Goal: Task Accomplishment & Management: Use online tool/utility

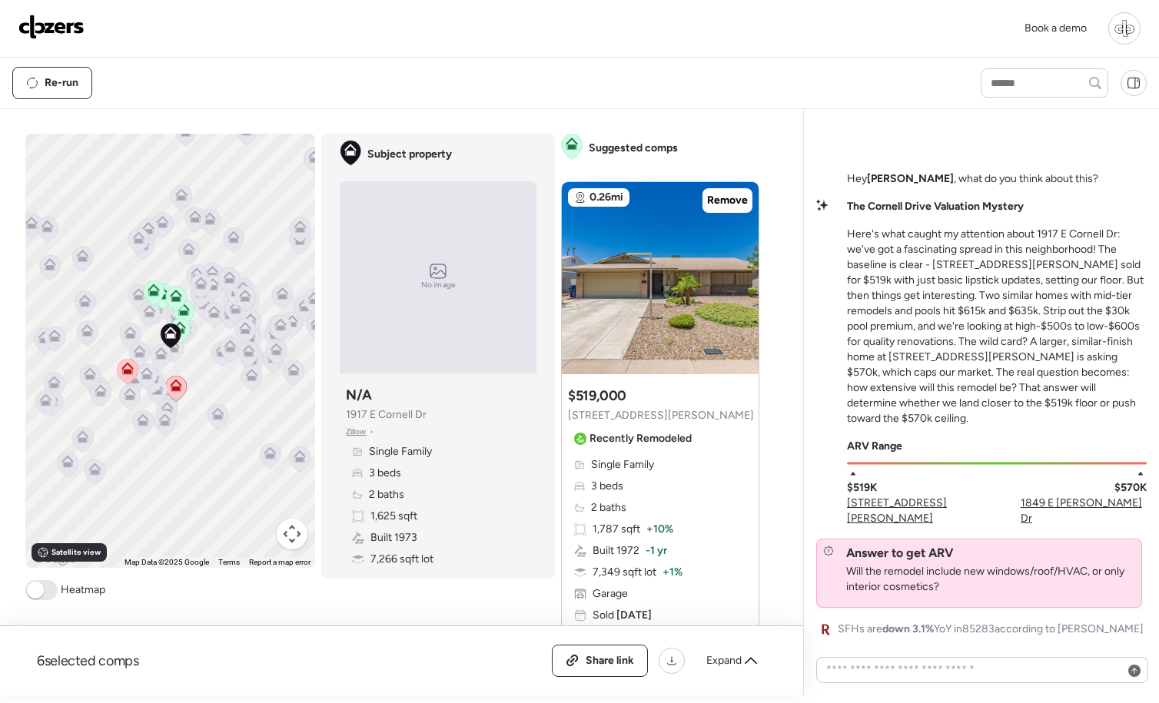
click at [37, 22] on img at bounding box center [51, 27] width 66 height 25
click at [48, 28] on img at bounding box center [51, 27] width 66 height 25
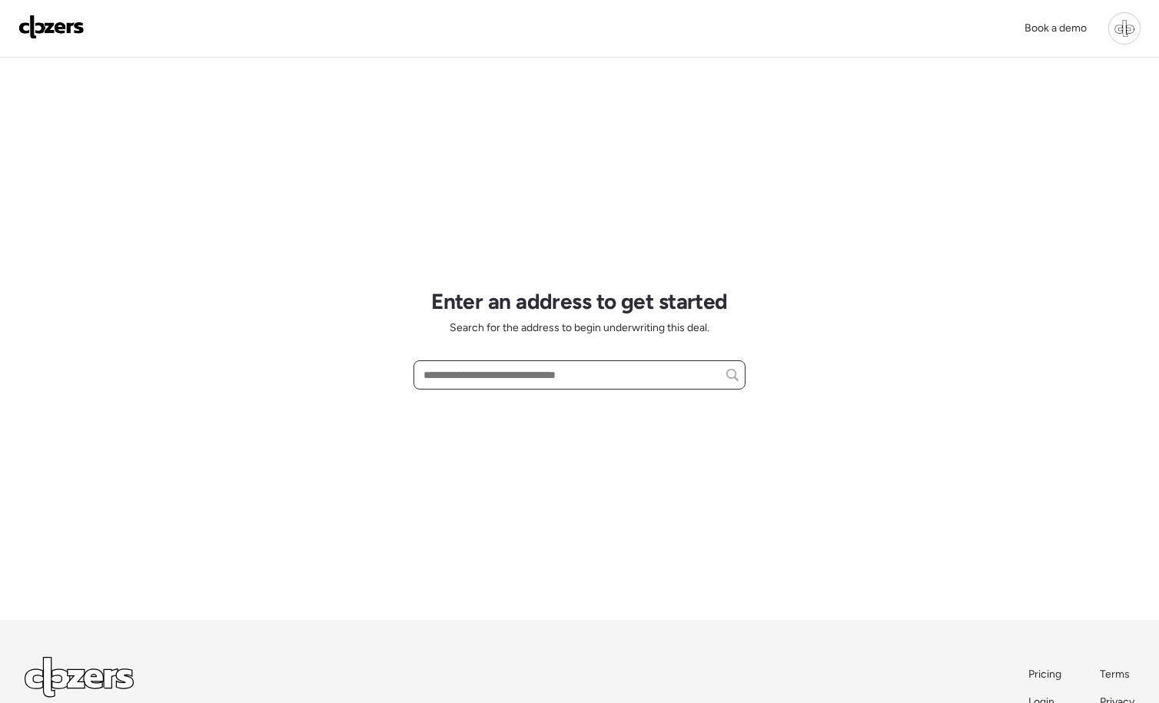
click at [519, 380] on input "text" at bounding box center [579, 375] width 318 height 22
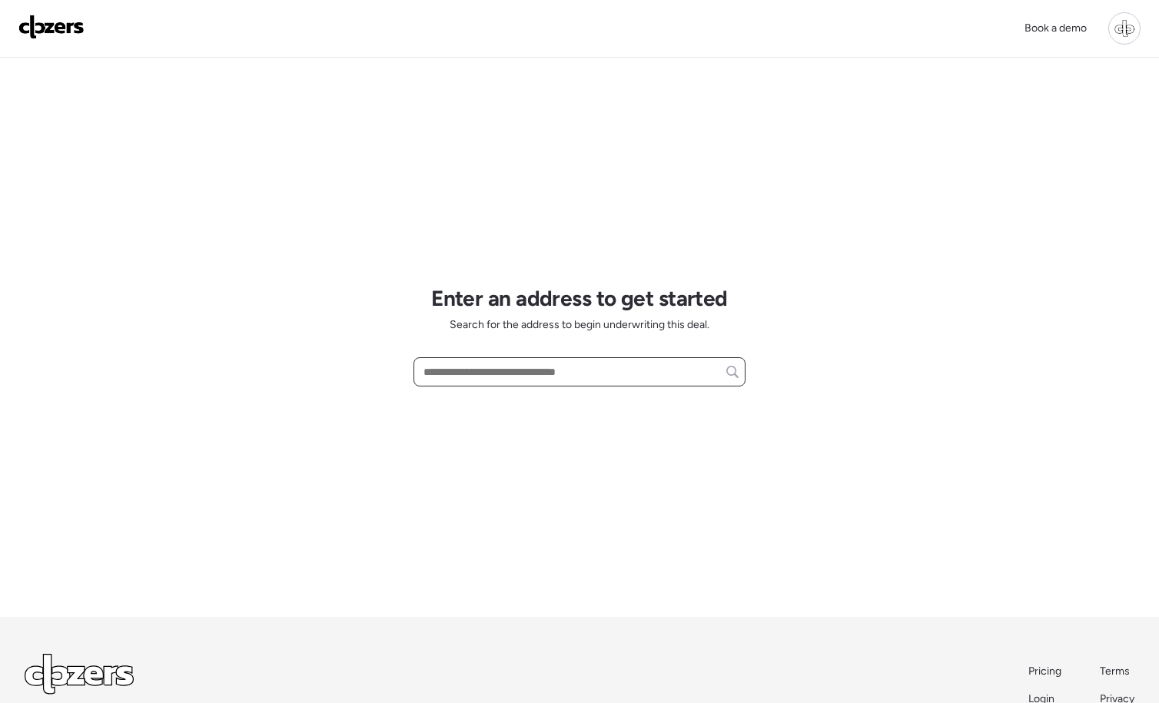
paste input "**********"
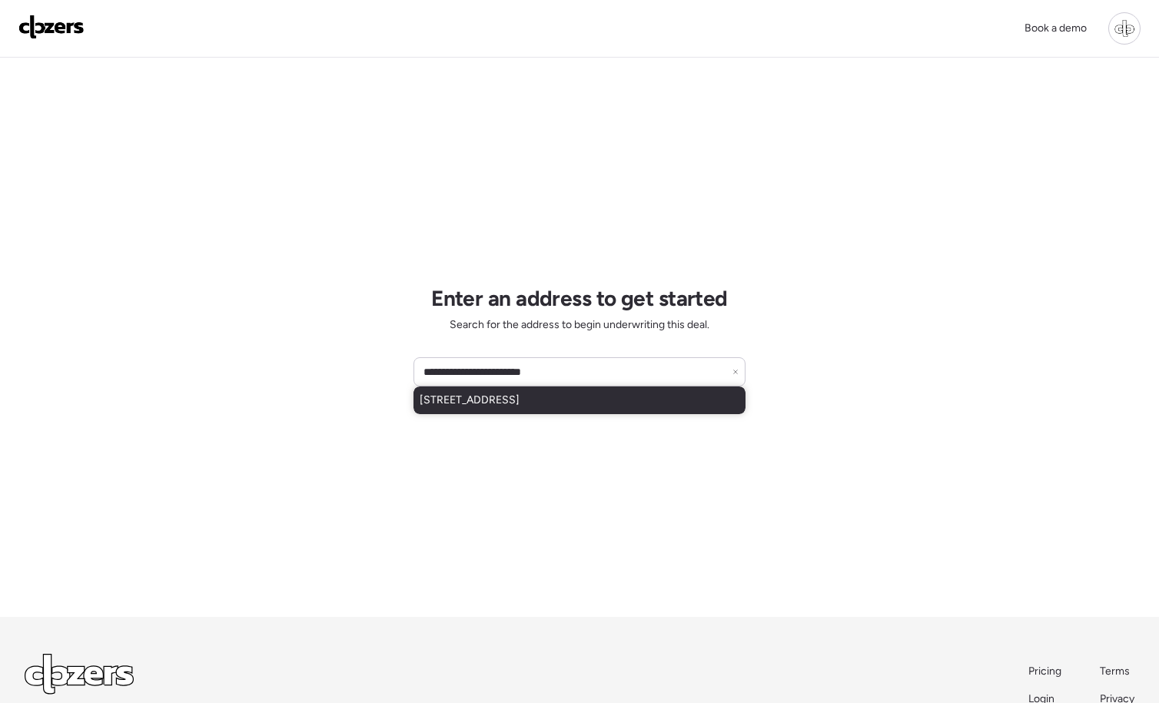
click at [519, 404] on span "3316 W Ballast Point Blvd, Tampa, FL, 33611" at bounding box center [470, 400] width 100 height 15
type input "**********"
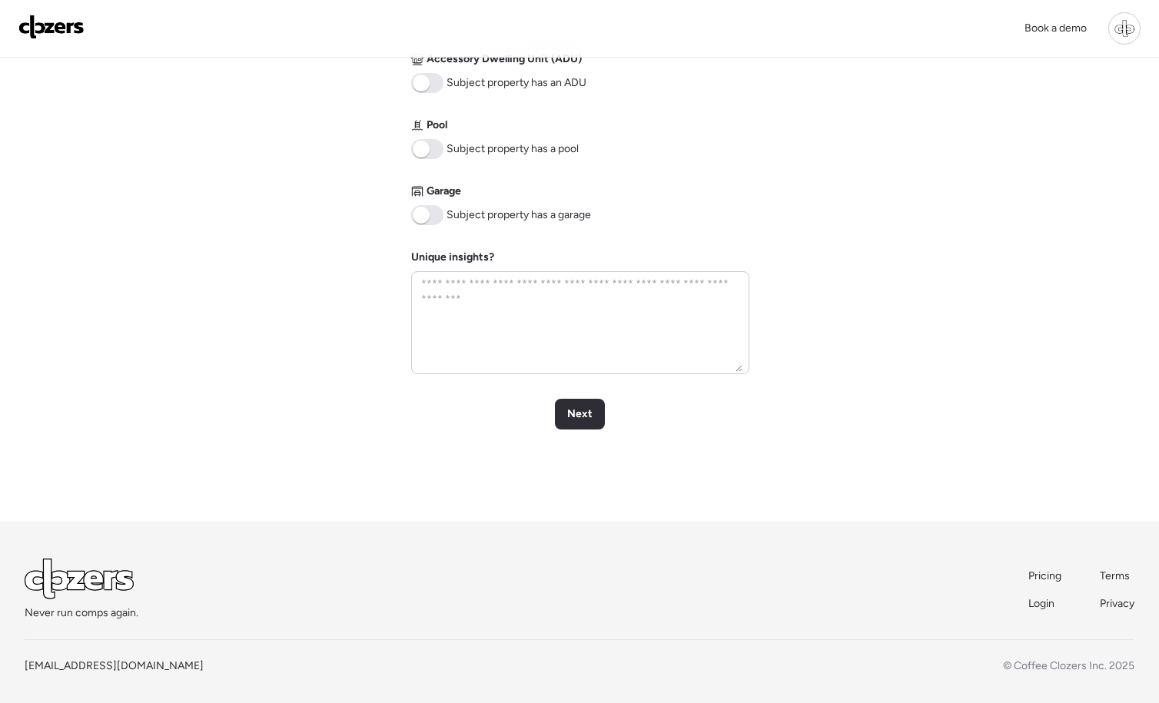
scroll to position [652, 0]
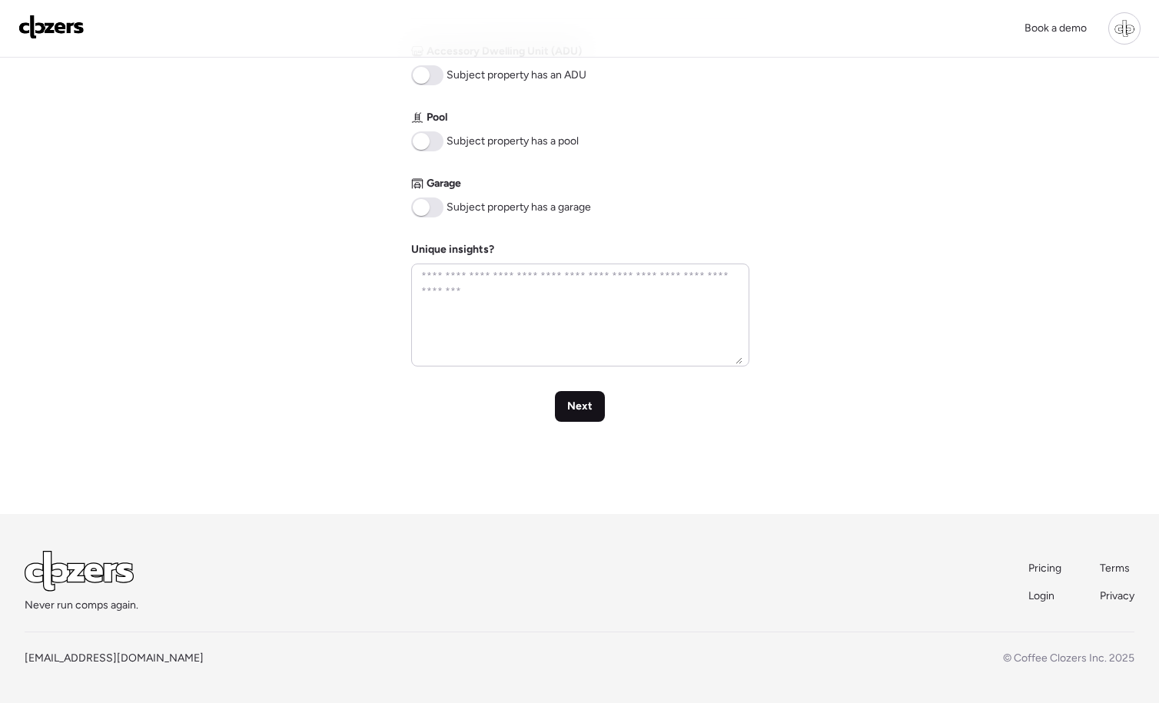
click at [585, 407] on span "Next" at bounding box center [579, 406] width 25 height 15
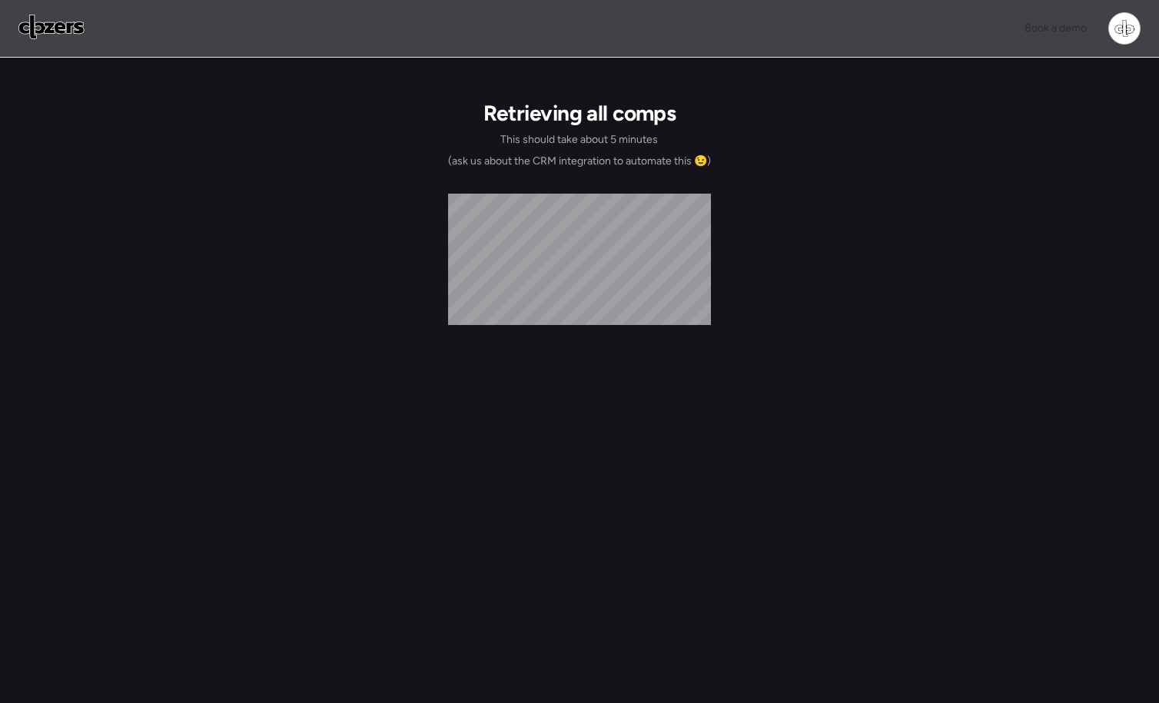
scroll to position [0, 0]
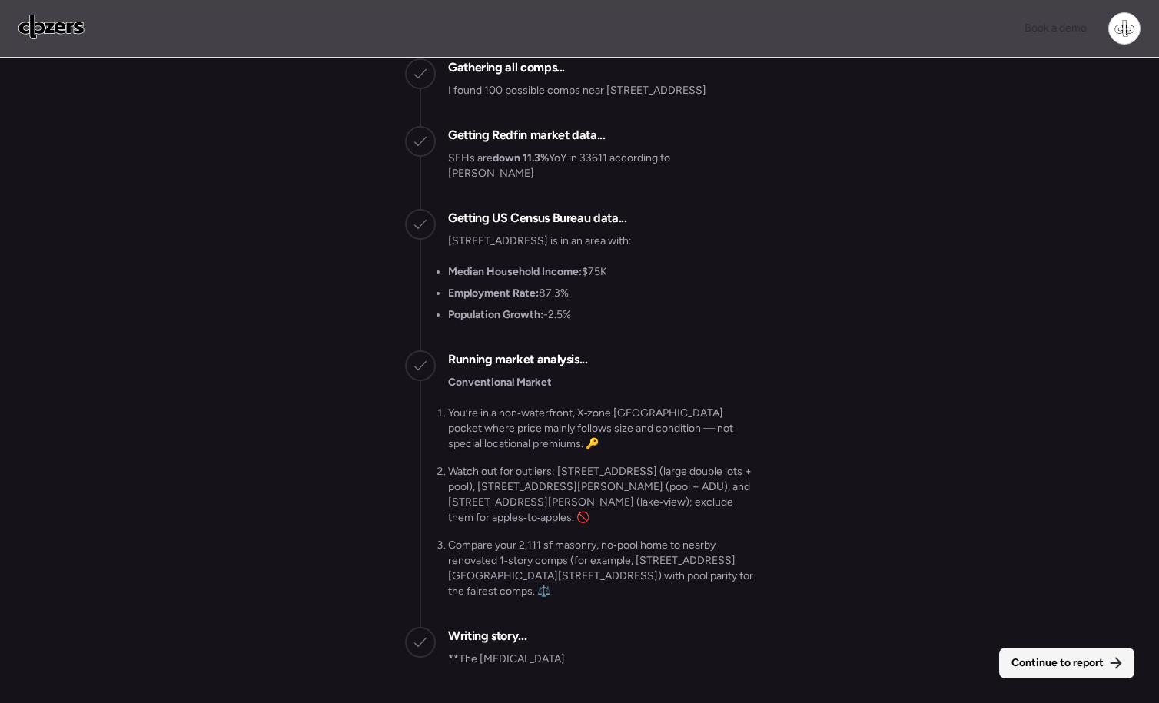
click at [1038, 663] on span "Continue to report" at bounding box center [1057, 662] width 92 height 15
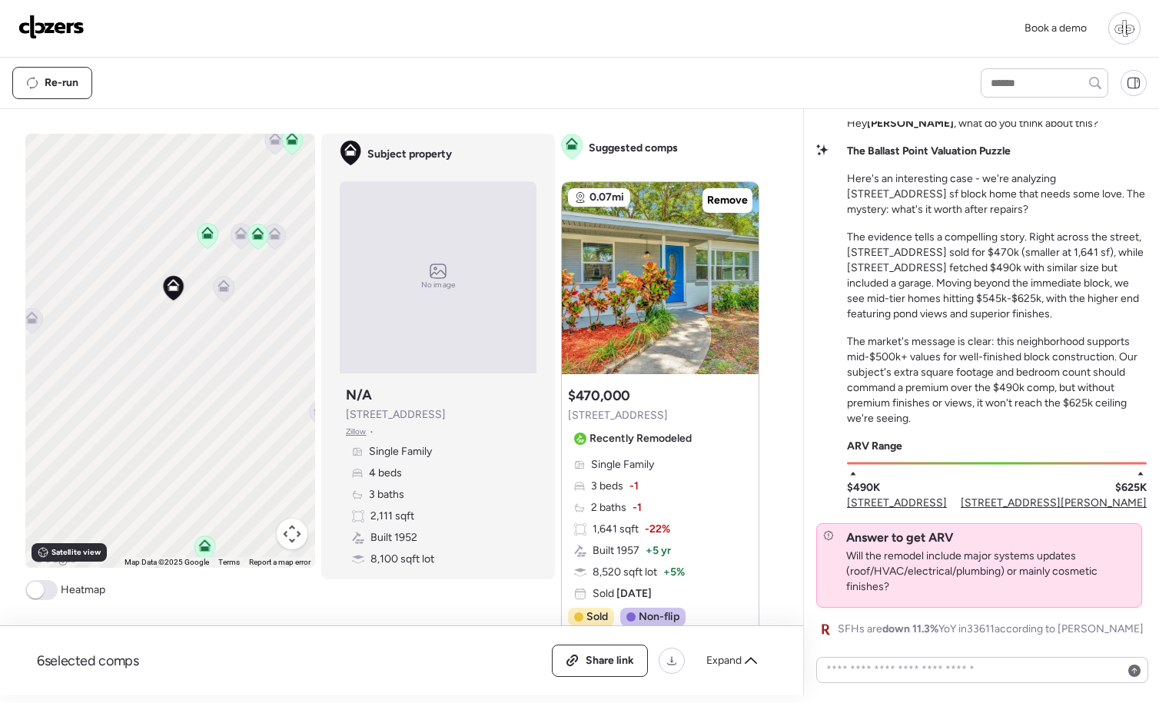
click at [226, 290] on icon at bounding box center [223, 289] width 10 height 5
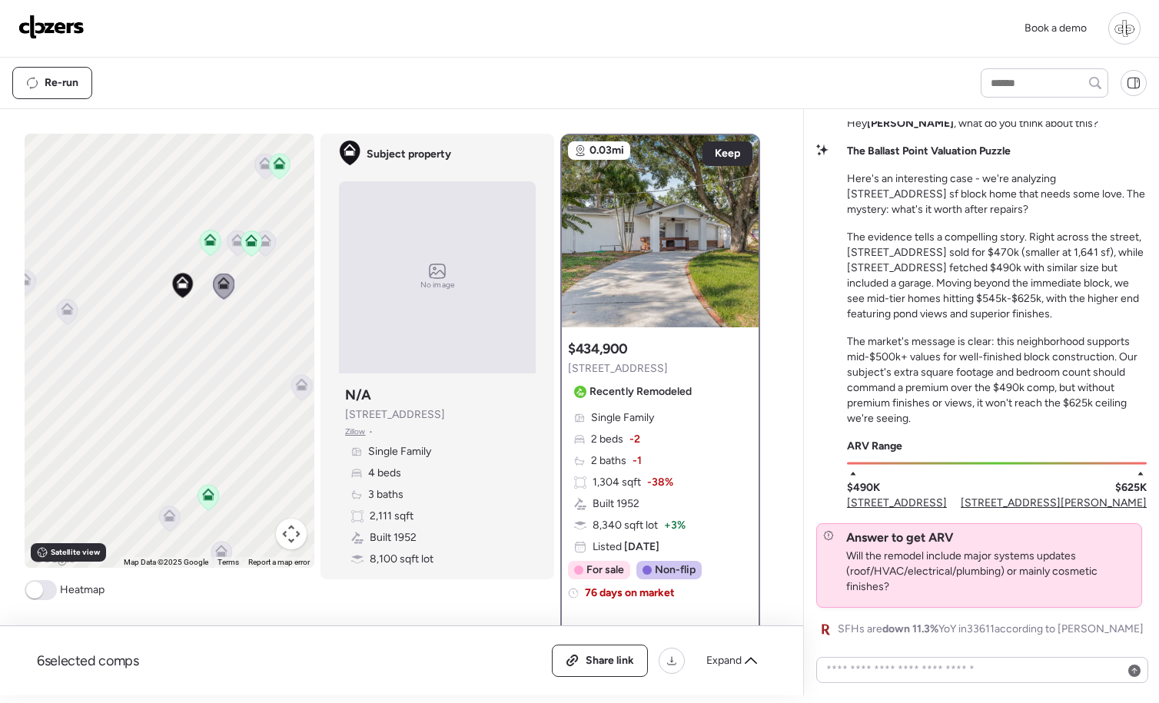
click at [215, 247] on icon at bounding box center [210, 242] width 21 height 25
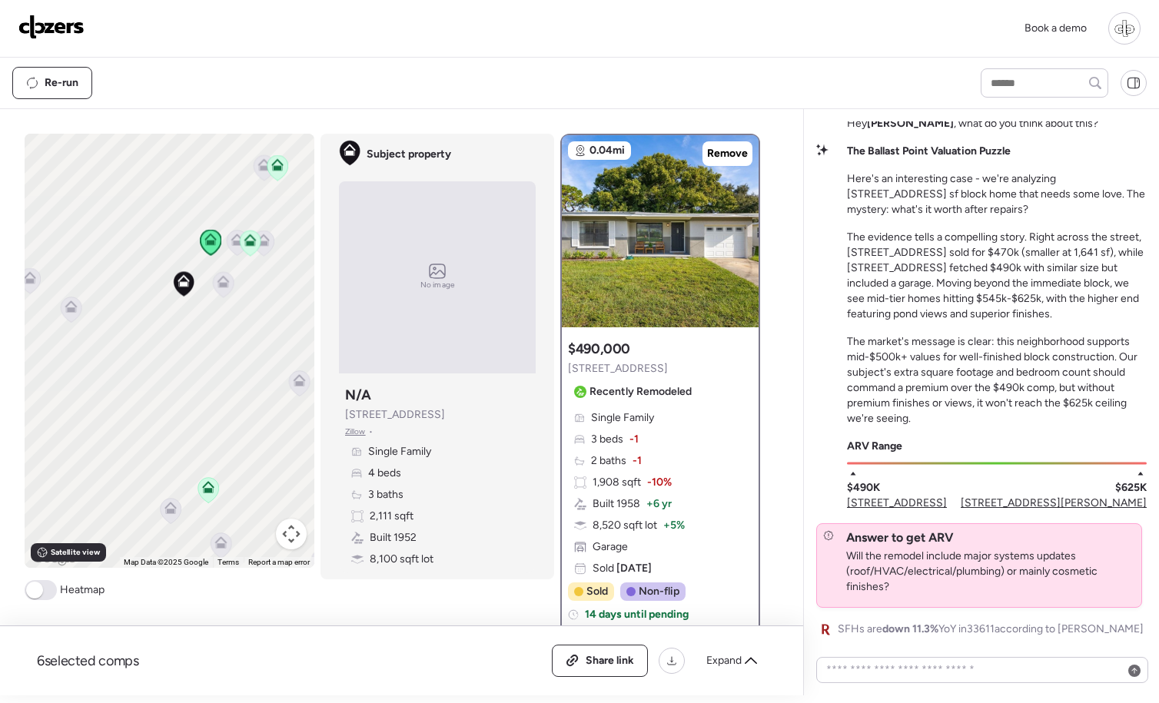
click at [250, 241] on icon at bounding box center [250, 240] width 12 height 12
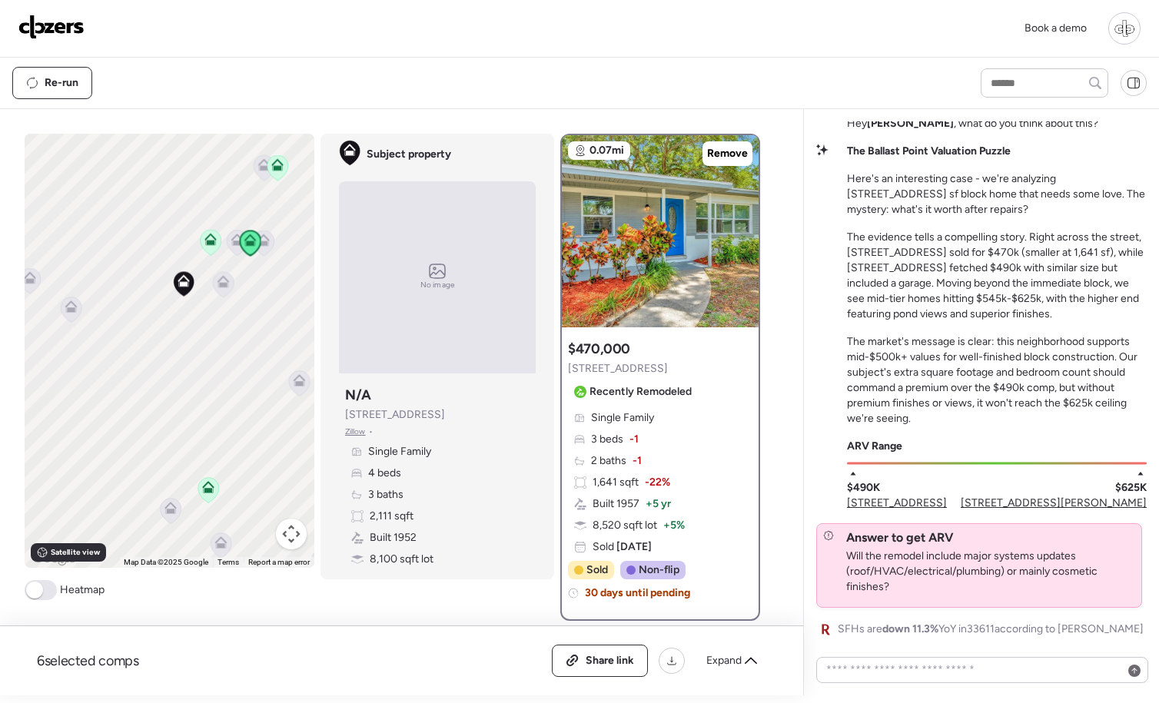
click at [185, 293] on icon at bounding box center [183, 283] width 21 height 25
click at [227, 285] on icon at bounding box center [223, 281] width 12 height 12
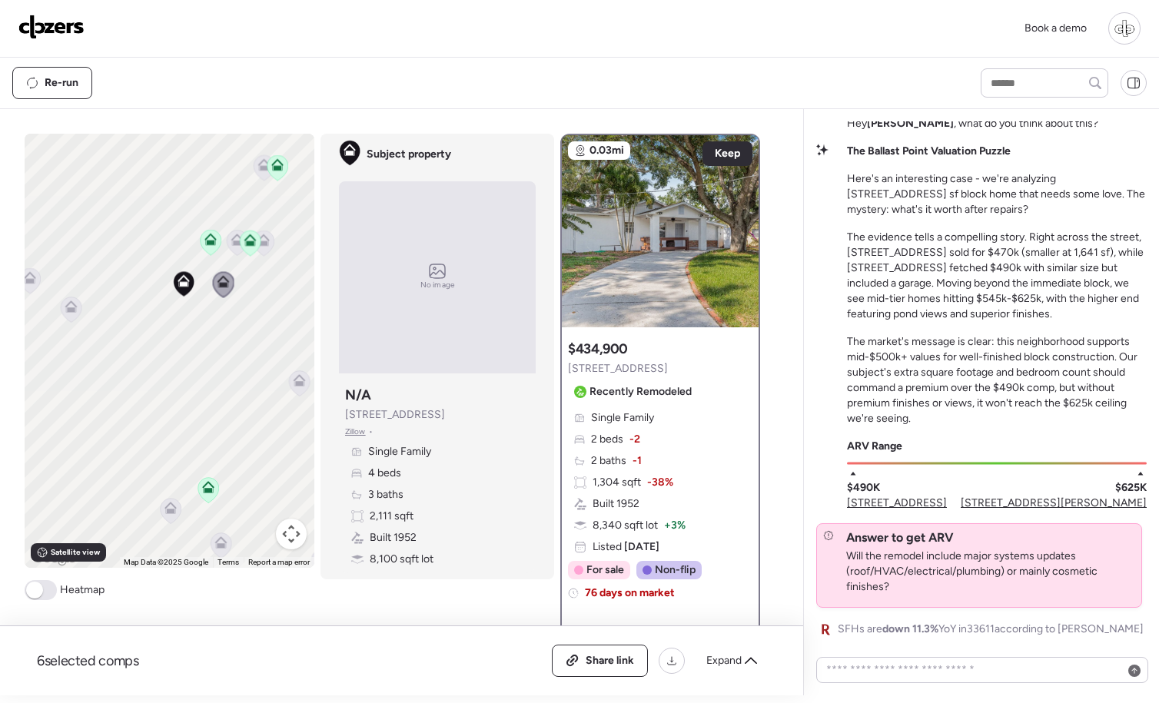
click at [76, 309] on icon at bounding box center [71, 306] width 12 height 12
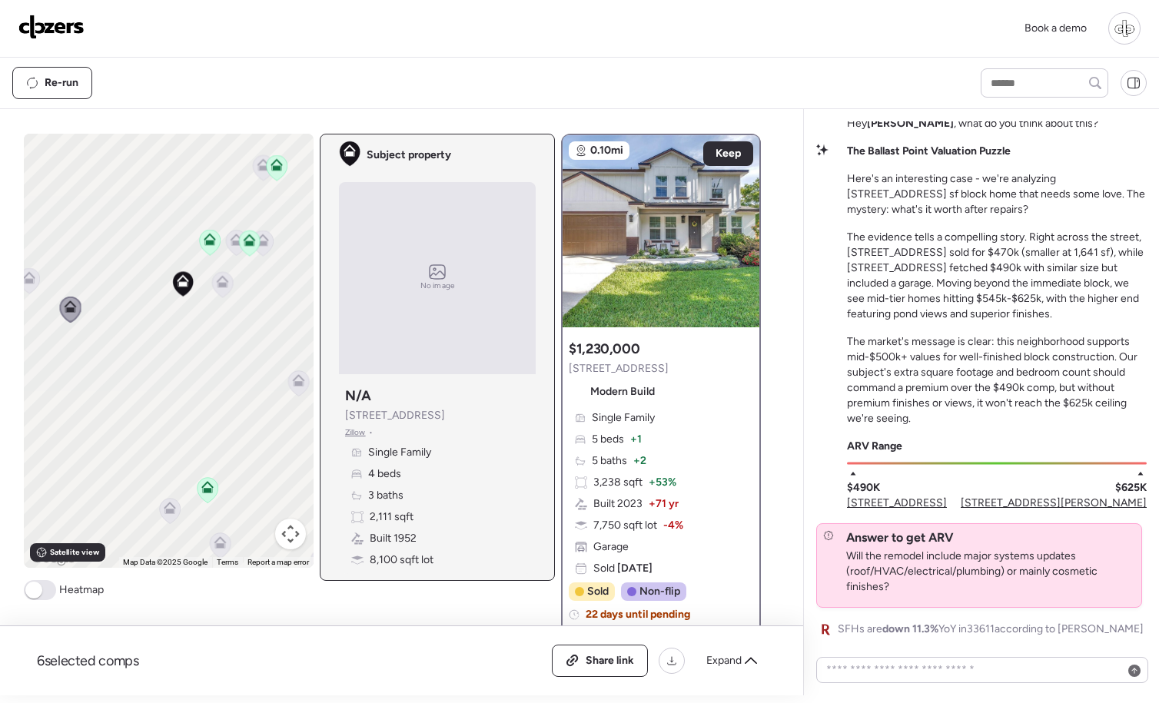
click at [180, 284] on icon at bounding box center [183, 283] width 10 height 5
click at [226, 283] on icon at bounding box center [223, 281] width 12 height 12
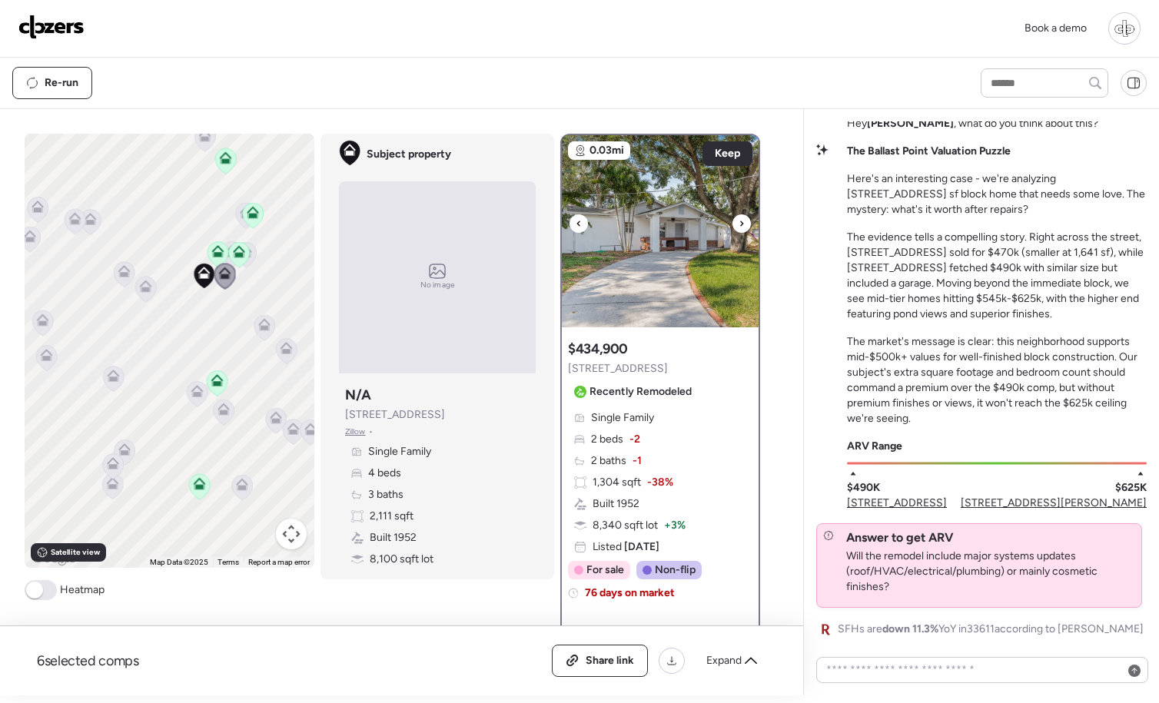
click at [741, 231] on icon at bounding box center [741, 223] width 6 height 18
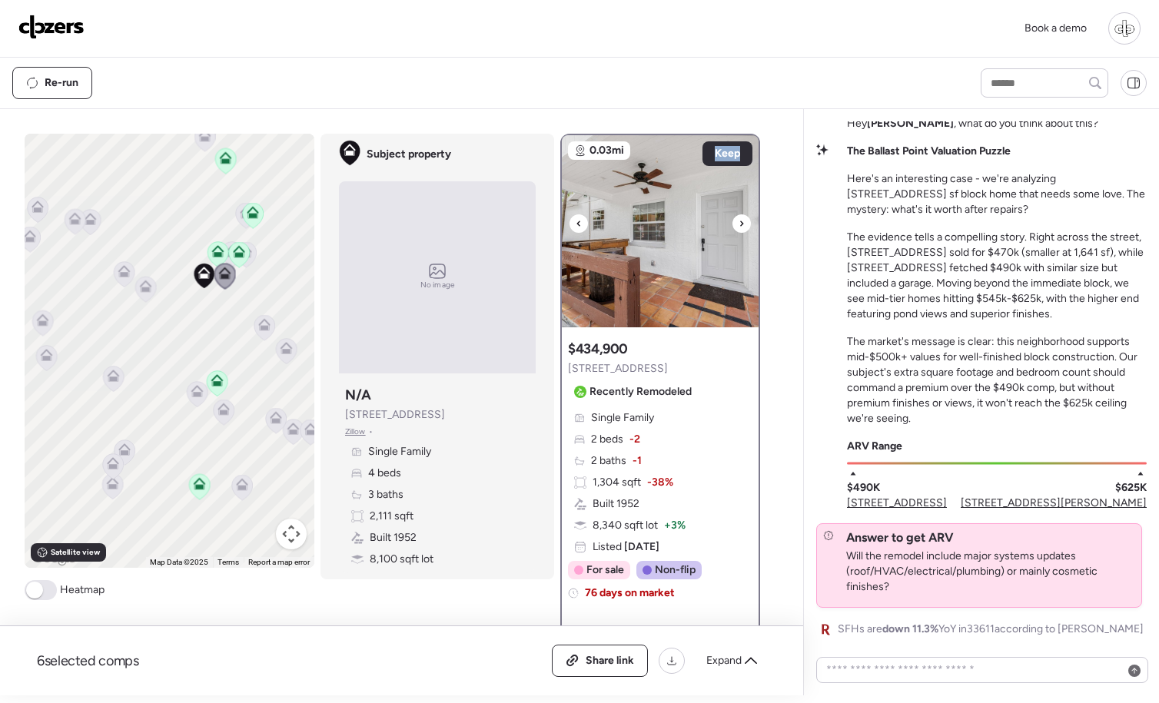
click at [741, 231] on icon at bounding box center [741, 223] width 6 height 18
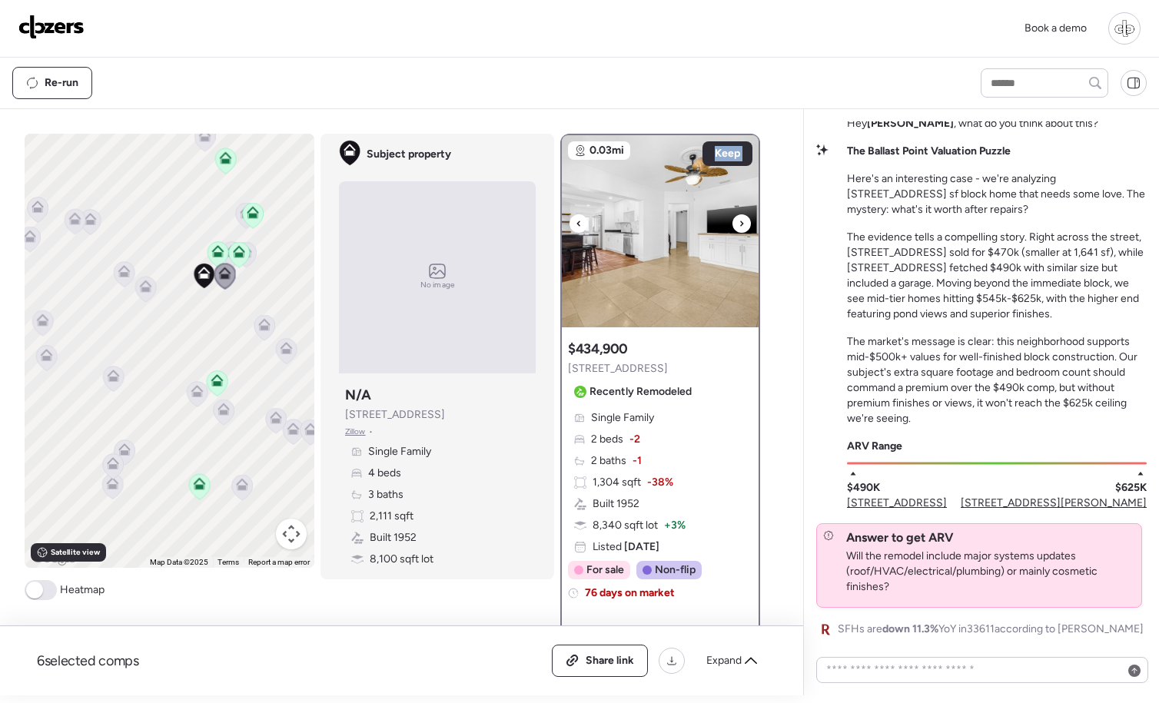
click at [741, 231] on icon at bounding box center [741, 223] width 6 height 18
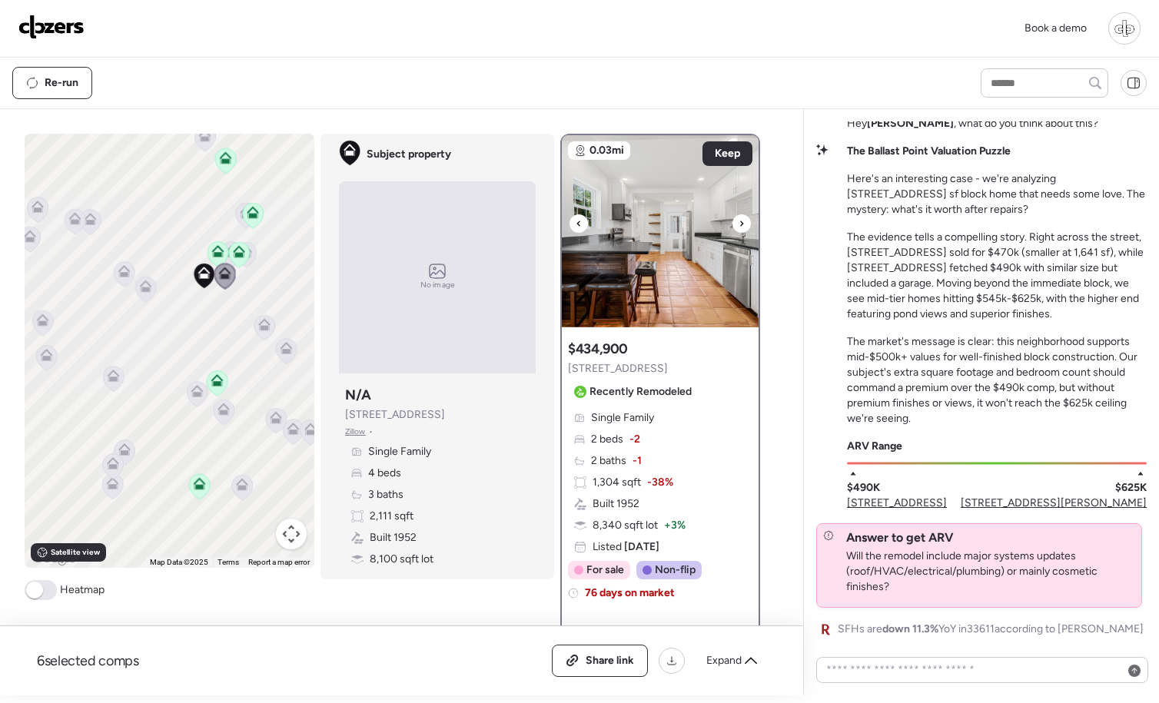
click at [741, 231] on icon at bounding box center [741, 223] width 6 height 18
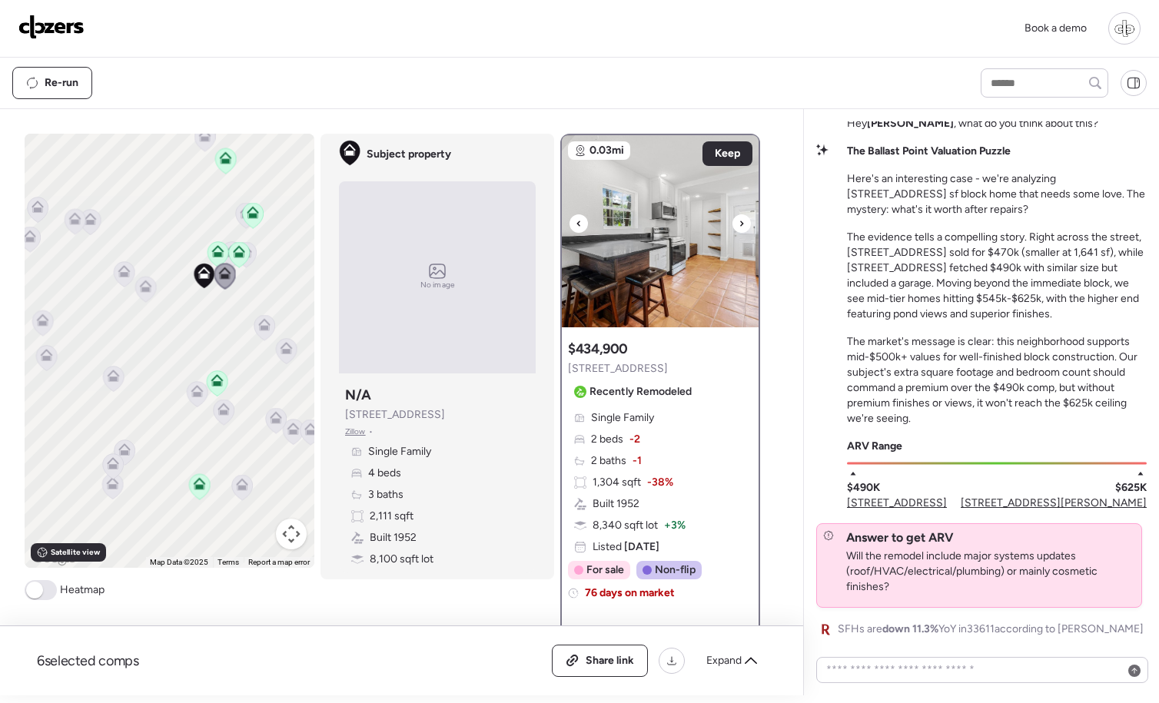
click at [739, 231] on icon at bounding box center [741, 223] width 6 height 18
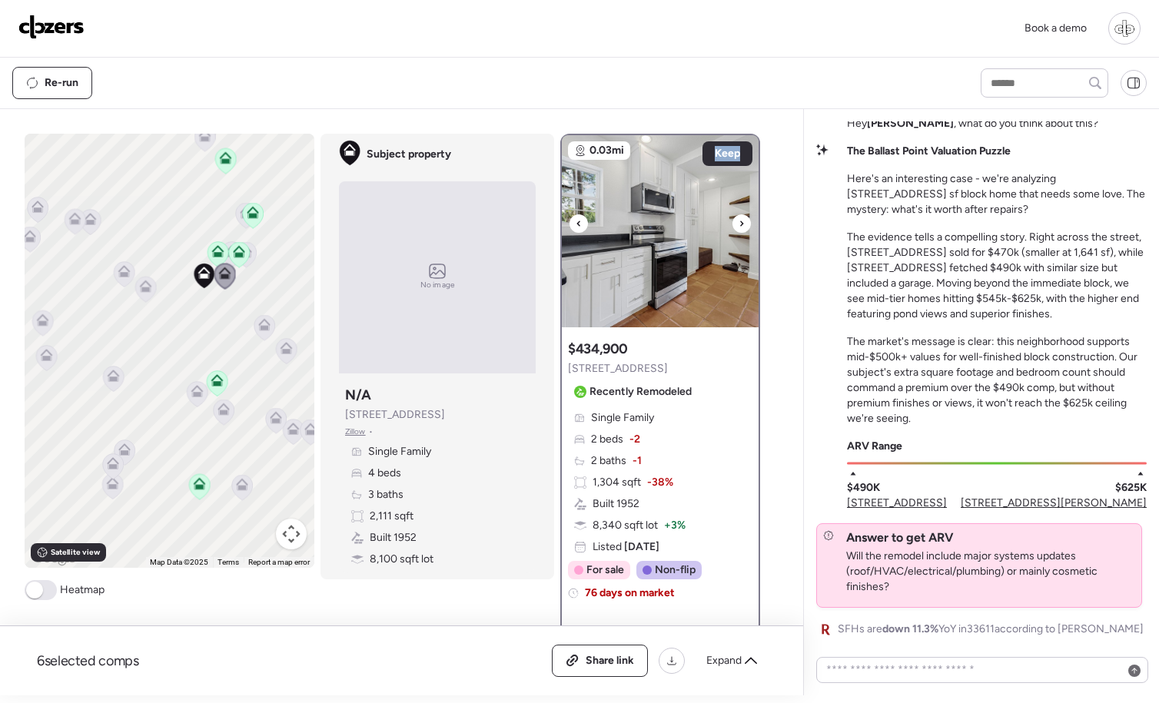
click at [739, 231] on icon at bounding box center [741, 223] width 6 height 18
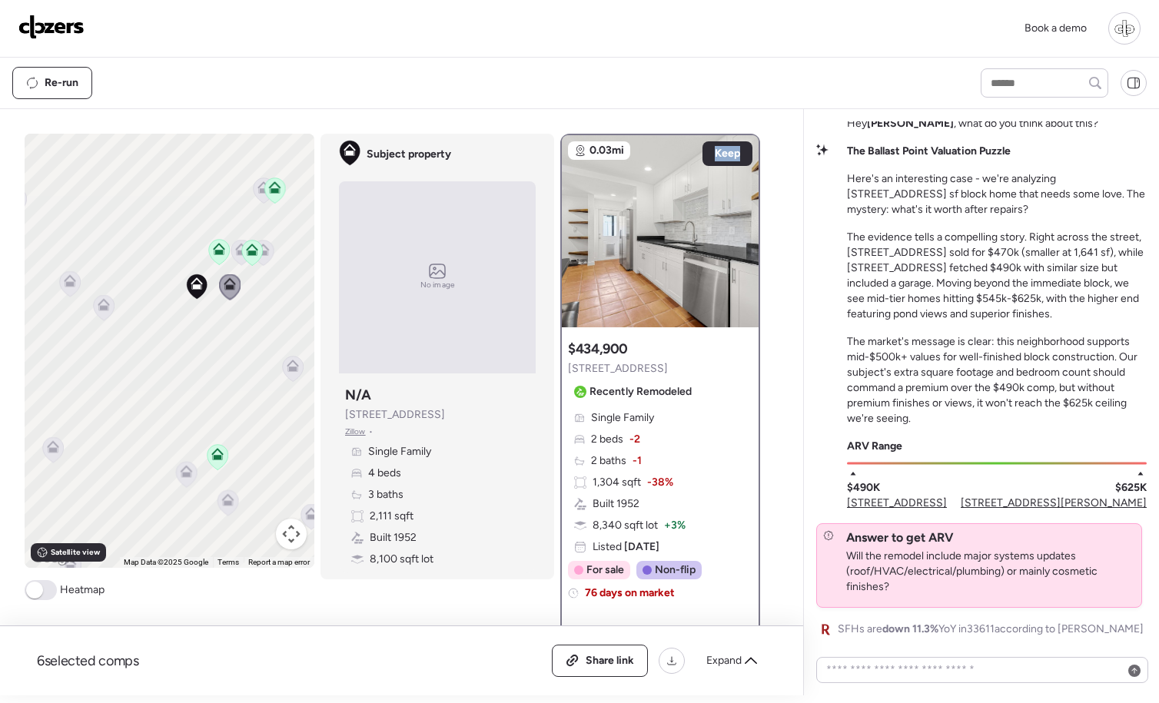
click at [218, 247] on icon at bounding box center [219, 249] width 12 height 12
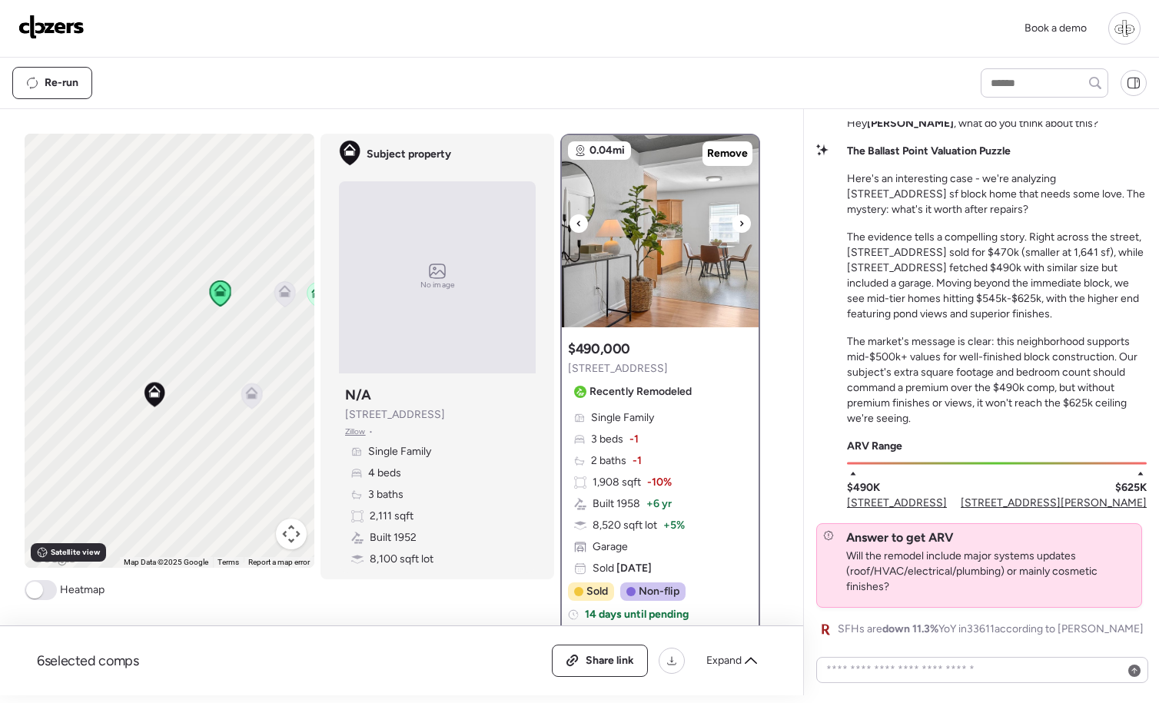
click at [745, 225] on div at bounding box center [741, 223] width 18 height 18
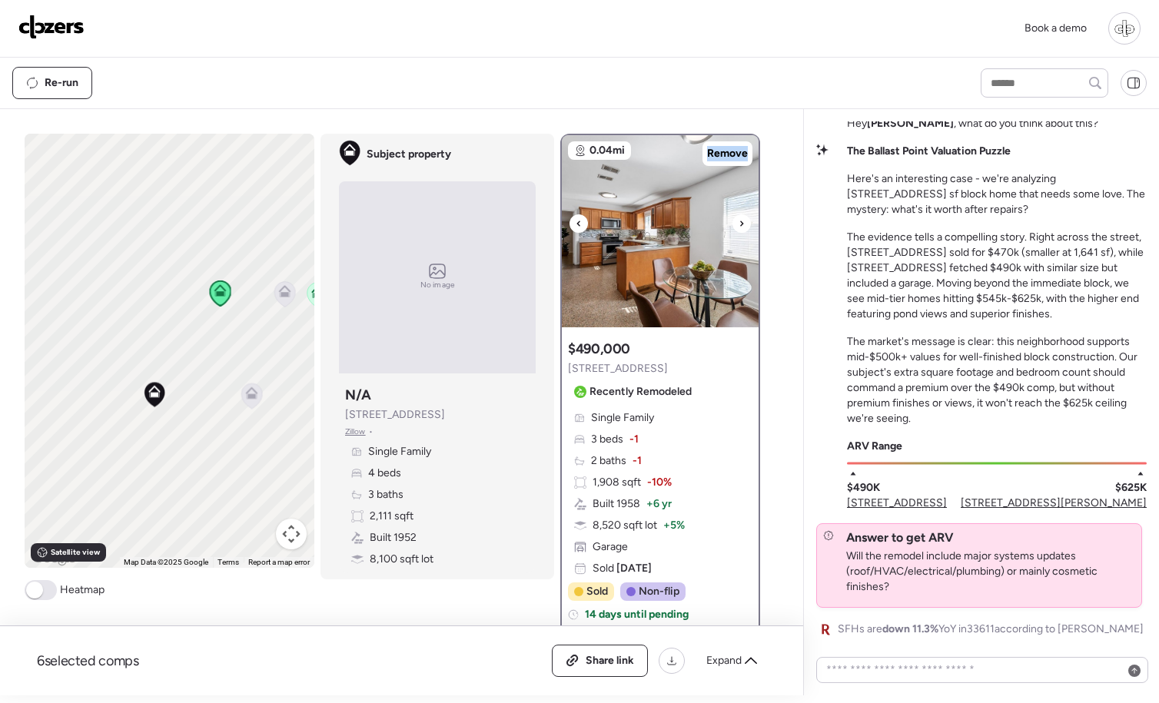
click at [745, 225] on div at bounding box center [741, 223] width 18 height 18
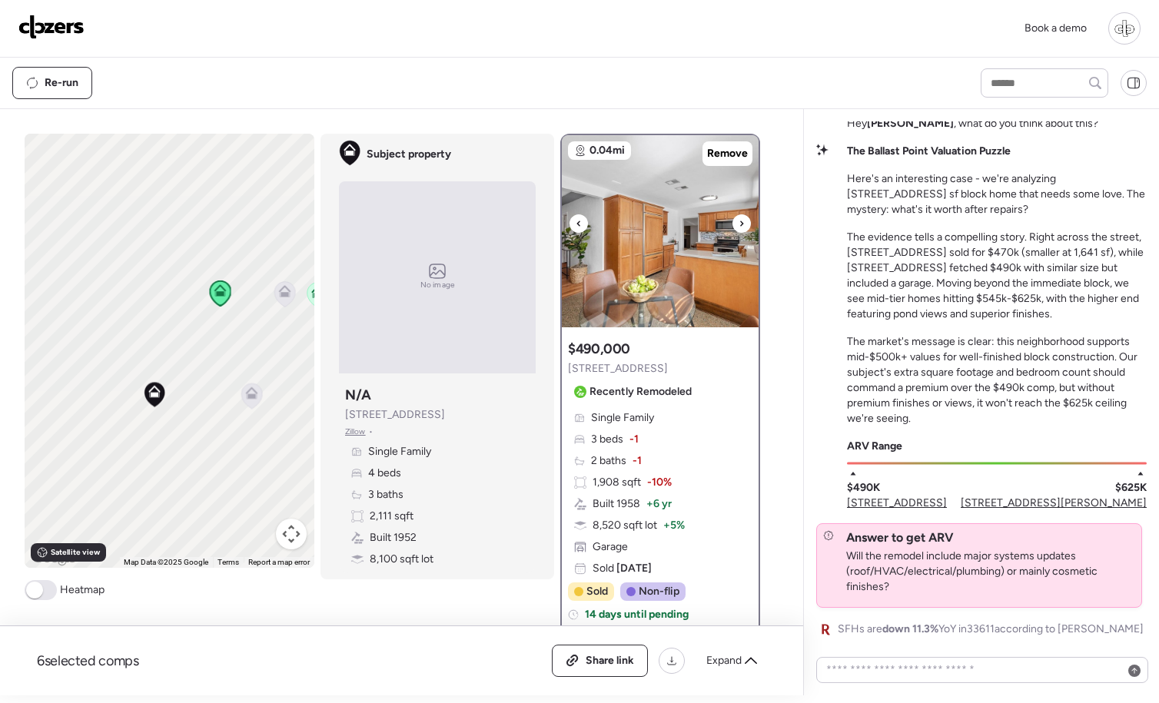
click at [745, 225] on div at bounding box center [741, 223] width 18 height 18
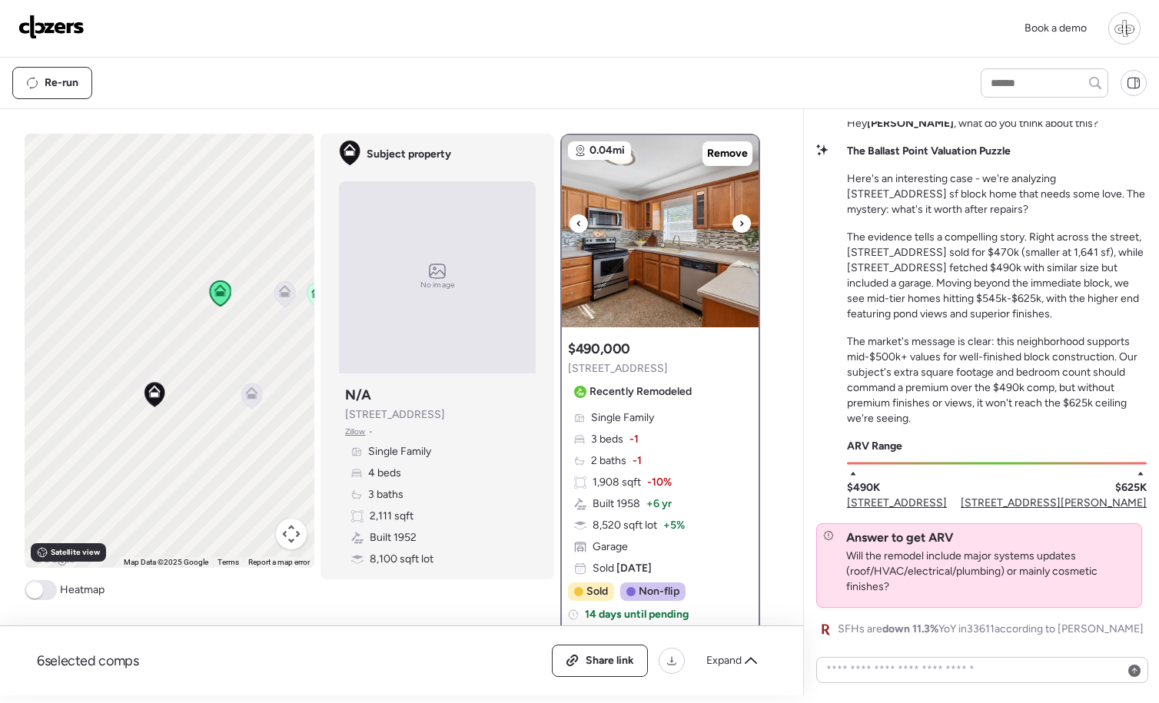
click at [745, 225] on div at bounding box center [741, 223] width 18 height 18
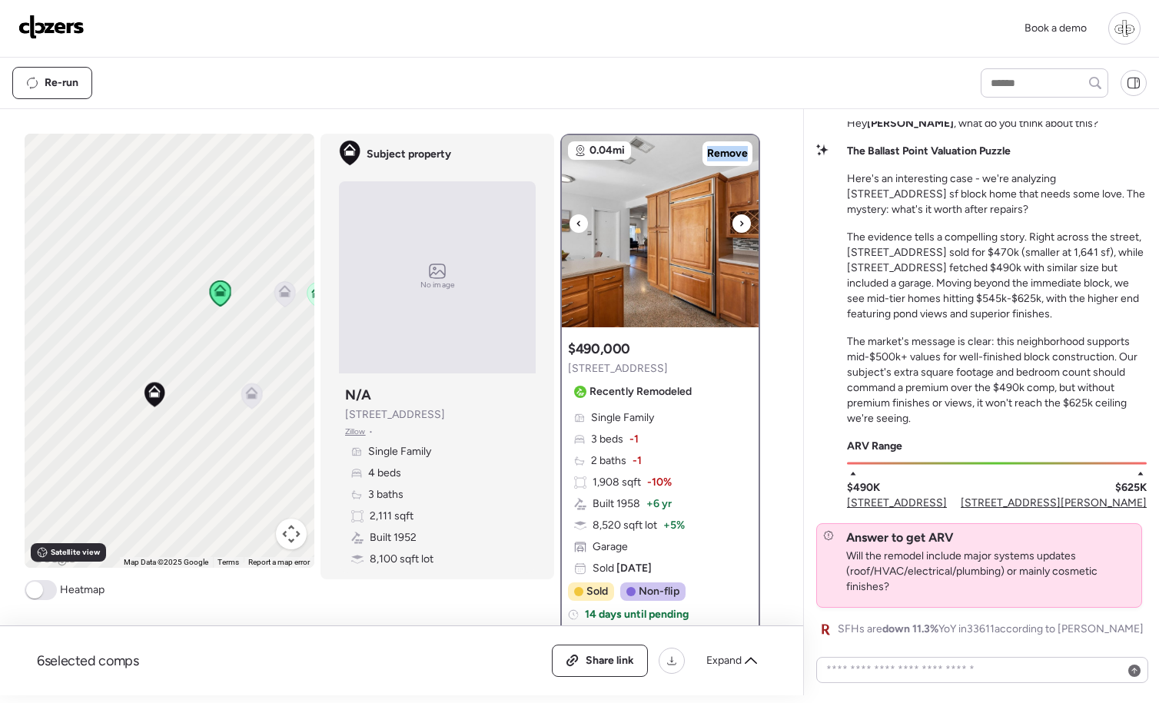
click at [745, 225] on div at bounding box center [741, 223] width 18 height 18
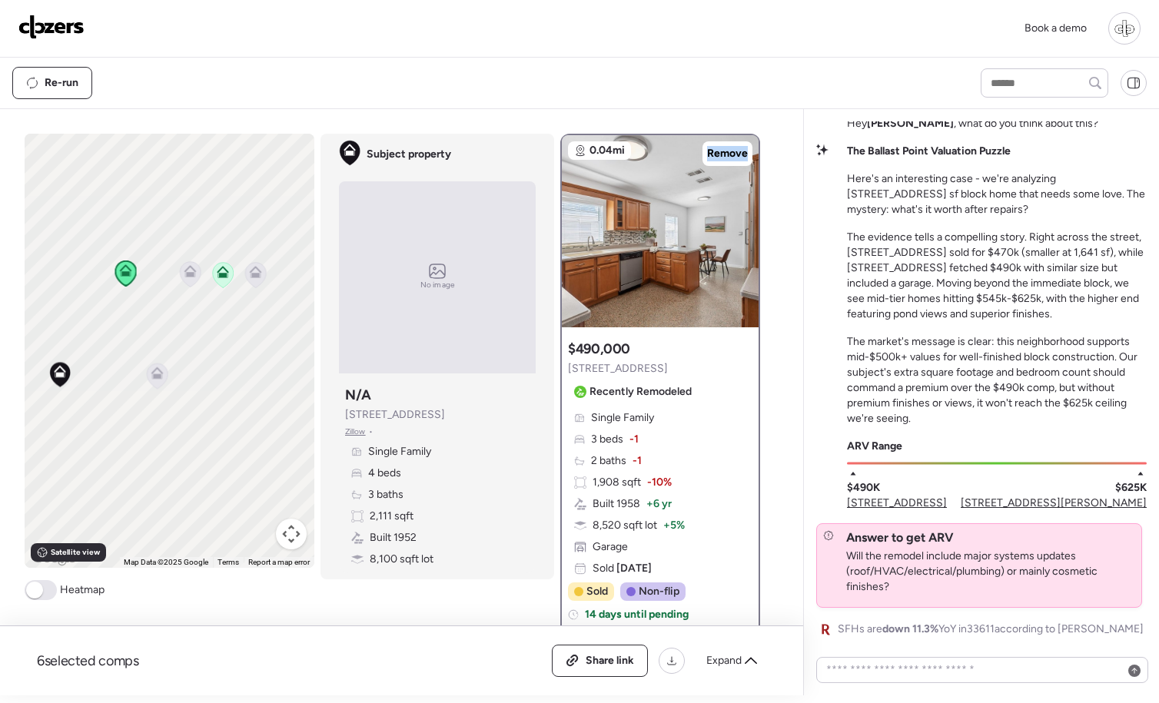
drag, startPoint x: 274, startPoint y: 299, endPoint x: 178, endPoint y: 279, distance: 98.1
click at [178, 279] on div "To navigate, press the arrow keys. To activate drag with keyboard, press Alt + …" at bounding box center [170, 351] width 290 height 434
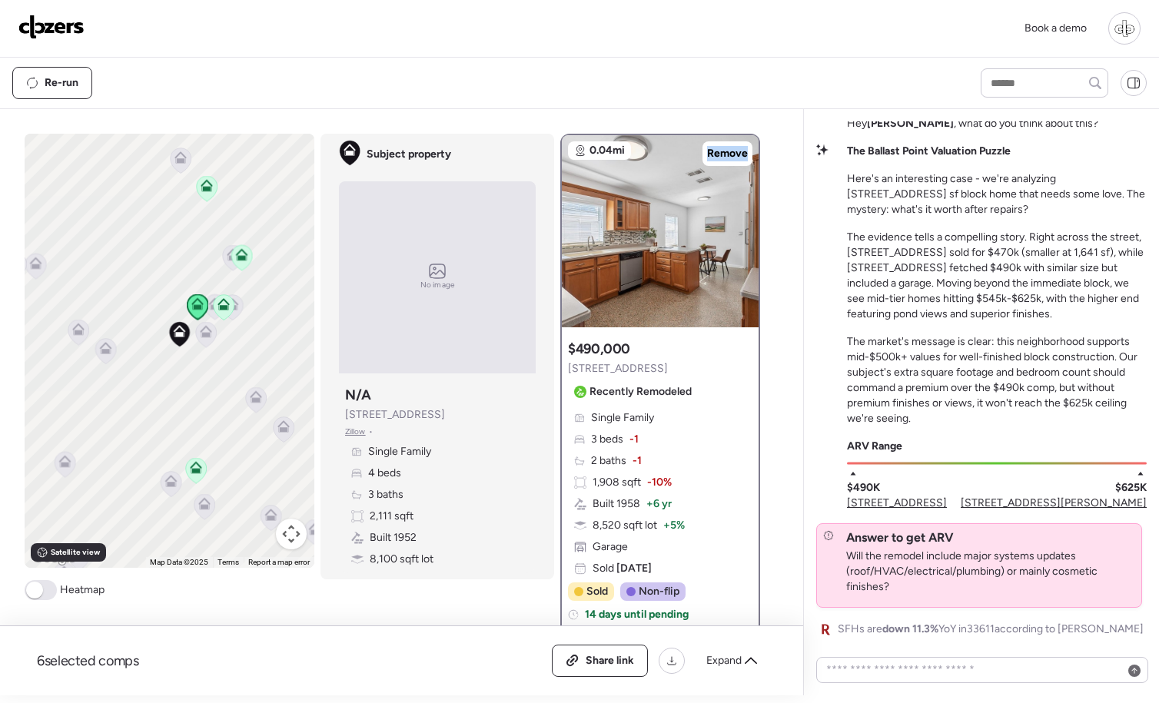
click at [204, 469] on icon at bounding box center [195, 470] width 21 height 25
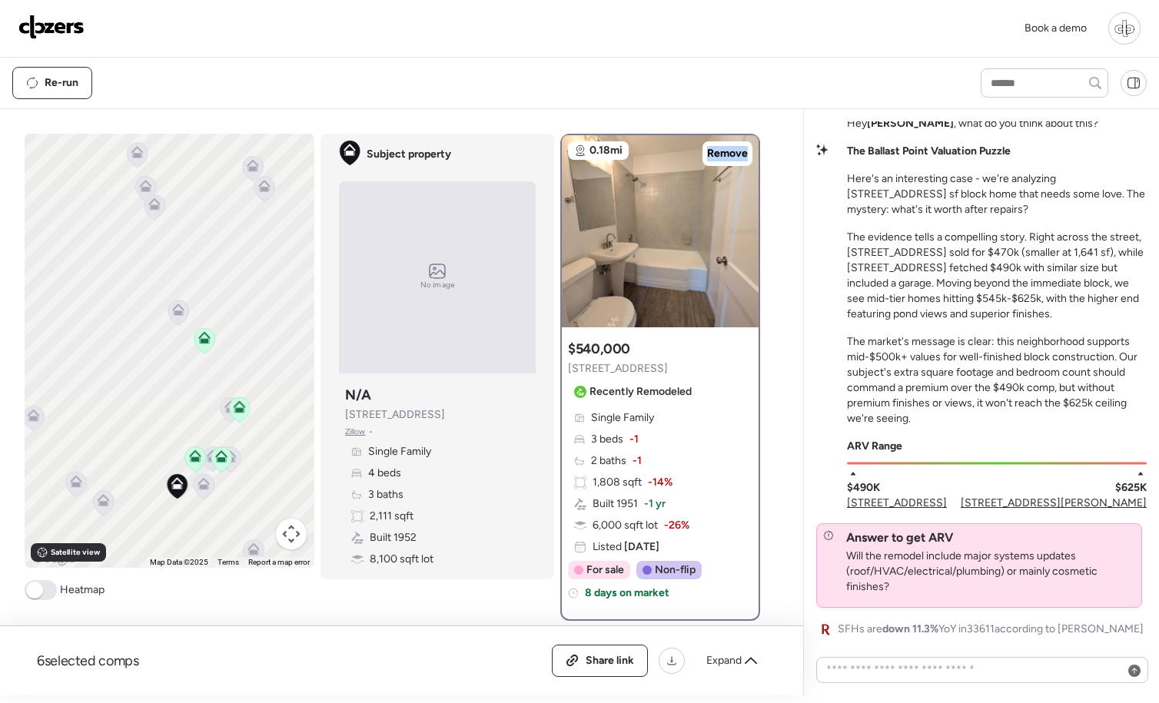
drag, startPoint x: 206, startPoint y: 466, endPoint x: 211, endPoint y: 559, distance: 92.4
click at [213, 572] on div "To activate drag with keyboard, press Alt + Enter. Once in keyboard drag state,…" at bounding box center [170, 367] width 290 height 466
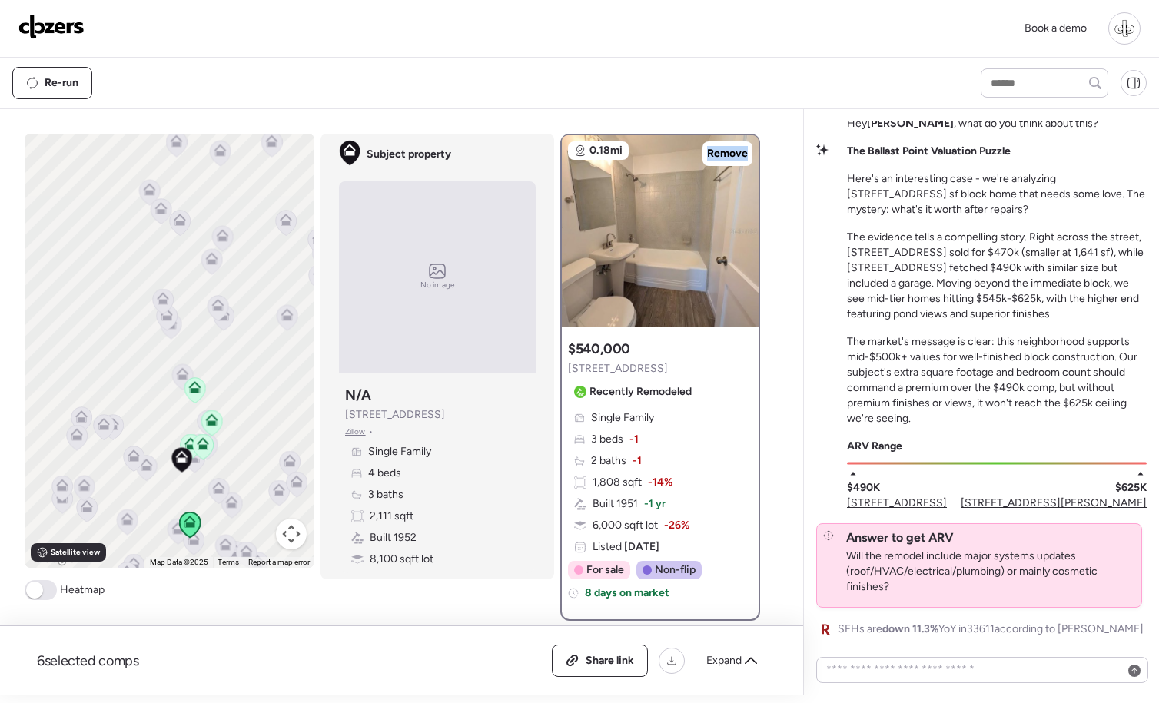
click at [172, 323] on icon at bounding box center [166, 317] width 21 height 25
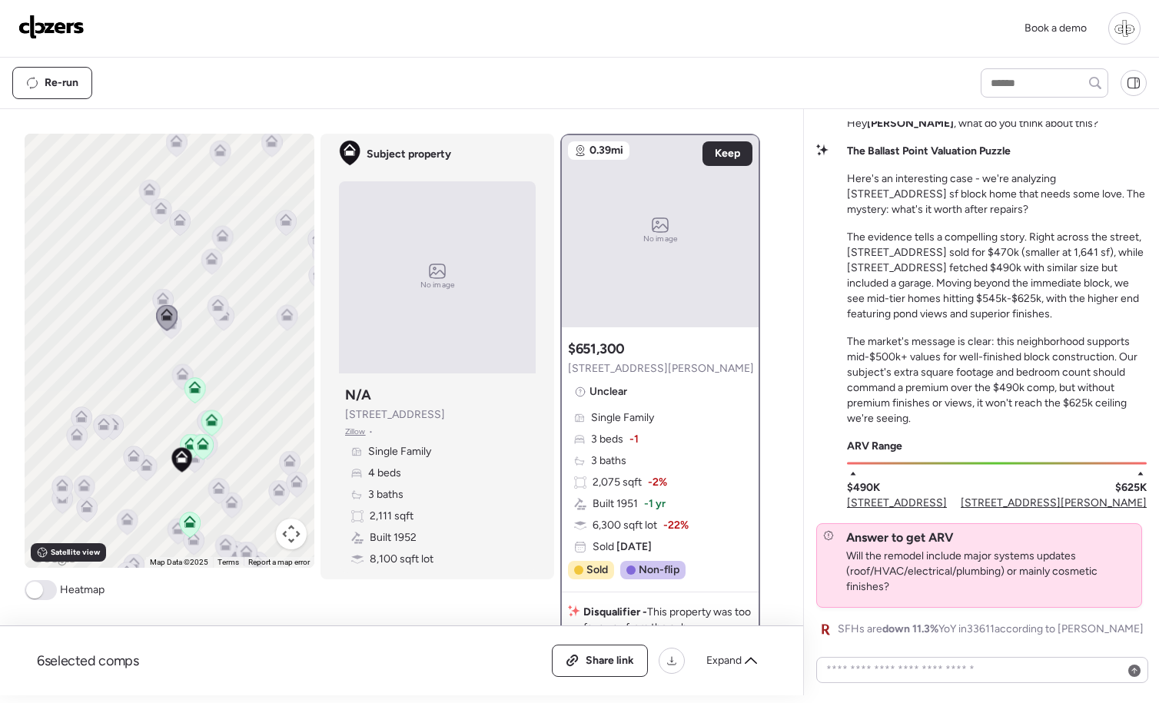
click at [176, 330] on icon at bounding box center [167, 317] width 22 height 26
click at [163, 297] on icon at bounding box center [163, 298] width 12 height 12
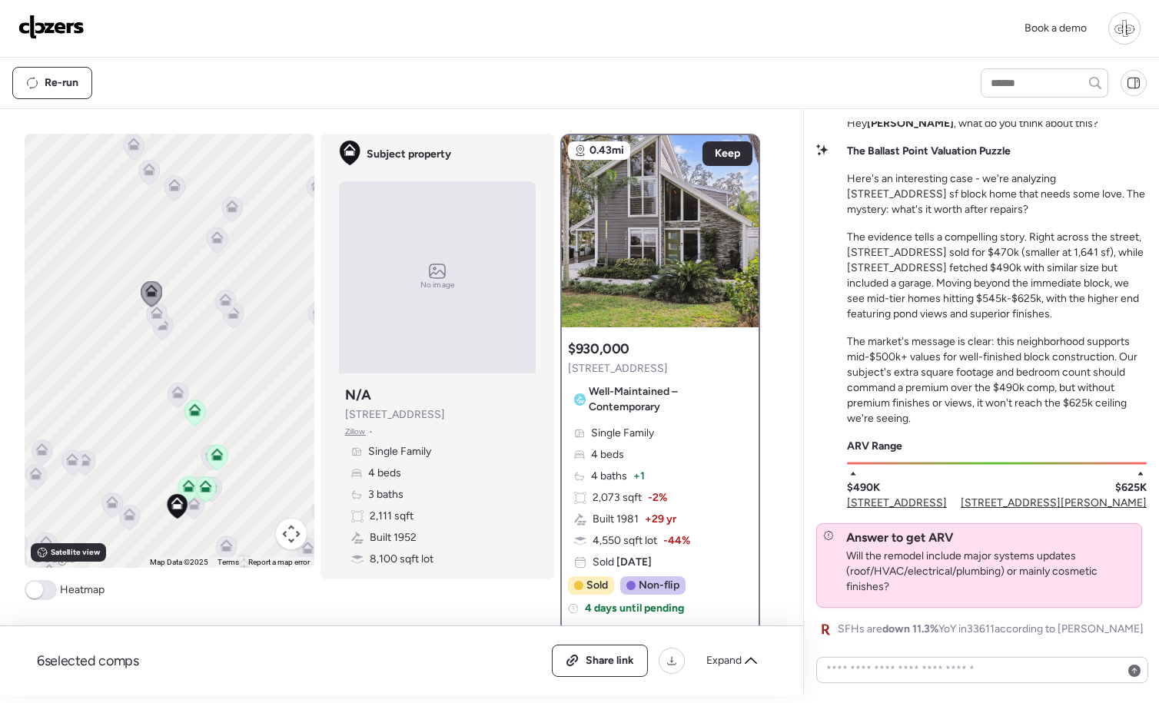
click at [231, 303] on icon at bounding box center [225, 300] width 12 height 12
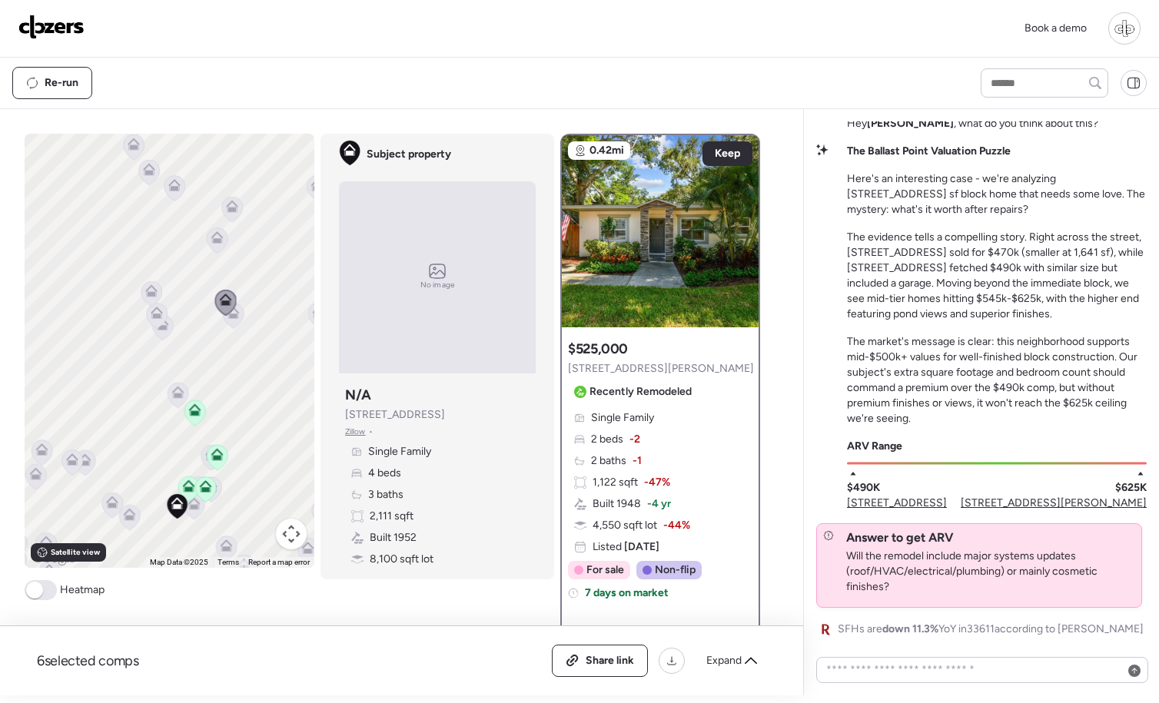
click at [236, 317] on icon at bounding box center [232, 316] width 10 height 5
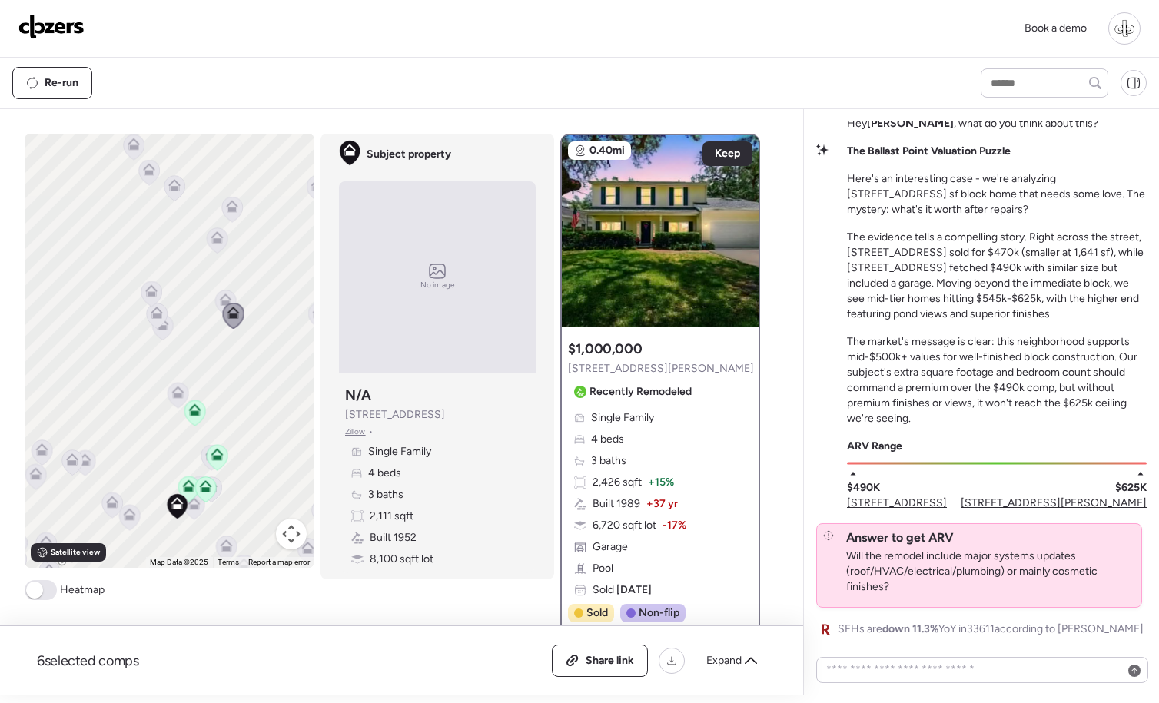
click at [161, 325] on icon at bounding box center [156, 315] width 21 height 25
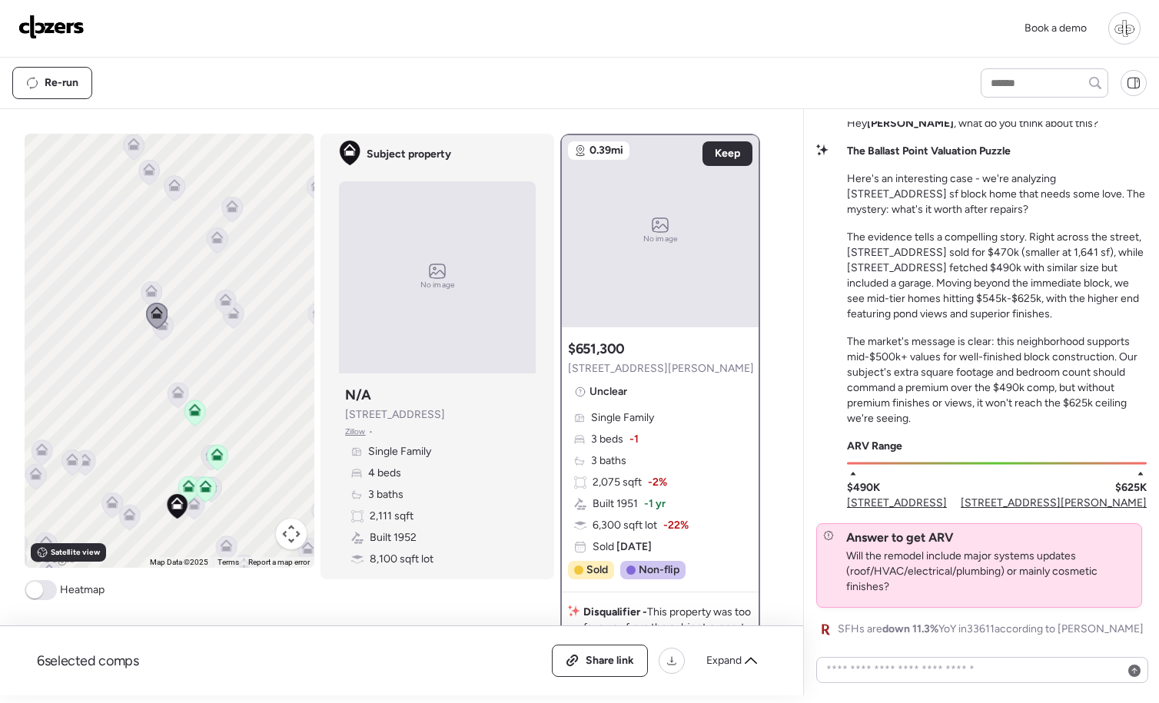
click at [51, 592] on span at bounding box center [41, 590] width 32 height 20
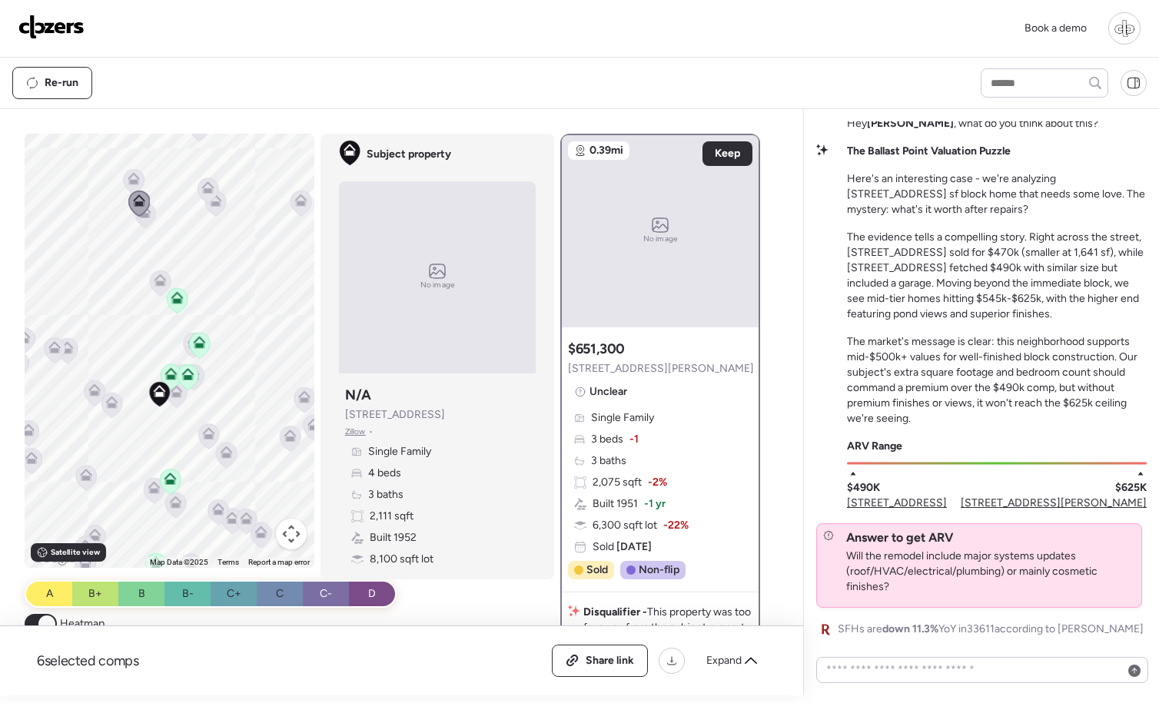
drag, startPoint x: 183, startPoint y: 398, endPoint x: 165, endPoint y: 284, distance: 115.1
click at [165, 284] on div at bounding box center [160, 284] width 22 height 28
click at [210, 429] on icon at bounding box center [208, 433] width 12 height 12
click at [225, 450] on icon at bounding box center [226, 452] width 12 height 12
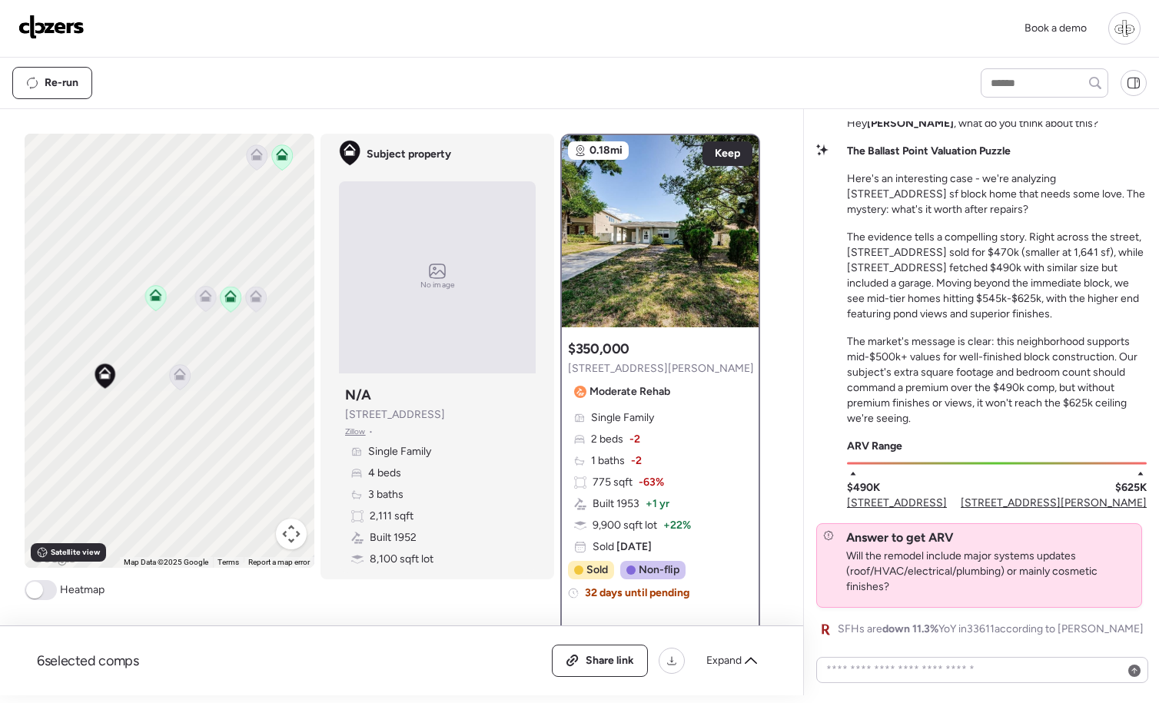
drag, startPoint x: 175, startPoint y: 388, endPoint x: 572, endPoint y: 404, distance: 396.8
click at [164, 342] on div "To activate drag with keyboard, press Alt + Enter. Once in keyboard drag state,…" at bounding box center [170, 351] width 290 height 434
drag, startPoint x: 1007, startPoint y: 336, endPoint x: 1072, endPoint y: 335, distance: 64.6
click at [1072, 335] on p "The market's message is clear: this neighborhood supports mid-$500k+ values for…" at bounding box center [997, 380] width 300 height 92
drag, startPoint x: 981, startPoint y: 393, endPoint x: 1038, endPoint y: 387, distance: 58.0
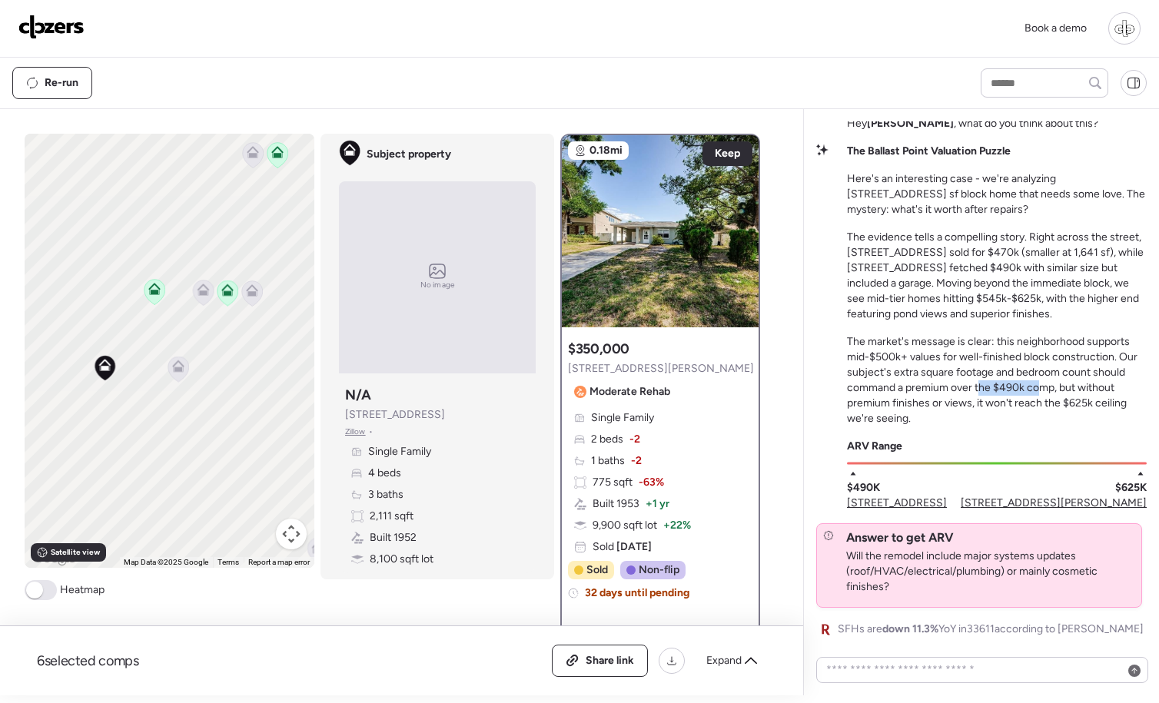
click at [1038, 387] on p "The market's message is clear: this neighborhood supports mid-$500k+ values for…" at bounding box center [997, 380] width 300 height 92
drag, startPoint x: 866, startPoint y: 413, endPoint x: 977, endPoint y: 408, distance: 110.8
click at [977, 408] on p "The market's message is clear: this neighborhood supports mid-$500k+ values for…" at bounding box center [997, 380] width 300 height 92
click at [1034, 396] on p "The market's message is clear: this neighborhood supports mid-$500k+ values for…" at bounding box center [997, 380] width 300 height 92
drag, startPoint x: 1070, startPoint y: 398, endPoint x: 1109, endPoint y: 400, distance: 39.2
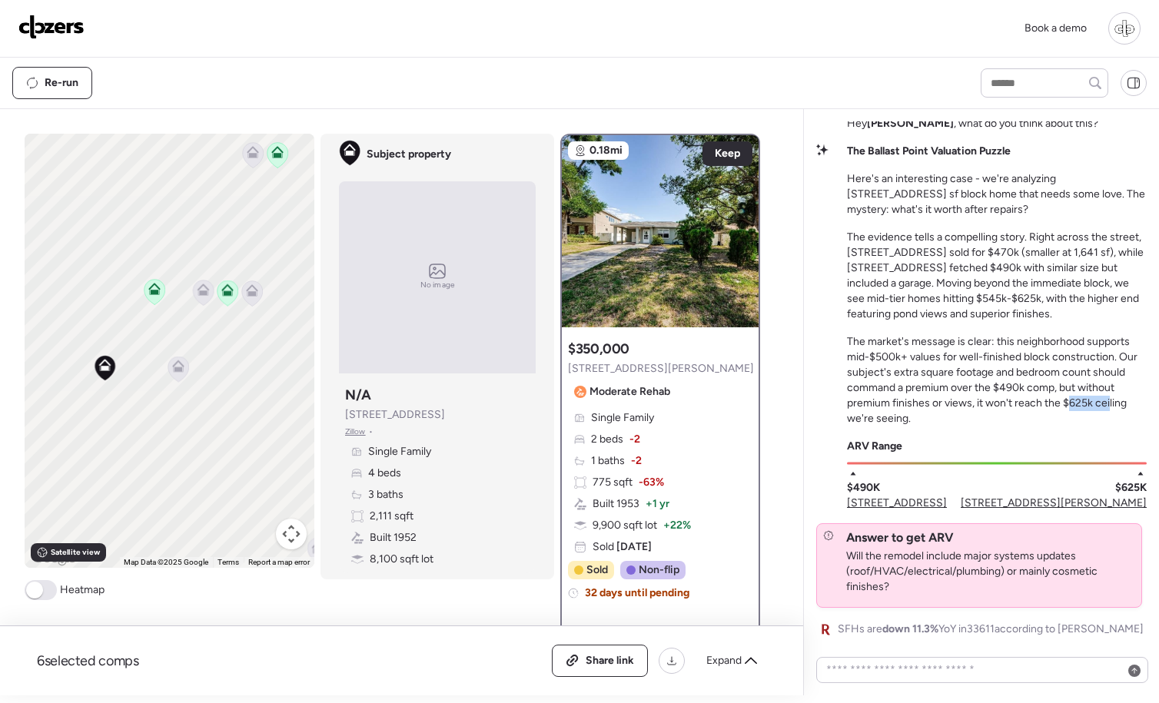
click at [1110, 399] on p "The market's message is clear: this neighborhood supports mid-$500k+ values for…" at bounding box center [997, 380] width 300 height 92
click at [923, 506] on span "3311 W Ballast Point Blvd" at bounding box center [897, 503] width 100 height 15
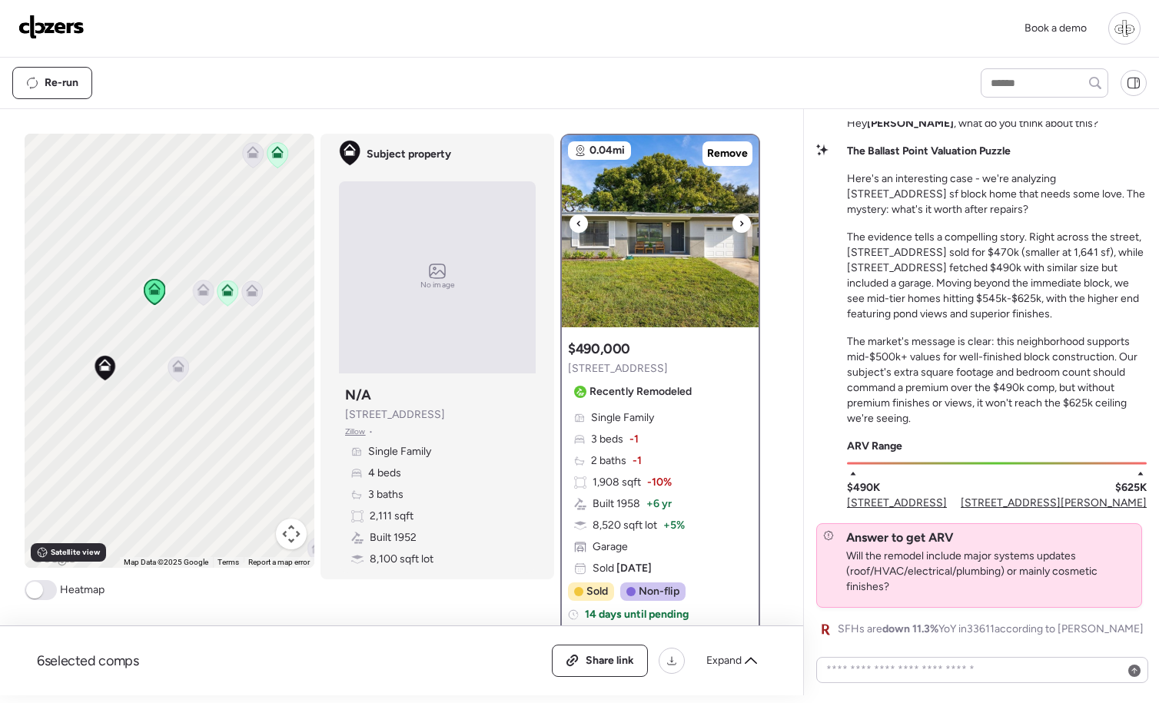
click at [740, 226] on icon at bounding box center [741, 223] width 3 height 5
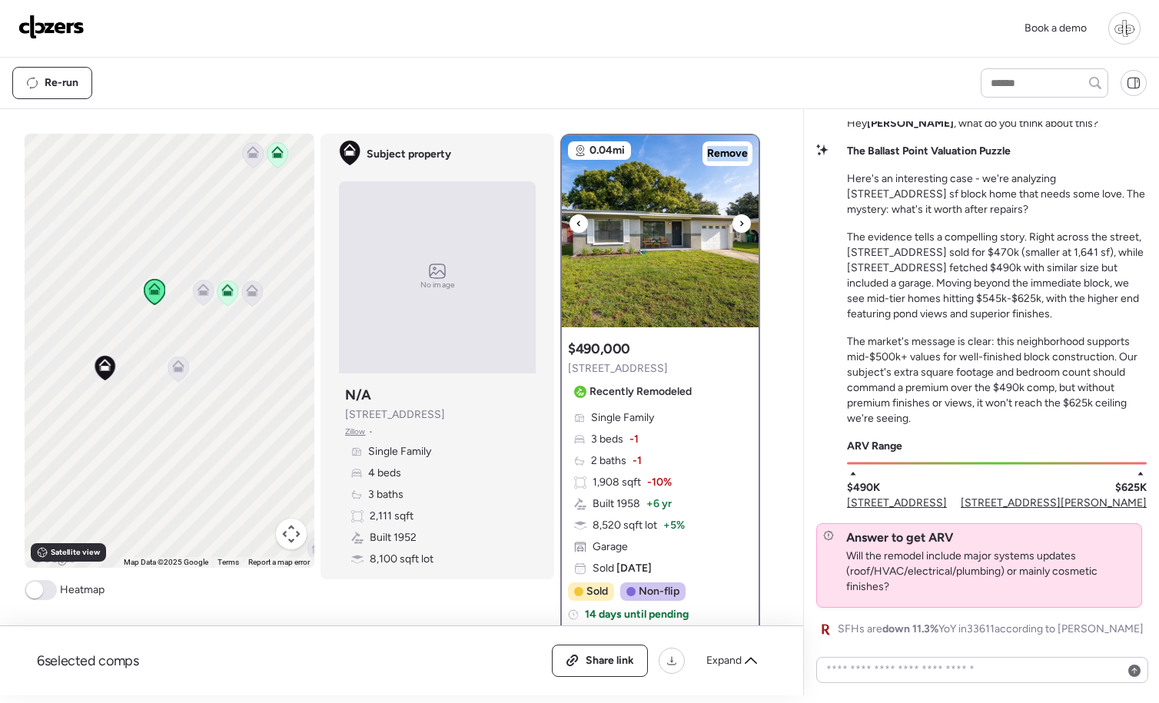
click at [740, 226] on icon at bounding box center [741, 223] width 6 height 18
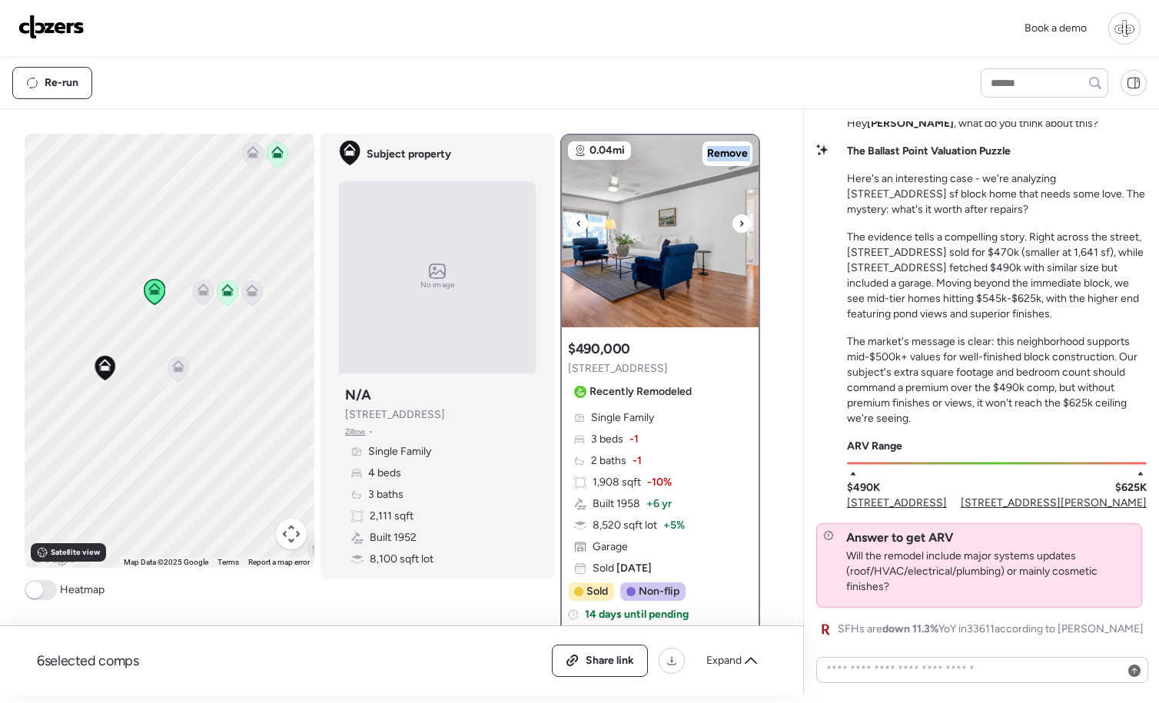
click at [740, 226] on icon at bounding box center [741, 223] width 6 height 18
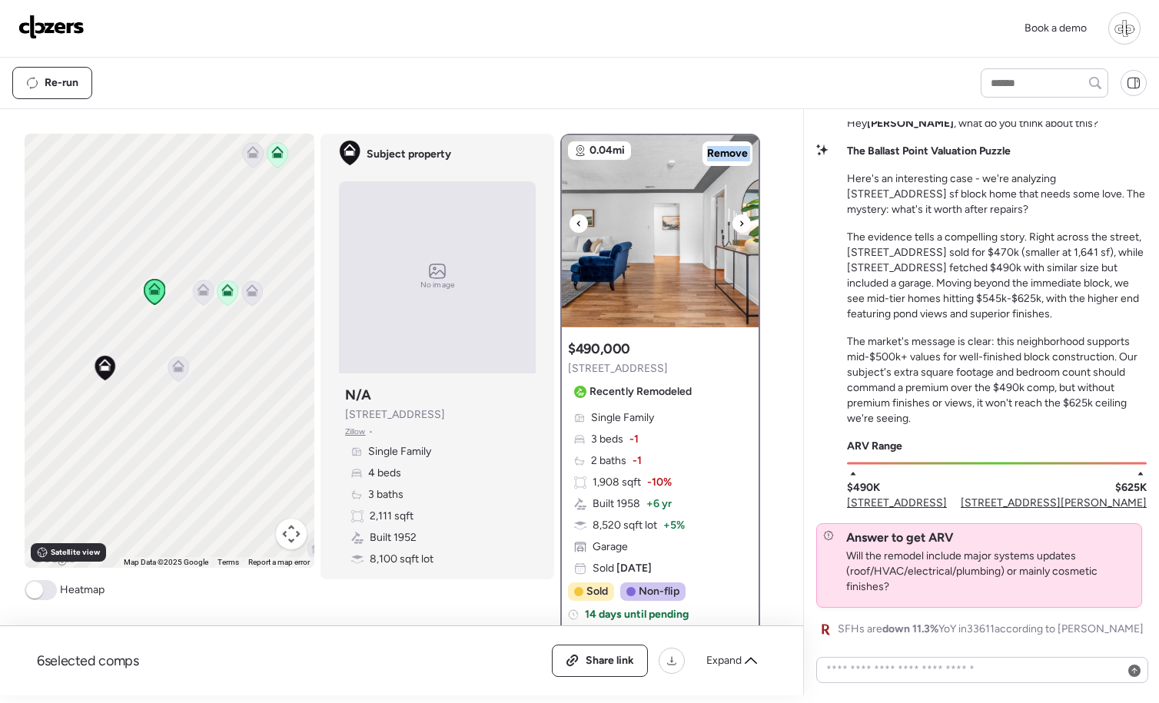
click at [740, 226] on icon at bounding box center [741, 223] width 6 height 18
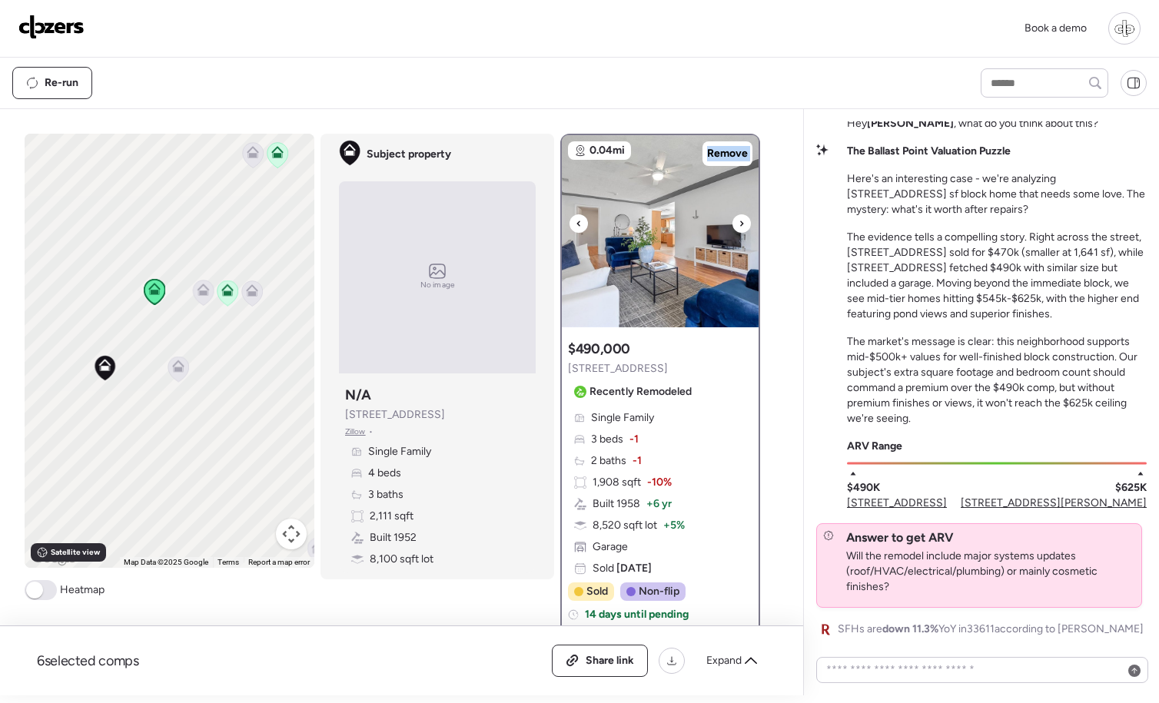
click at [740, 226] on icon at bounding box center [741, 223] width 6 height 18
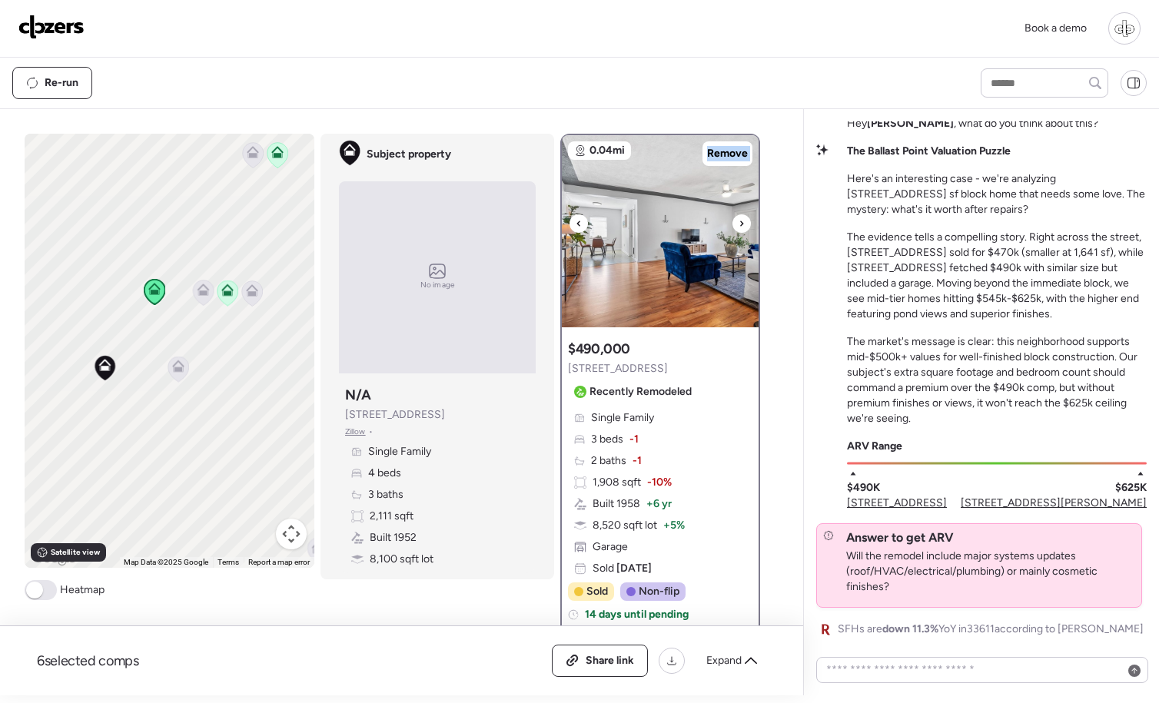
click at [740, 226] on icon at bounding box center [741, 223] width 6 height 18
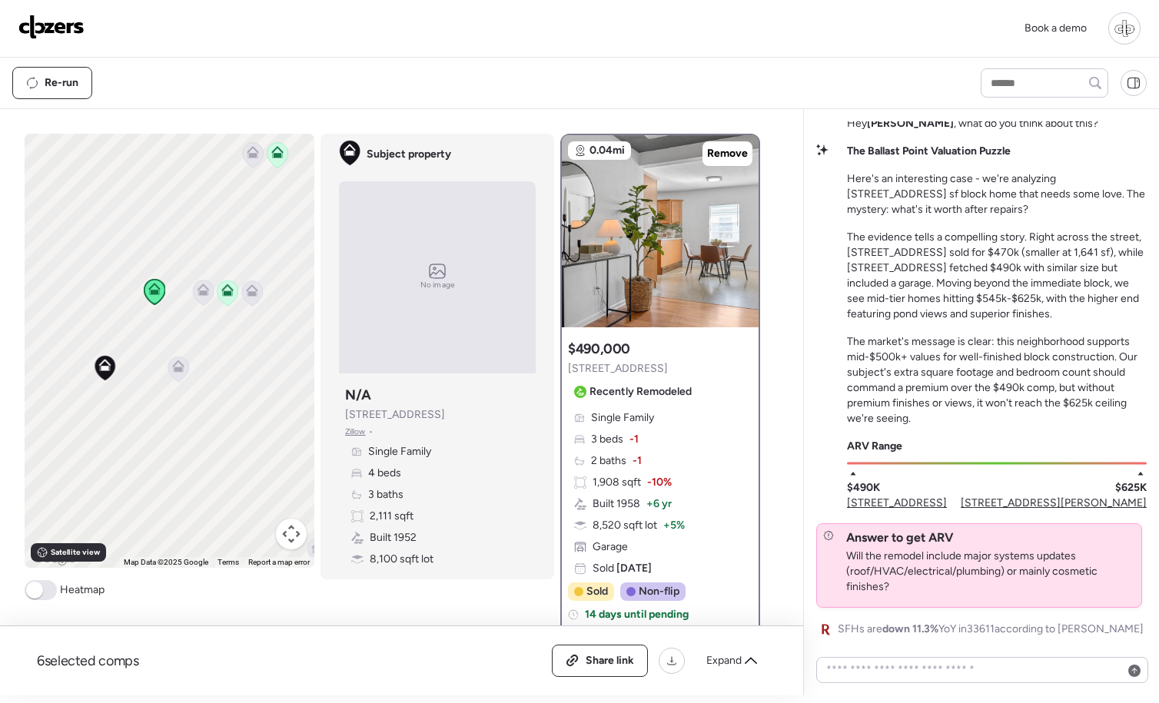
drag, startPoint x: 1093, startPoint y: 506, endPoint x: 1054, endPoint y: 476, distance: 49.3
click at [1092, 506] on span "3315 W Leila Ave" at bounding box center [1054, 503] width 186 height 15
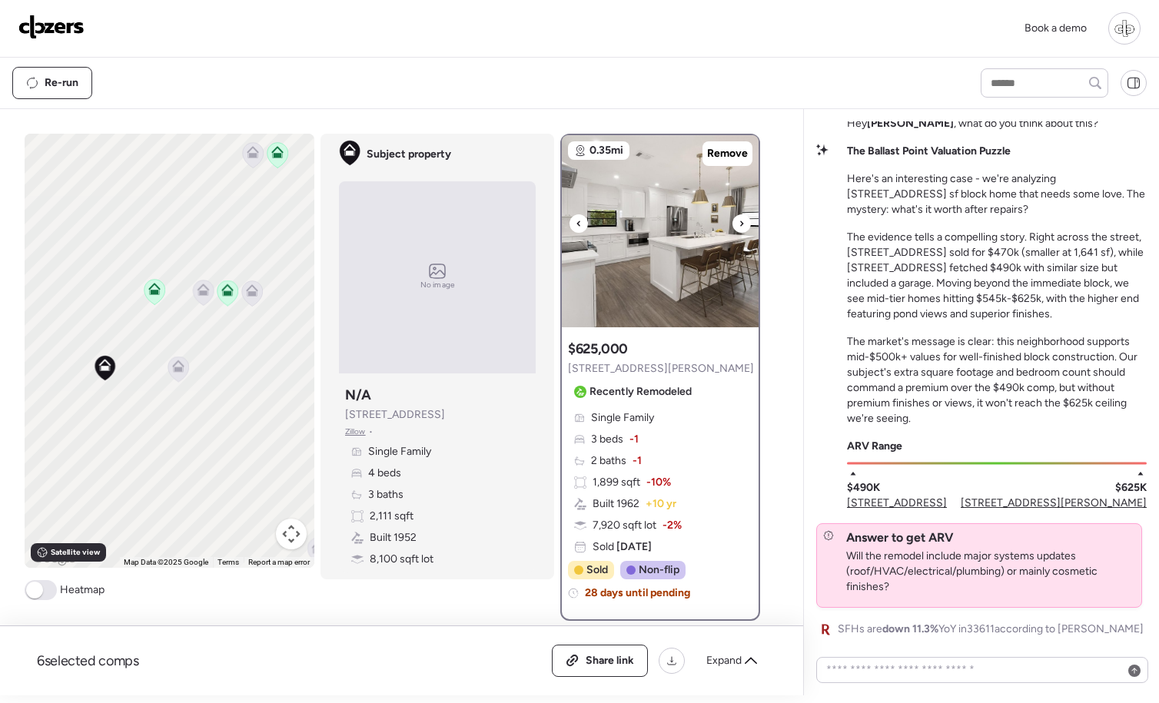
click at [742, 230] on icon at bounding box center [741, 223] width 6 height 18
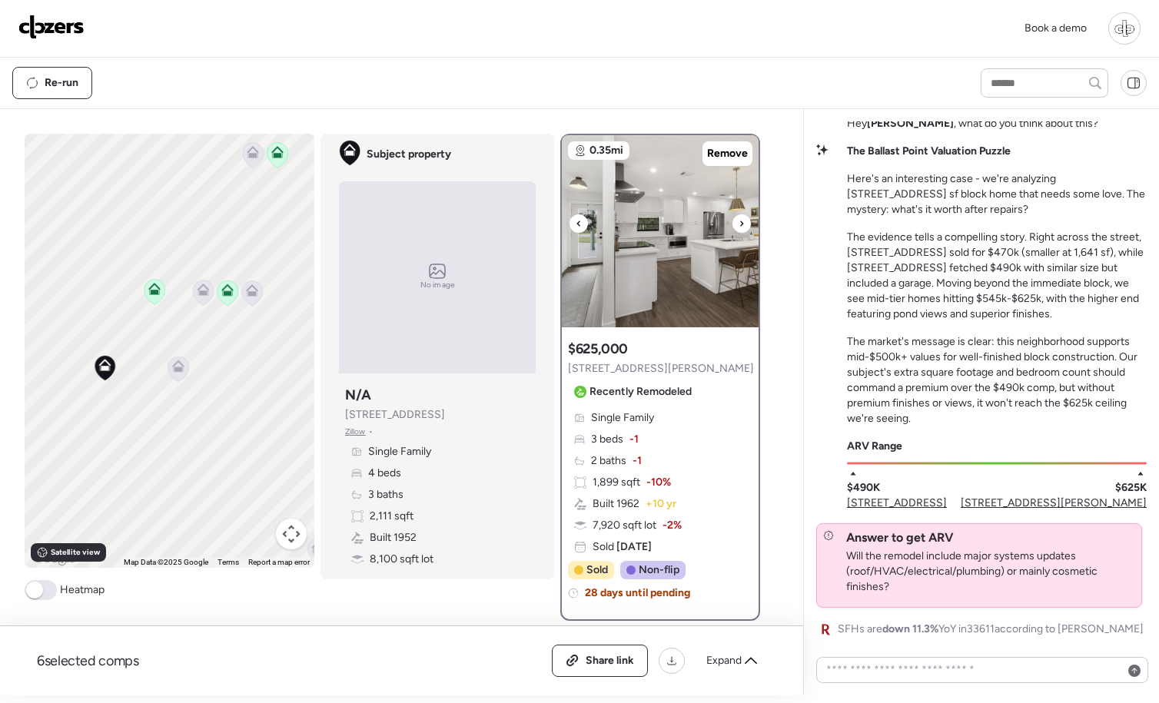
click at [740, 229] on icon at bounding box center [741, 223] width 6 height 18
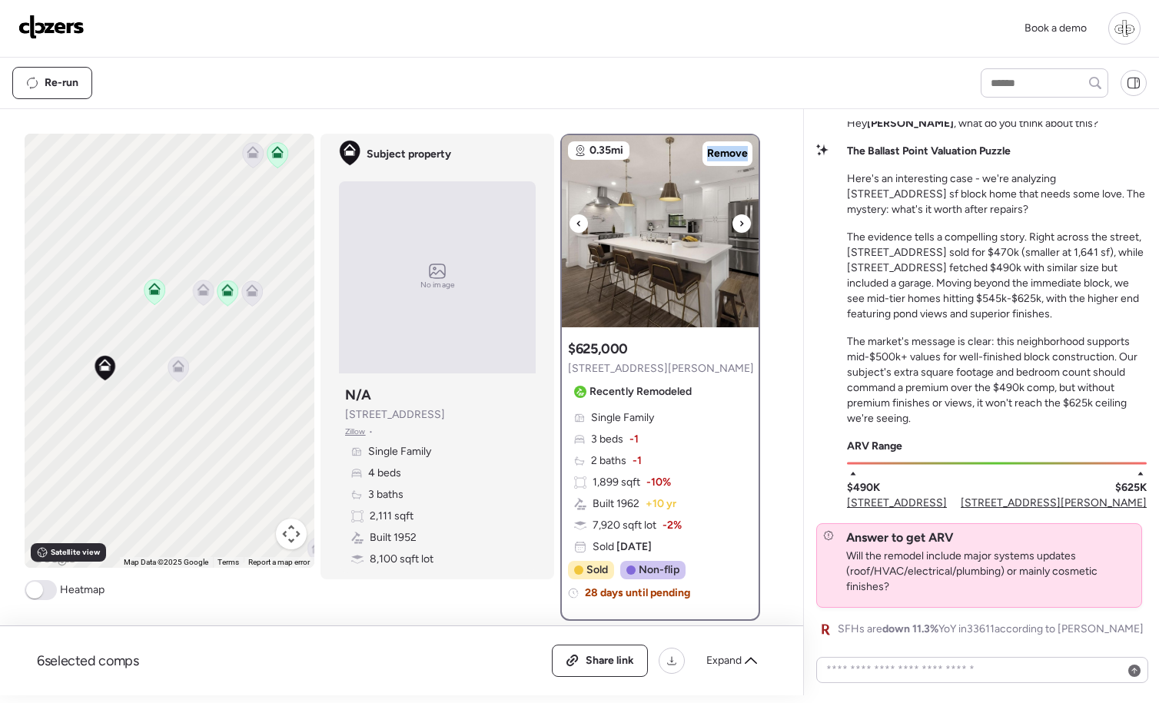
click at [740, 229] on icon at bounding box center [741, 223] width 6 height 18
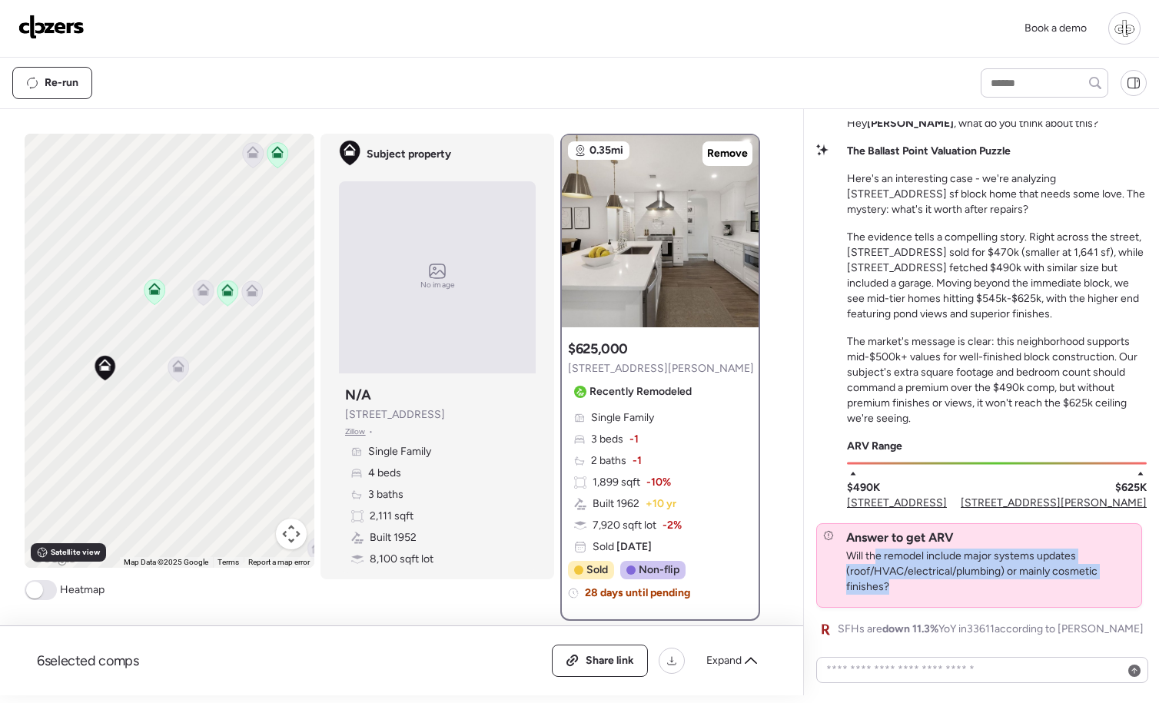
drag, startPoint x: 926, startPoint y: 582, endPoint x: 904, endPoint y: 567, distance: 27.1
click at [878, 560] on span "Will the remodel include major systems updates (roof/HVAC/electrical/plumbing) …" at bounding box center [990, 572] width 289 height 46
drag, startPoint x: 951, startPoint y: 582, endPoint x: 950, endPoint y: 591, distance: 9.3
click at [951, 582] on span "Will the remodel include major systems updates (roof/HVAC/electrical/plumbing) …" at bounding box center [990, 572] width 289 height 46
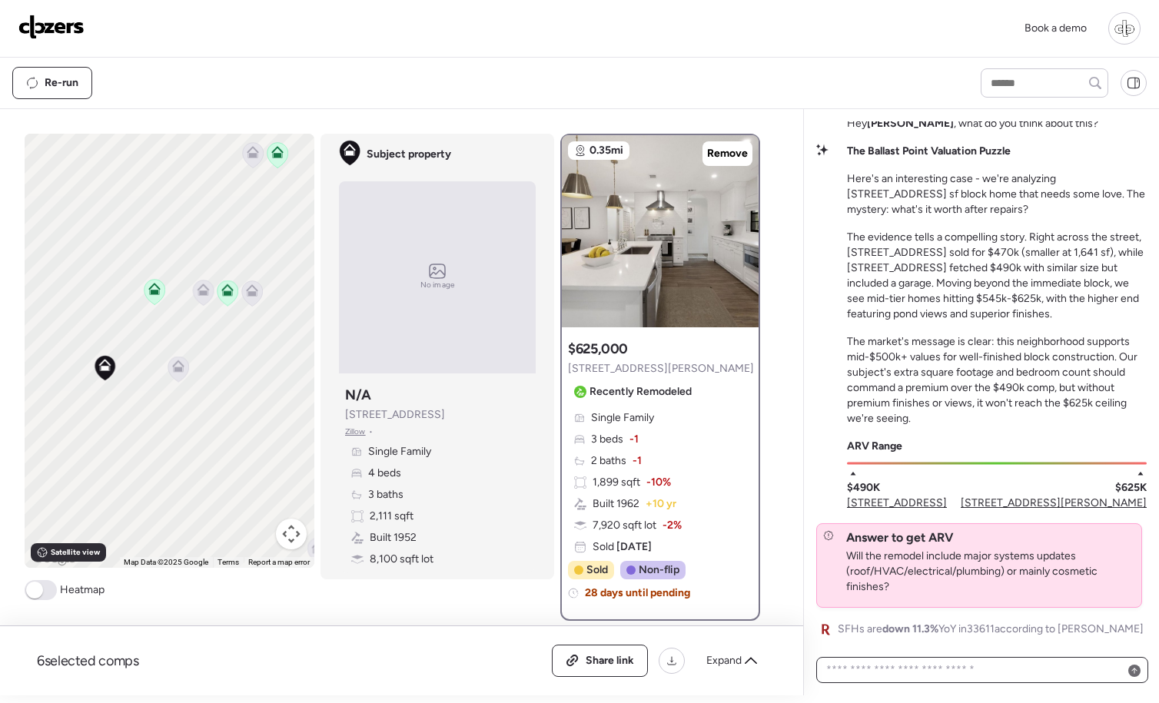
click at [947, 665] on textarea at bounding box center [982, 670] width 318 height 22
type textarea "*"
type textarea "**********"
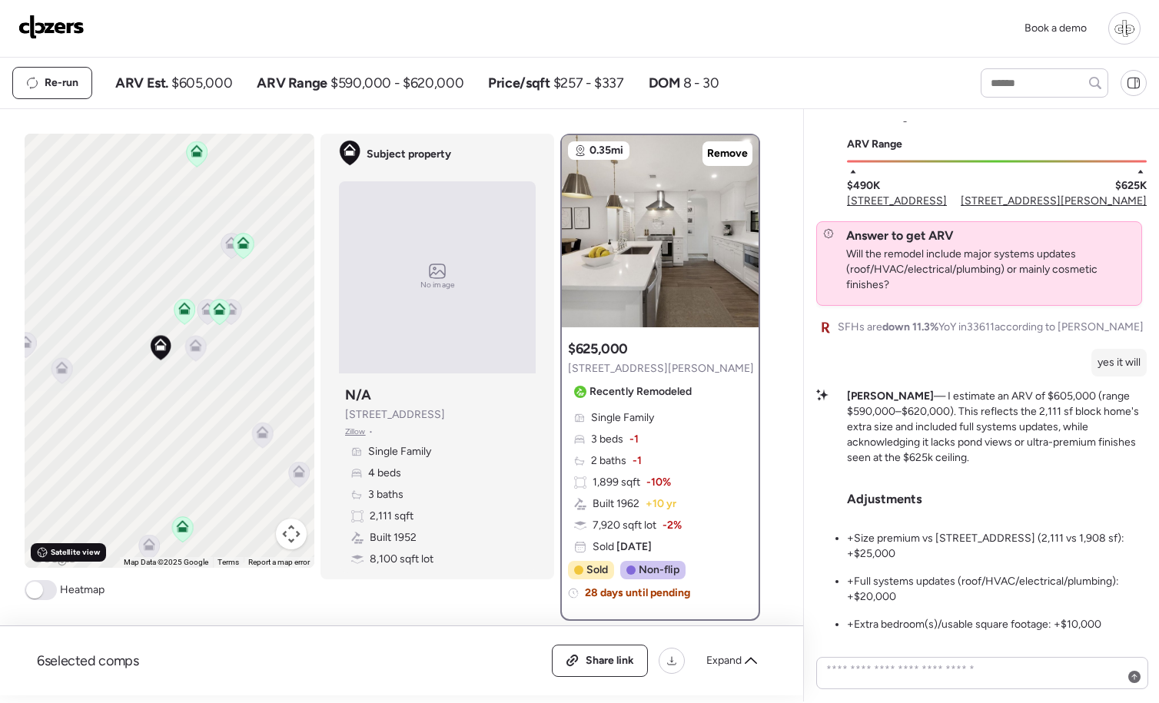
click at [58, 555] on span "Satellite view" at bounding box center [75, 552] width 49 height 12
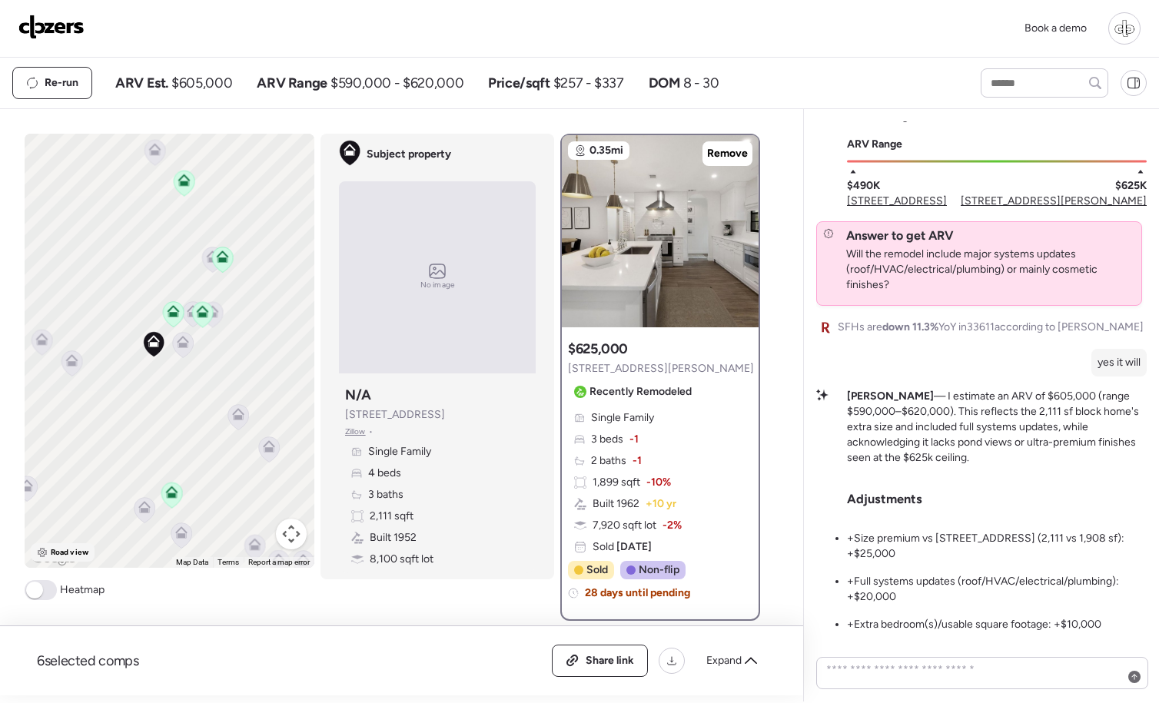
click at [48, 550] on div "Road view" at bounding box center [63, 552] width 64 height 18
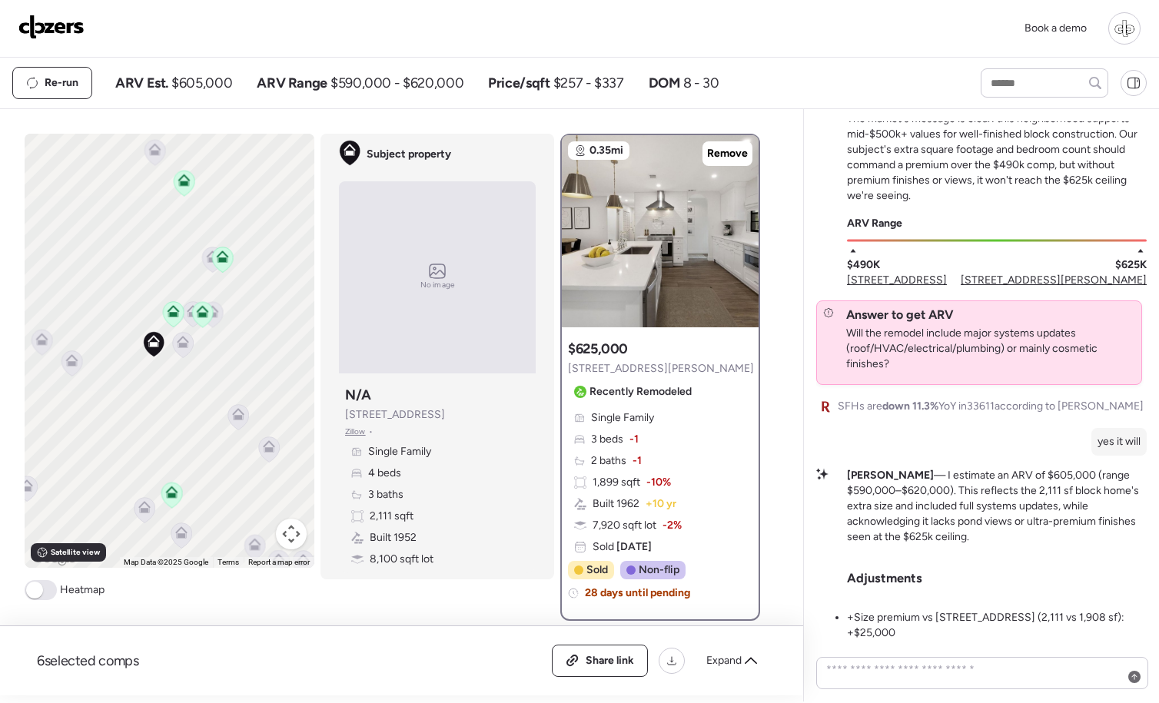
scroll to position [-86, 0]
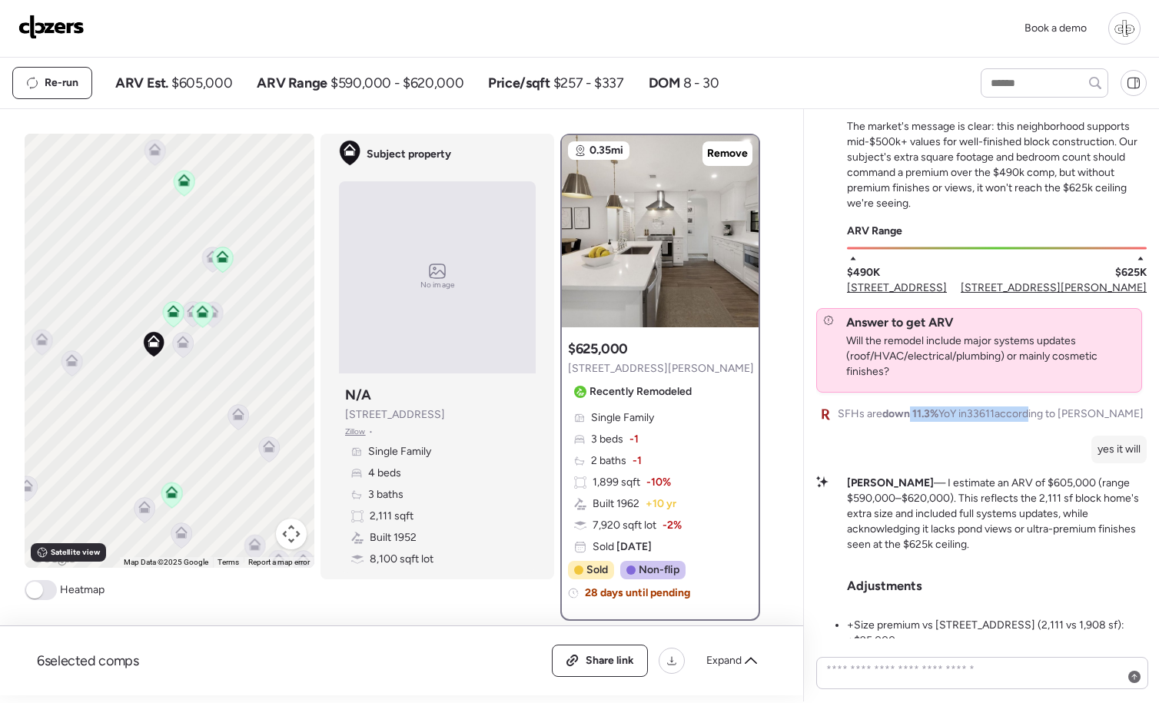
drag, startPoint x: 908, startPoint y: 417, endPoint x: 1031, endPoint y: 418, distance: 123.0
click at [1031, 418] on span "SFHs are down 11.3% YoY in 33611 according to Redfin" at bounding box center [991, 414] width 306 height 15
click at [1007, 477] on p "Madalyn — I estimate an ARV of $605,000 (range $590,000–$620,000). This reflect…" at bounding box center [997, 514] width 300 height 77
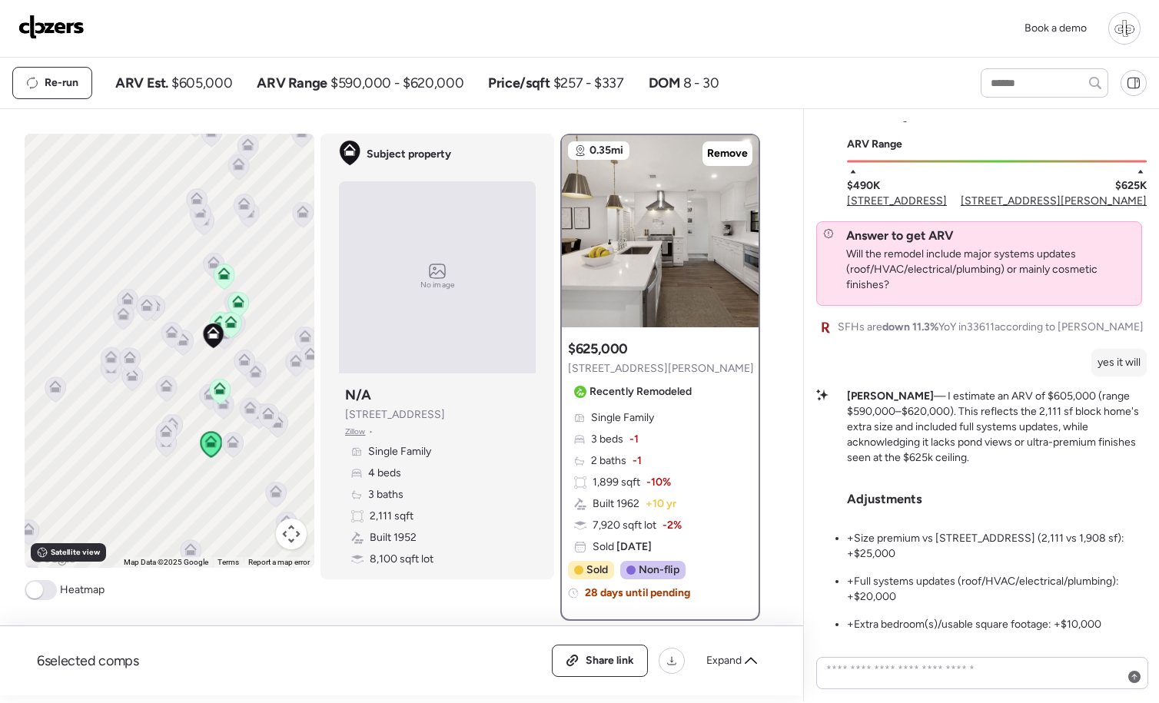
drag, startPoint x: 272, startPoint y: 450, endPoint x: 193, endPoint y: 377, distance: 107.2
click at [212, 393] on icon at bounding box center [223, 406] width 22 height 26
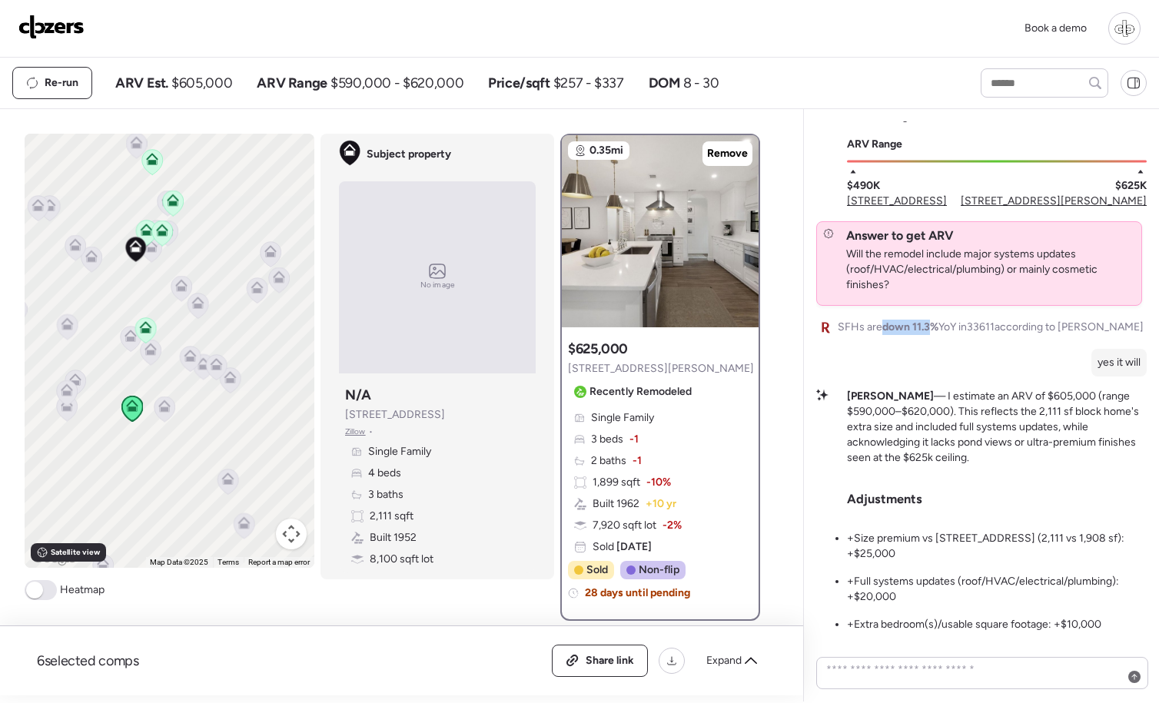
drag, startPoint x: 881, startPoint y: 326, endPoint x: 931, endPoint y: 327, distance: 50.7
click at [932, 327] on span "SFHs are down 11.3% YoY in 33611 according to Redfin" at bounding box center [991, 327] width 306 height 15
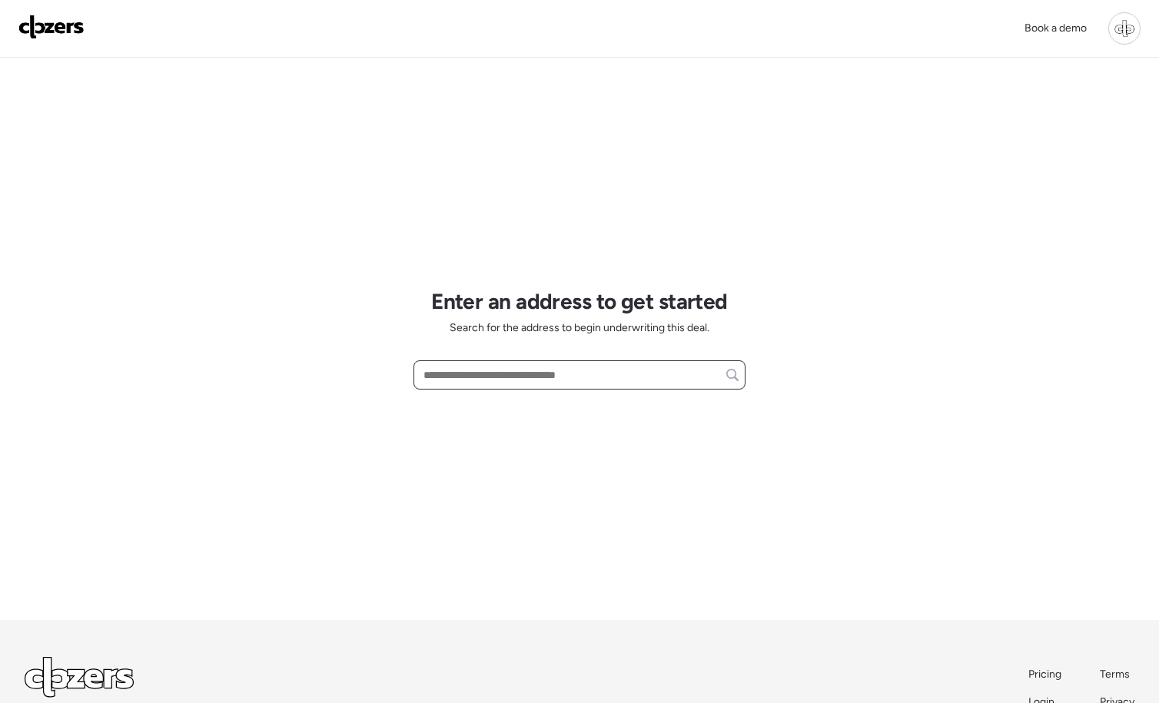
click at [549, 376] on input "text" at bounding box center [579, 375] width 318 height 22
paste input "**********"
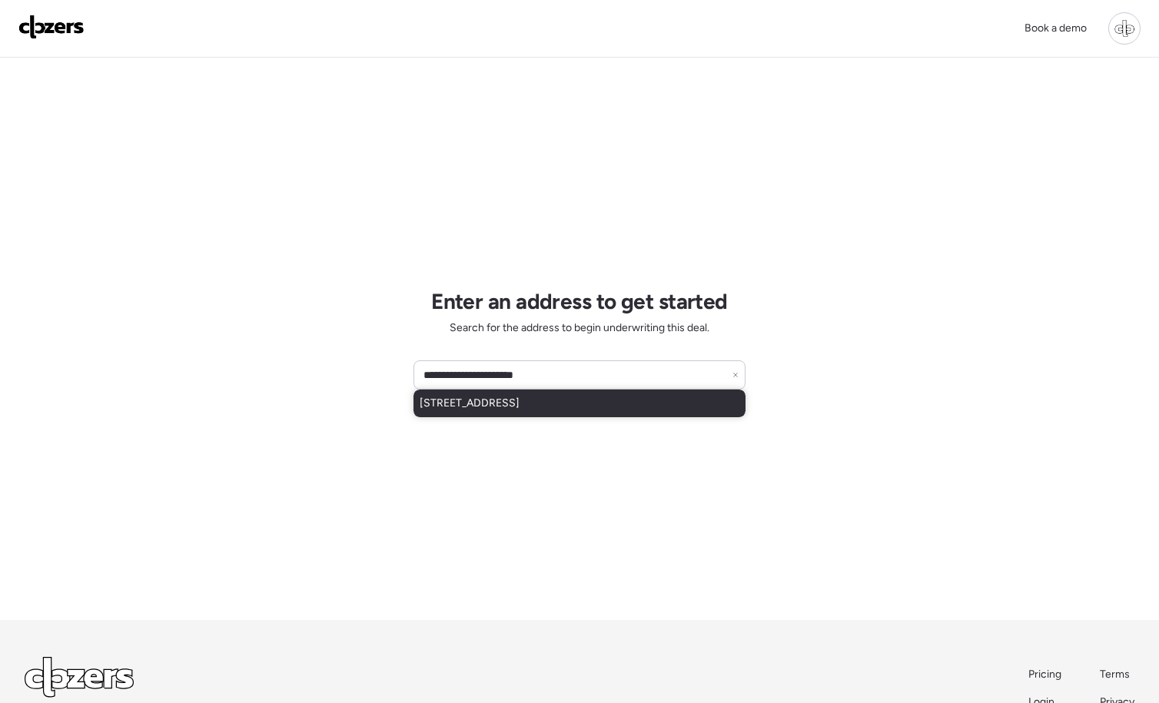
click at [519, 400] on span "8956 124th Way, Seminole, FL, 33772" at bounding box center [470, 403] width 100 height 15
type input "**********"
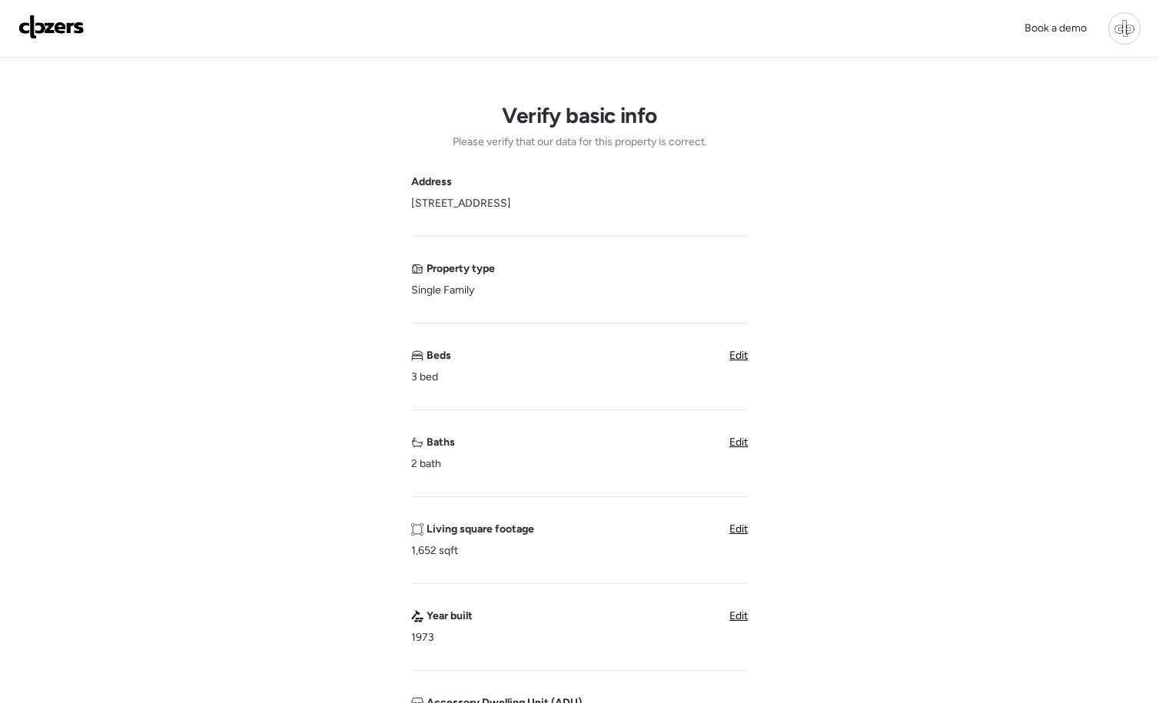
click at [509, 203] on span "8956 124th Way, Seminole, FL 33772" at bounding box center [461, 203] width 100 height 15
copy span "8956 124th Way, Seminole, FL 33772"
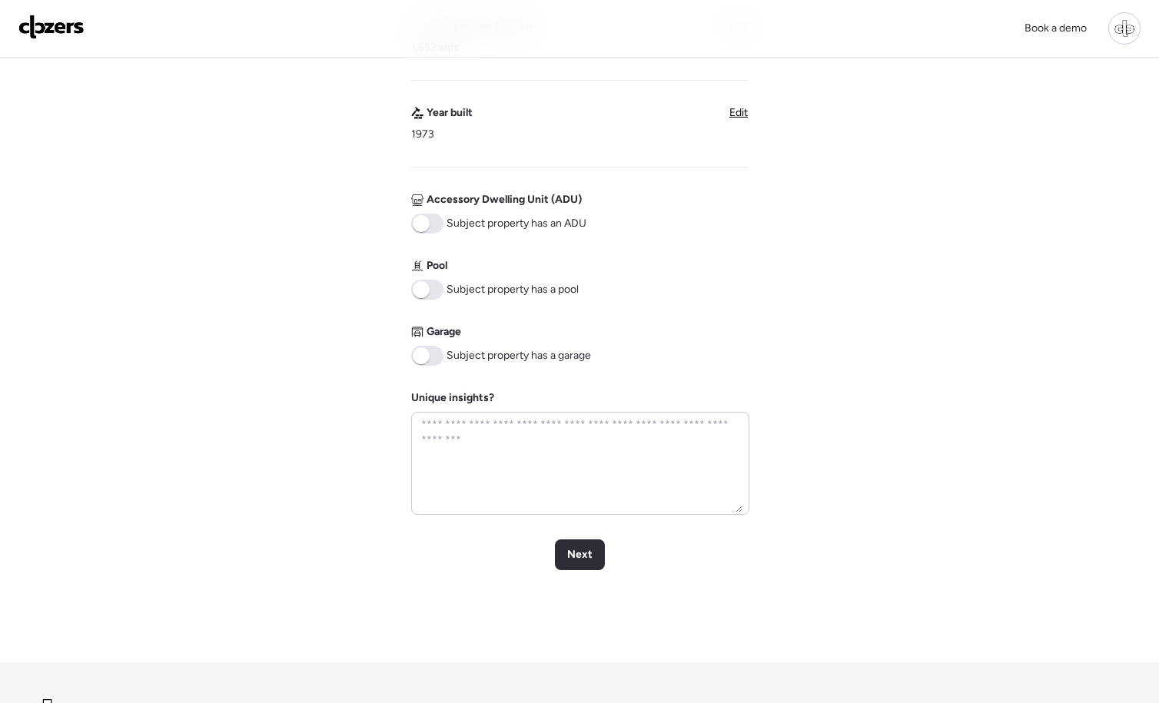
scroll to position [541, 0]
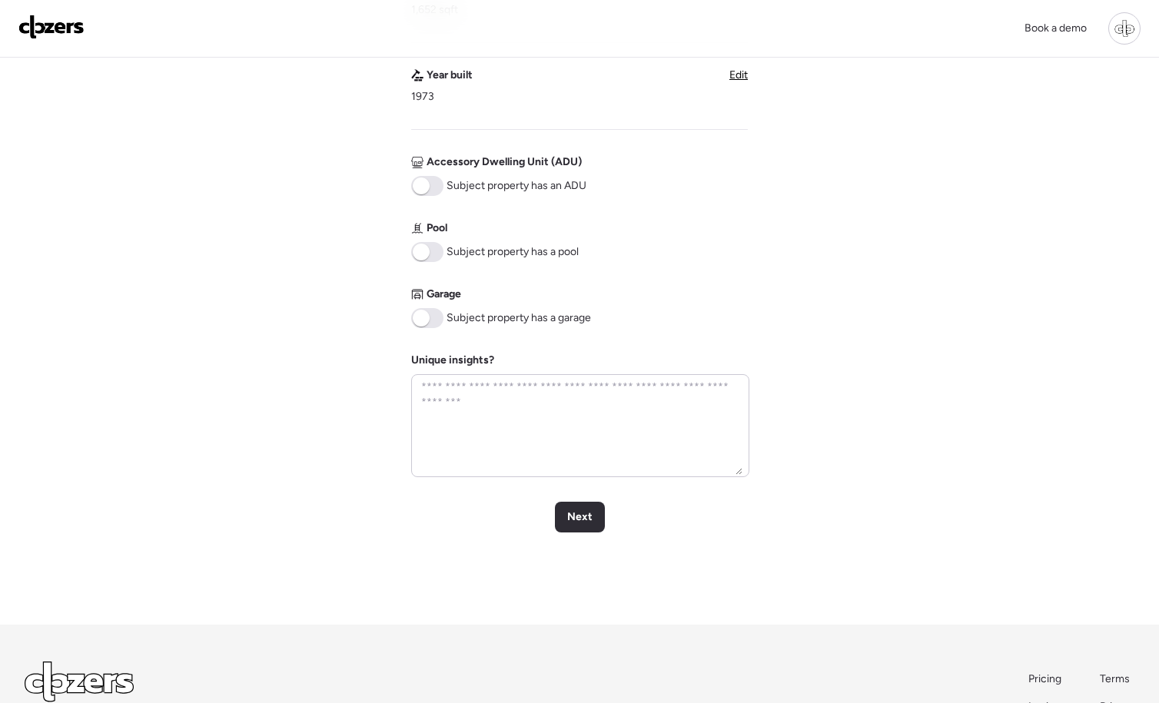
click at [436, 318] on span at bounding box center [427, 318] width 32 height 20
click at [435, 243] on span at bounding box center [427, 252] width 32 height 20
click at [582, 522] on span "Next" at bounding box center [579, 516] width 25 height 15
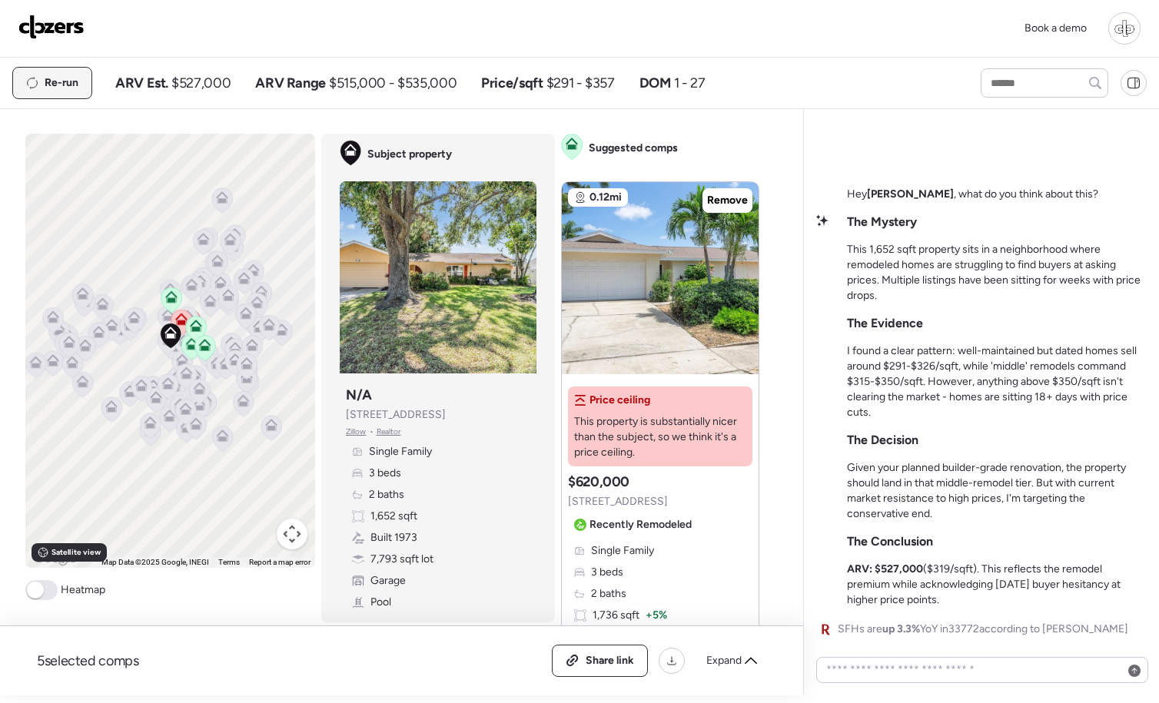
click at [71, 96] on div "Re-run" at bounding box center [52, 83] width 78 height 31
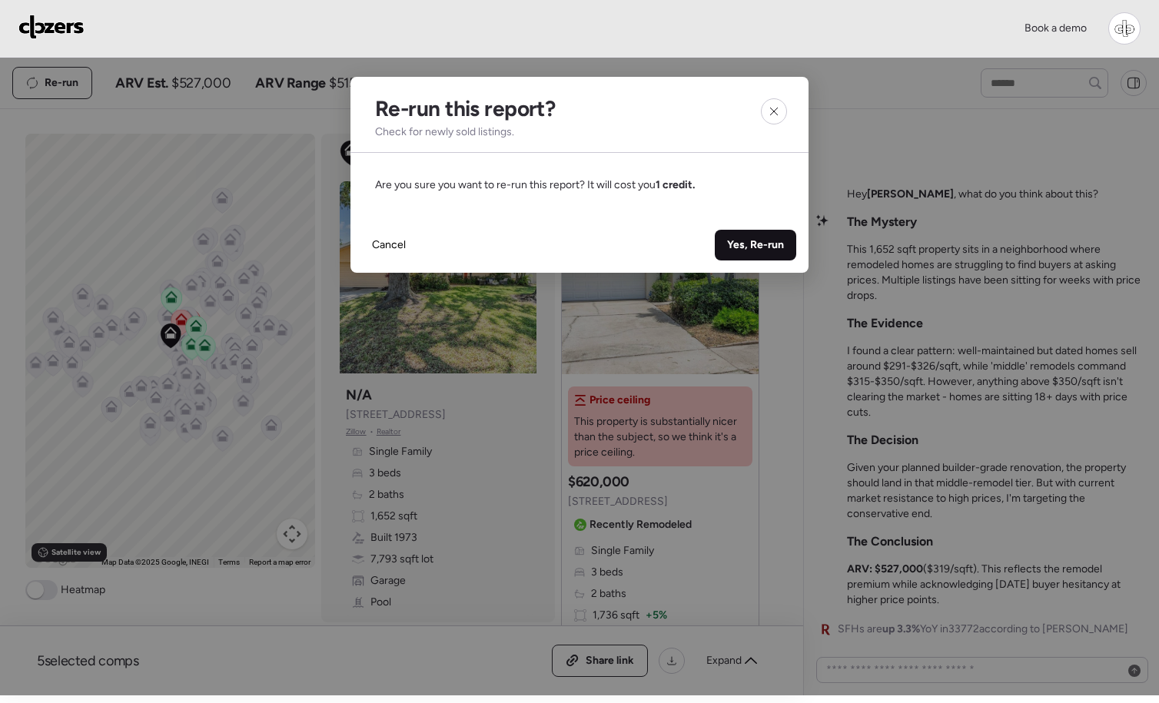
click at [757, 236] on div "Yes, Re-run" at bounding box center [755, 245] width 81 height 31
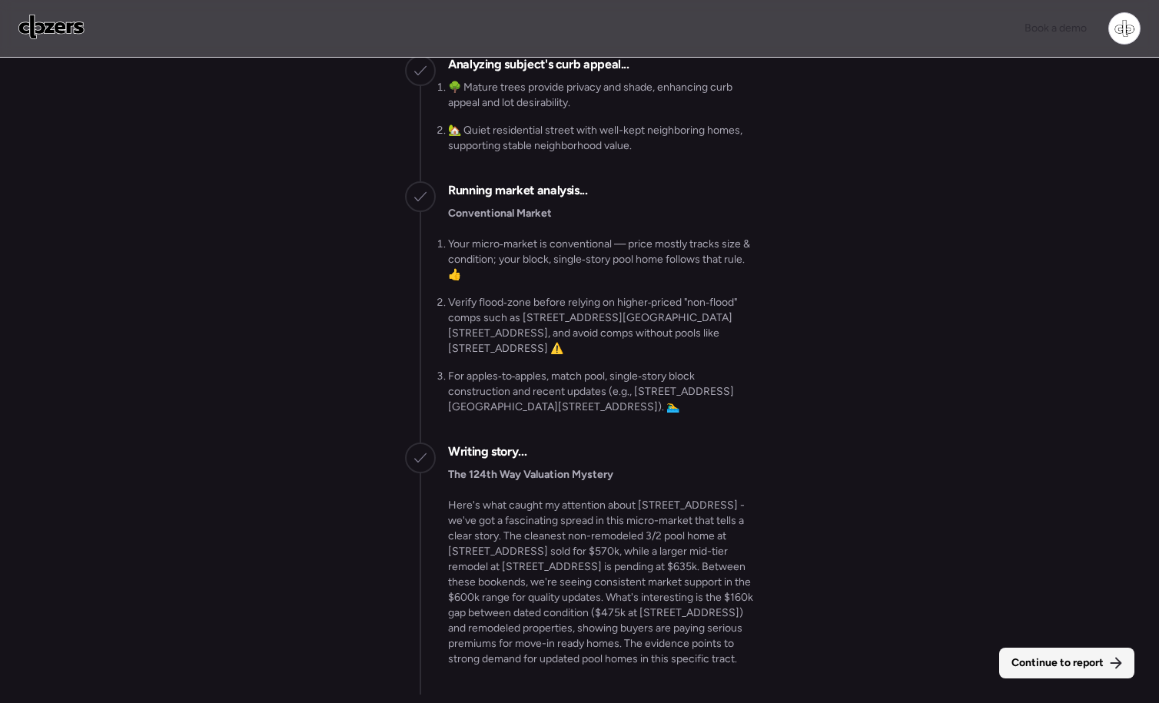
click at [1079, 658] on span "Continue to report" at bounding box center [1057, 662] width 92 height 15
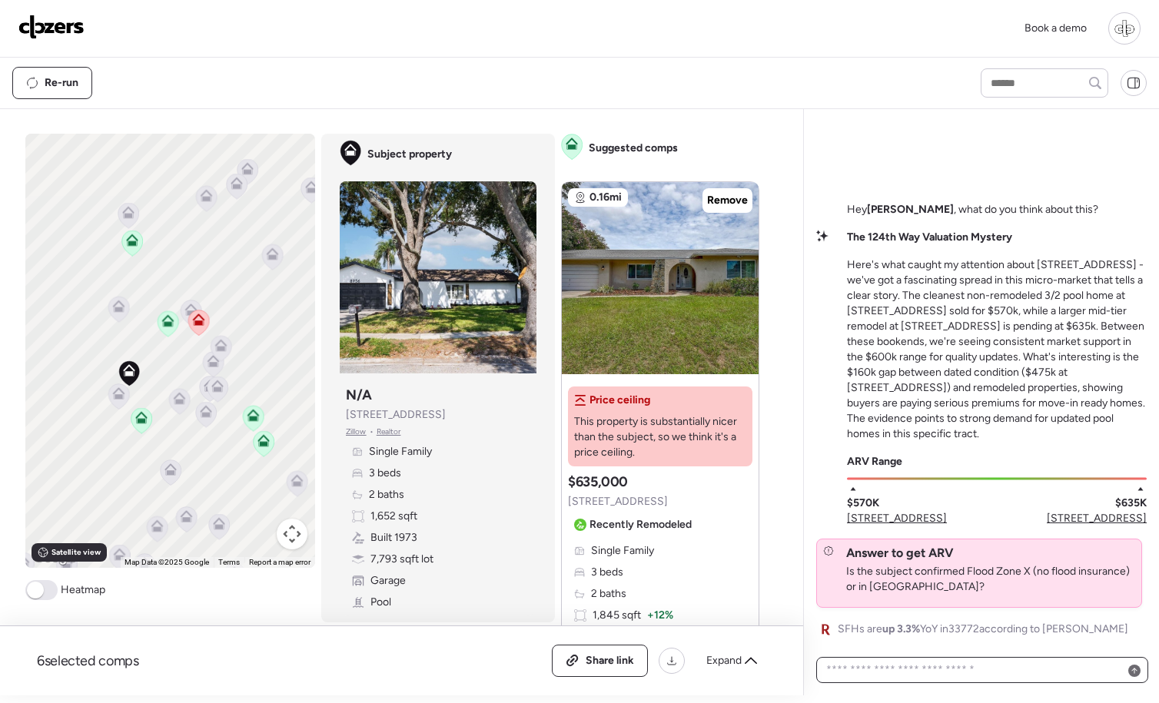
click at [885, 661] on textarea at bounding box center [982, 670] width 318 height 22
type textarea "**********"
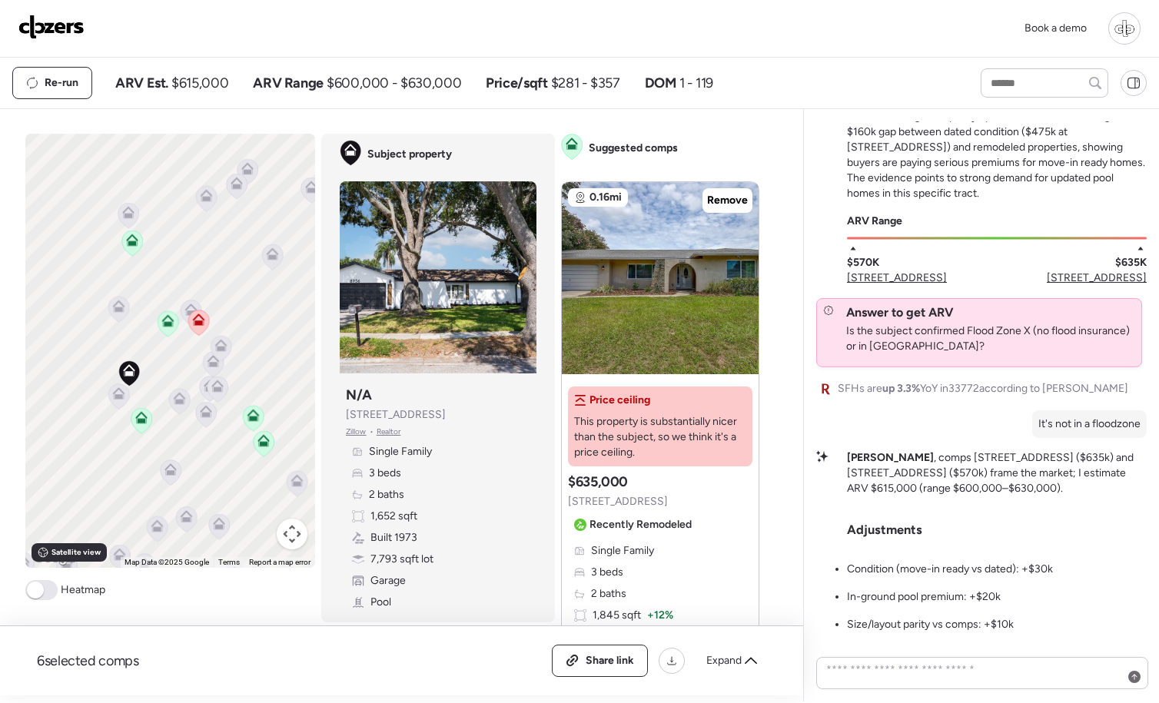
click at [565, 118] on div "6 selected comps All (6) ARV (6) As-is (0) Share link Expand Comps list Analysi…" at bounding box center [398, 402] width 797 height 586
drag, startPoint x: 165, startPoint y: 85, endPoint x: 237, endPoint y: 83, distance: 71.5
click at [237, 85] on div "ARV Est. $615,000 ARV Range $600,000 - $630,000 Price/sqft $281 - $357 DOM 1 - …" at bounding box center [414, 83] width 598 height 18
drag, startPoint x: 329, startPoint y: 79, endPoint x: 463, endPoint y: 84, distance: 133.8
click at [463, 84] on div "ARV Est. $615,000 ARV Range $600,000 - $630,000 Price/sqft $281 - $357 DOM 1 - …" at bounding box center [414, 83] width 598 height 18
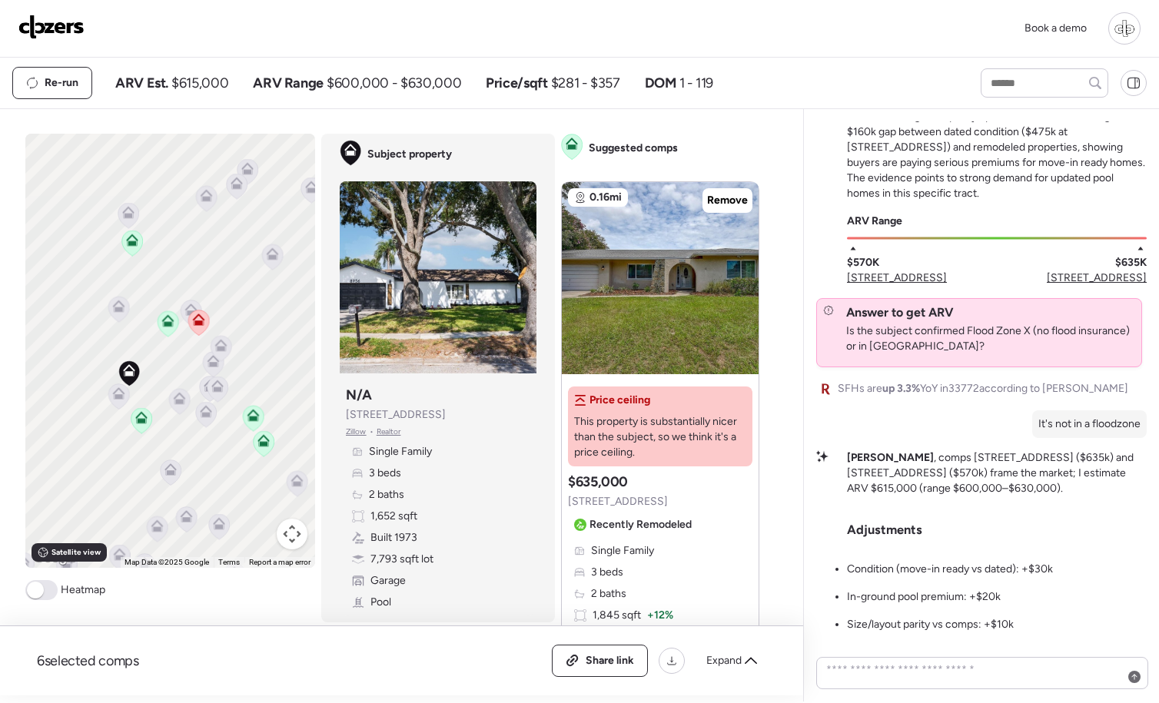
click at [463, 88] on div "ARV Est. $615,000 ARV Range $600,000 - $630,000 Price/sqft $281 - $357 DOM 1 - …" at bounding box center [414, 83] width 598 height 18
drag, startPoint x: 854, startPoint y: 264, endPoint x: 928, endPoint y: 264, distance: 74.5
click at [927, 264] on div "$570K 12467 93rd Ave $635K 12299 91st Ave N" at bounding box center [997, 264] width 300 height 43
click at [947, 254] on div "$570K 12467 93rd Ave $635K 12299 91st Ave N" at bounding box center [997, 264] width 300 height 43
drag, startPoint x: 856, startPoint y: 219, endPoint x: 917, endPoint y: 220, distance: 60.7
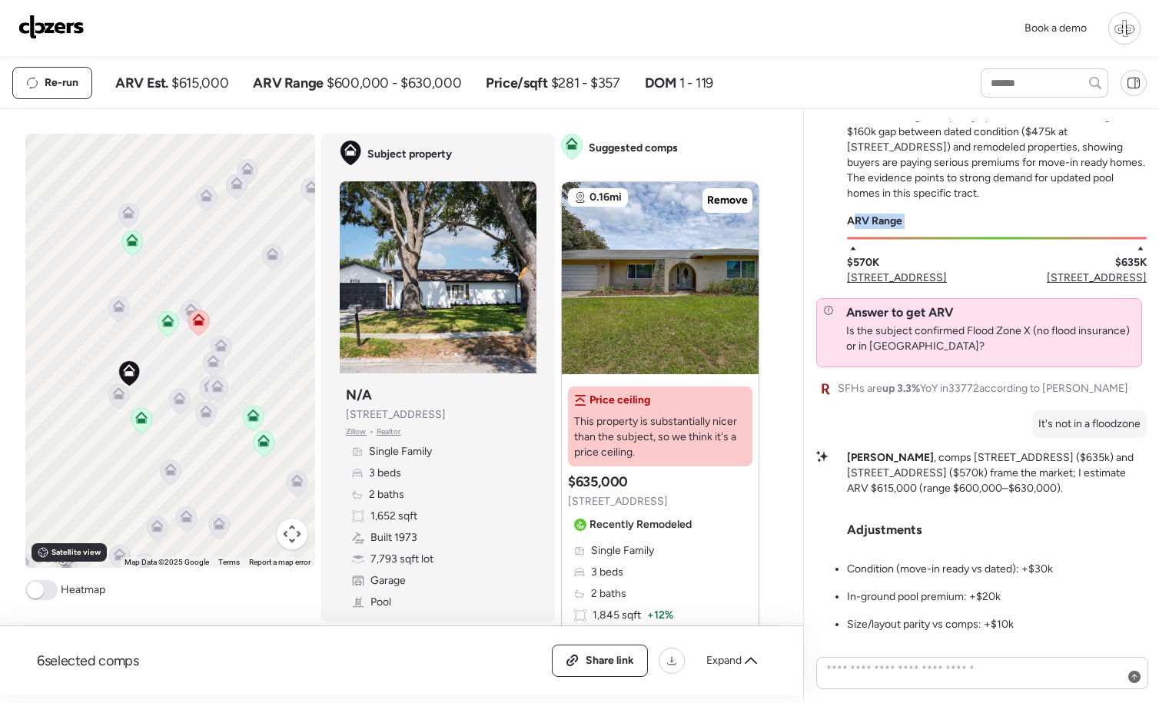
click at [918, 221] on div "ARV Range $570K 12467 93rd Ave $635K 12299 91st Ave N" at bounding box center [997, 250] width 300 height 72
drag, startPoint x: 848, startPoint y: 264, endPoint x: 1120, endPoint y: 257, distance: 271.3
click at [1120, 257] on div "$570K 12467 93rd Ave $635K 12299 91st Ave N" at bounding box center [997, 264] width 300 height 43
click at [344, 75] on span "$600,000 - $630,000" at bounding box center [394, 83] width 134 height 18
click at [344, 78] on span "$600,000 - $630,000" at bounding box center [394, 83] width 134 height 18
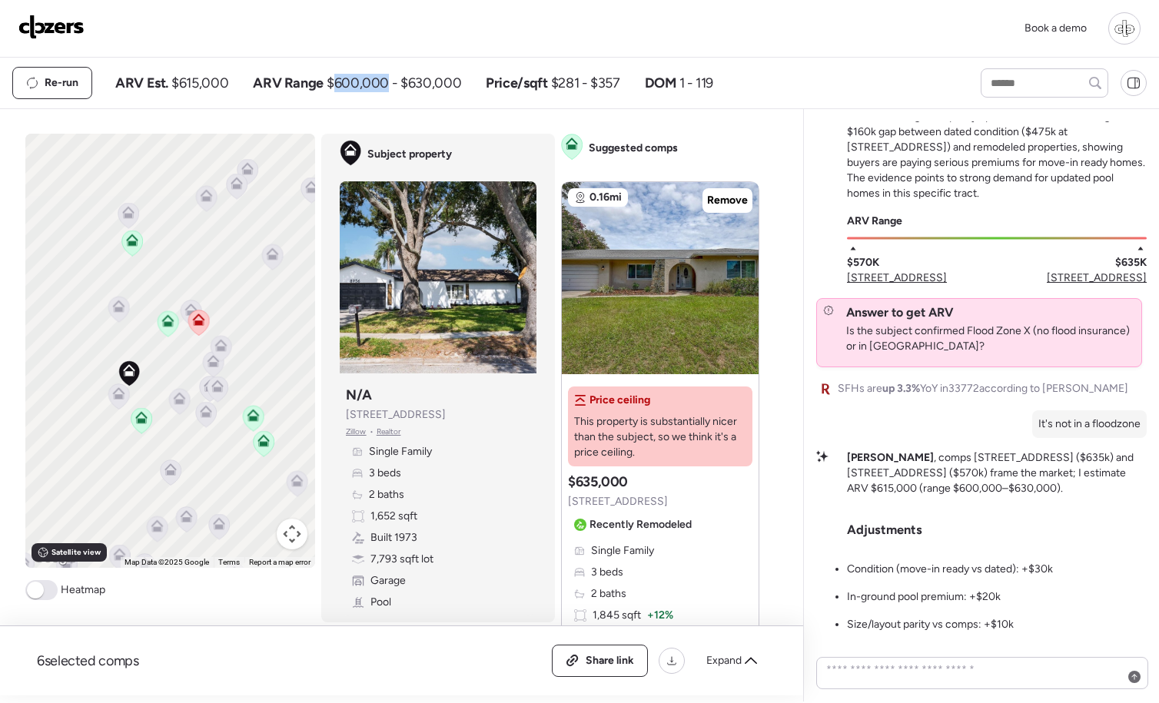
click at [344, 78] on span "$600,000 - $630,000" at bounding box center [394, 83] width 134 height 18
click at [482, 117] on div "6 selected comps All (6) ARV (6) As-is (0) Share link Expand Comps list Analysi…" at bounding box center [398, 402] width 797 height 586
click at [877, 221] on span "ARV Range" at bounding box center [874, 221] width 55 height 15
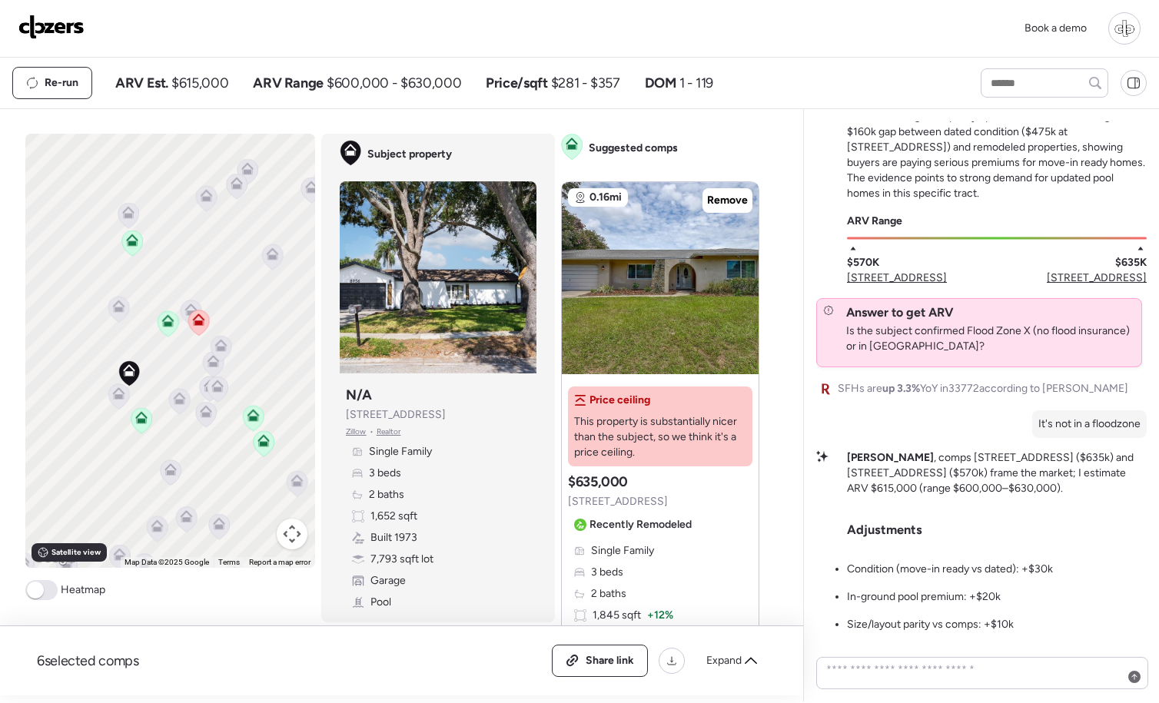
click at [871, 232] on div at bounding box center [997, 236] width 300 height 14
drag, startPoint x: 849, startPoint y: 262, endPoint x: 901, endPoint y: 262, distance: 52.3
click at [901, 262] on div "$570K 12467 93rd Ave" at bounding box center [897, 264] width 100 height 43
click at [868, 244] on div "$570K 12467 93rd Ave" at bounding box center [897, 264] width 100 height 43
drag, startPoint x: 240, startPoint y: 83, endPoint x: 484, endPoint y: 98, distance: 244.8
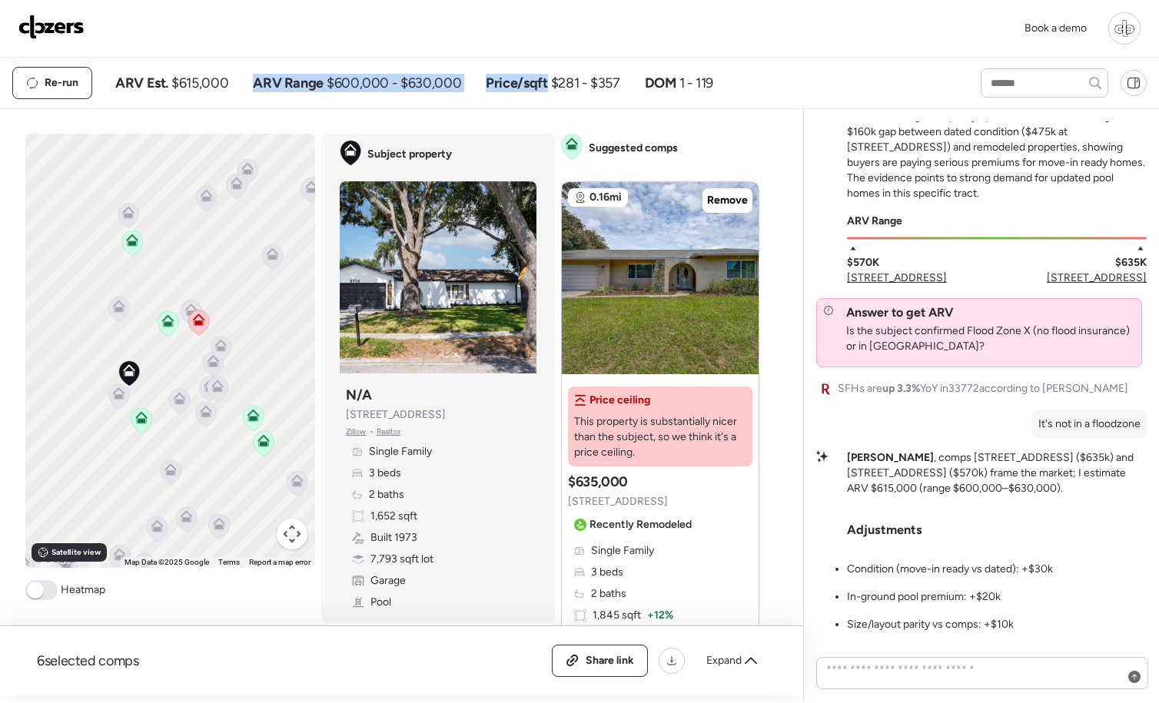
click at [484, 98] on div "Re-run ARV Est. $615,000 ARV Range $600,000 - $630,000 Price/sqft $281 - $357 D…" at bounding box center [482, 83] width 941 height 32
click at [432, 78] on span "$600,000 - $630,000" at bounding box center [394, 83] width 134 height 18
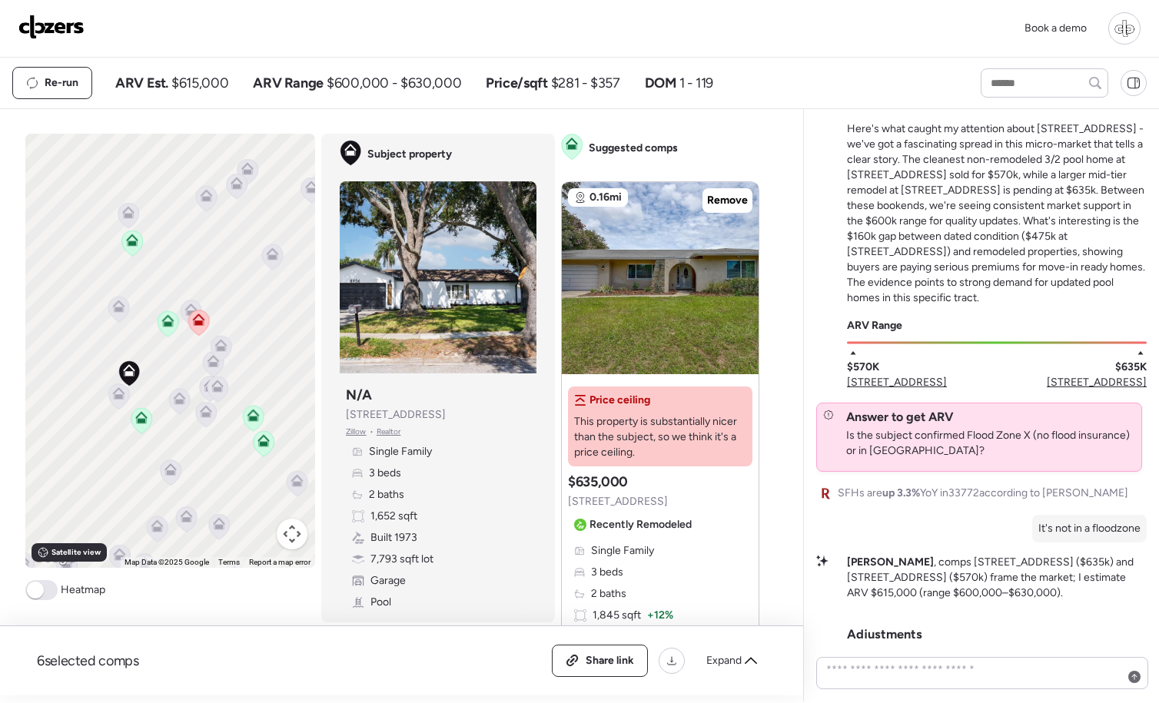
scroll to position [-160, 0]
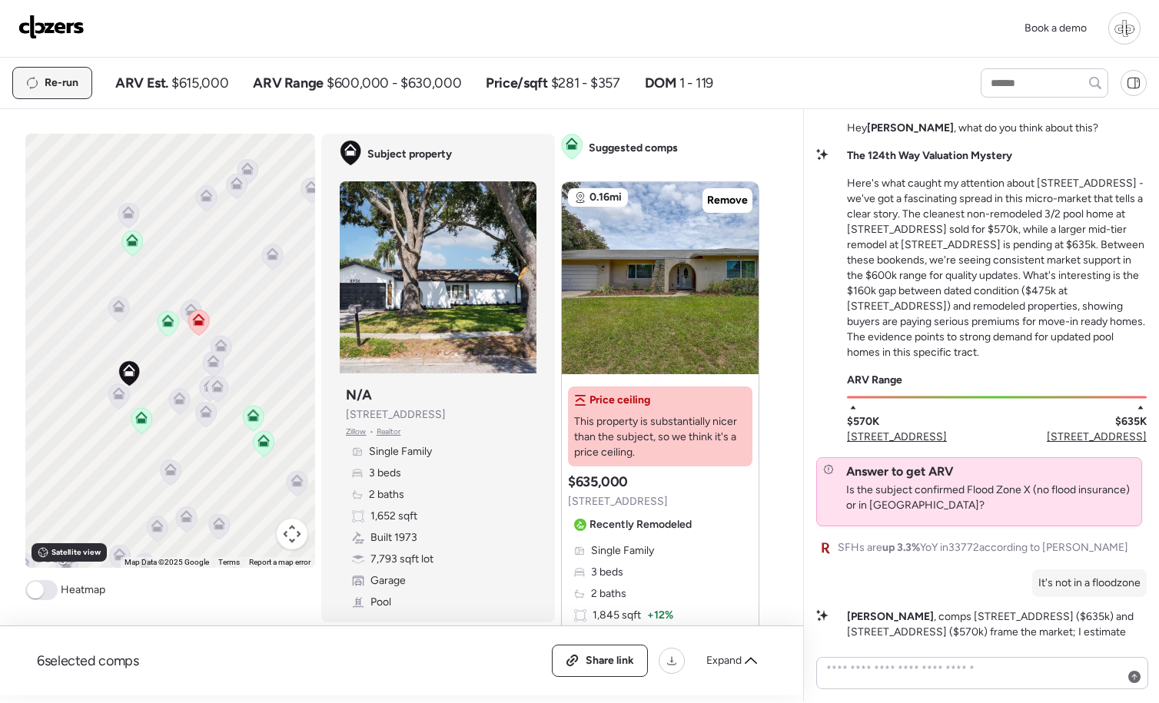
click at [54, 87] on span "Re-run" at bounding box center [62, 82] width 34 height 15
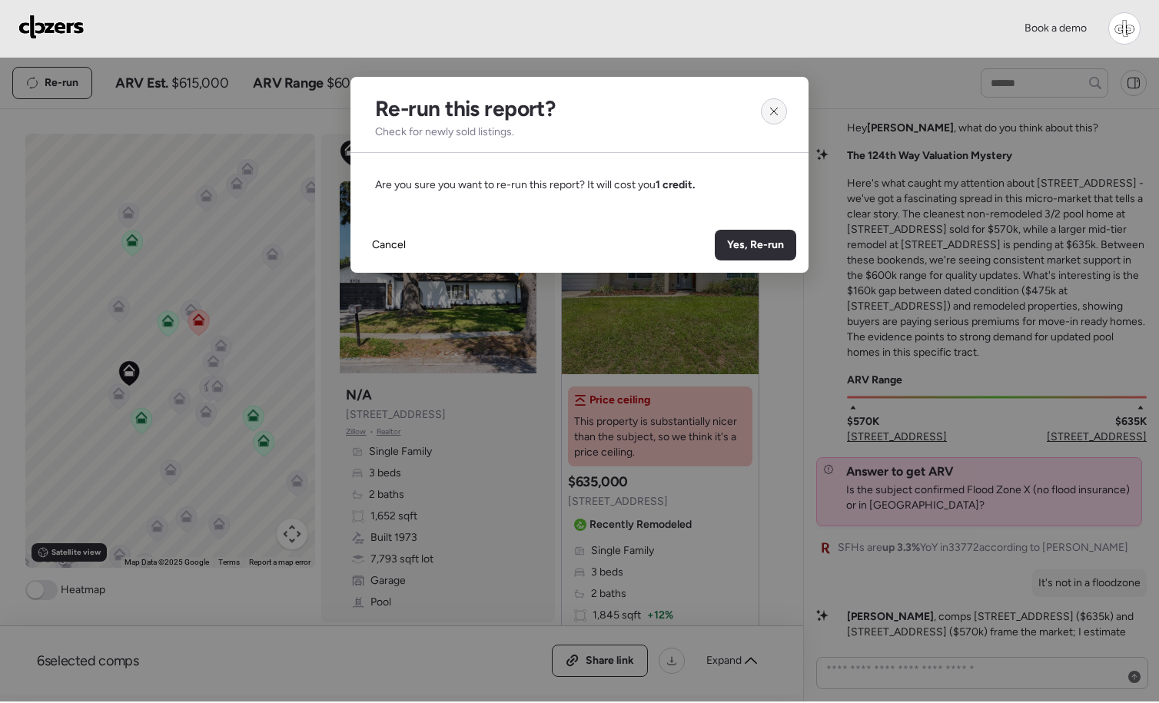
click at [772, 119] on div at bounding box center [774, 111] width 26 height 26
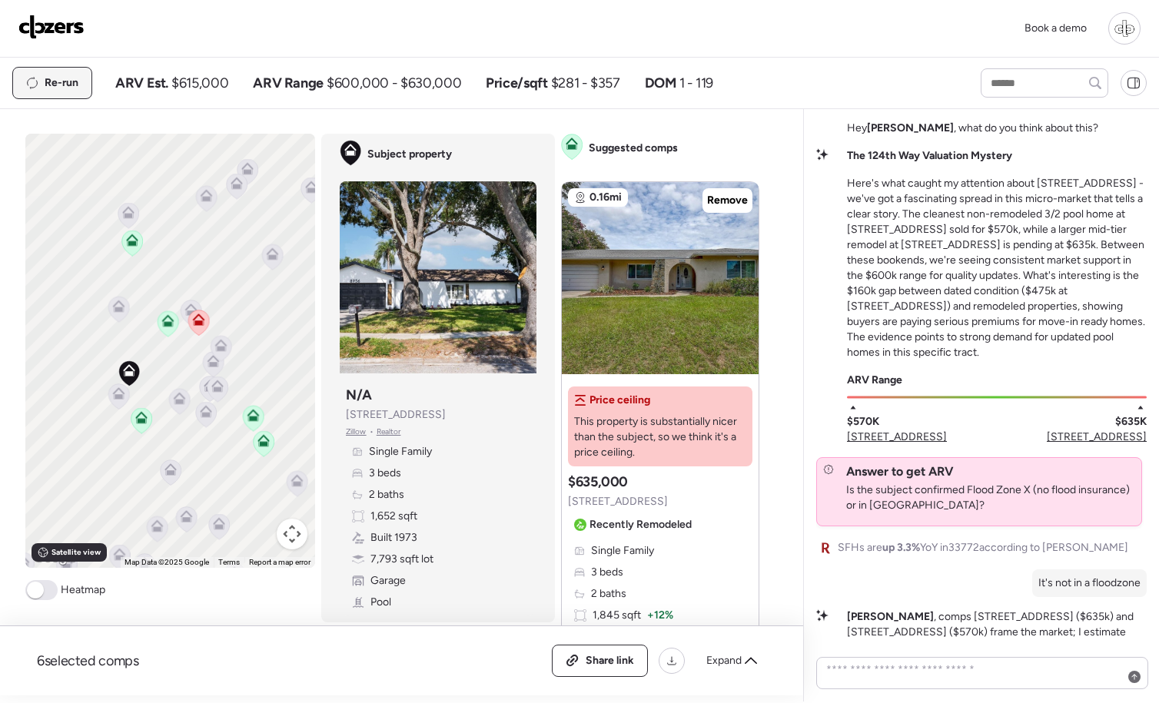
drag, startPoint x: 54, startPoint y: 65, endPoint x: 49, endPoint y: 78, distance: 14.6
click at [54, 65] on div "Re-run ARV Est. $615,000 ARV Range $600,000 - $630,000 Price/sqft $281 - $357 D…" at bounding box center [579, 83] width 1159 height 51
click at [49, 78] on span "Re-run" at bounding box center [62, 82] width 34 height 15
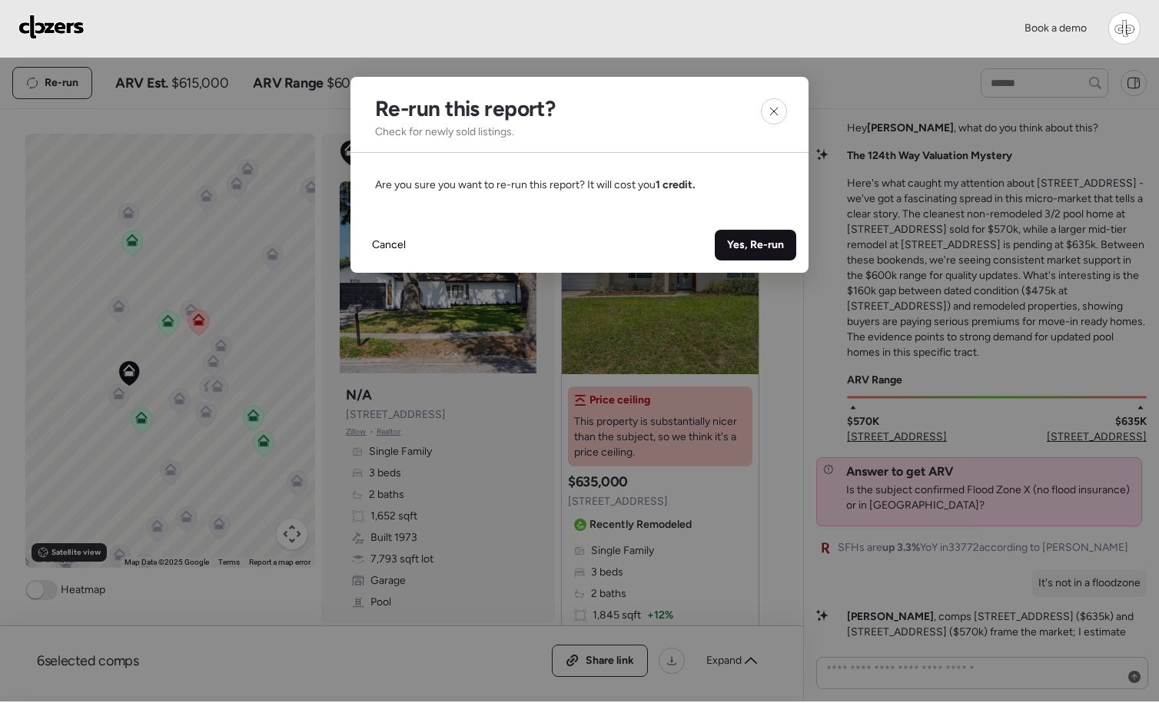
click at [768, 240] on span "Yes, Re-run" at bounding box center [755, 244] width 57 height 15
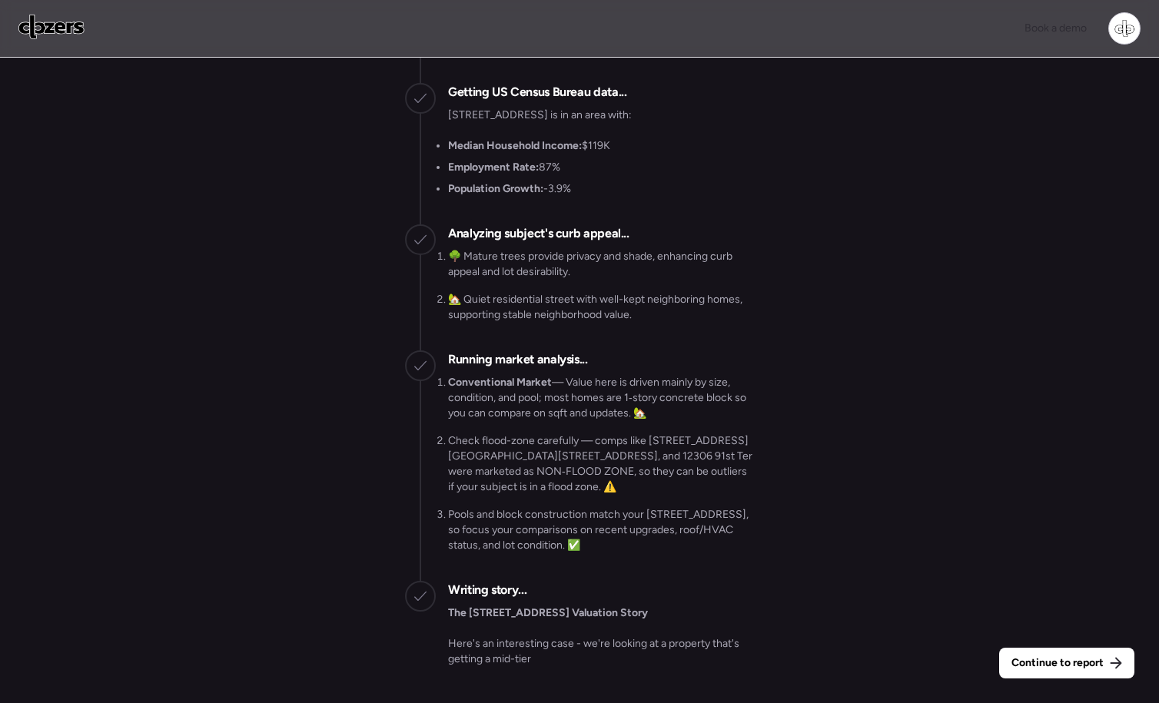
drag, startPoint x: 1097, startPoint y: 666, endPoint x: 1040, endPoint y: 632, distance: 66.2
click at [1097, 666] on span "Continue to report" at bounding box center [1057, 662] width 92 height 15
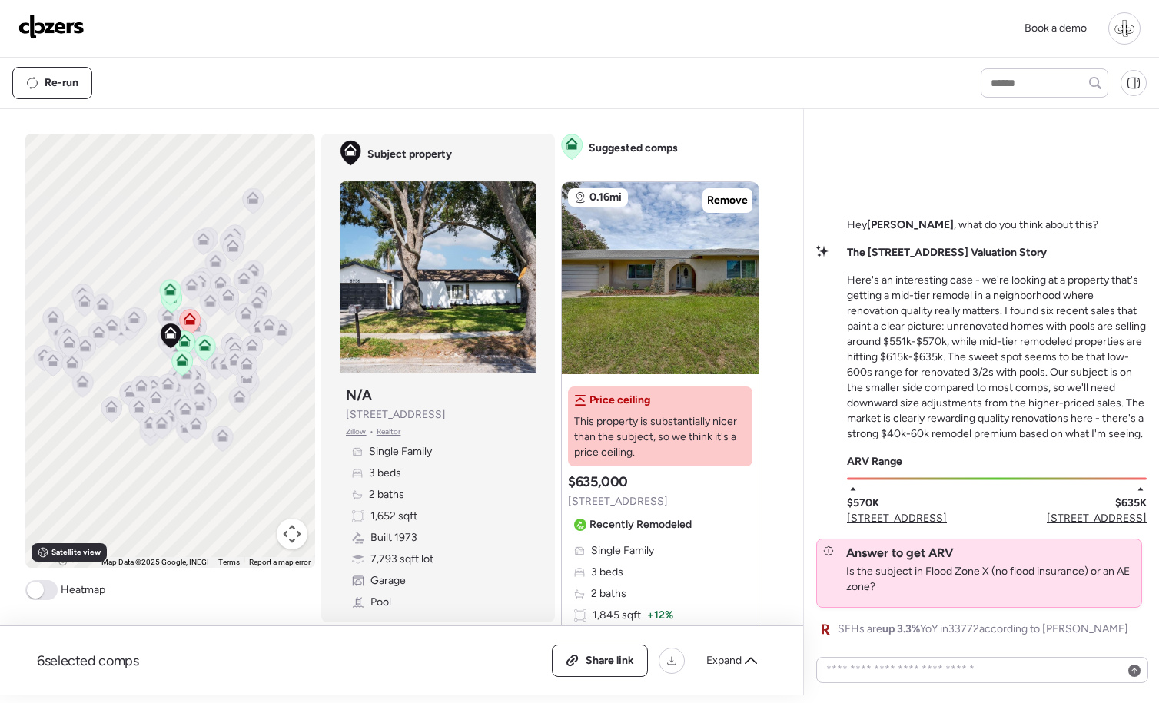
drag, startPoint x: 68, startPoint y: 29, endPoint x: 76, endPoint y: 28, distance: 7.8
click at [68, 30] on img at bounding box center [51, 27] width 66 height 25
drag, startPoint x: 920, startPoint y: 295, endPoint x: 1021, endPoint y: 303, distance: 101.7
click at [1021, 303] on p "Here's an interesting case - we're looking at a property that's getting a mid-t…" at bounding box center [997, 357] width 300 height 169
click at [1047, 325] on p "Here's an interesting case - we're looking at a property that's getting a mid-t…" at bounding box center [997, 357] width 300 height 169
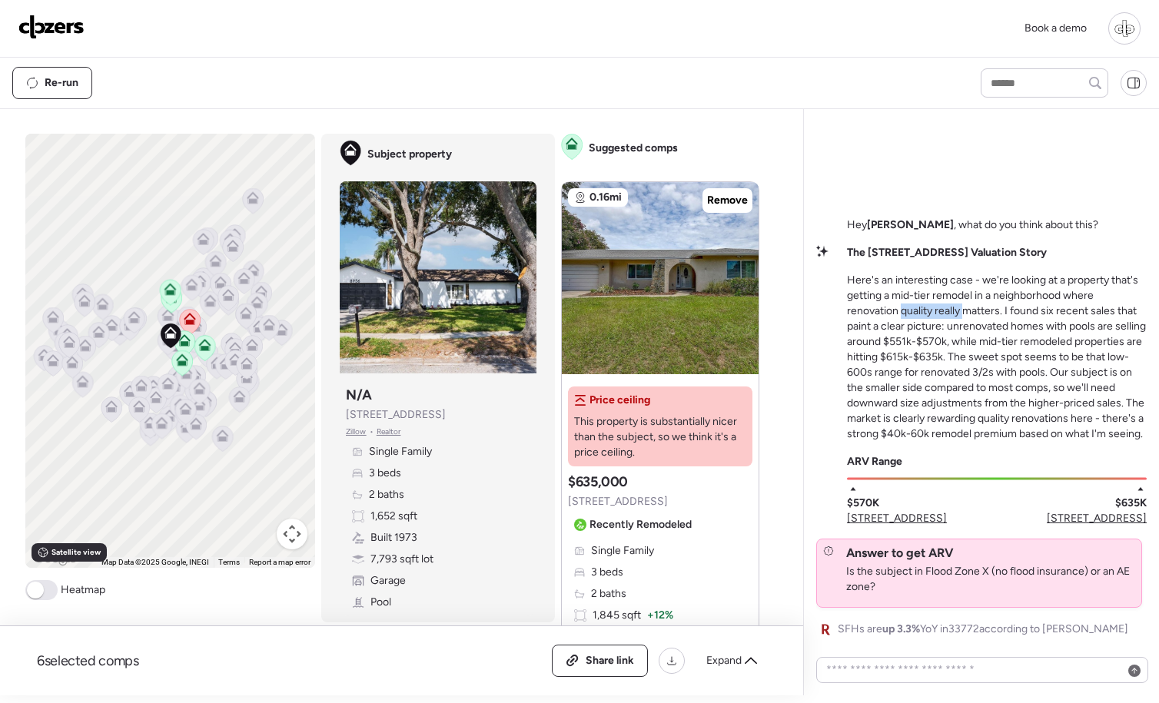
drag, startPoint x: 901, startPoint y: 310, endPoint x: 964, endPoint y: 308, distance: 63.1
click at [966, 309] on p "Here's an interesting case - we're looking at a property that's getting a mid-t…" at bounding box center [997, 357] width 300 height 169
click at [1009, 315] on p "Here's an interesting case - we're looking at a property that's getting a mid-t…" at bounding box center [997, 357] width 300 height 169
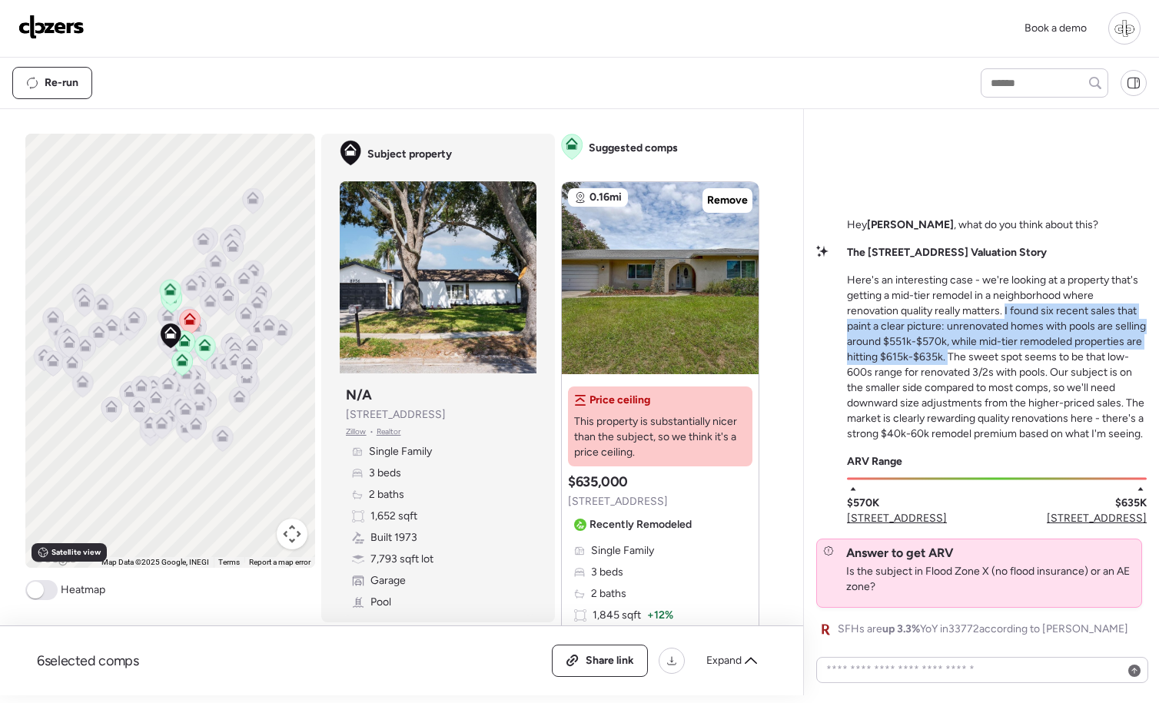
drag, startPoint x: 1005, startPoint y: 311, endPoint x: 950, endPoint y: 356, distance: 71.0
click at [950, 356] on p "Here's an interesting case - we're looking at a property that's getting a mid-t…" at bounding box center [997, 357] width 300 height 169
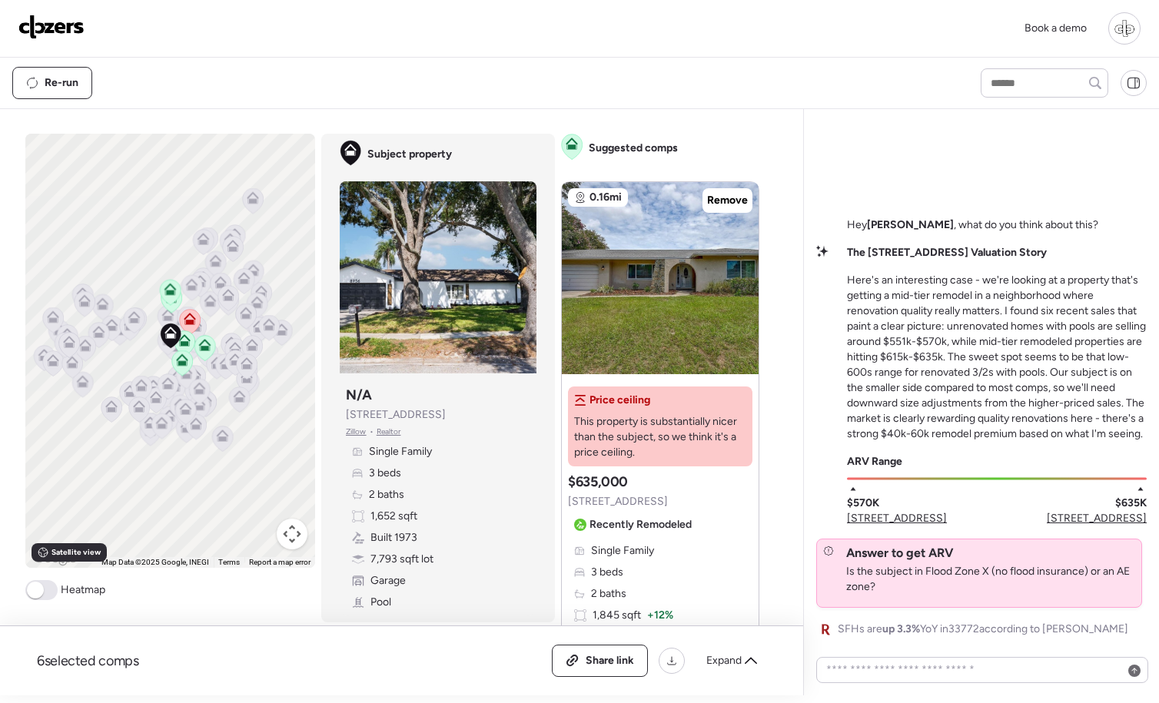
click at [953, 358] on p "Here's an interesting case - we're looking at a property that's getting a mid-t…" at bounding box center [997, 357] width 300 height 169
drag, startPoint x: 953, startPoint y: 360, endPoint x: 1043, endPoint y: 368, distance: 90.3
click at [1043, 370] on p "Here's an interesting case - we're looking at a property that's getting a mid-t…" at bounding box center [997, 357] width 300 height 169
click at [1061, 373] on p "Here's an interesting case - we're looking at a property that's getting a mid-t…" at bounding box center [997, 357] width 300 height 169
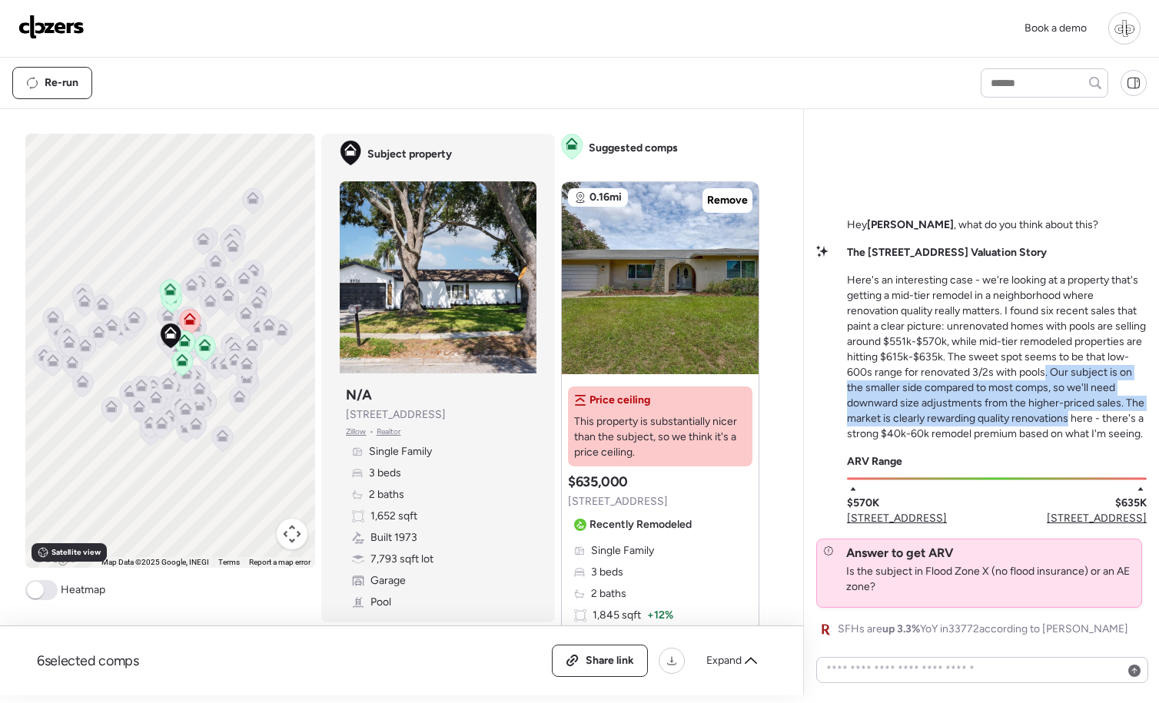
drag, startPoint x: 1045, startPoint y: 373, endPoint x: 1069, endPoint y: 425, distance: 56.7
click at [1069, 425] on p "Here's an interesting case - we're looking at a property that's getting a mid-t…" at bounding box center [997, 357] width 300 height 169
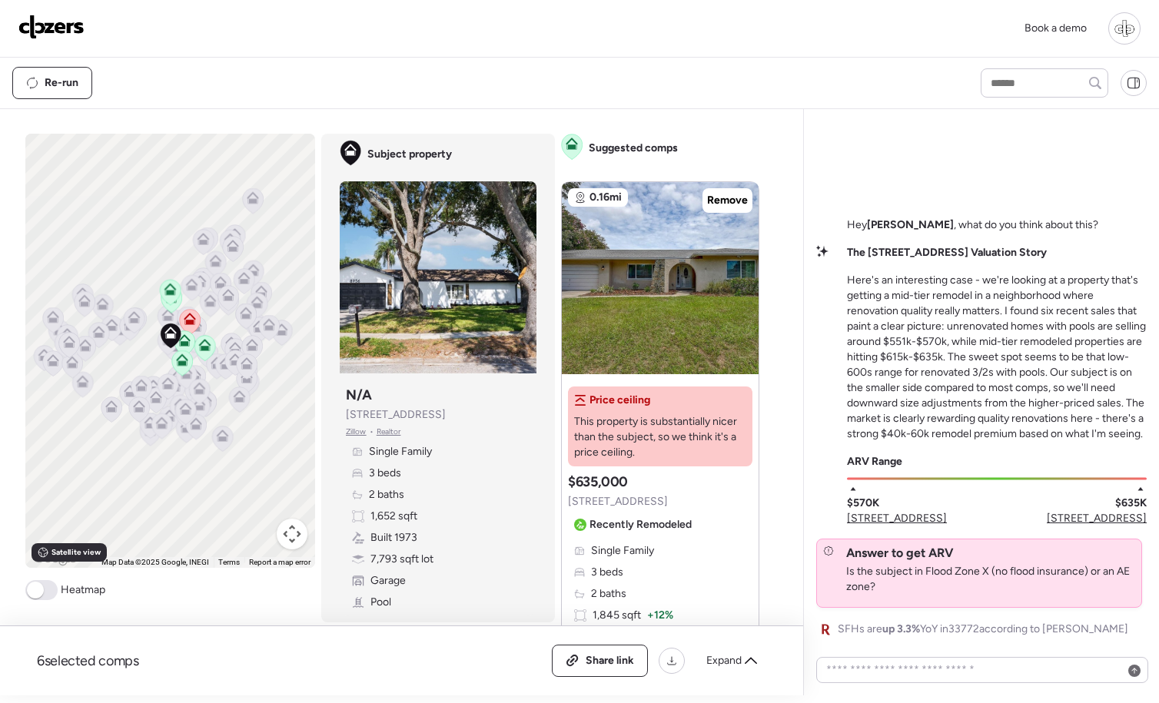
click at [1047, 449] on div "Hey Madalyn , what do you think about this? The 8956 124th Way Valuation Story …" at bounding box center [981, 427] width 330 height 421
drag, startPoint x: 989, startPoint y: 421, endPoint x: 1084, endPoint y: 418, distance: 95.3
click at [1084, 418] on p "Here's an interesting case - we're looking at a property that's getting a mid-t…" at bounding box center [997, 357] width 300 height 169
click at [1125, 455] on div "ARV Range $570K 12467 93rd Ave $635K 12299 91st Ave N" at bounding box center [997, 490] width 300 height 72
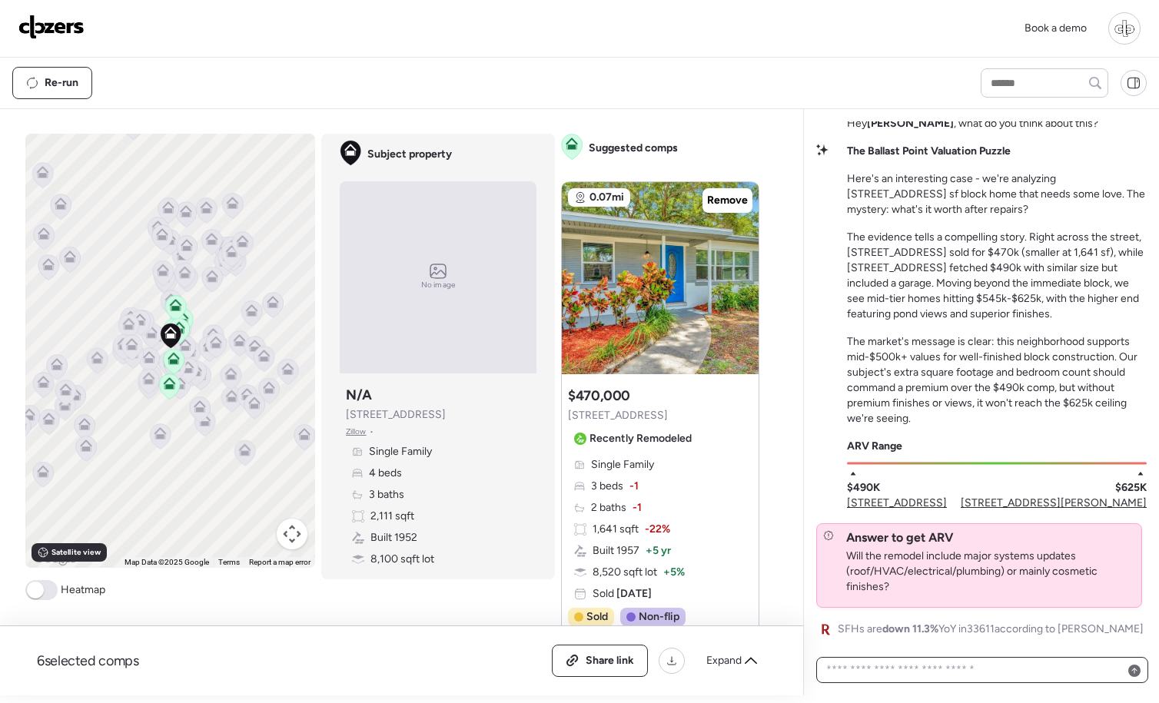
click at [872, 661] on textarea at bounding box center [982, 670] width 318 height 22
type textarea "**********"
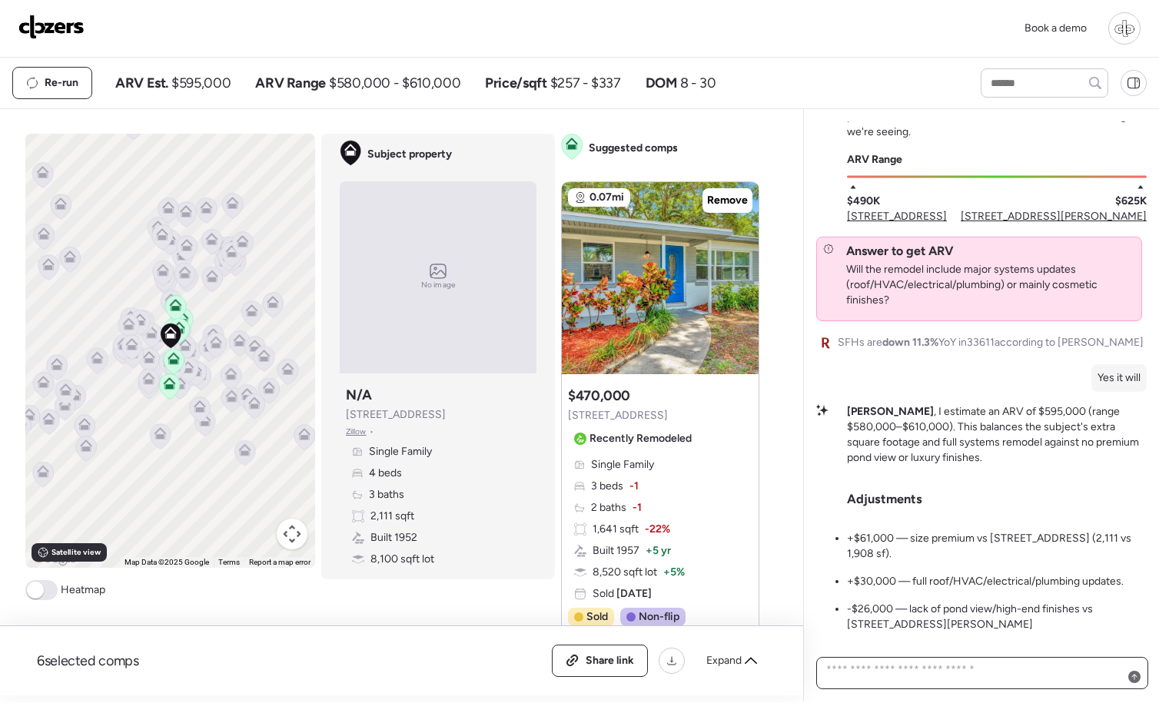
click at [861, 670] on textarea at bounding box center [982, 673] width 318 height 28
type textarea "**********"
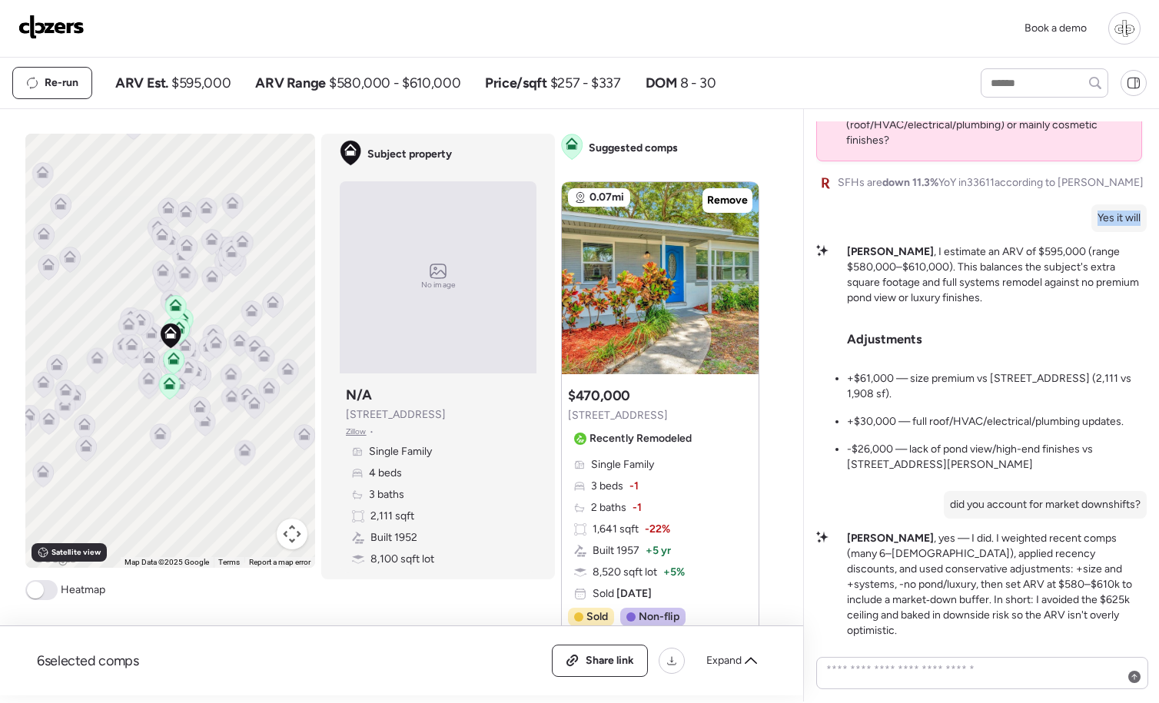
drag, startPoint x: 1096, startPoint y: 231, endPoint x: 1142, endPoint y: 233, distance: 46.2
click at [1142, 233] on div "Hey Madalyn , what do you think about this? The Ballast Point Valuation Puzzle …" at bounding box center [981, 379] width 330 height 517
copy p "Yes it will"
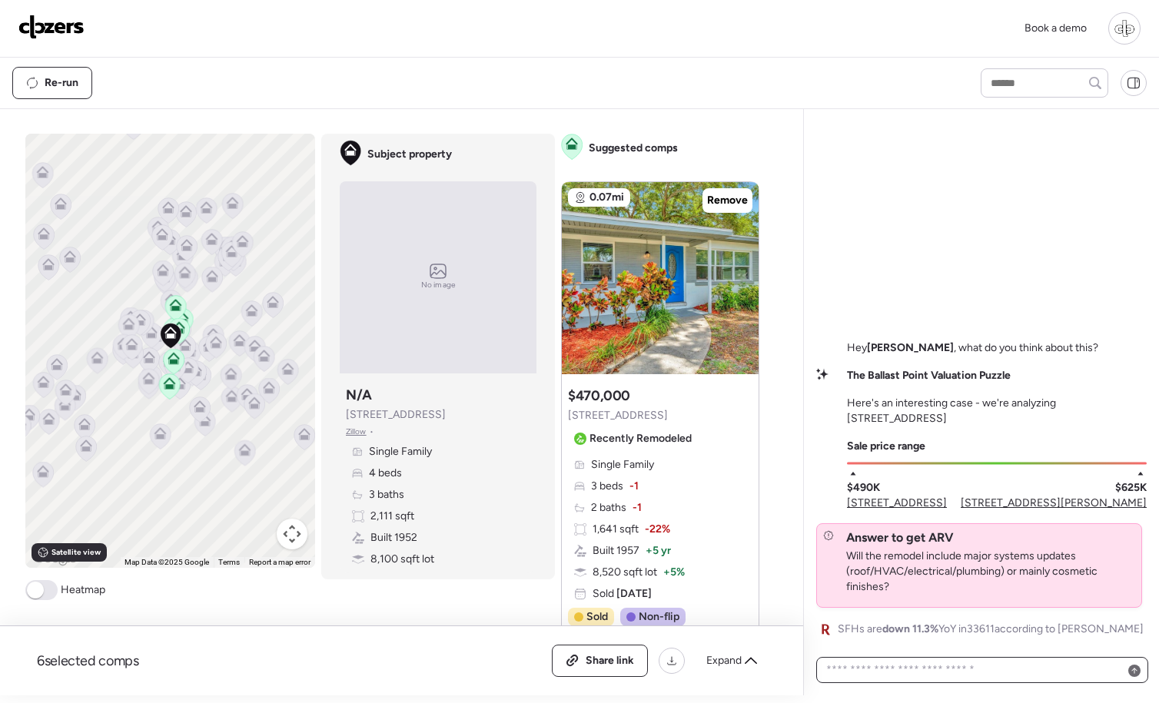
click at [957, 672] on textarea at bounding box center [982, 670] width 318 height 22
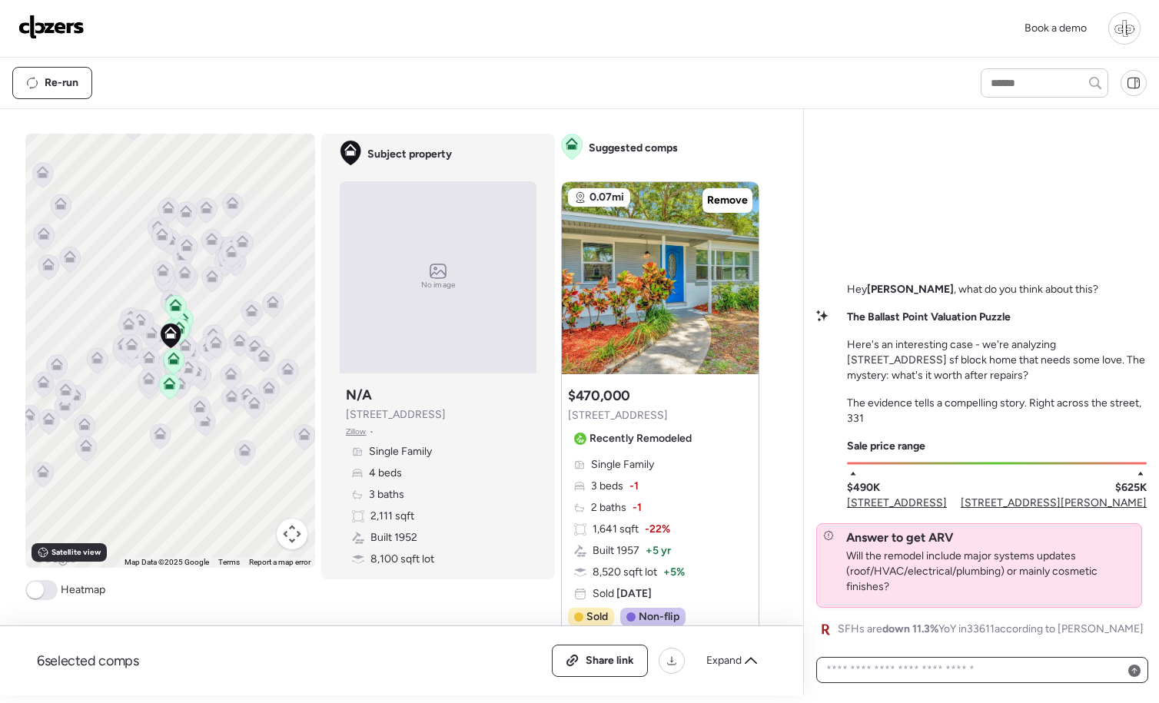
paste textarea "**********"
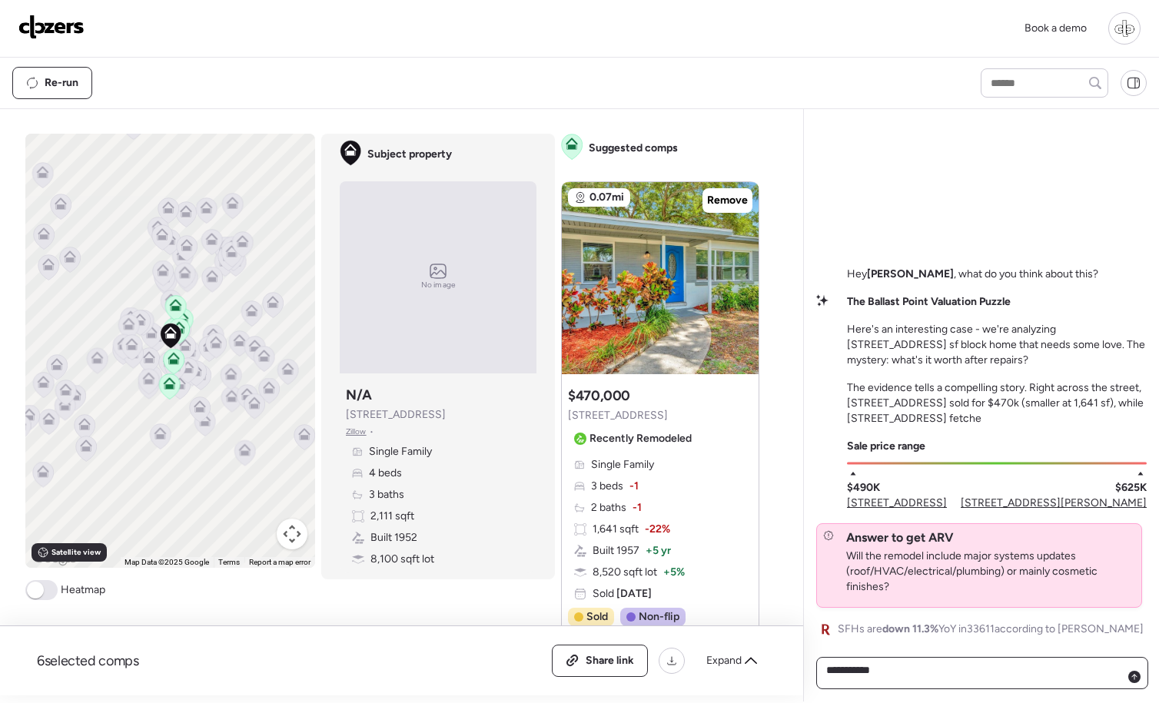
type textarea "**********"
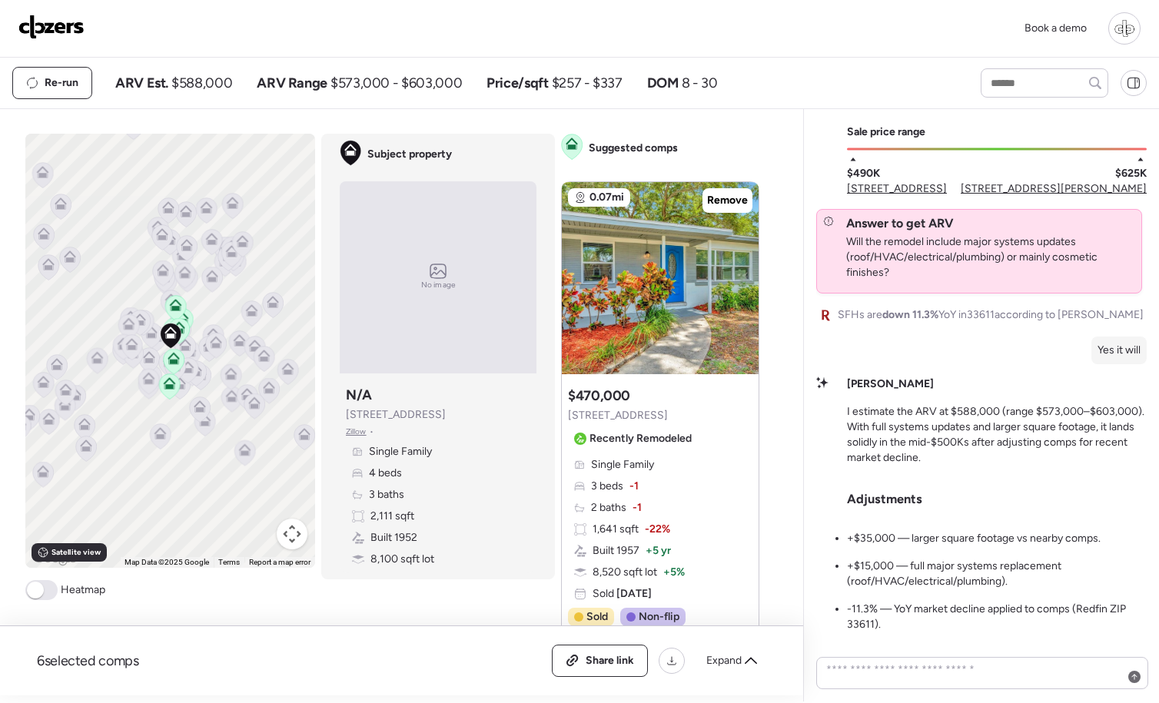
click at [353, 434] on span "Zillow" at bounding box center [356, 432] width 21 height 12
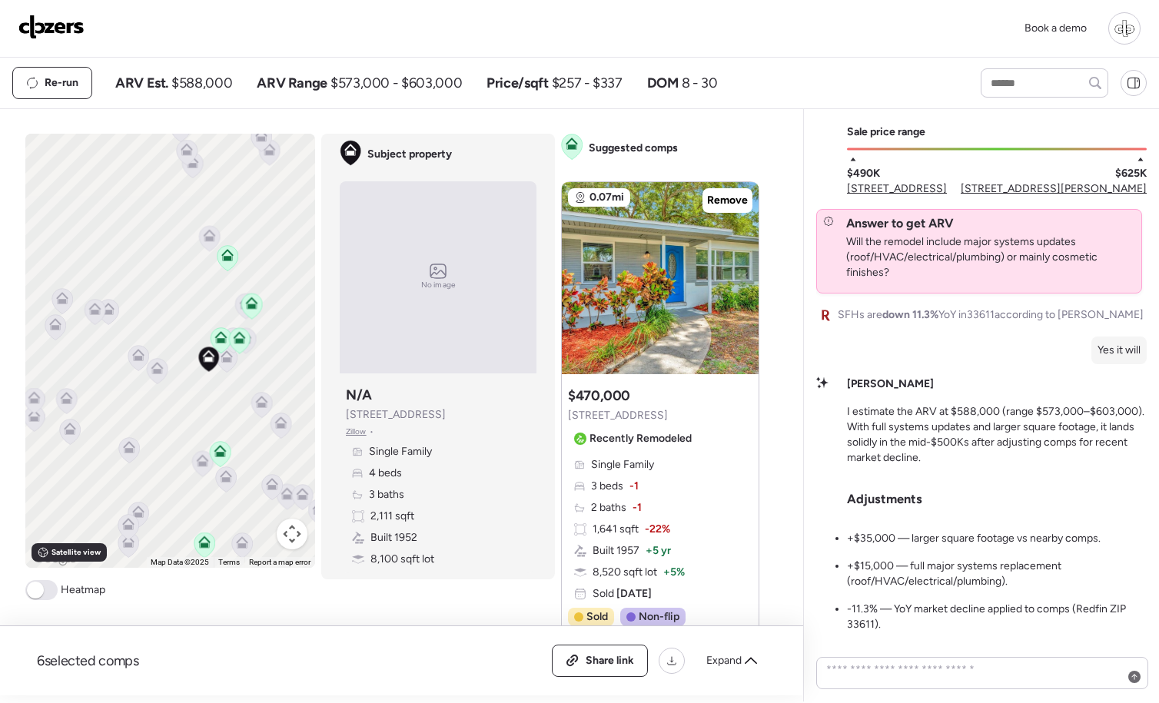
click at [231, 340] on icon at bounding box center [239, 340] width 21 height 25
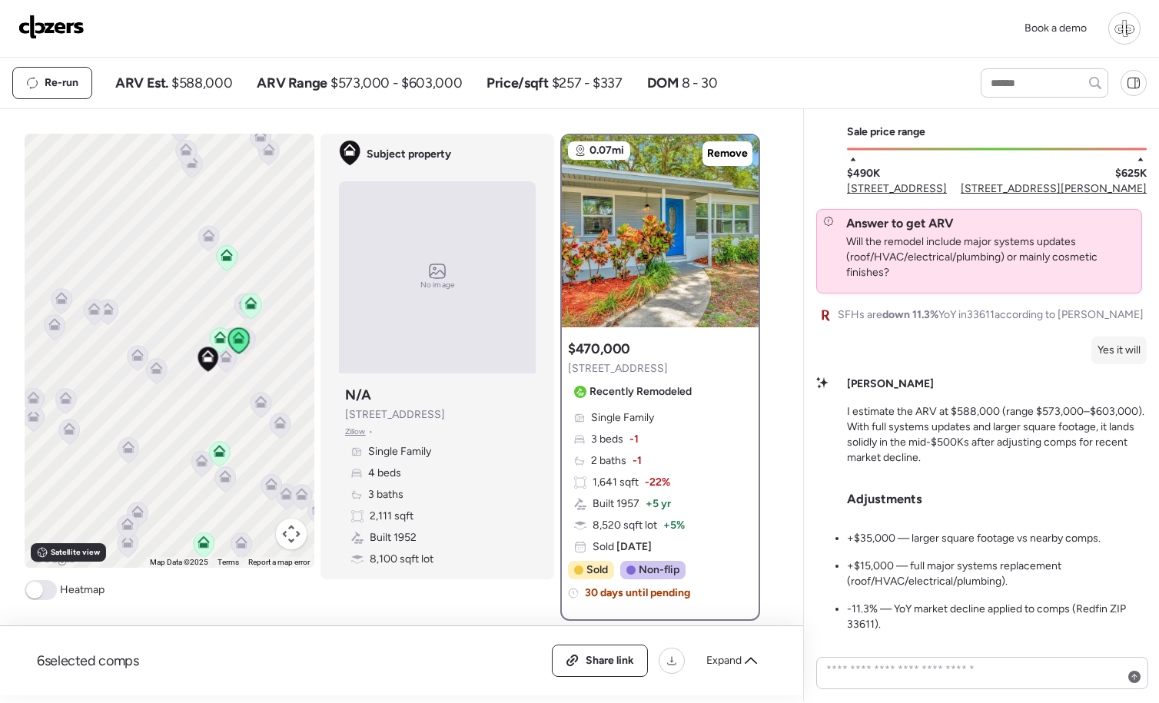
click at [218, 339] on icon at bounding box center [219, 340] width 10 height 5
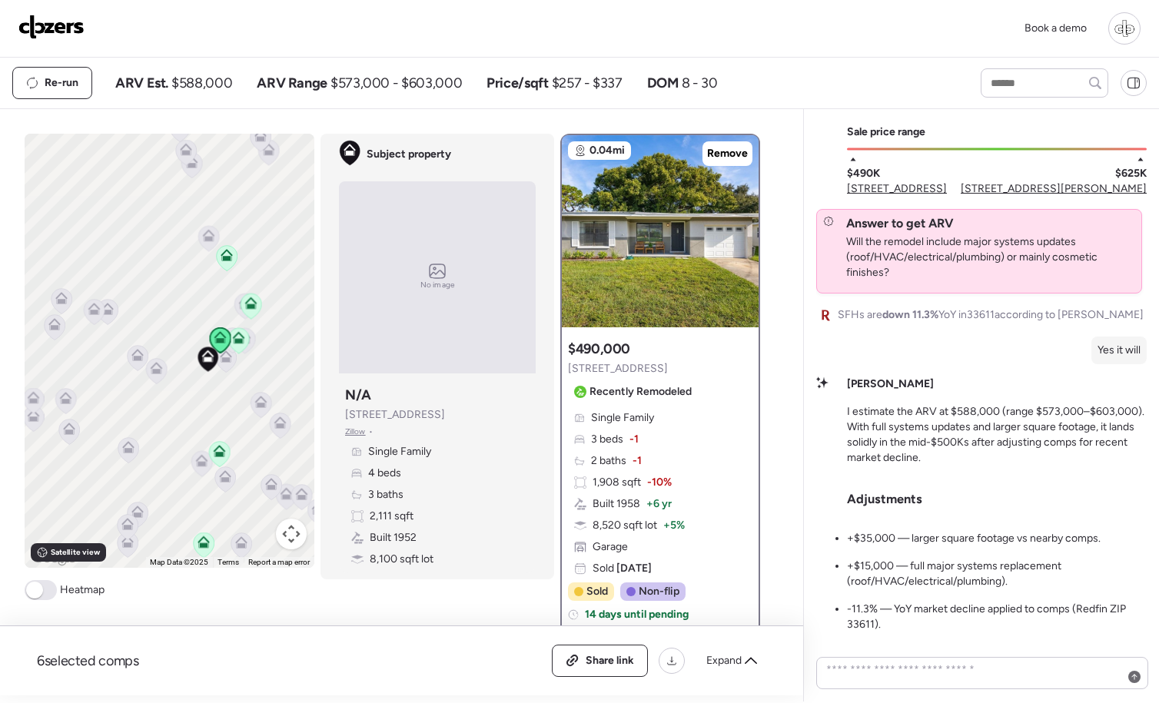
click at [220, 454] on icon at bounding box center [219, 454] width 10 height 5
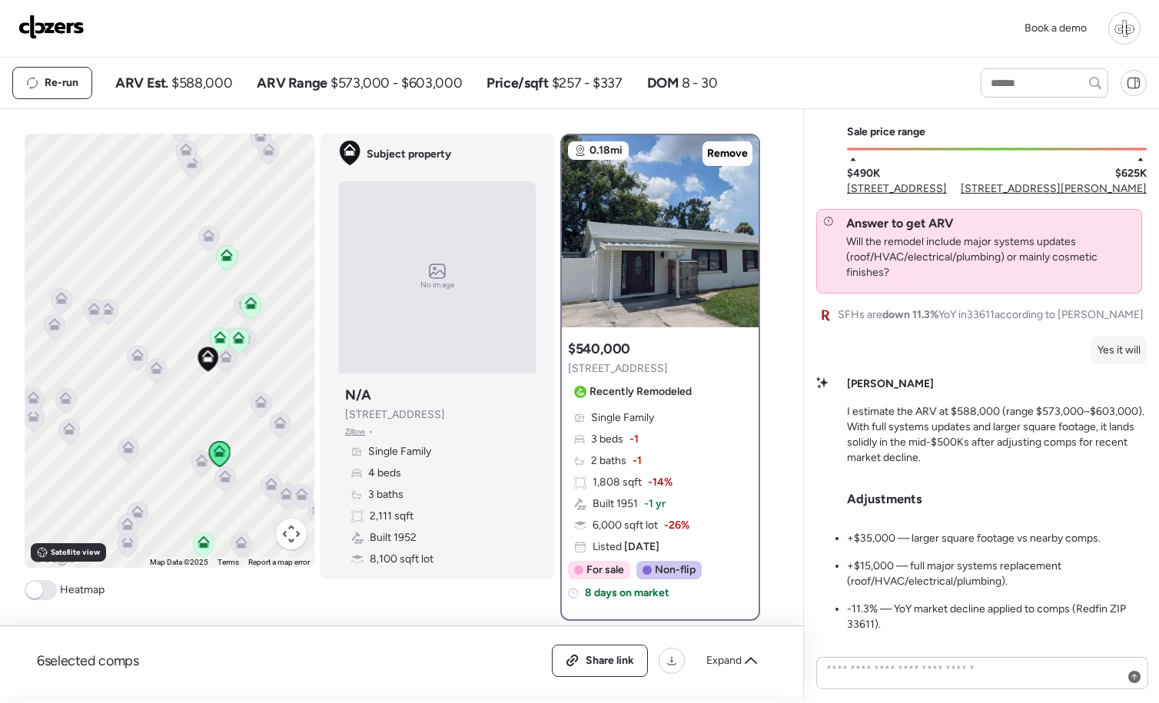
click at [251, 308] on icon at bounding box center [250, 306] width 10 height 5
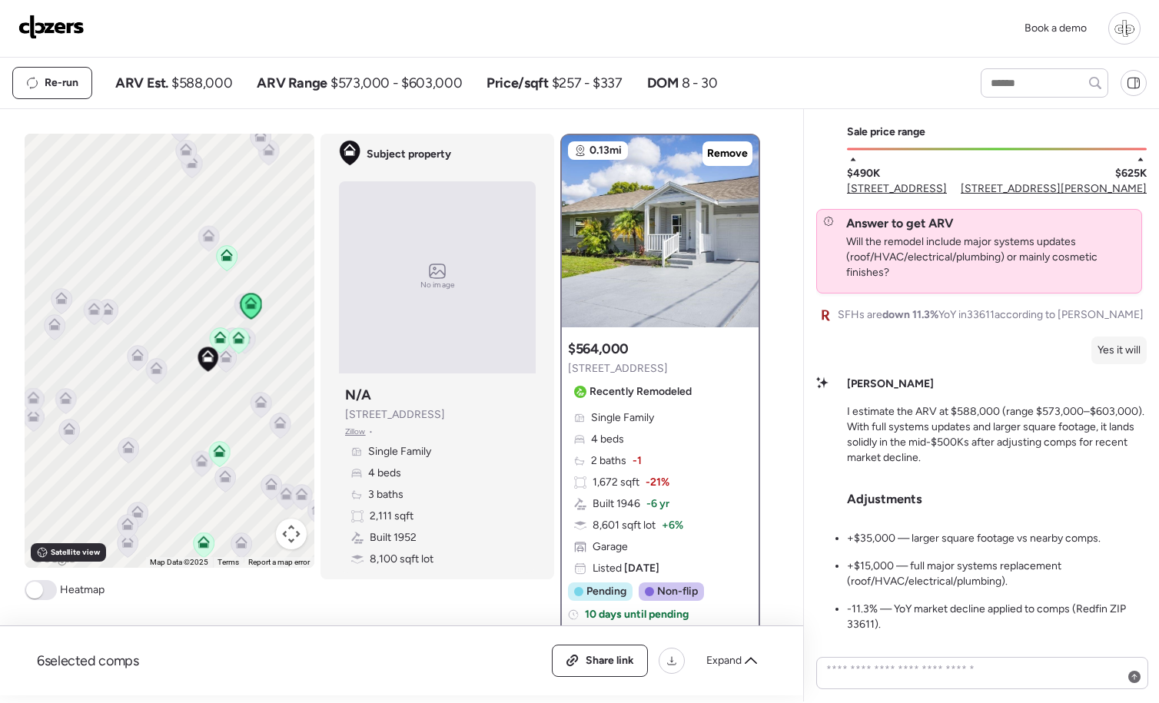
click at [223, 260] on icon at bounding box center [226, 258] width 10 height 5
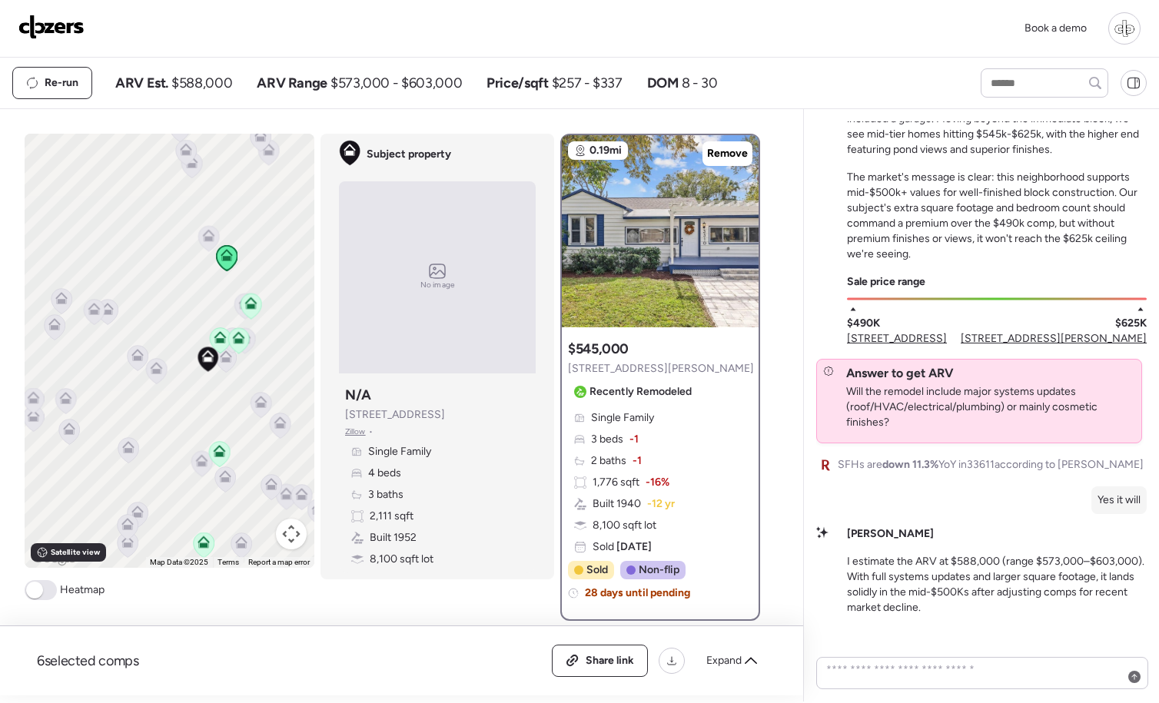
scroll to position [-320, 0]
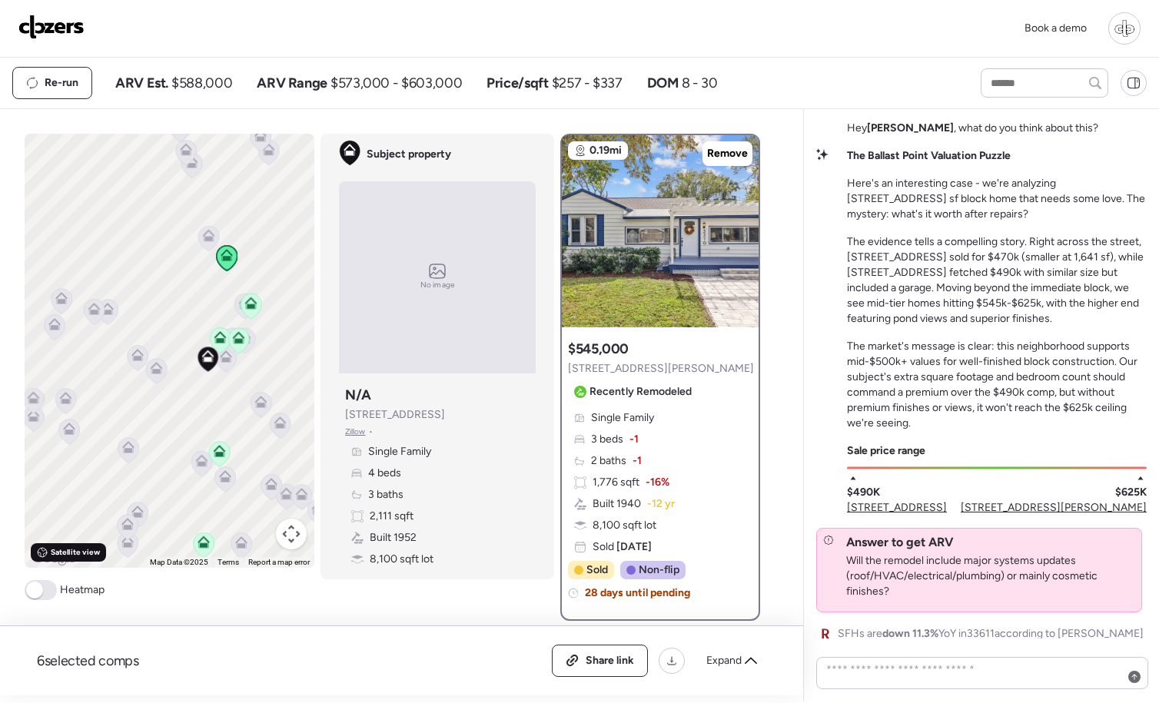
click at [75, 559] on div "Satellite view" at bounding box center [68, 552] width 75 height 18
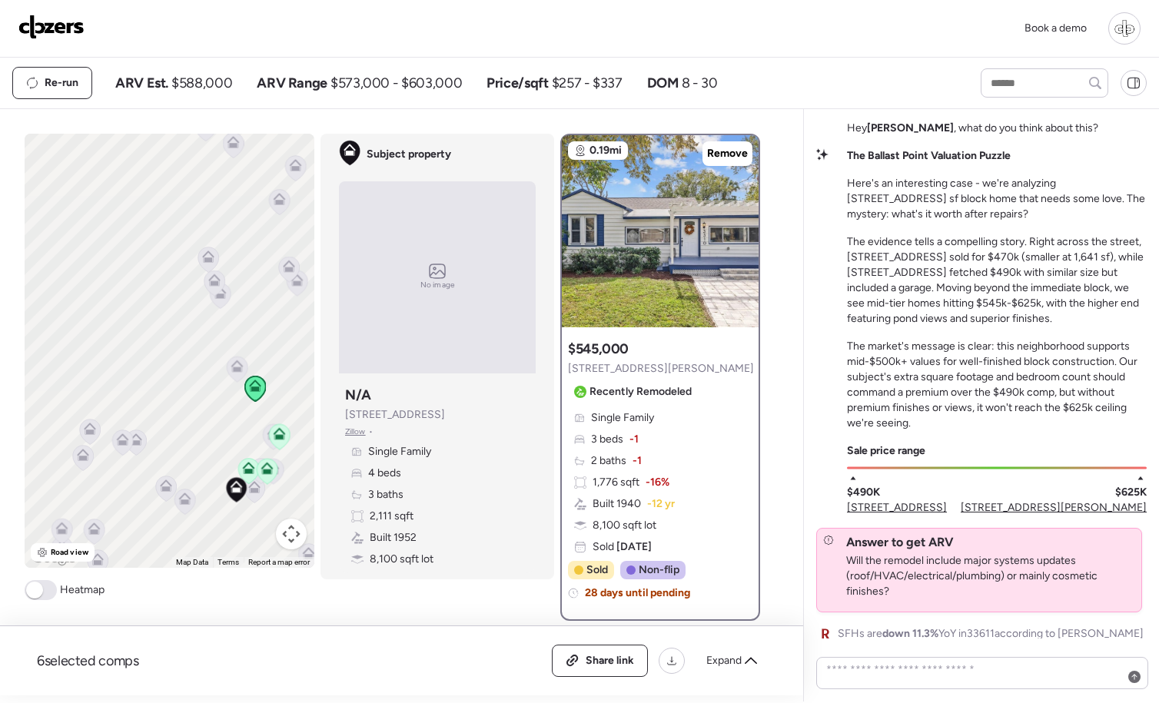
drag, startPoint x: 124, startPoint y: 340, endPoint x: 149, endPoint y: 468, distance: 130.8
click at [151, 470] on div "To activate drag with keyboard, press Alt + Enter. Once in keyboard drag state,…" at bounding box center [170, 351] width 290 height 434
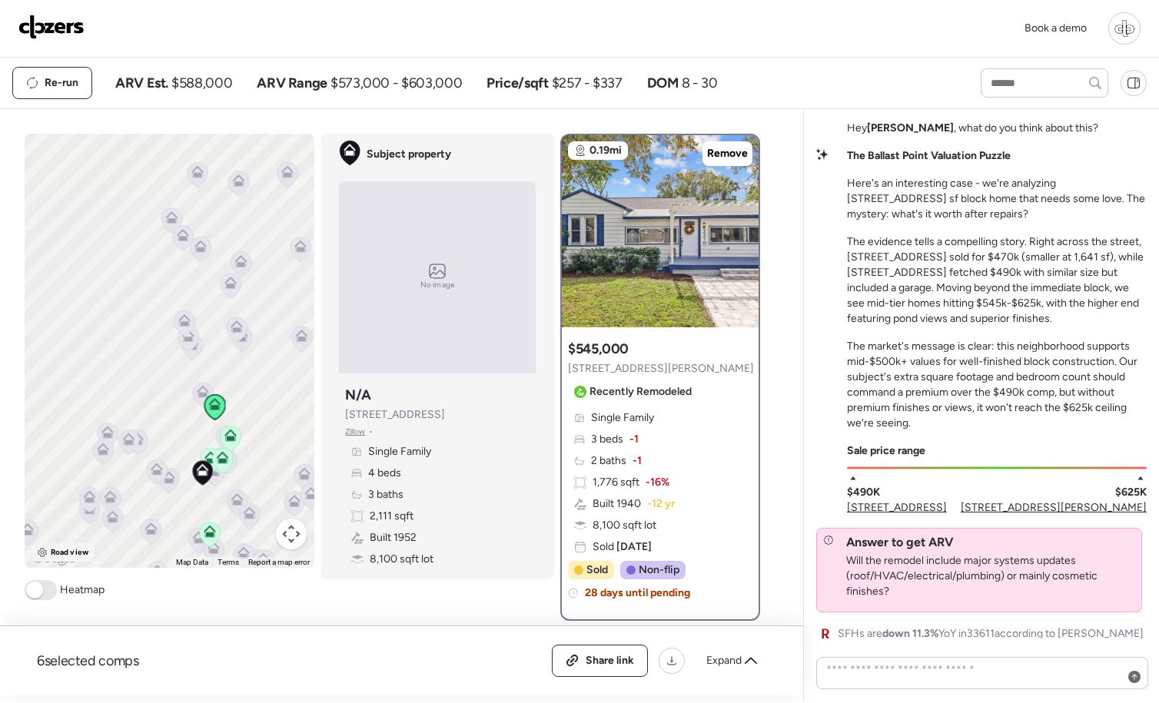
click at [67, 549] on span "Road view" at bounding box center [70, 552] width 38 height 12
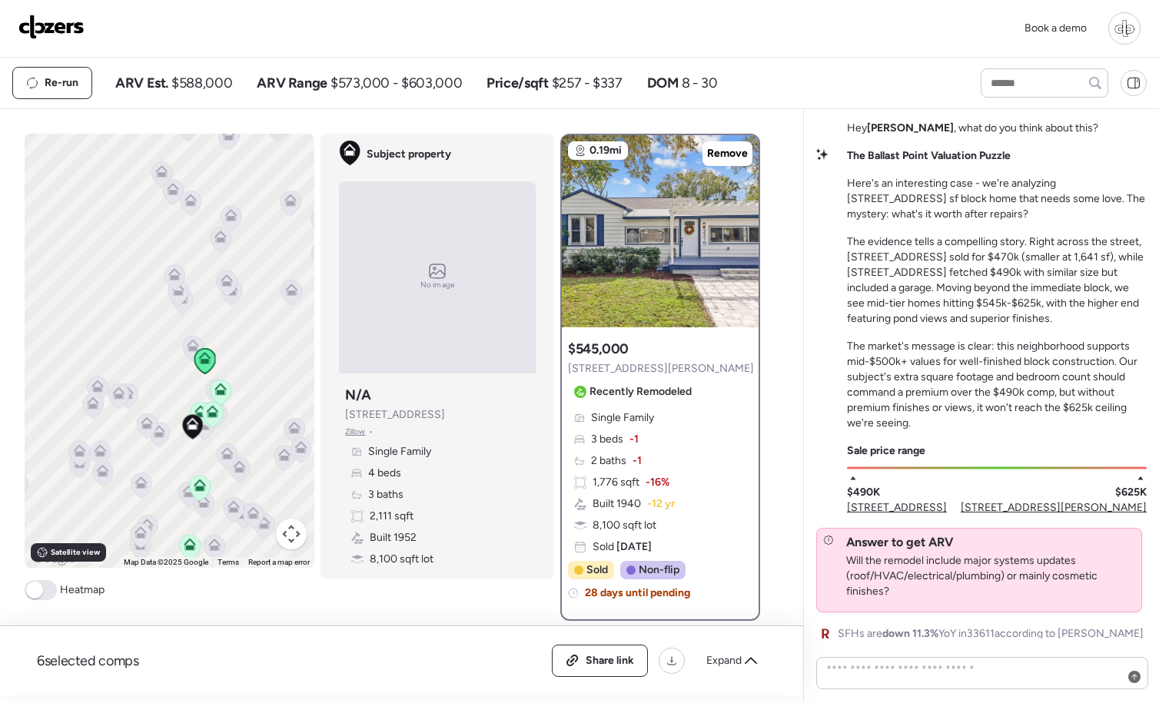
drag, startPoint x: 182, startPoint y: 397, endPoint x: 166, endPoint y: 345, distance: 54.7
click at [167, 345] on div "To activate drag with keyboard, press Alt + Enter. Once in keyboard drag state,…" at bounding box center [170, 351] width 290 height 434
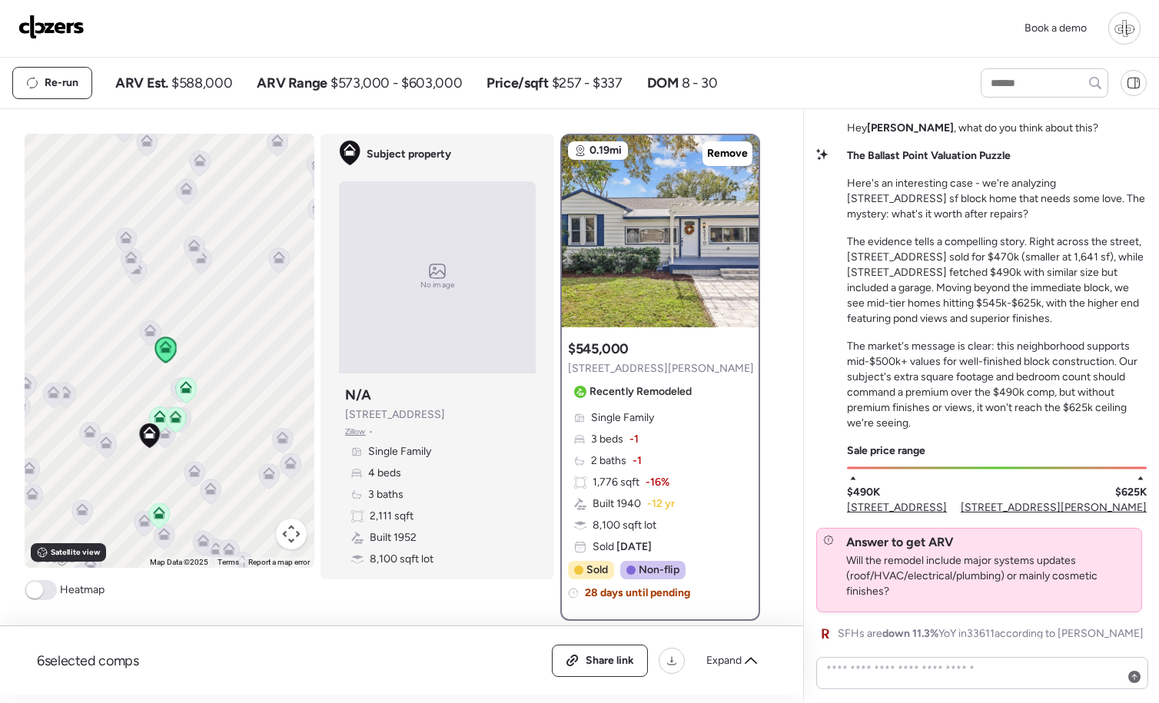
drag, startPoint x: 248, startPoint y: 390, endPoint x: 201, endPoint y: 371, distance: 50.4
click at [203, 375] on div "To activate drag with keyboard, press Alt + Enter. Once in keyboard drag state,…" at bounding box center [170, 351] width 290 height 434
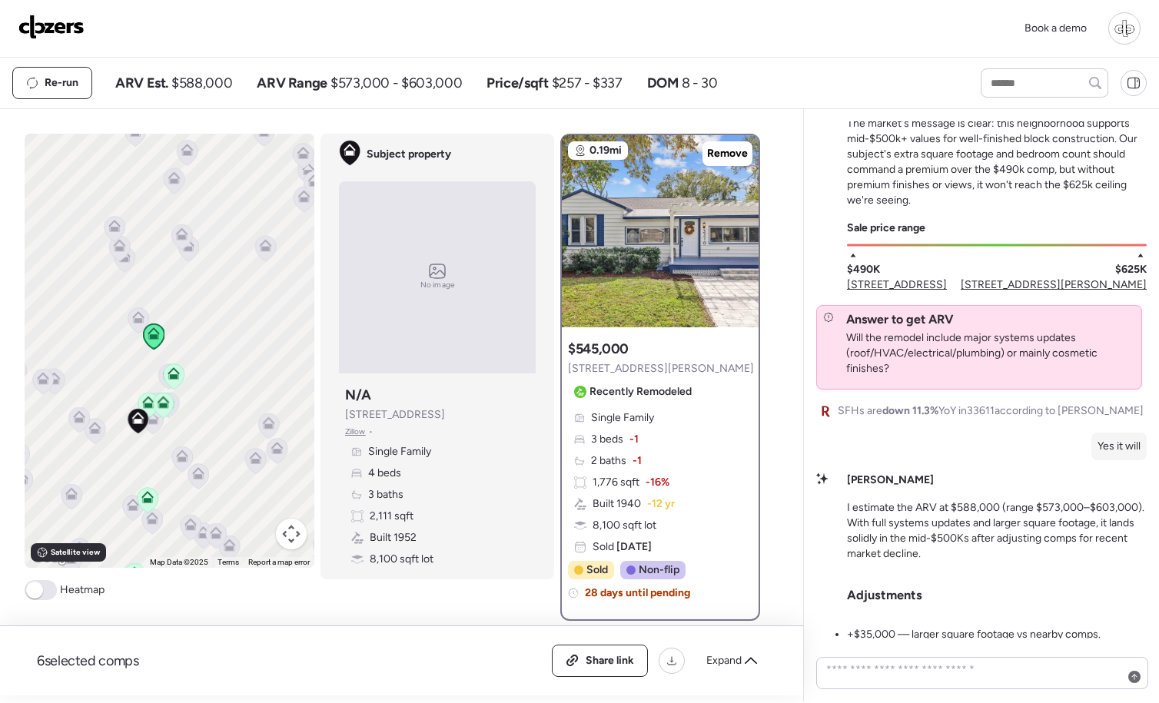
scroll to position [0, 0]
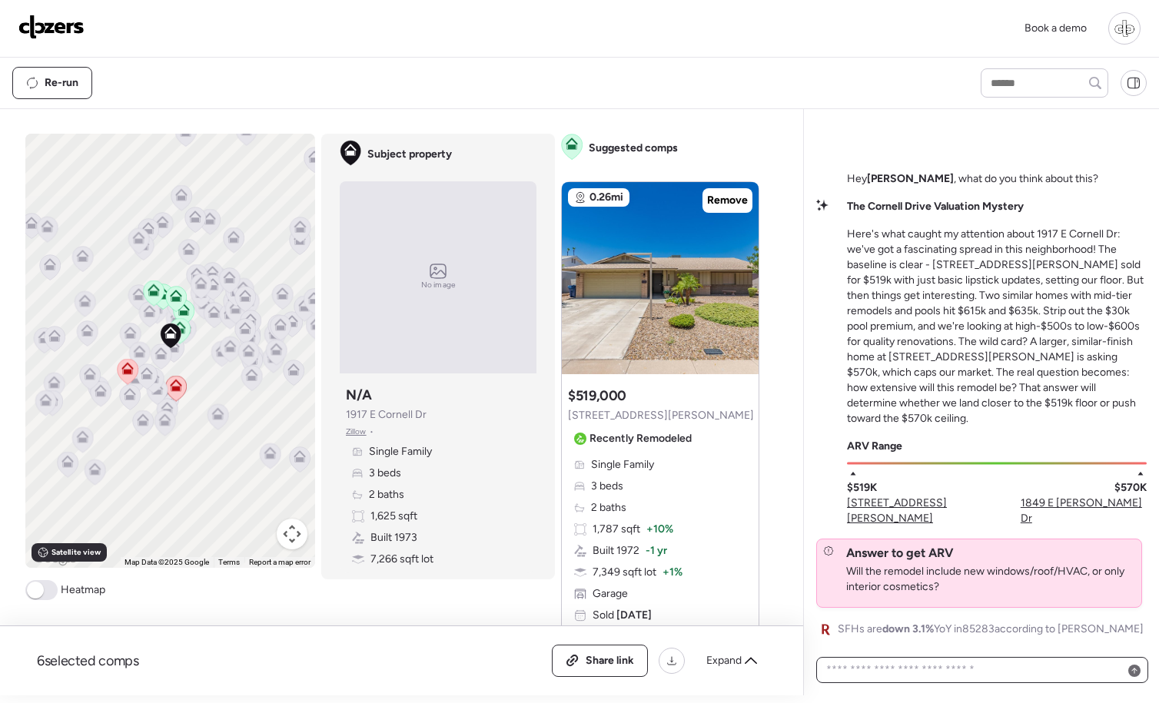
click at [925, 672] on textarea at bounding box center [982, 670] width 318 height 22
type textarea "***"
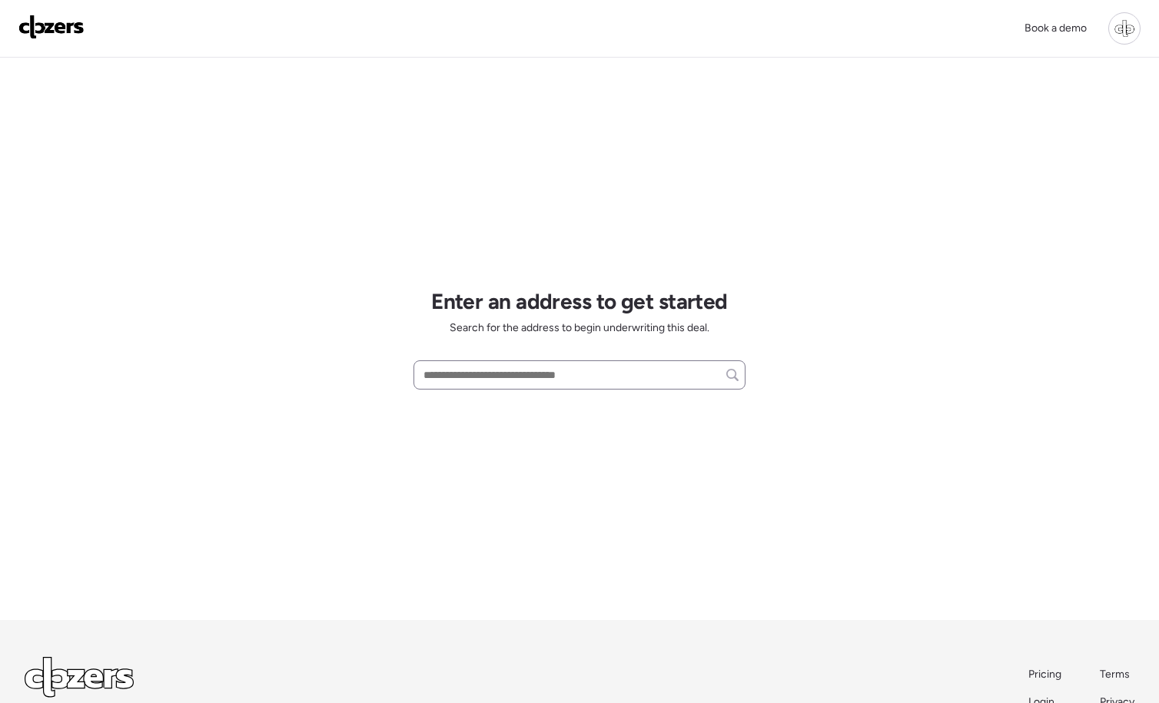
click at [593, 358] on div "Enter an address to get started Search for the address to begin underwriting th…" at bounding box center [579, 339] width 332 height 562
click at [588, 367] on input "text" at bounding box center [579, 375] width 318 height 22
paste input "**********"
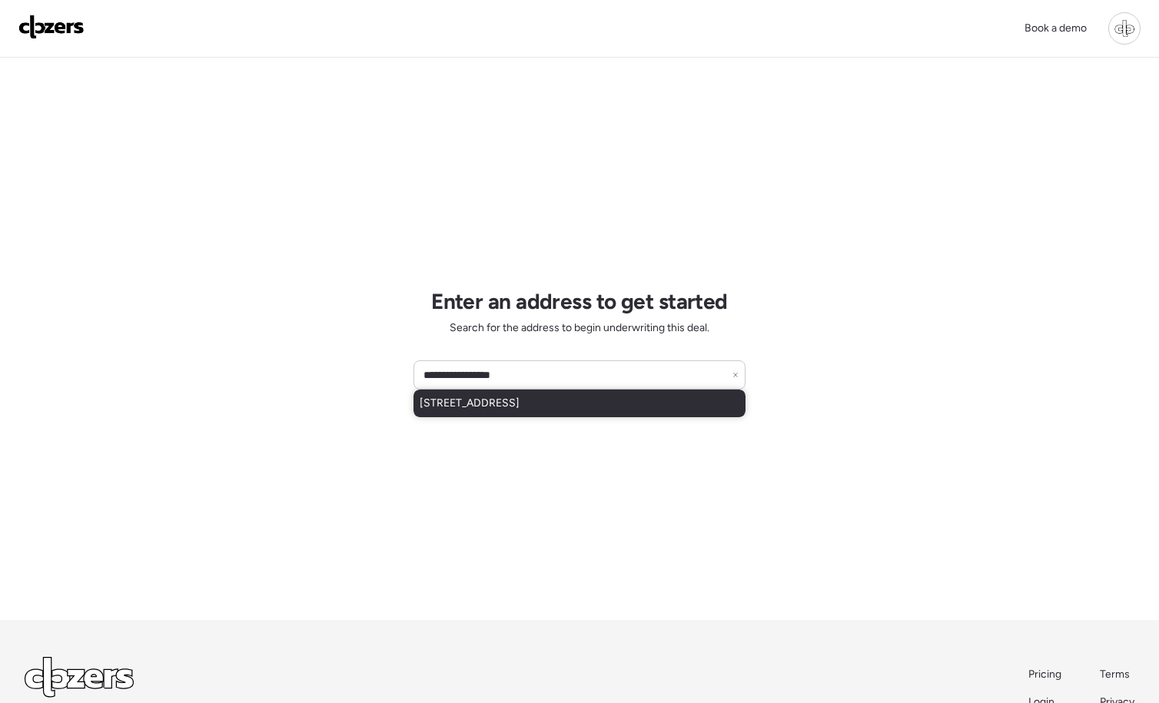
click at [519, 403] on span "[STREET_ADDRESS]" at bounding box center [470, 403] width 100 height 15
type input "**********"
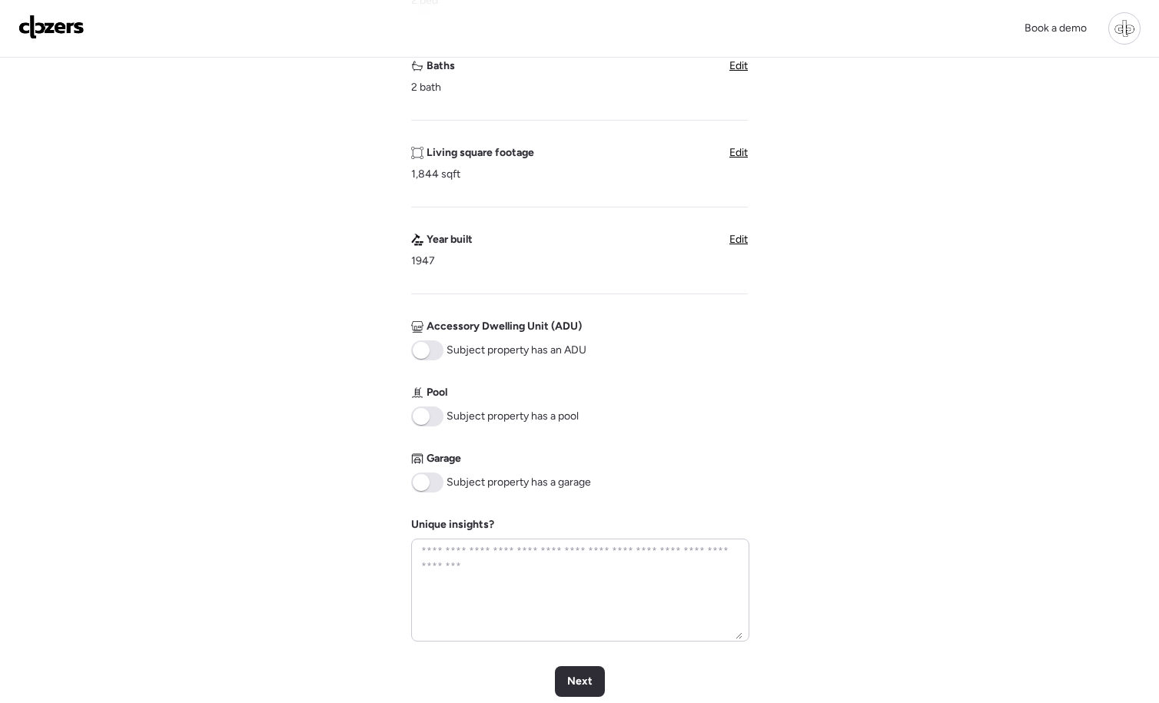
scroll to position [399, 0]
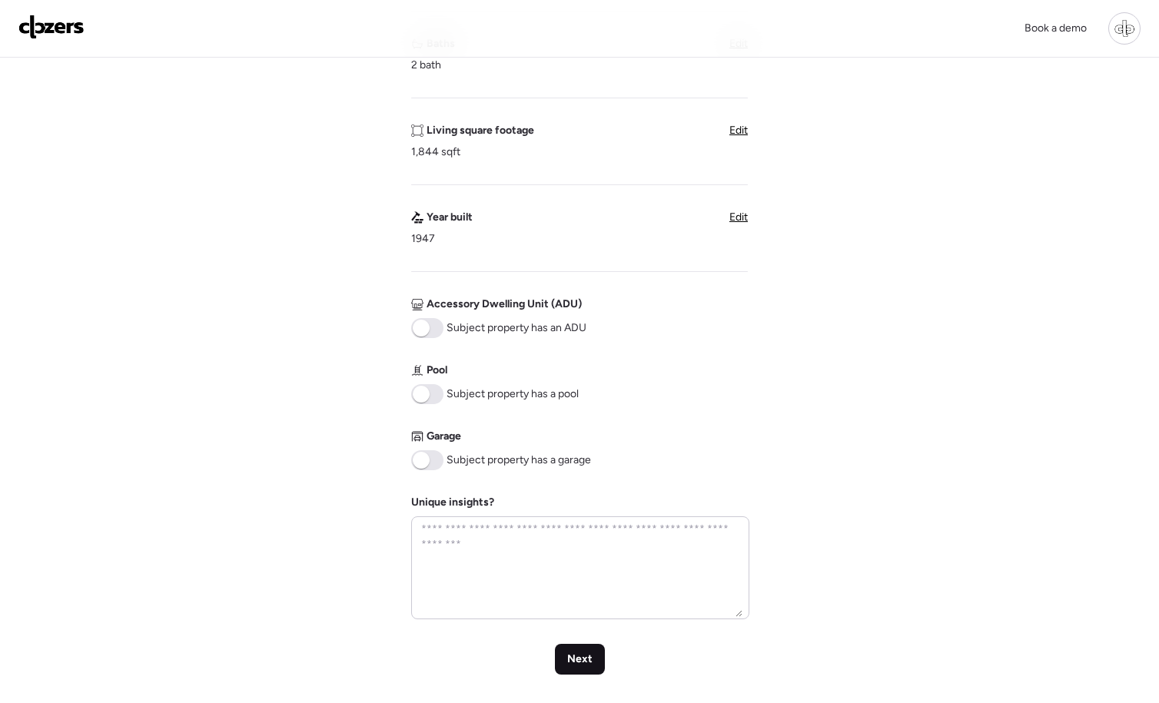
click at [580, 652] on span "Next" at bounding box center [579, 659] width 25 height 15
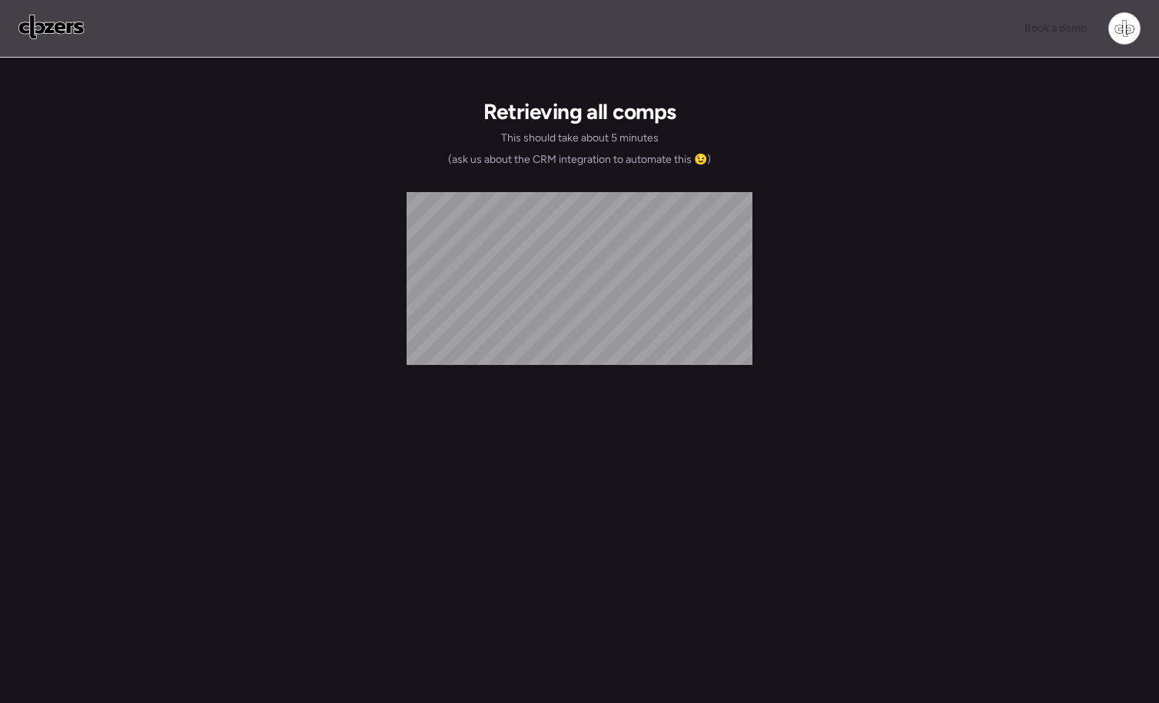
scroll to position [0, 0]
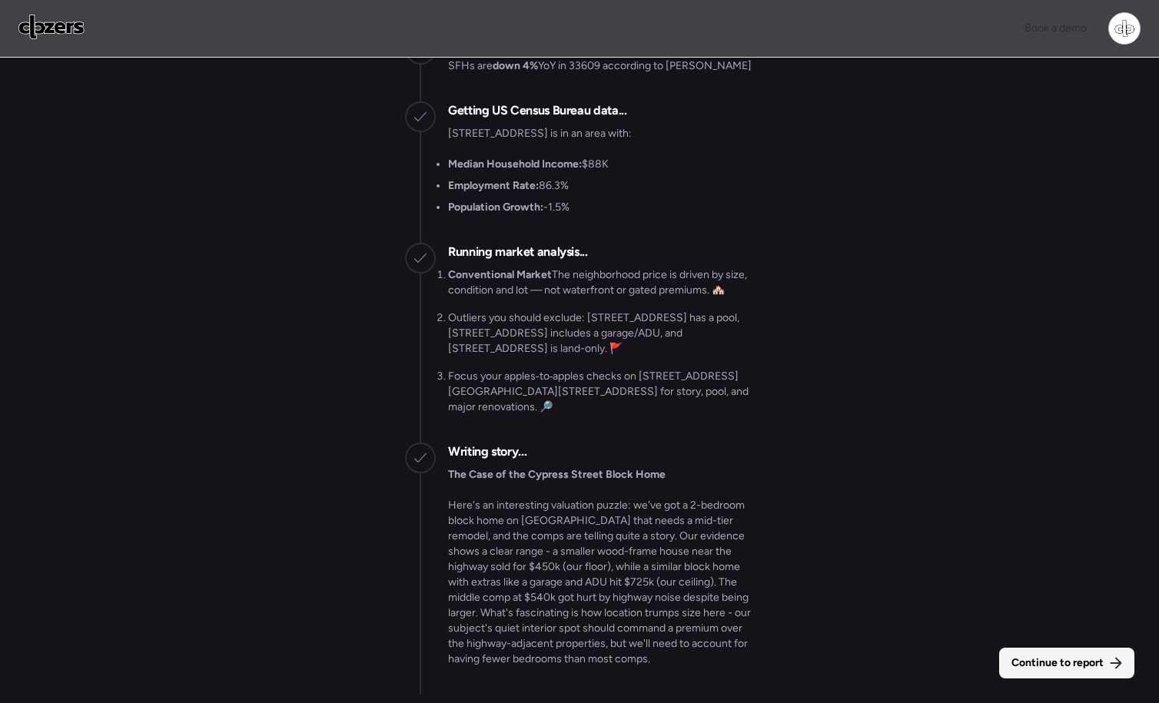
click at [1055, 672] on div "Continue to report" at bounding box center [1066, 663] width 135 height 31
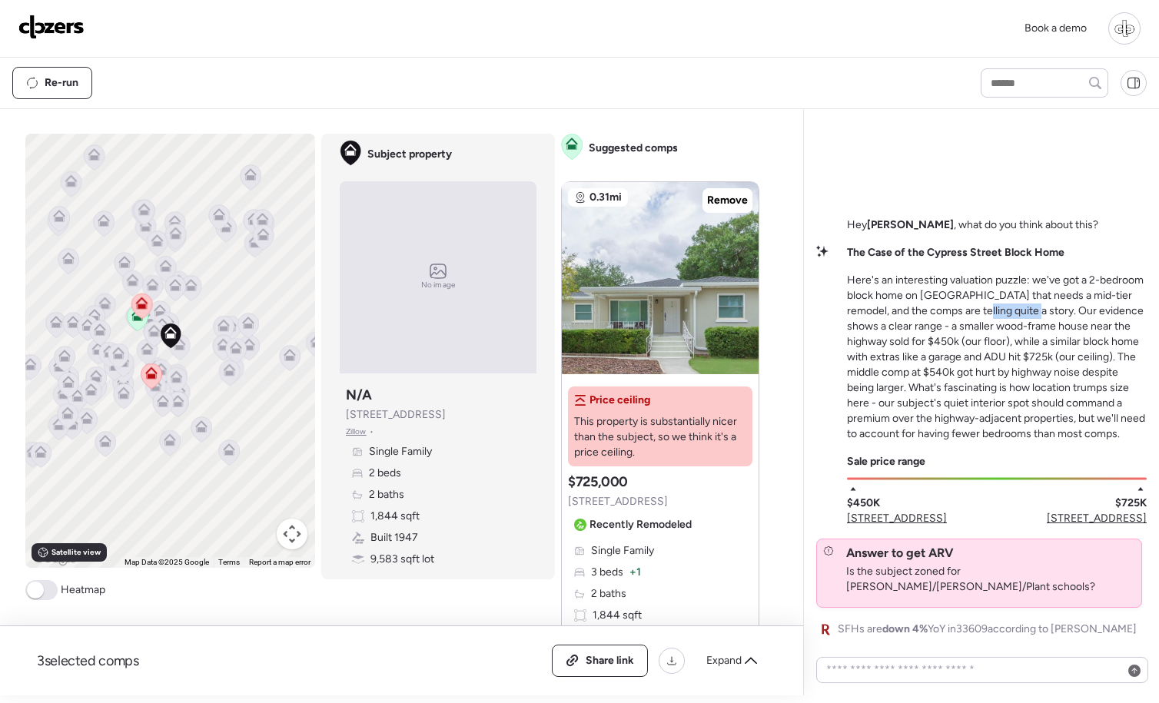
drag, startPoint x: 957, startPoint y: 324, endPoint x: 1010, endPoint y: 333, distance: 53.7
click at [1011, 333] on p "Here's an interesting valuation puzzle: we've got a 2-bedroom block home on [GE…" at bounding box center [997, 357] width 300 height 169
click at [1009, 360] on p "Here's an interesting valuation puzzle: we've got a 2-bedroom block home on [GE…" at bounding box center [997, 357] width 300 height 169
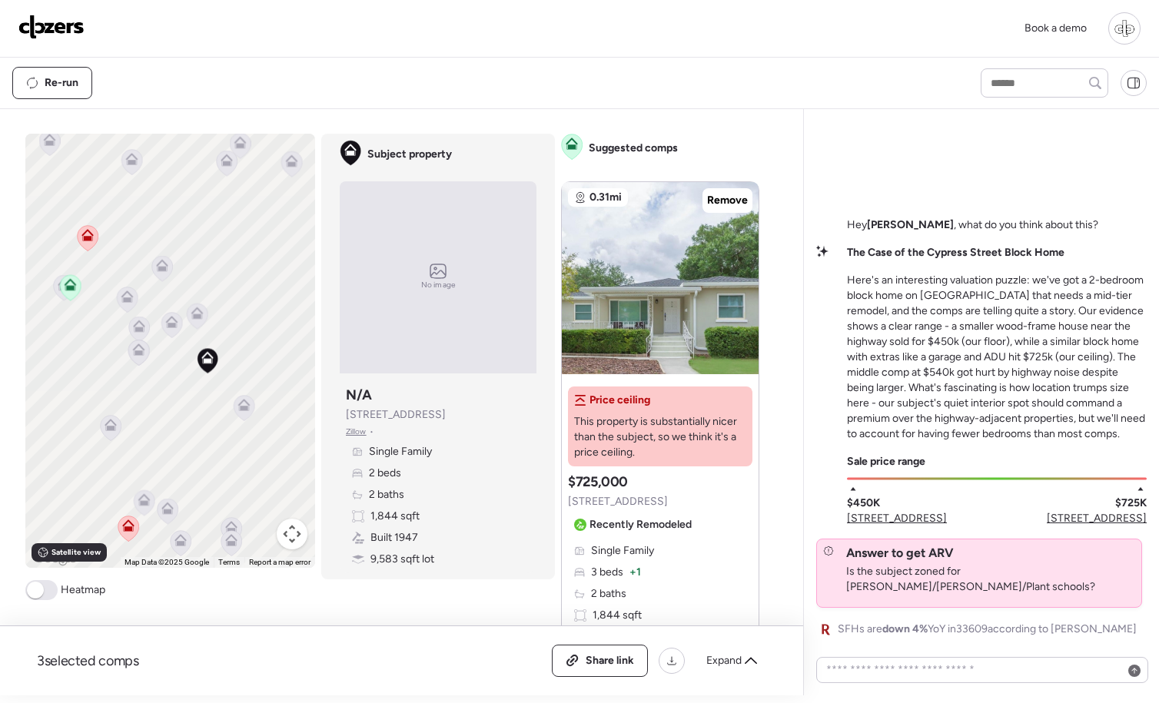
drag, startPoint x: 187, startPoint y: 366, endPoint x: 224, endPoint y: 340, distance: 44.8
click at [225, 341] on div "To activate drag with keyboard, press Alt + Enter. Once in keyboard drag state,…" at bounding box center [170, 351] width 290 height 434
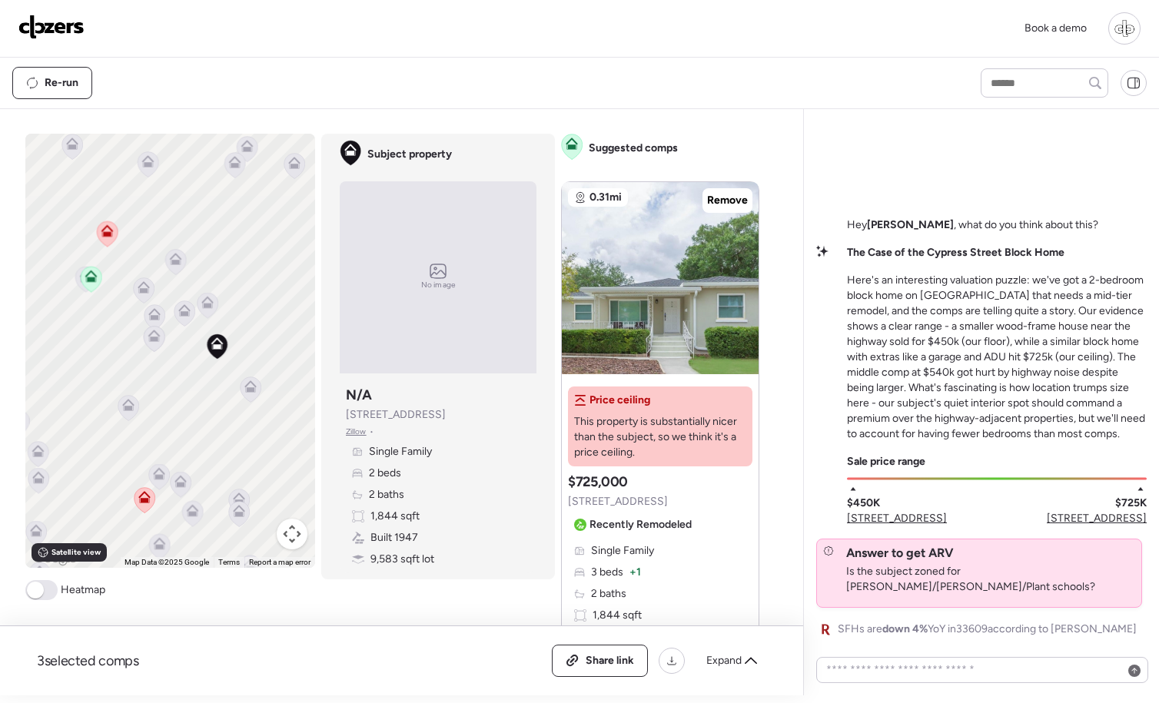
click at [49, 589] on span at bounding box center [41, 590] width 32 height 20
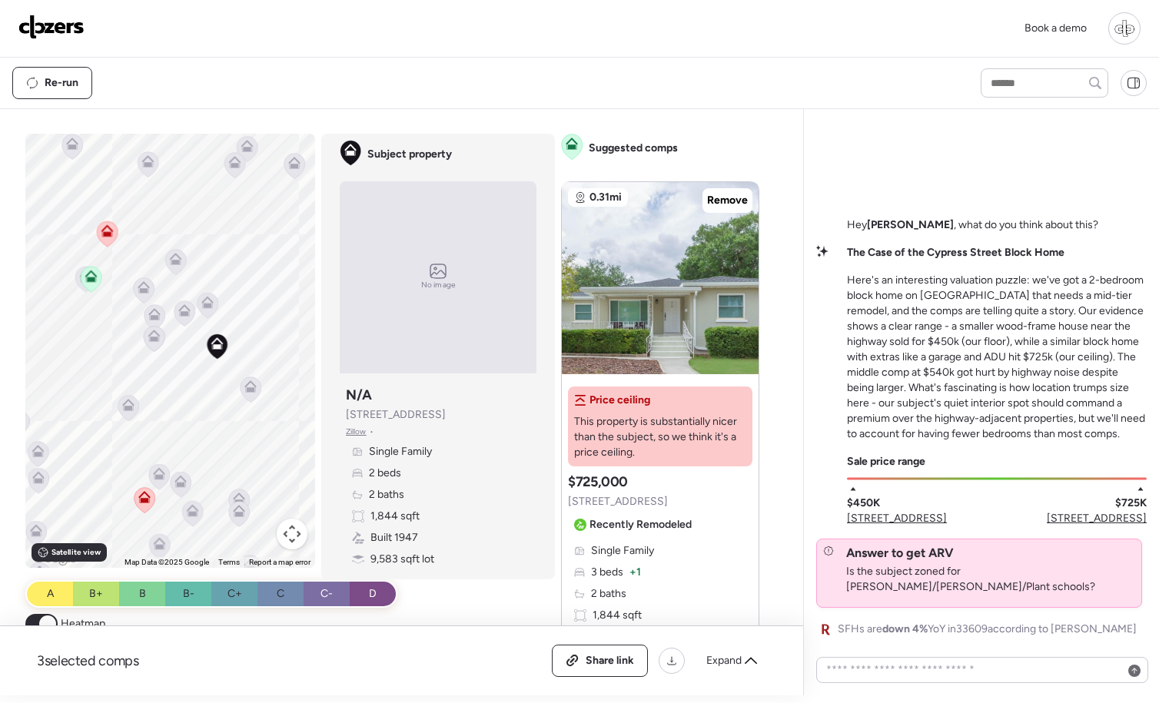
click at [40, 619] on span at bounding box center [47, 624] width 17 height 17
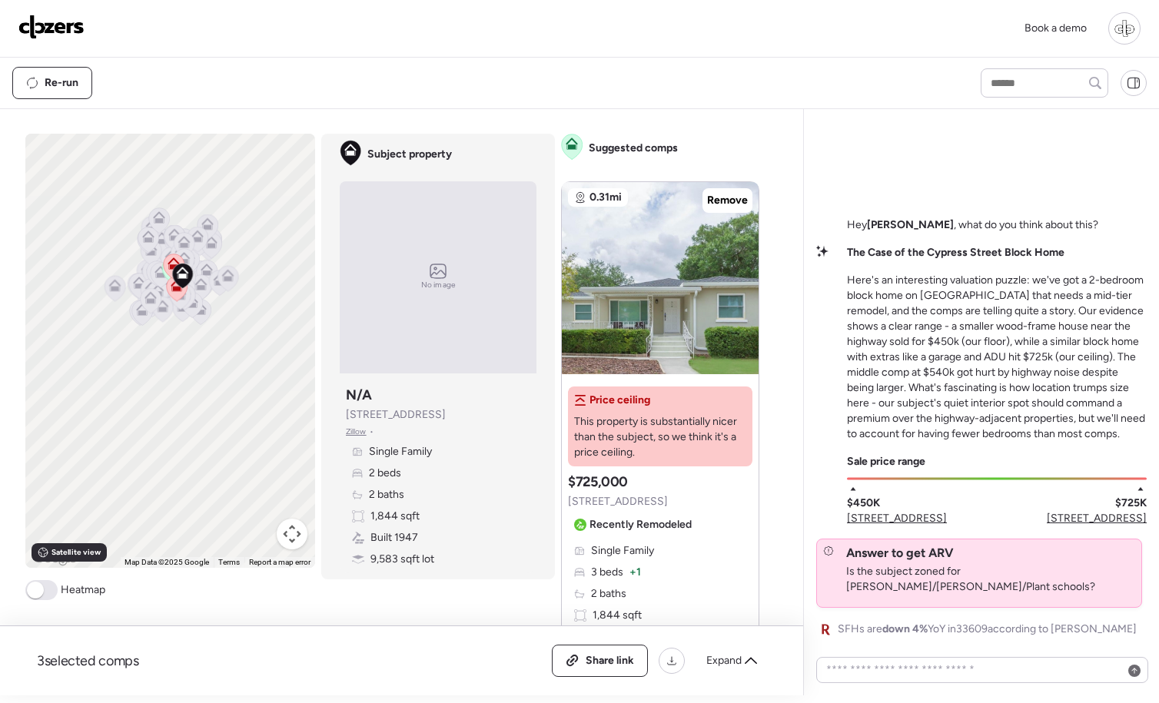
drag, startPoint x: 93, startPoint y: 423, endPoint x: 171, endPoint y: 288, distance: 155.3
click at [171, 288] on icon at bounding box center [176, 288] width 21 height 25
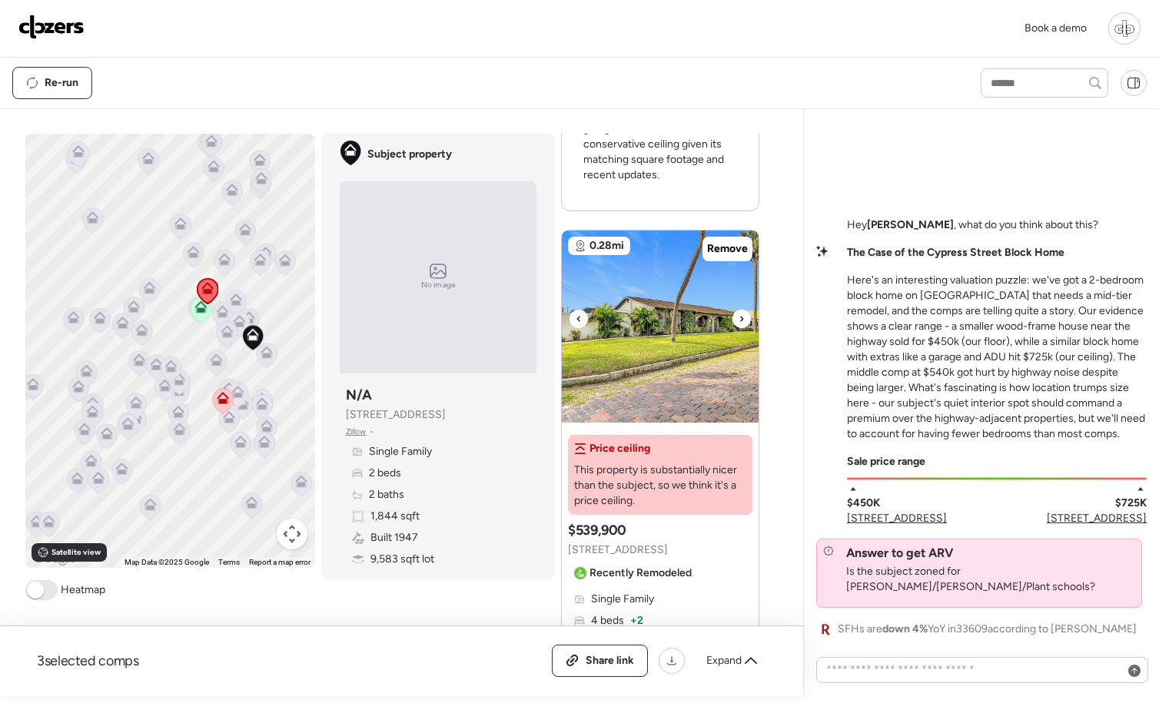
scroll to position [734, 0]
click at [737, 320] on div at bounding box center [741, 318] width 18 height 18
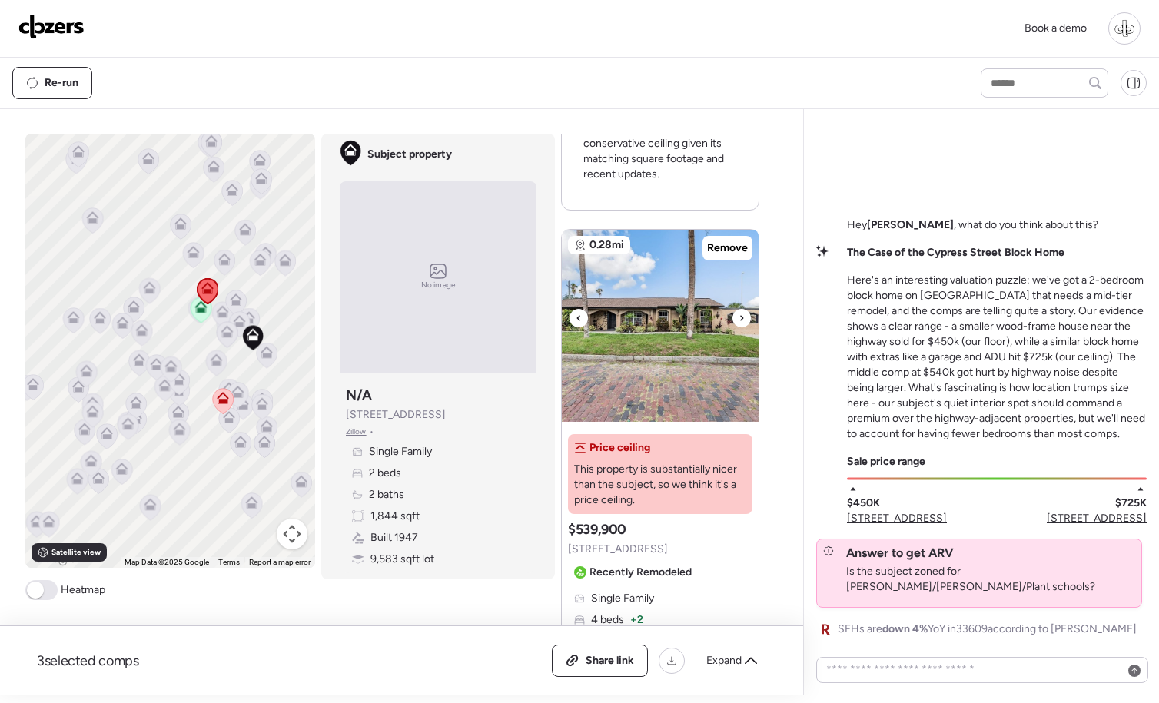
click at [737, 321] on div at bounding box center [741, 318] width 18 height 18
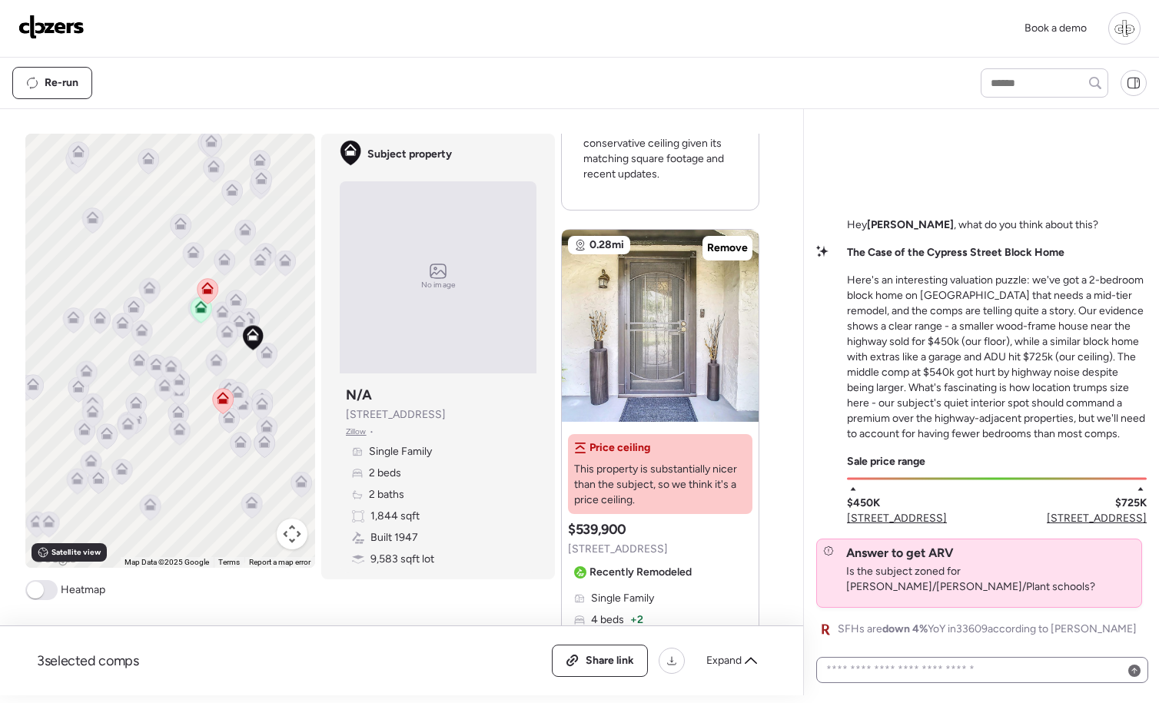
click at [904, 658] on div at bounding box center [982, 670] width 332 height 26
click at [908, 679] on textarea at bounding box center [982, 670] width 318 height 22
type textarea "**********"
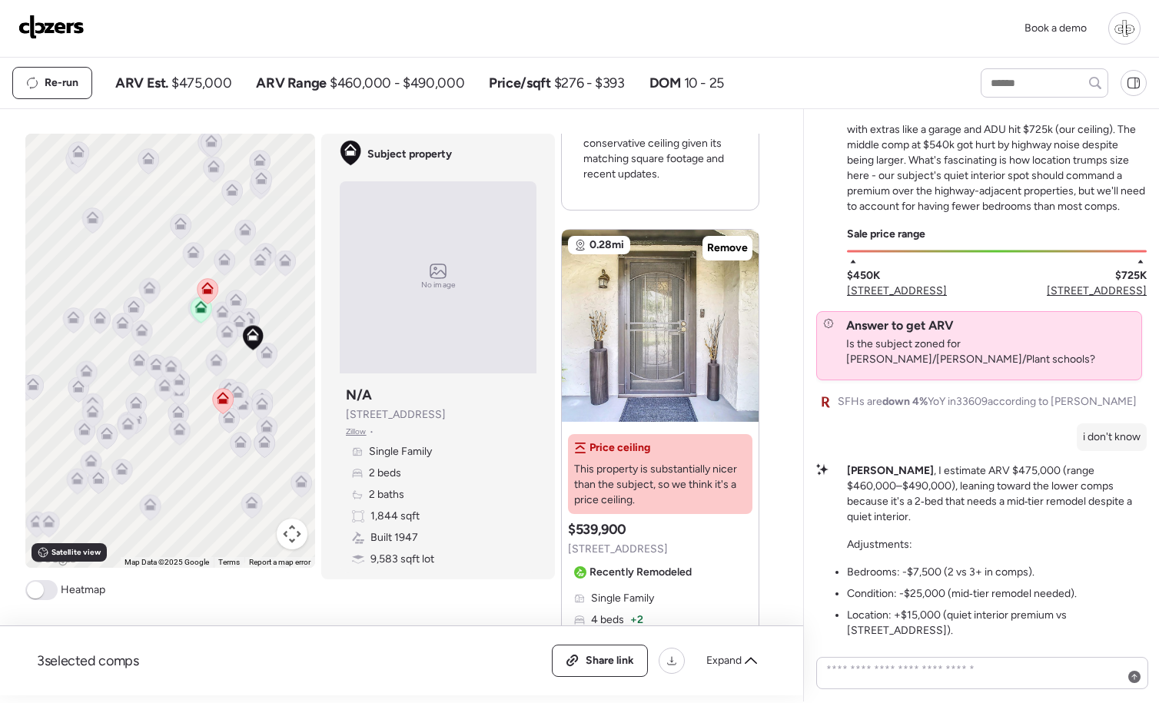
scroll to position [-101, 0]
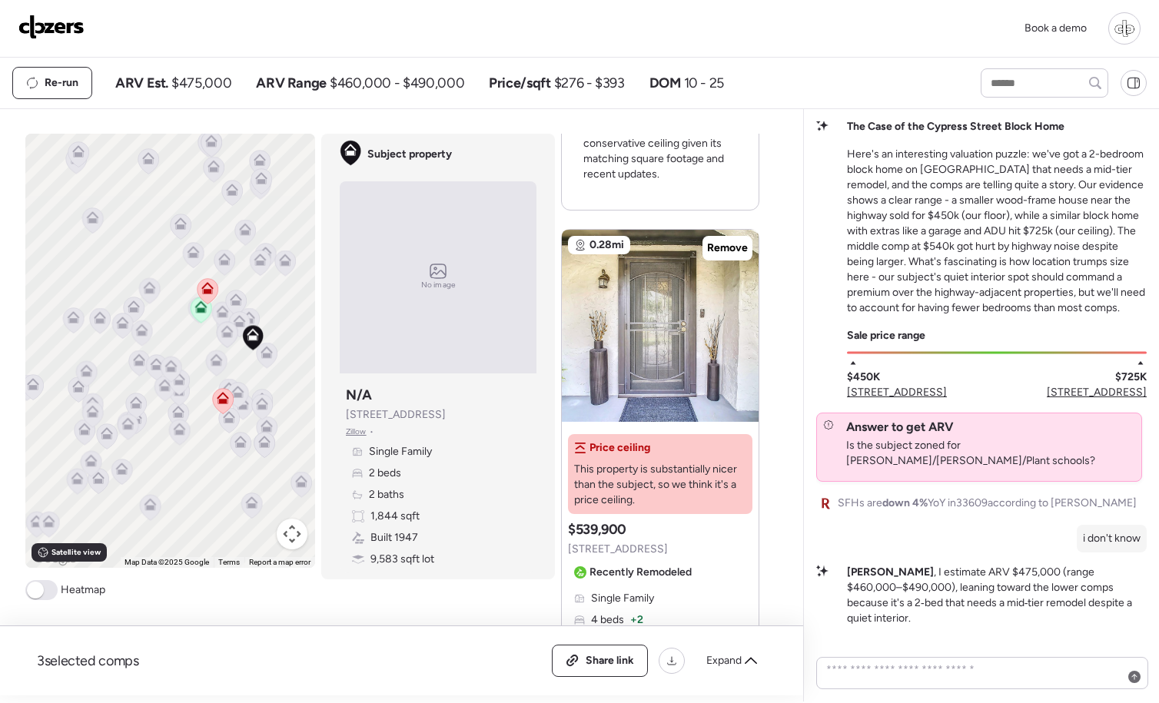
click at [1099, 400] on span "315 N Excelda Ave" at bounding box center [1097, 392] width 100 height 15
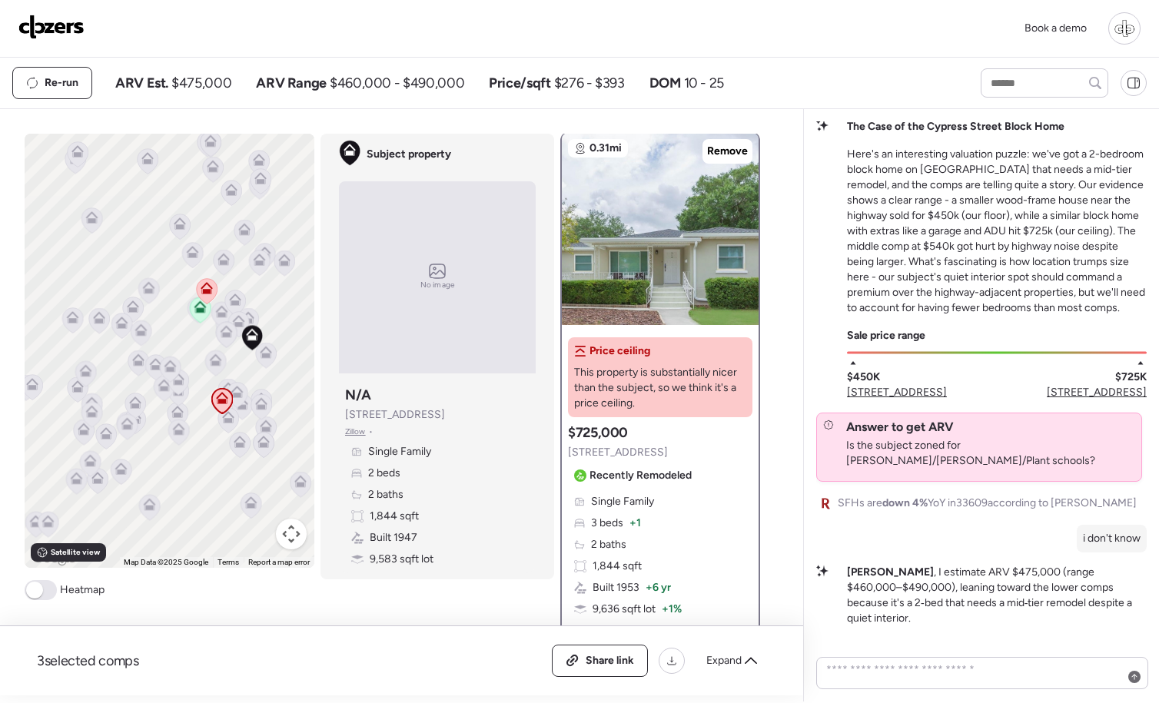
scroll to position [0, 0]
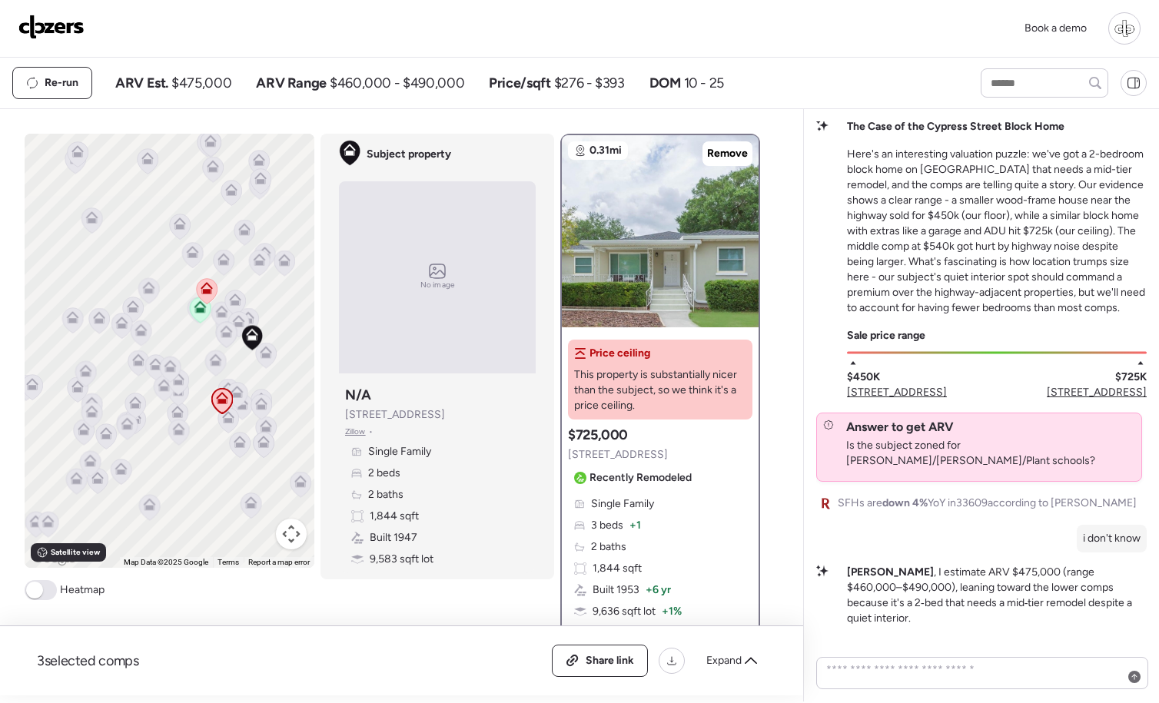
click at [894, 400] on span "2928 W Arch St" at bounding box center [897, 392] width 100 height 15
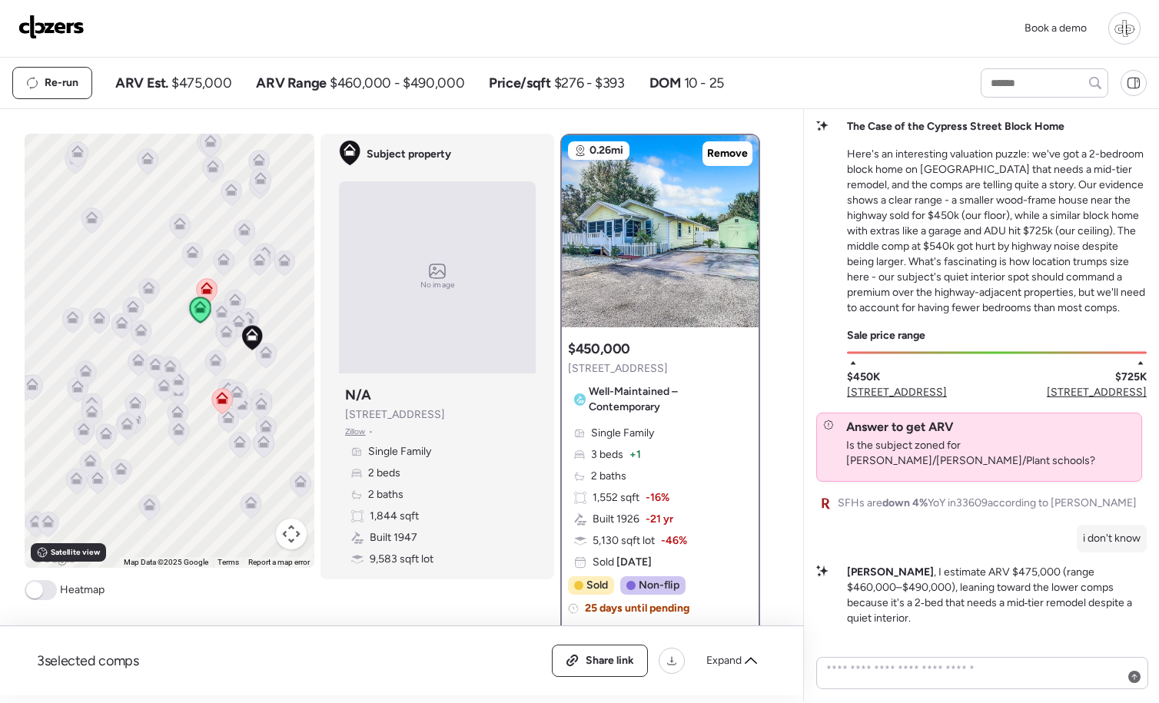
click at [35, 589] on span at bounding box center [34, 590] width 17 height 17
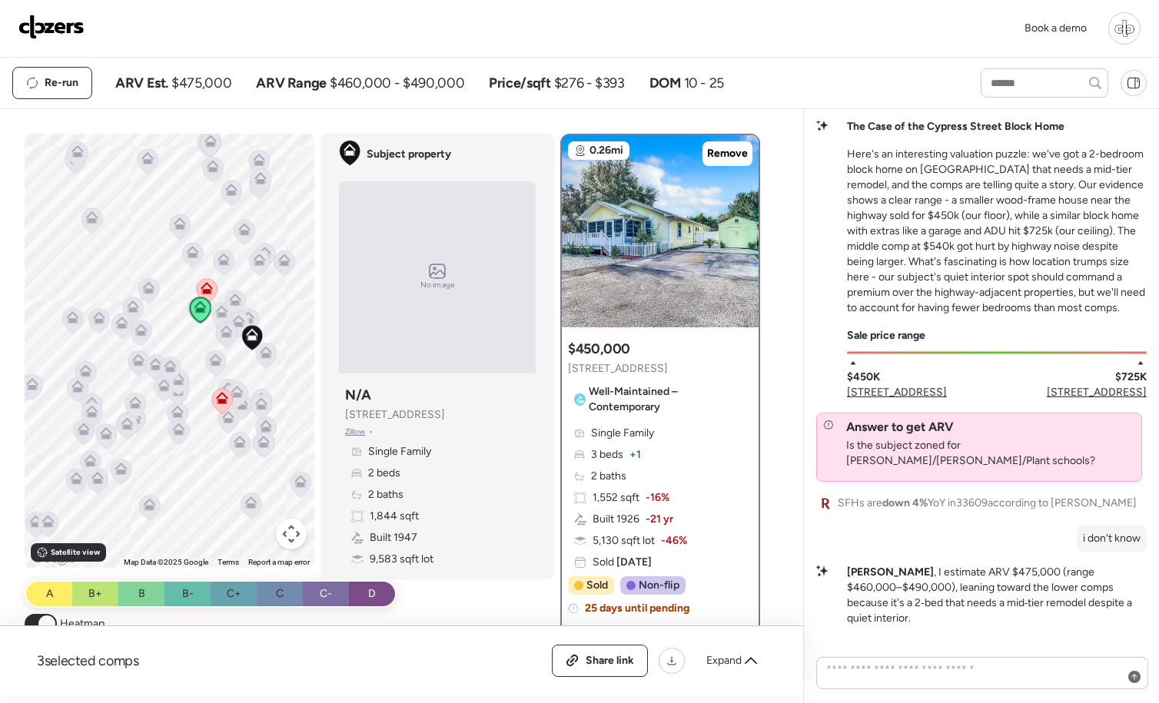
click at [1091, 400] on span "315 N Excelda Ave" at bounding box center [1097, 392] width 100 height 15
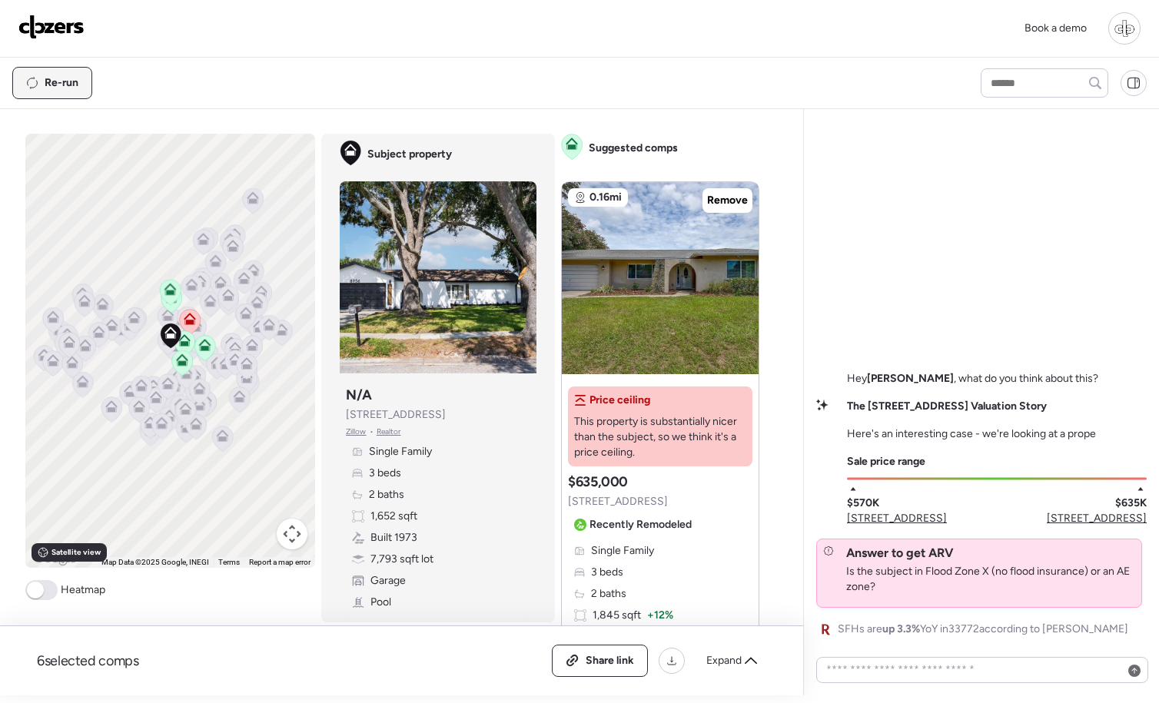
click at [39, 78] on div "Re-run" at bounding box center [52, 83] width 78 height 31
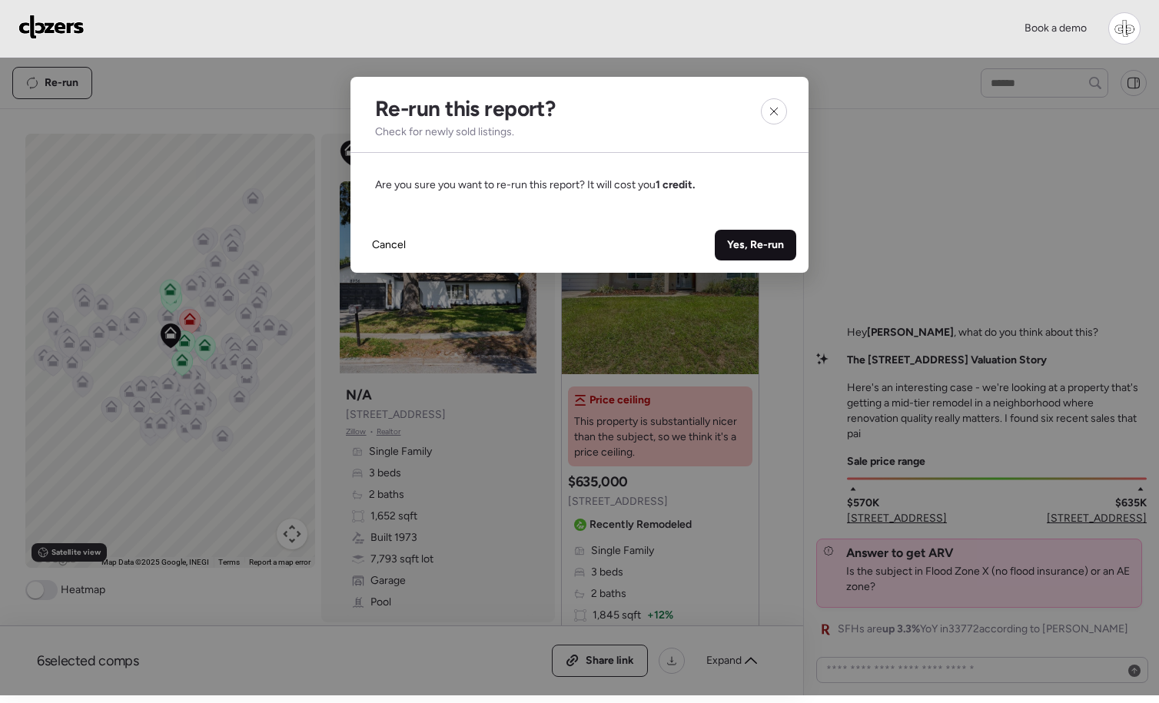
click at [749, 246] on span "Yes, Re-run" at bounding box center [755, 244] width 57 height 15
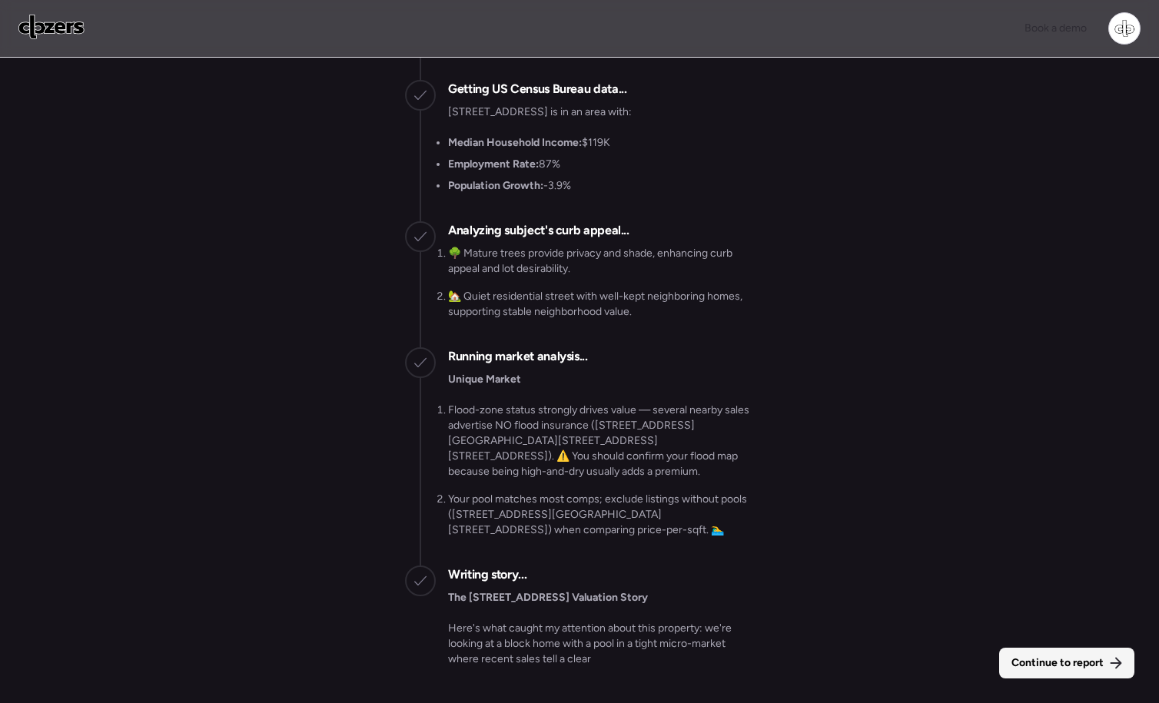
click at [1014, 659] on span "Continue to report" at bounding box center [1057, 662] width 92 height 15
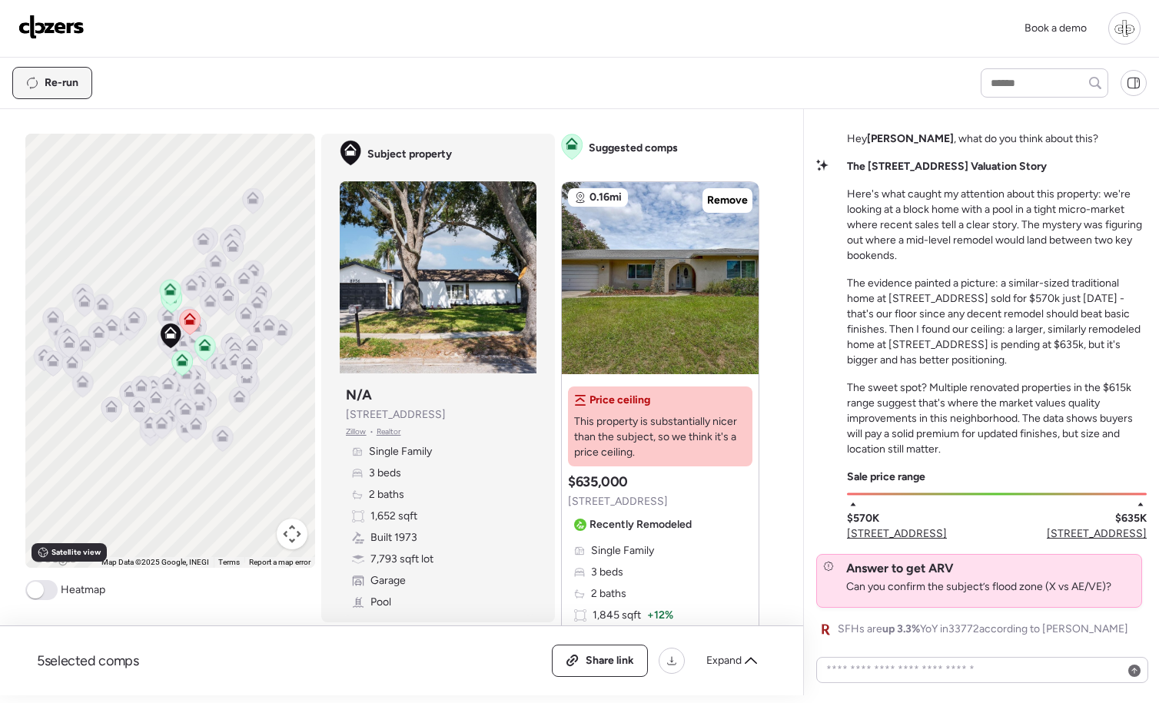
click at [58, 81] on span "Re-run" at bounding box center [62, 82] width 34 height 15
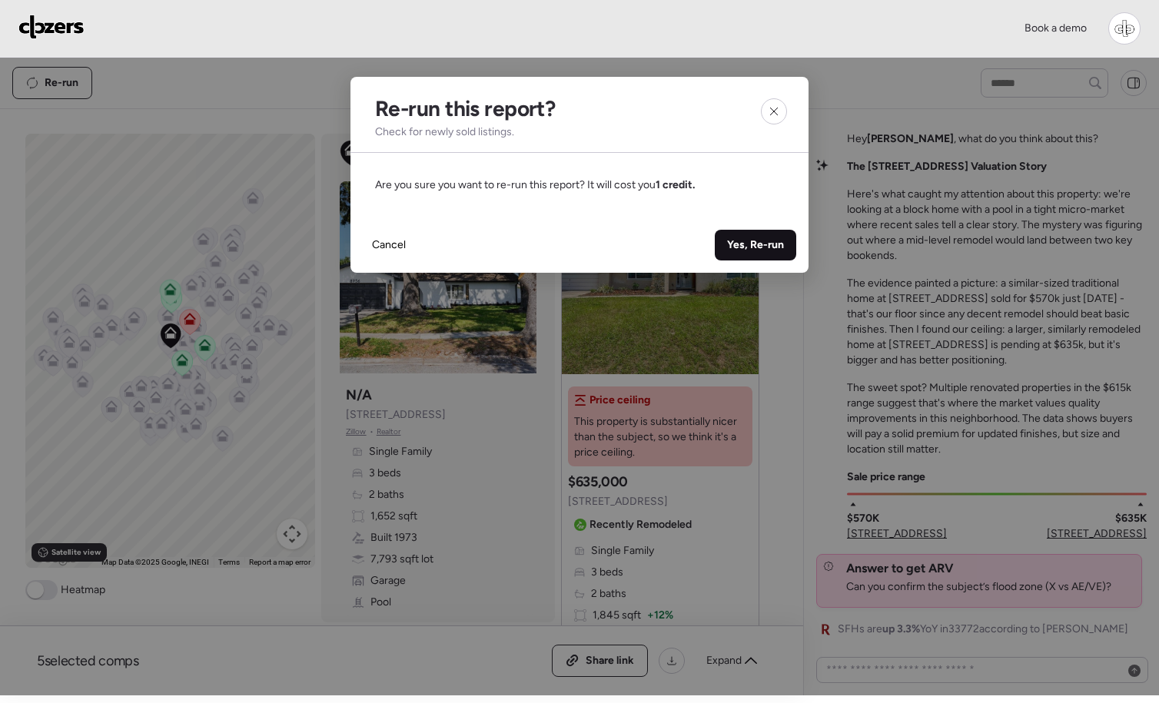
click at [778, 249] on span "Yes, Re-run" at bounding box center [755, 244] width 57 height 15
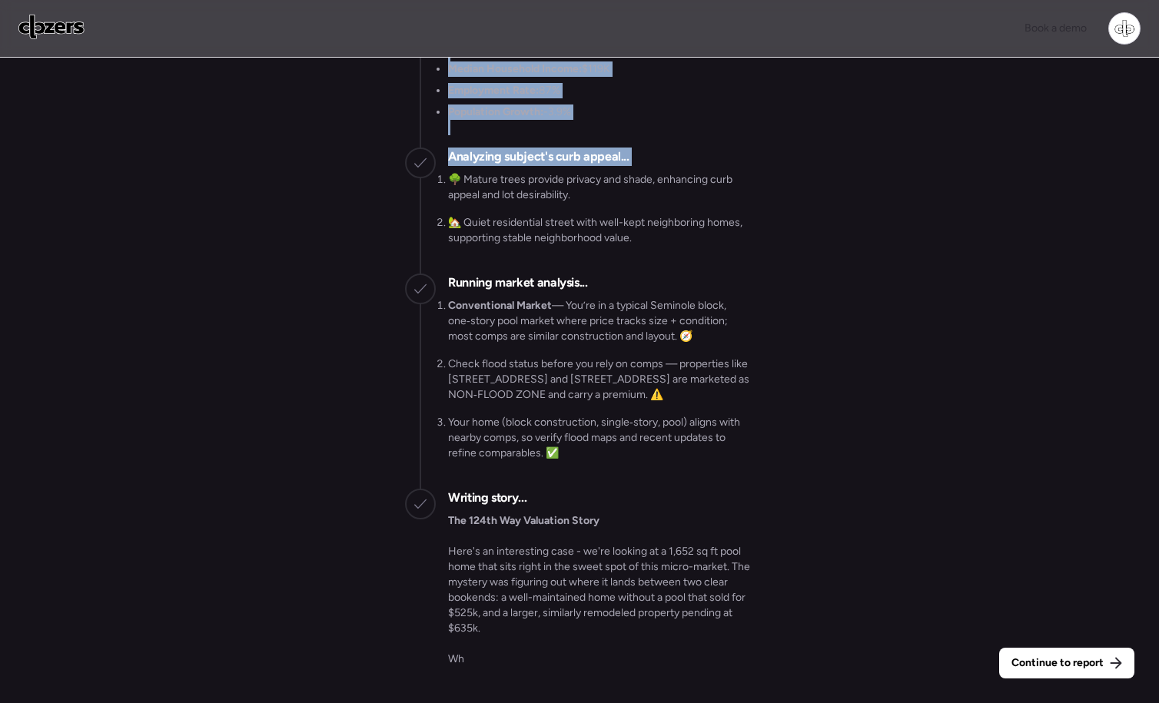
drag, startPoint x: 1045, startPoint y: 672, endPoint x: 997, endPoint y: 131, distance: 543.8
click at [999, 133] on div "Continue to report Gathering all comps... I found 100 possible comps near [STRE…" at bounding box center [579, 382] width 1159 height 649
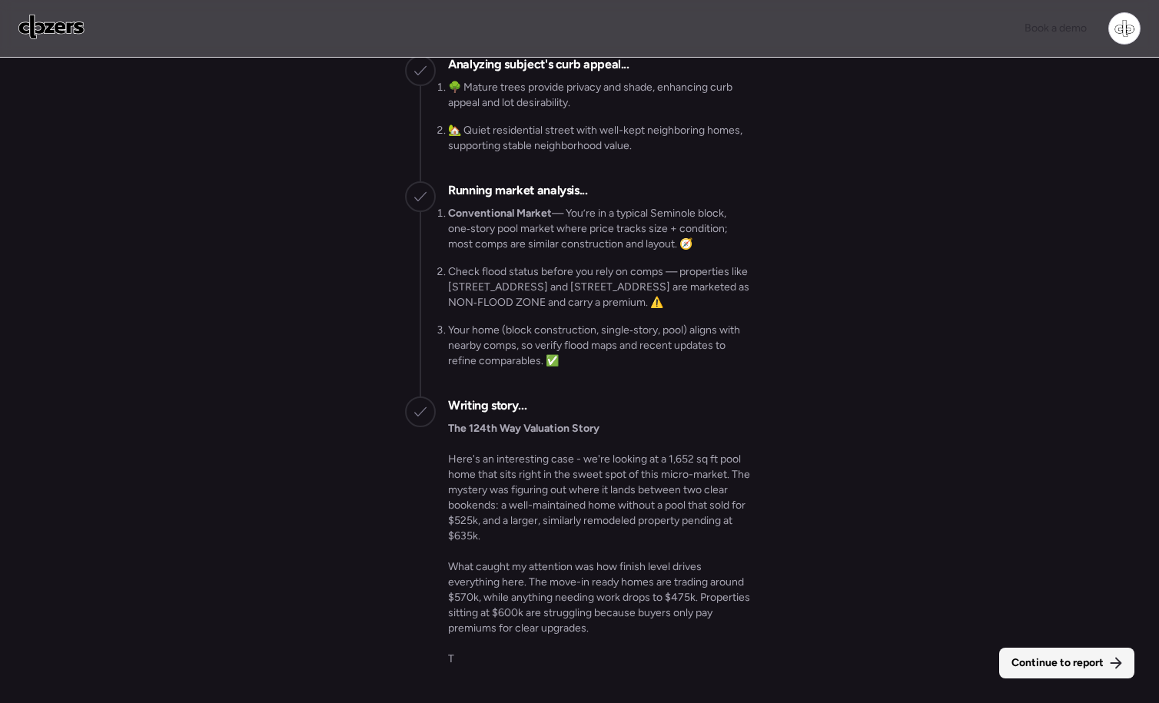
click at [1051, 661] on span "Continue to report" at bounding box center [1057, 662] width 92 height 15
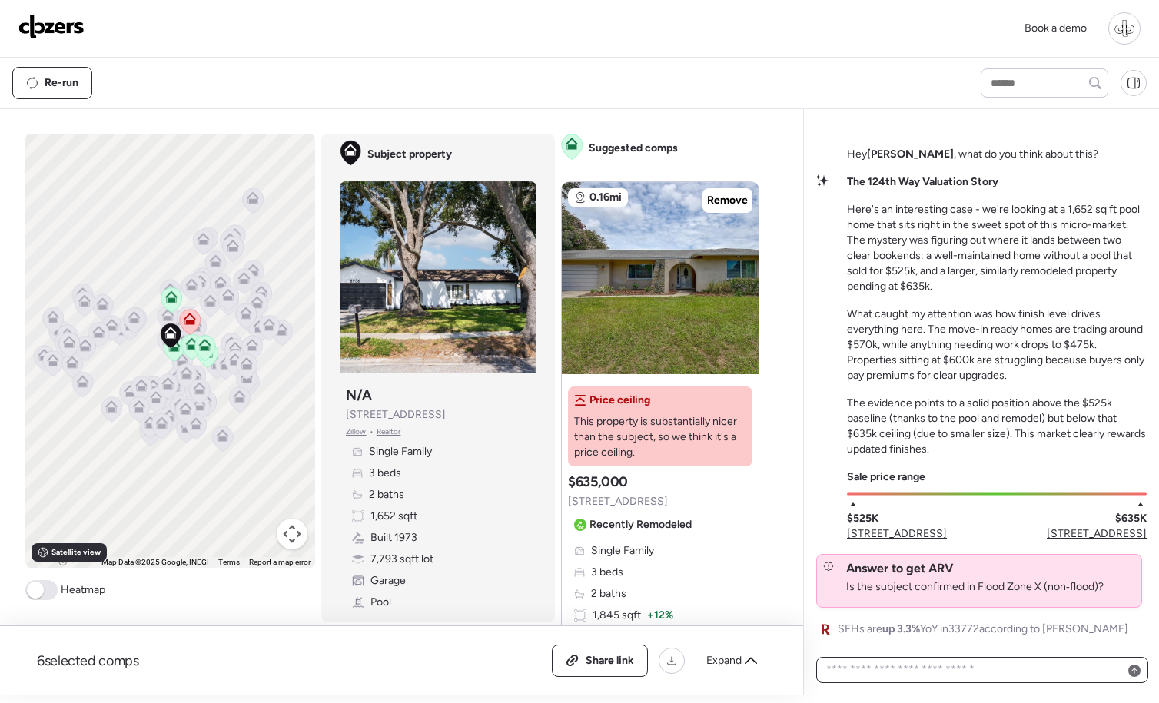
click at [910, 672] on textarea at bounding box center [982, 670] width 318 height 22
type textarea "***"
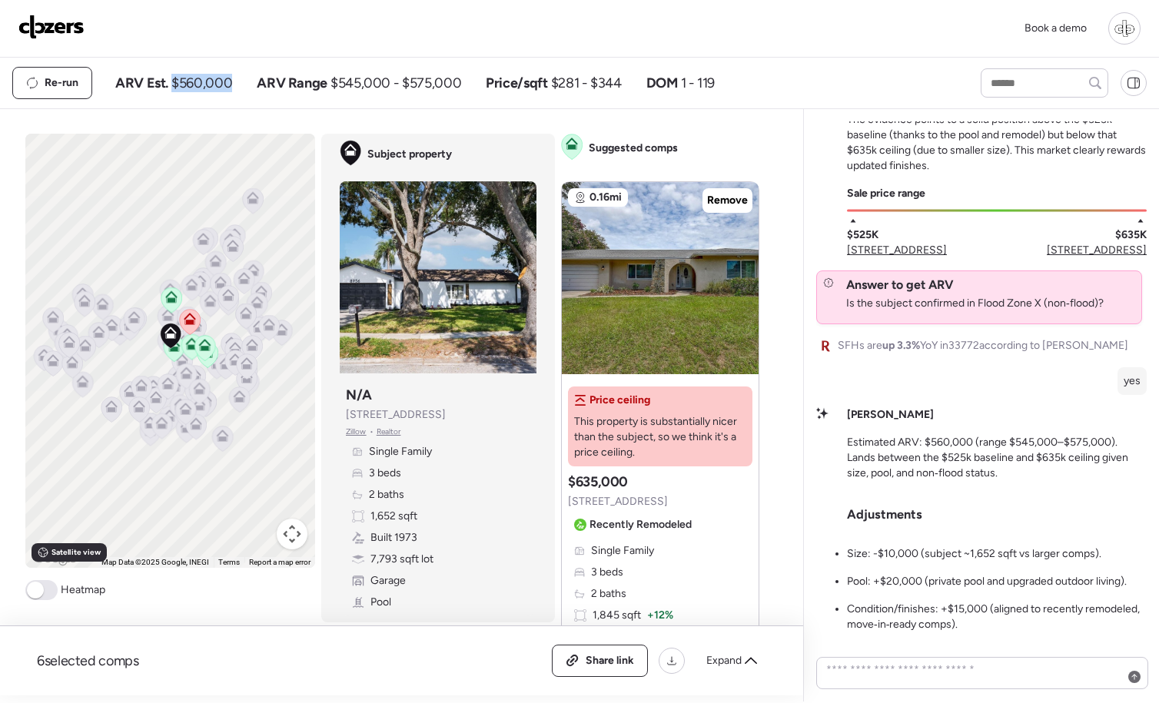
drag, startPoint x: 169, startPoint y: 86, endPoint x: 237, endPoint y: 83, distance: 68.5
click at [239, 85] on div "ARV Est. $560,000 ARV Range $545,000 - $575,000 Price/sqft $281 - $344 DOM 1 - …" at bounding box center [414, 83] width 599 height 18
drag, startPoint x: 309, startPoint y: 80, endPoint x: 425, endPoint y: 82, distance: 116.1
click at [426, 84] on div "ARV Range $545,000 - $575,000" at bounding box center [359, 83] width 204 height 18
click at [457, 70] on div "Re-run ARV Est. $560,000 ARV Range $545,000 - $575,000 Price/sqft $281 - $344 D…" at bounding box center [482, 83] width 941 height 32
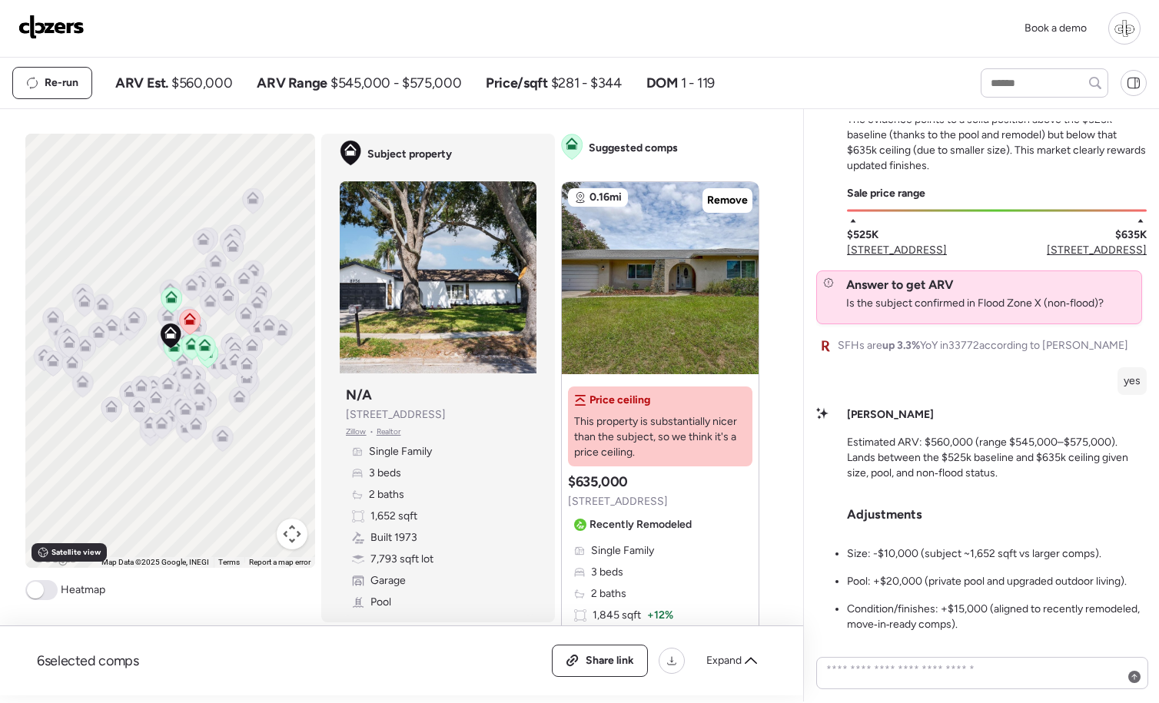
click at [413, 80] on span "$545,000 - $575,000" at bounding box center [395, 83] width 131 height 18
drag, startPoint x: 157, startPoint y: 91, endPoint x: 280, endPoint y: 94, distance: 123.7
click at [280, 94] on div "Re-run ARV Est. $560,000 ARV Range $545,000 - $575,000 Price/sqft $281 - $344 D…" at bounding box center [482, 83] width 941 height 32
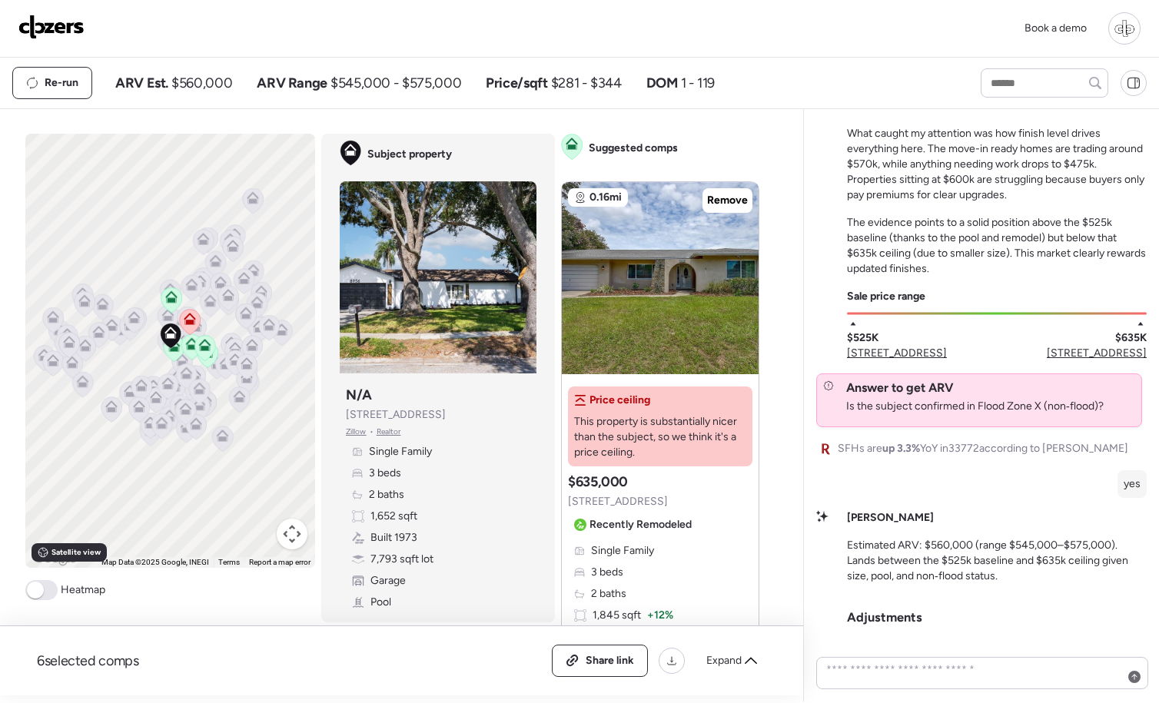
scroll to position [-114, 0]
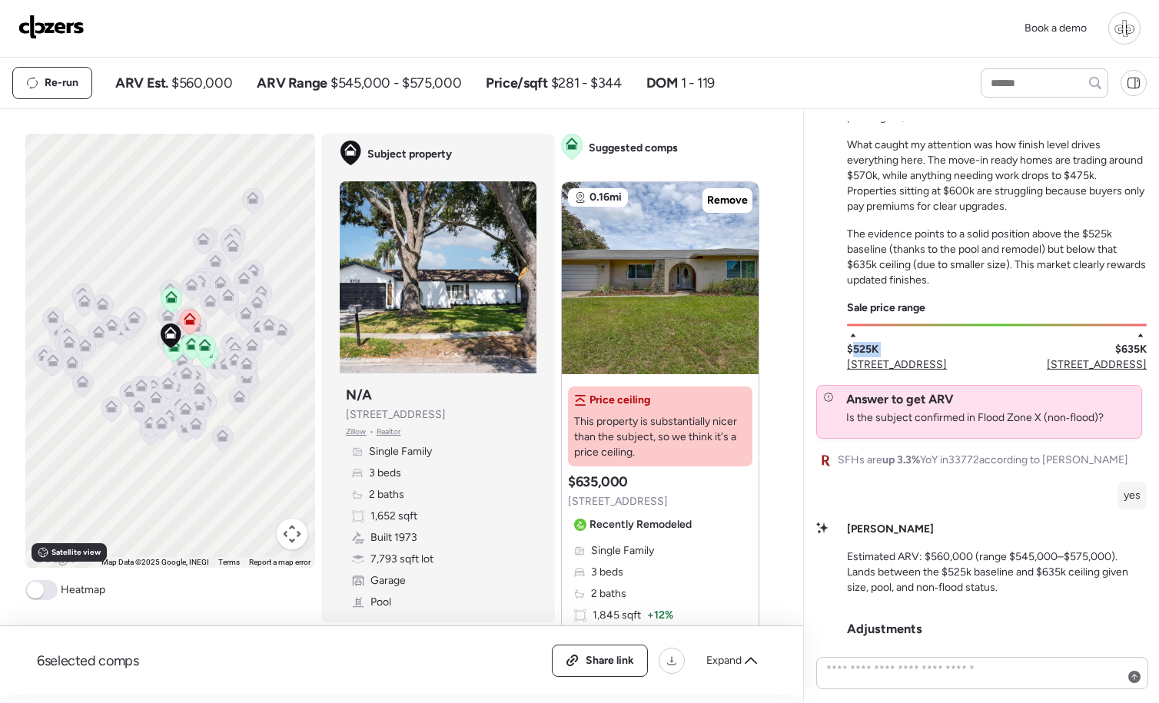
drag, startPoint x: 850, startPoint y: 347, endPoint x: 903, endPoint y: 342, distance: 53.2
click at [903, 343] on div "$525K [STREET_ADDRESS]" at bounding box center [897, 351] width 100 height 43
click at [884, 361] on span "[STREET_ADDRESS]" at bounding box center [897, 364] width 100 height 15
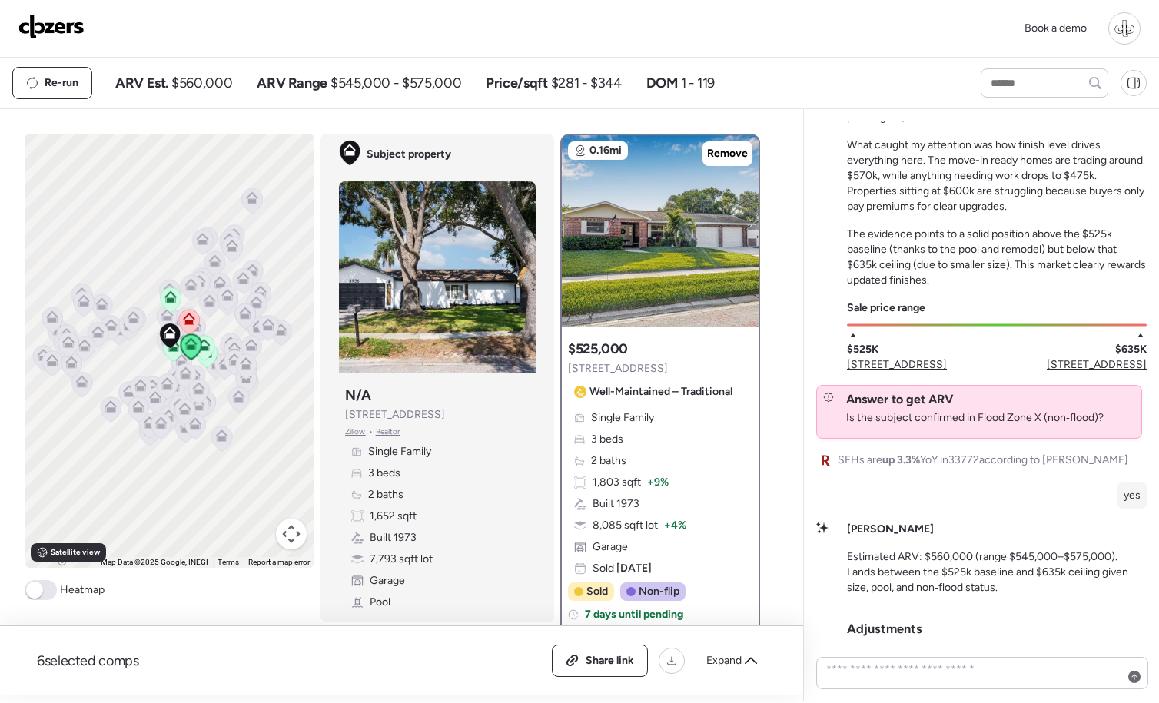
click at [742, 227] on div at bounding box center [660, 231] width 197 height 192
click at [700, 252] on div at bounding box center [660, 231] width 197 height 192
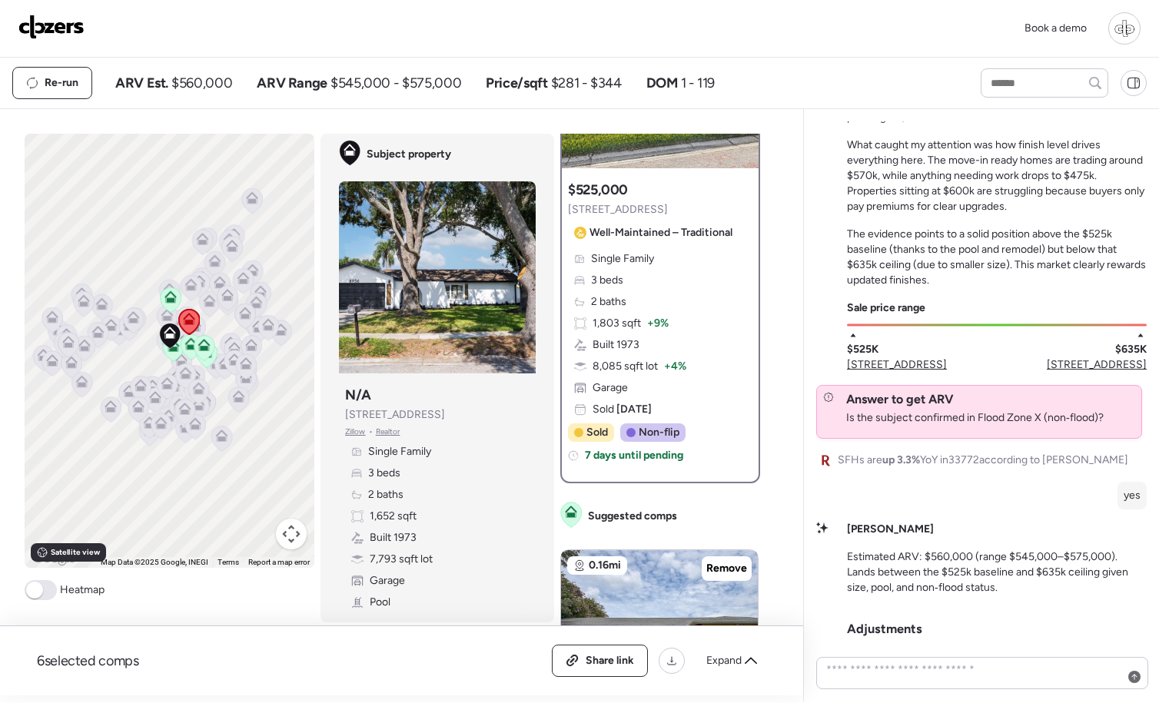
scroll to position [23, 0]
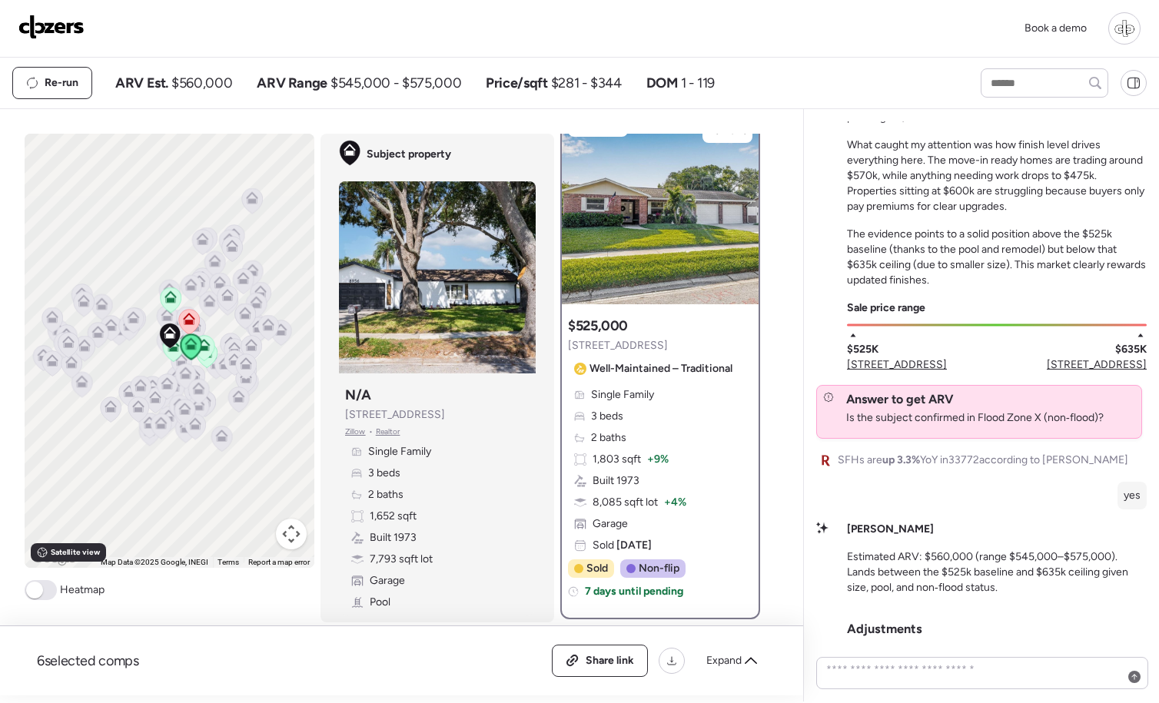
click at [875, 367] on span "[STREET_ADDRESS]" at bounding box center [897, 364] width 100 height 15
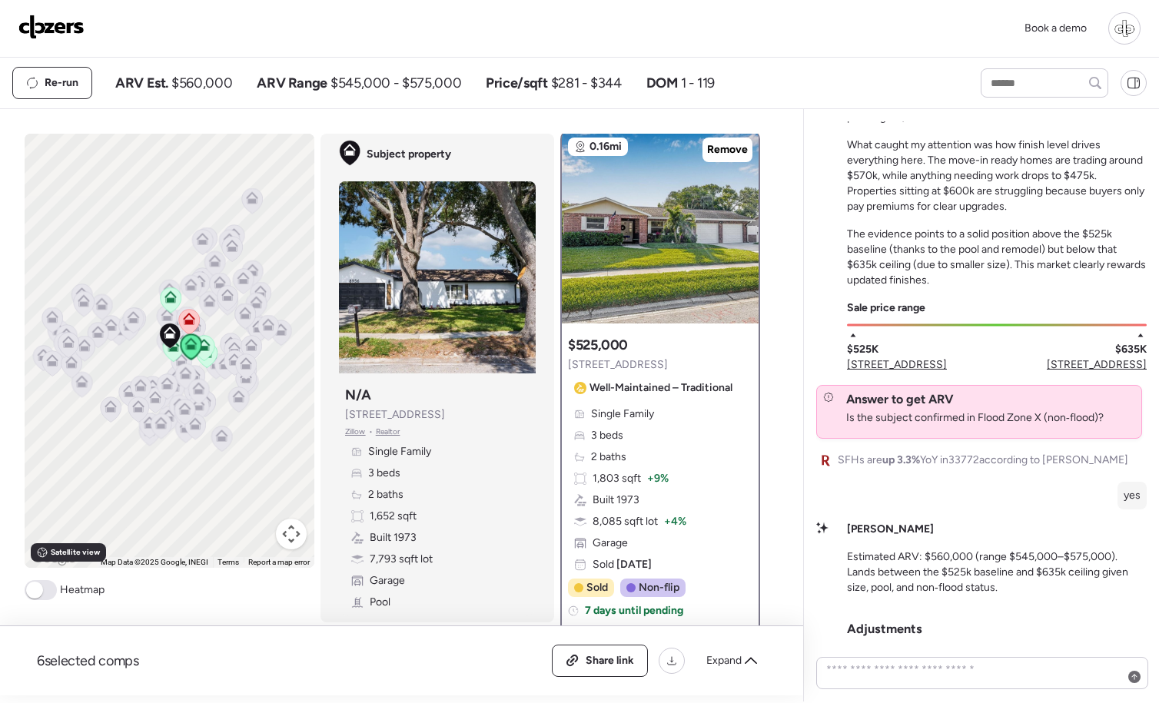
scroll to position [0, 0]
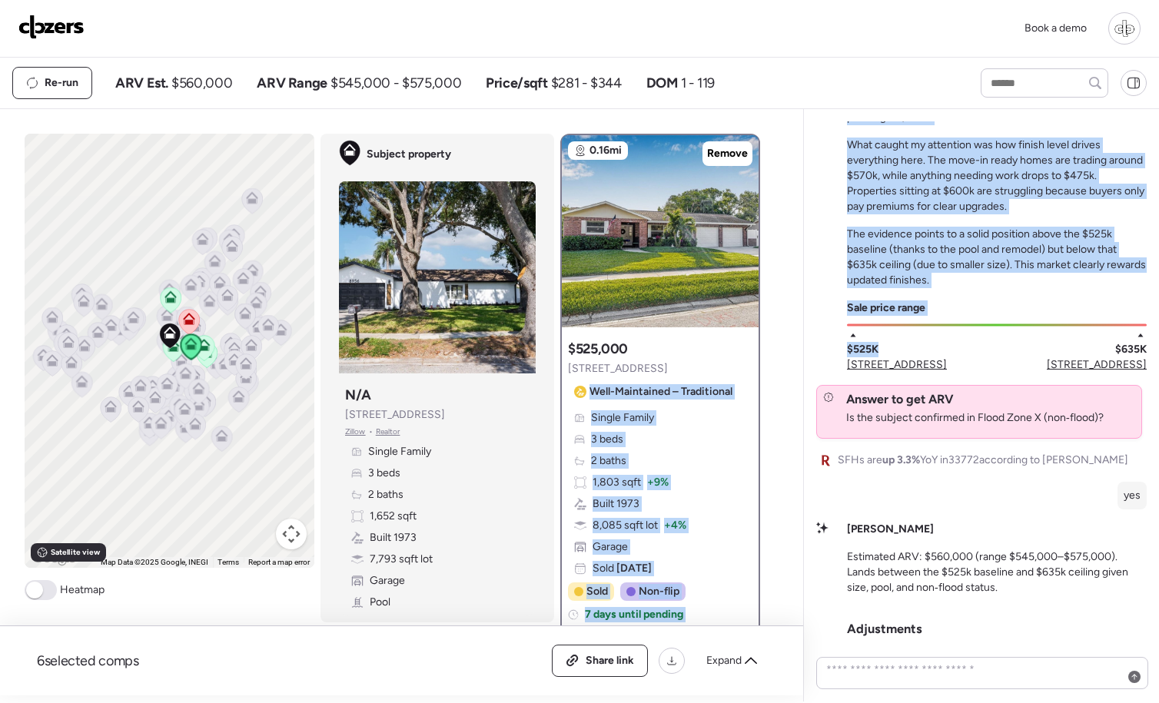
drag, startPoint x: 880, startPoint y: 346, endPoint x: 778, endPoint y: 347, distance: 101.4
click at [778, 347] on div "6 selected comps All (6) ARV (6) As-is (0) Share link Expand Comps list Analysi…" at bounding box center [579, 405] width 1159 height 592
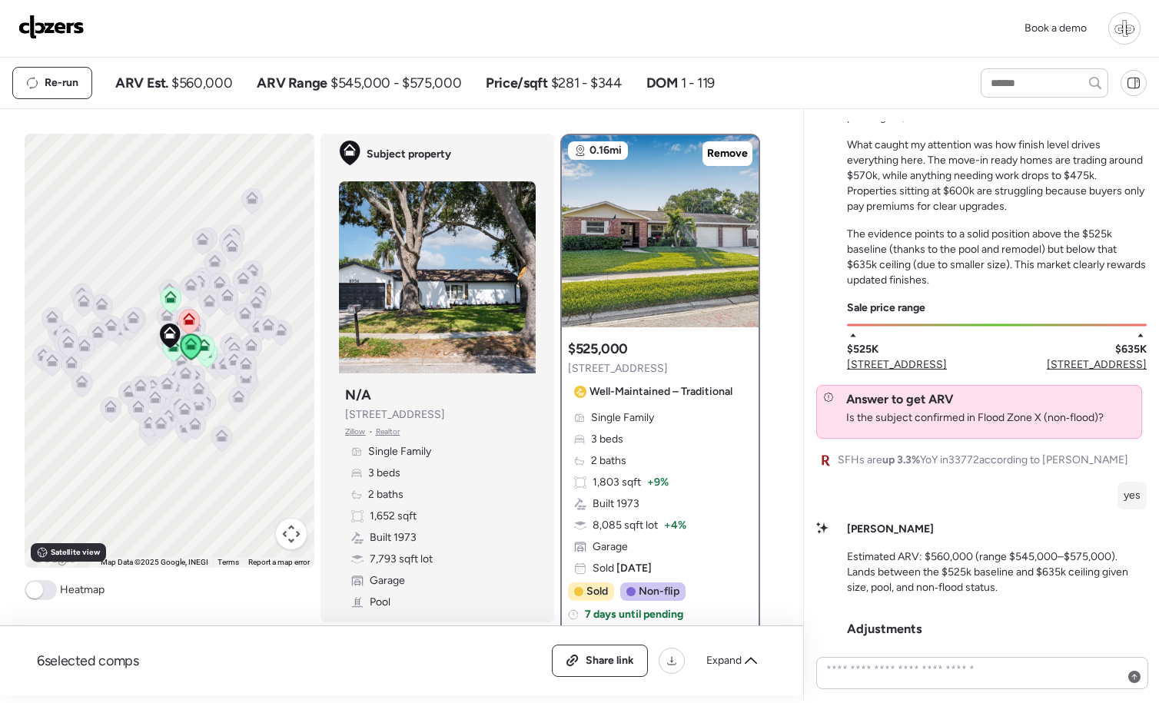
click at [896, 345] on div "$525K [STREET_ADDRESS]" at bounding box center [897, 351] width 100 height 43
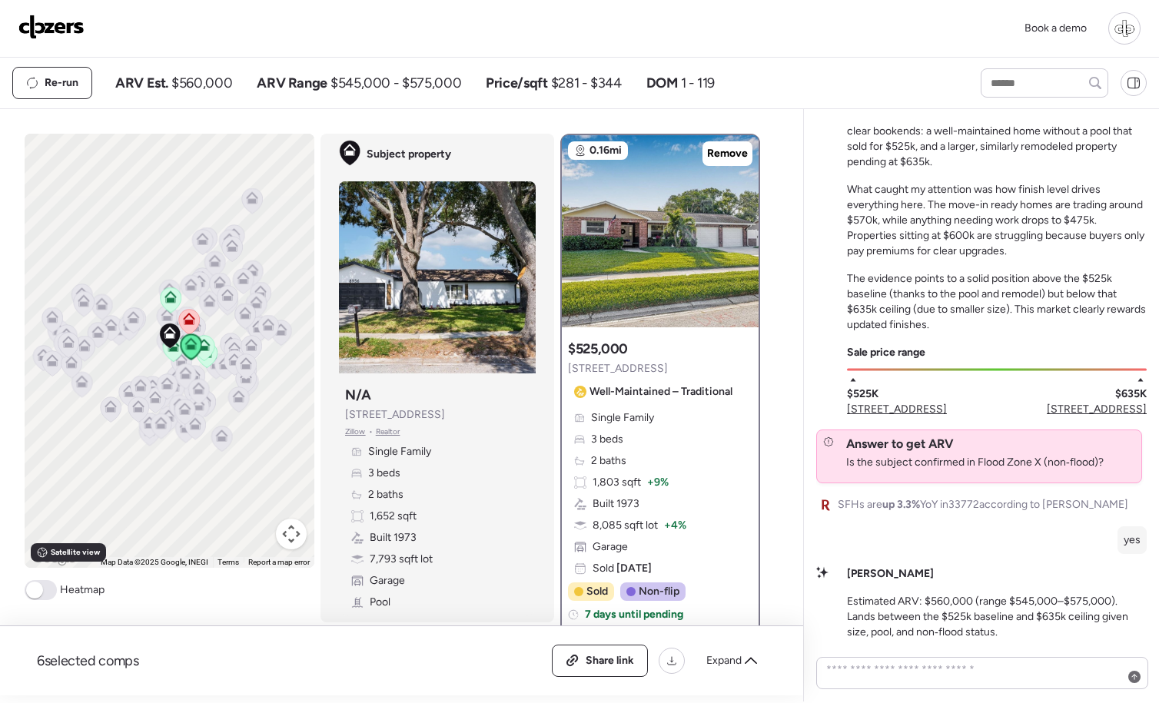
scroll to position [-159, 0]
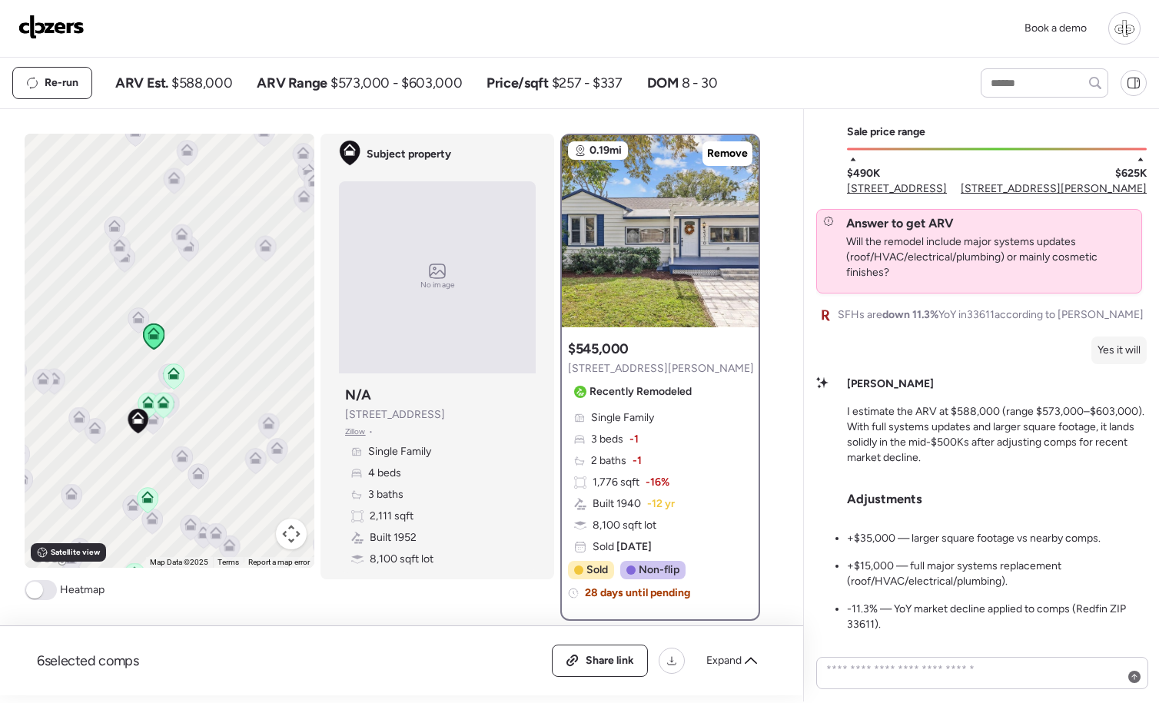
click at [44, 19] on img at bounding box center [51, 27] width 66 height 25
click at [77, 81] on span "Re-run" at bounding box center [62, 82] width 34 height 15
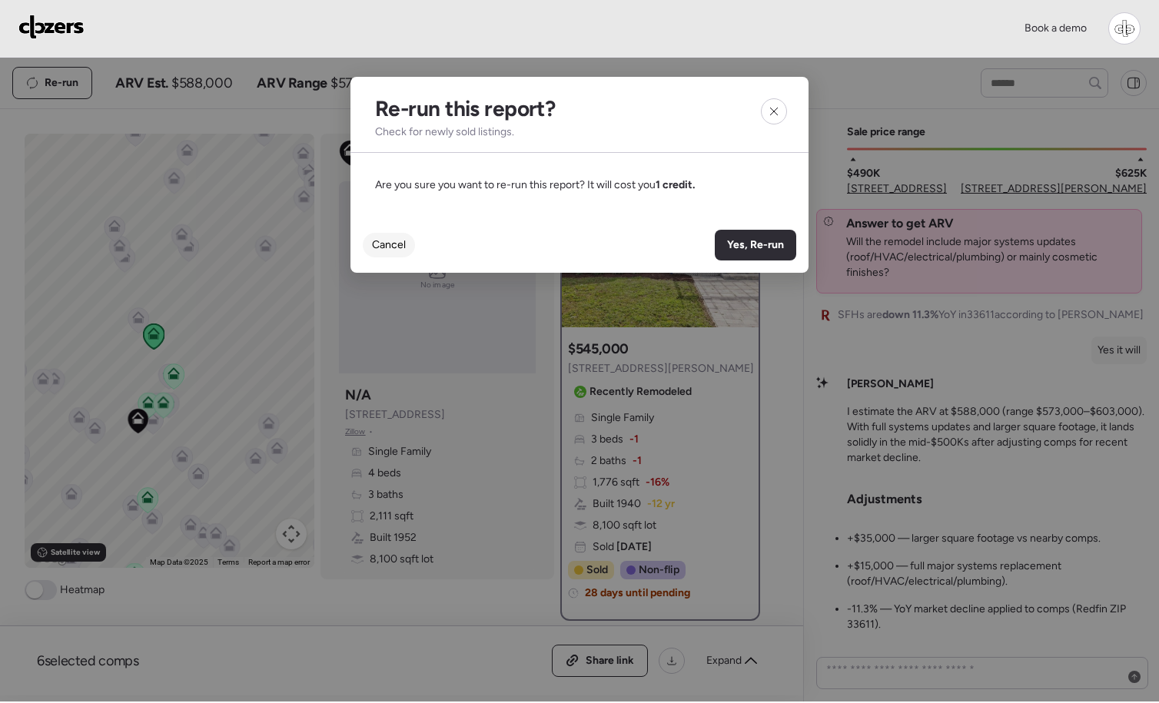
click at [380, 241] on span "Cancel" at bounding box center [389, 244] width 34 height 15
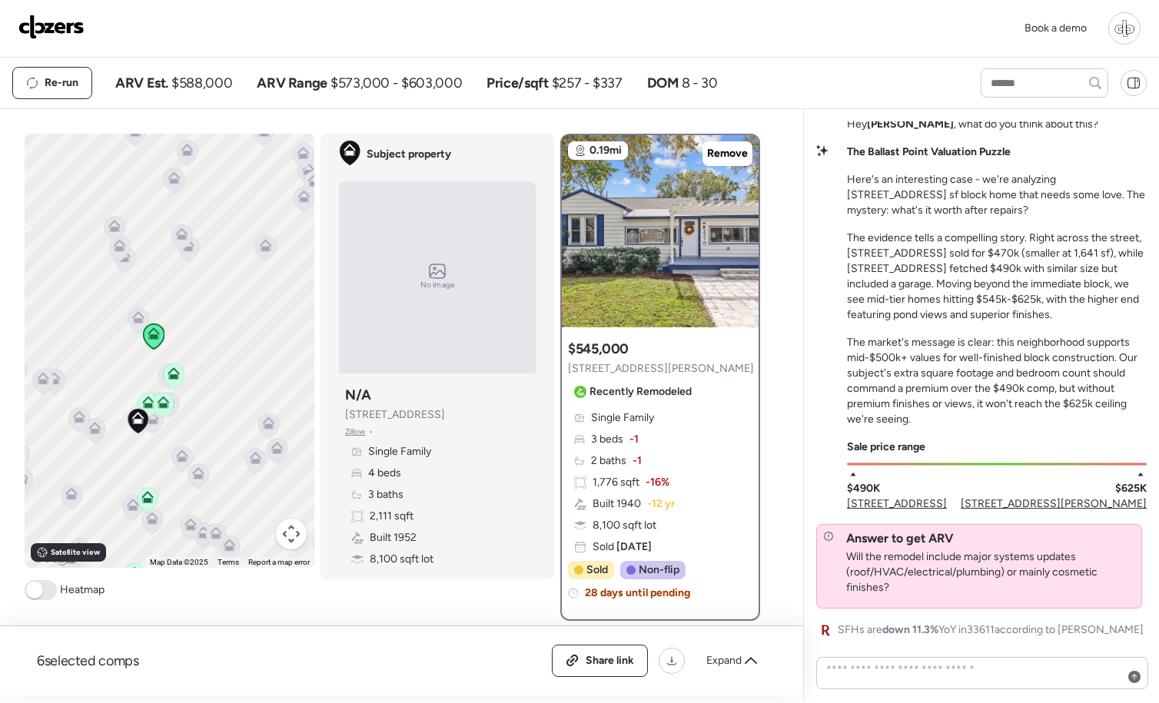
scroll to position [-320, 0]
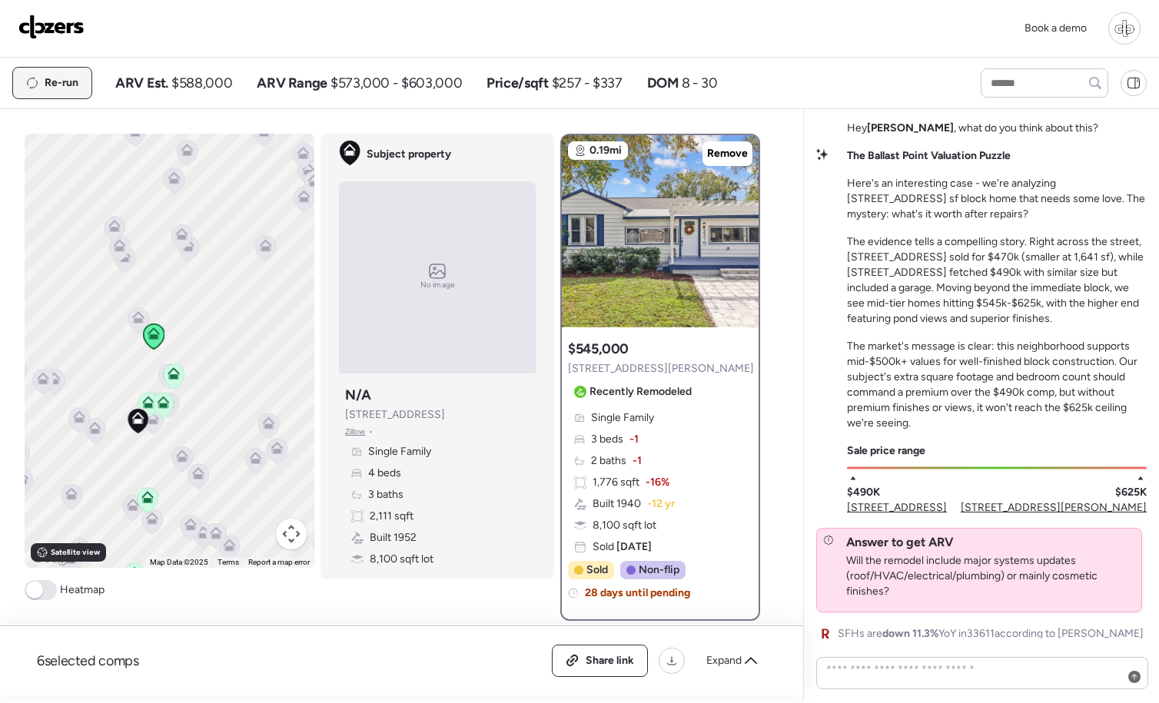
click at [50, 71] on div "Re-run" at bounding box center [52, 83] width 78 height 31
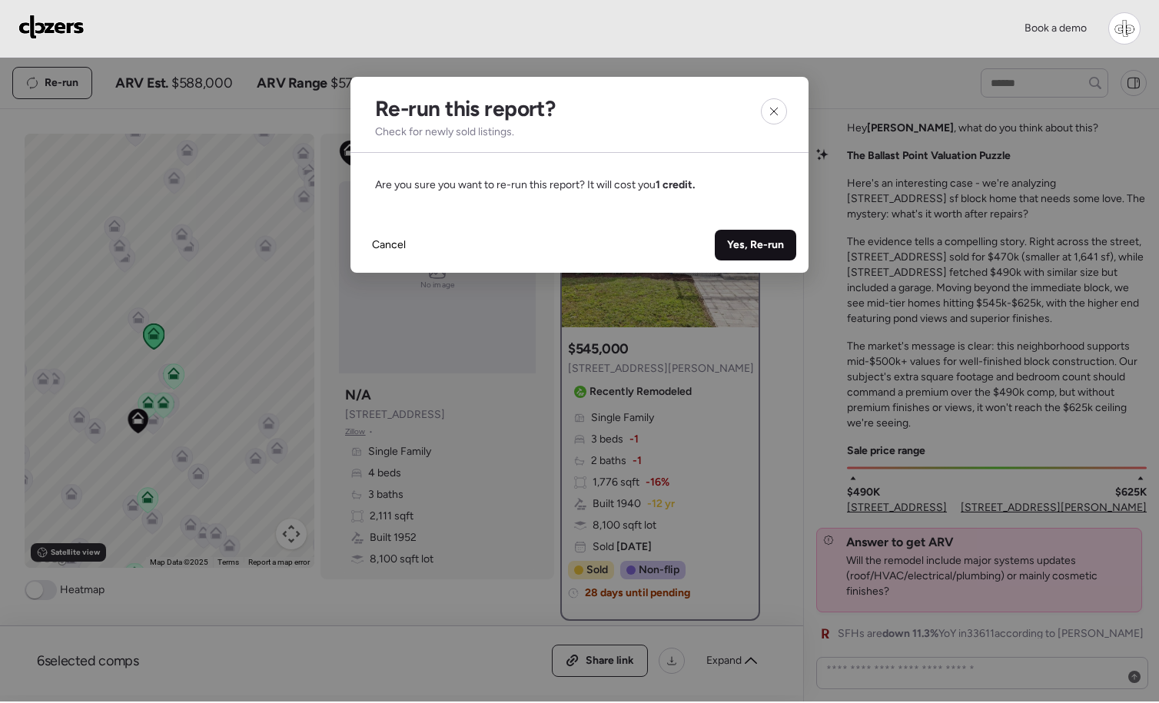
click at [769, 254] on div "Yes, Re-run" at bounding box center [755, 245] width 81 height 31
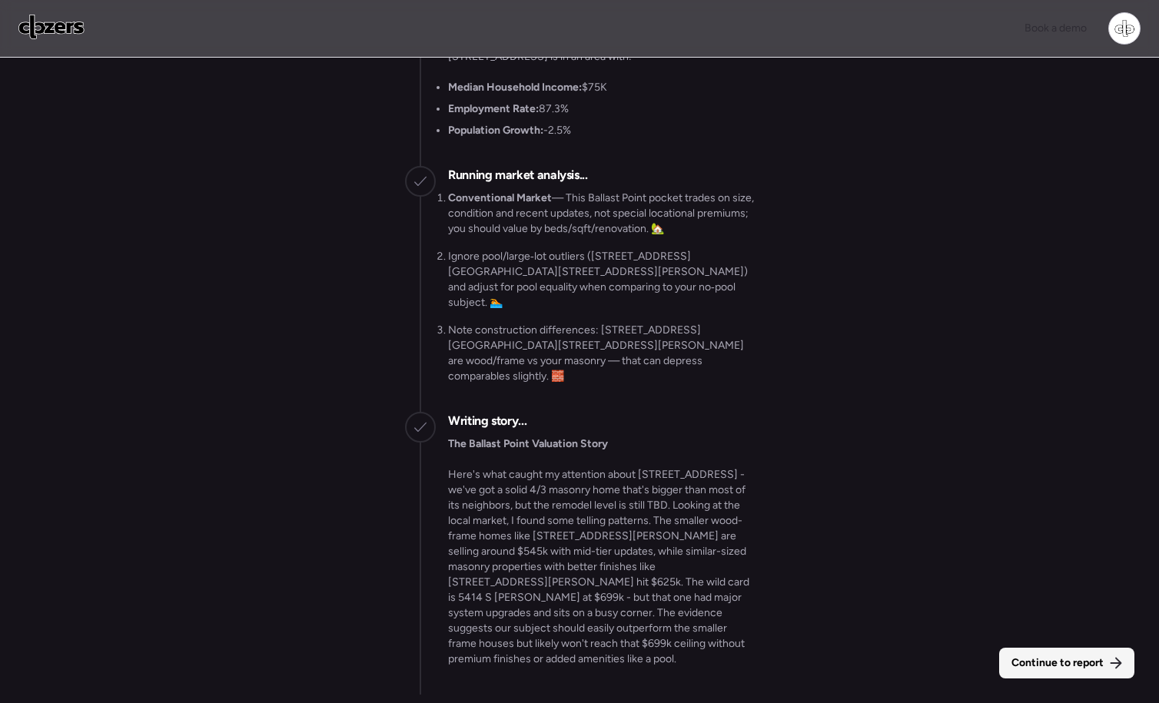
click at [1044, 655] on span "Continue to report" at bounding box center [1057, 662] width 92 height 15
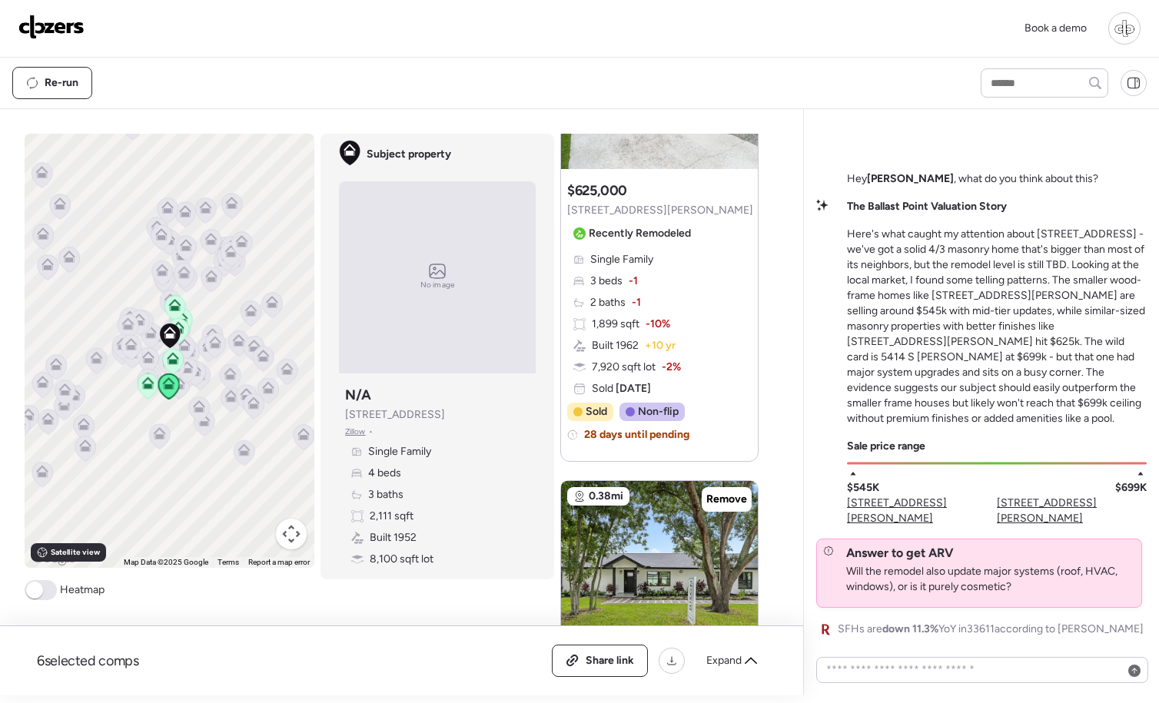
scroll to position [1270, 0]
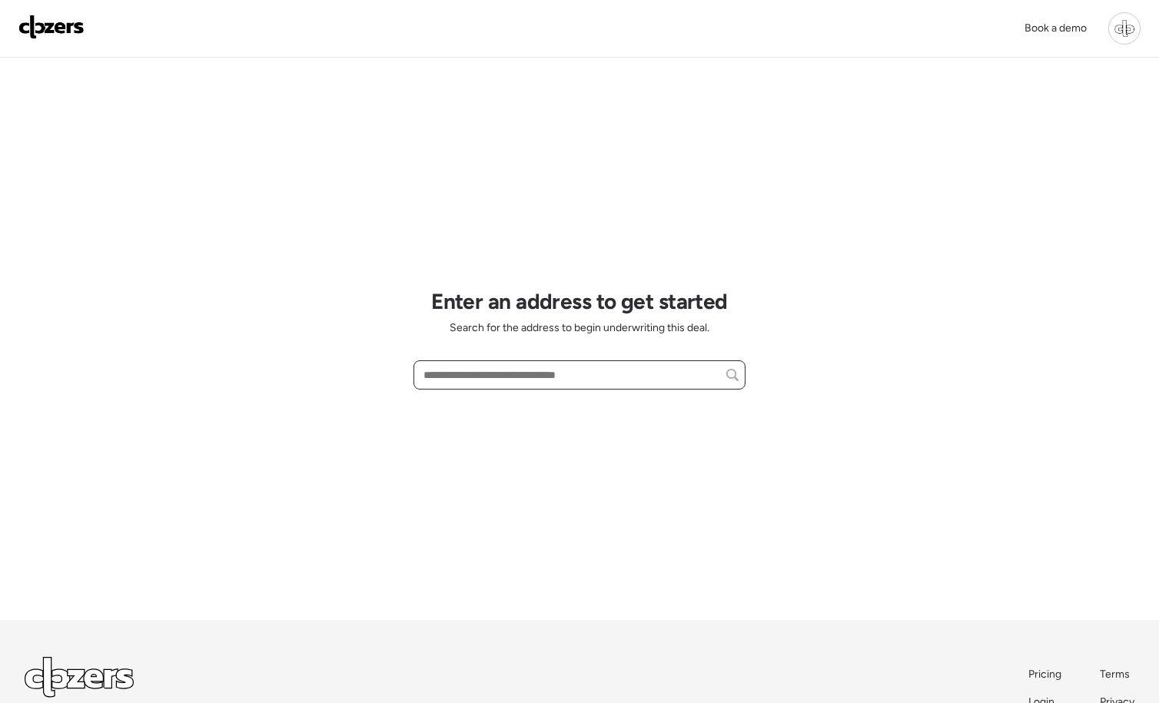
click at [509, 376] on input "text" at bounding box center [579, 375] width 318 height 22
paste input "**********"
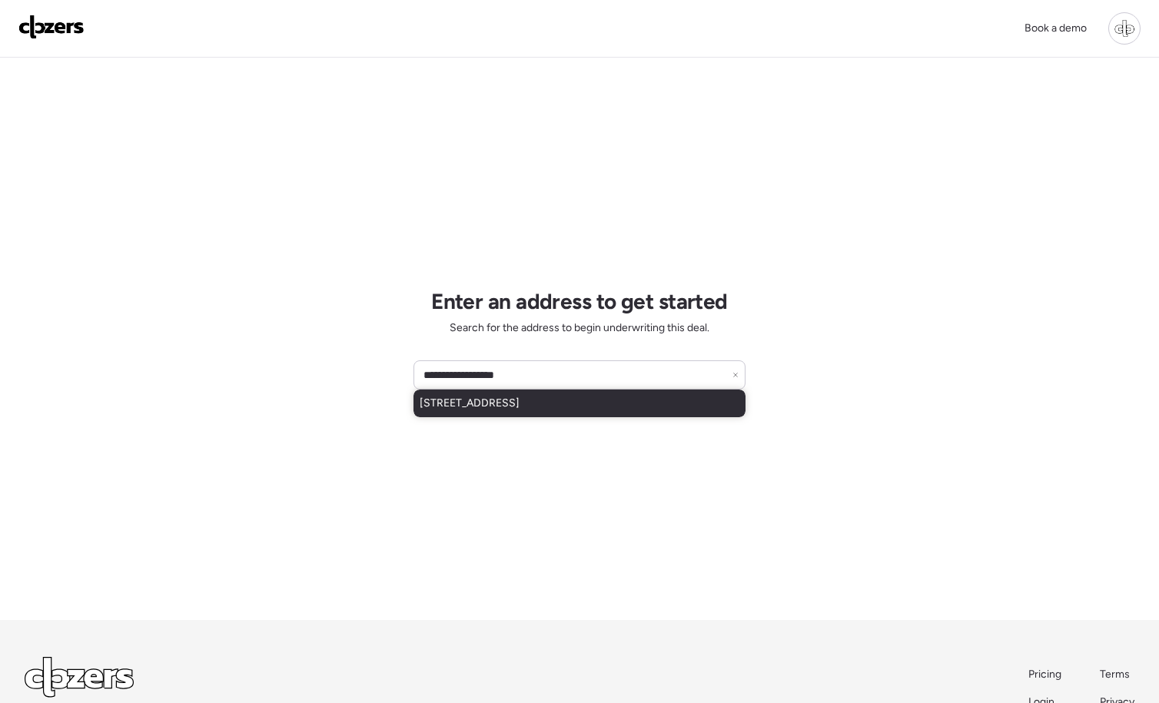
click at [519, 405] on span "[STREET_ADDRESS]" at bounding box center [470, 403] width 100 height 15
type input "**********"
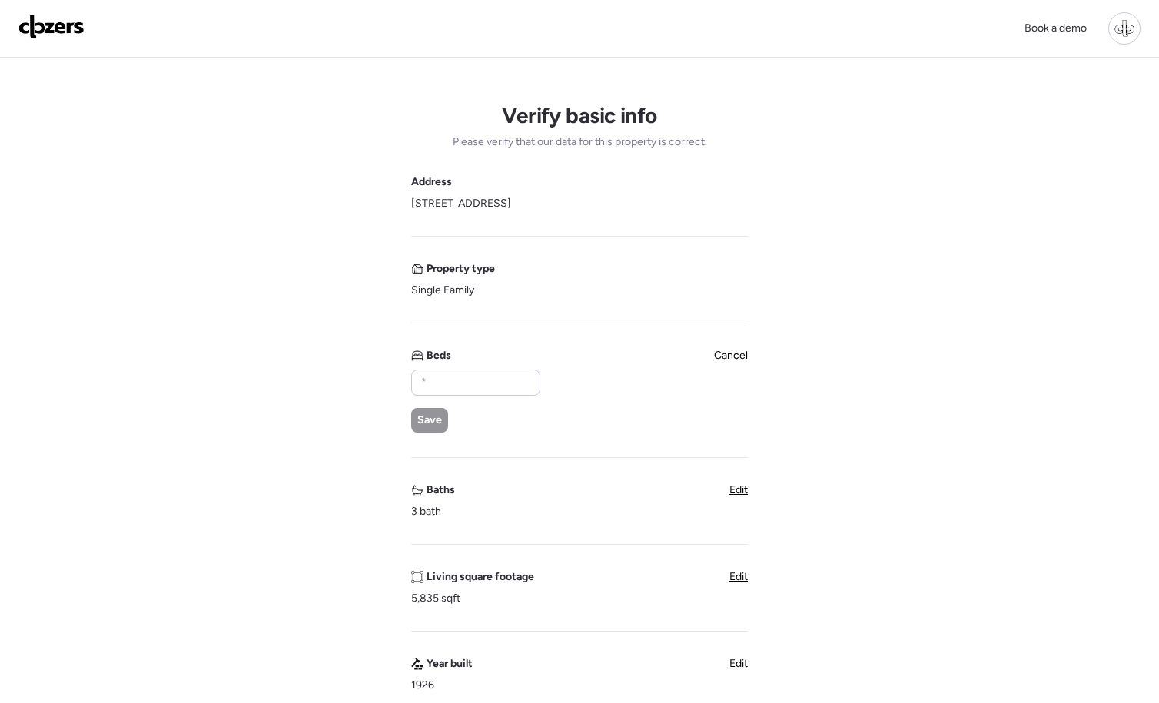
click at [56, 24] on img at bounding box center [51, 27] width 66 height 25
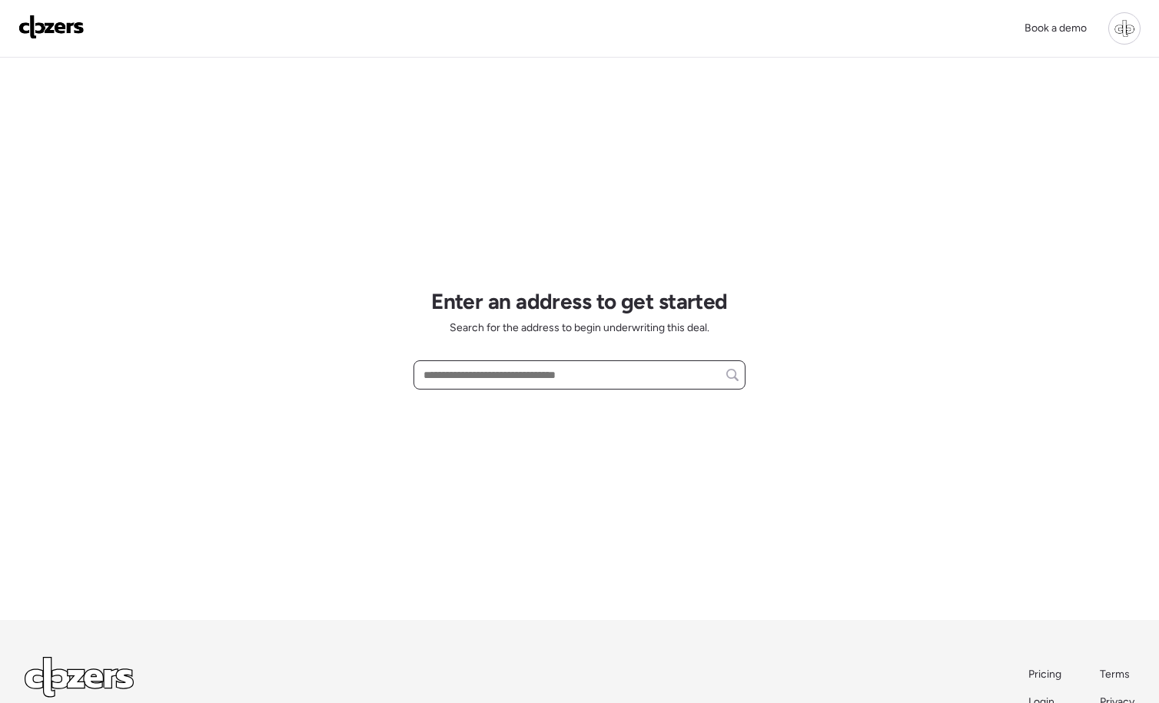
click at [515, 377] on input "text" at bounding box center [579, 375] width 318 height 22
paste input "**********"
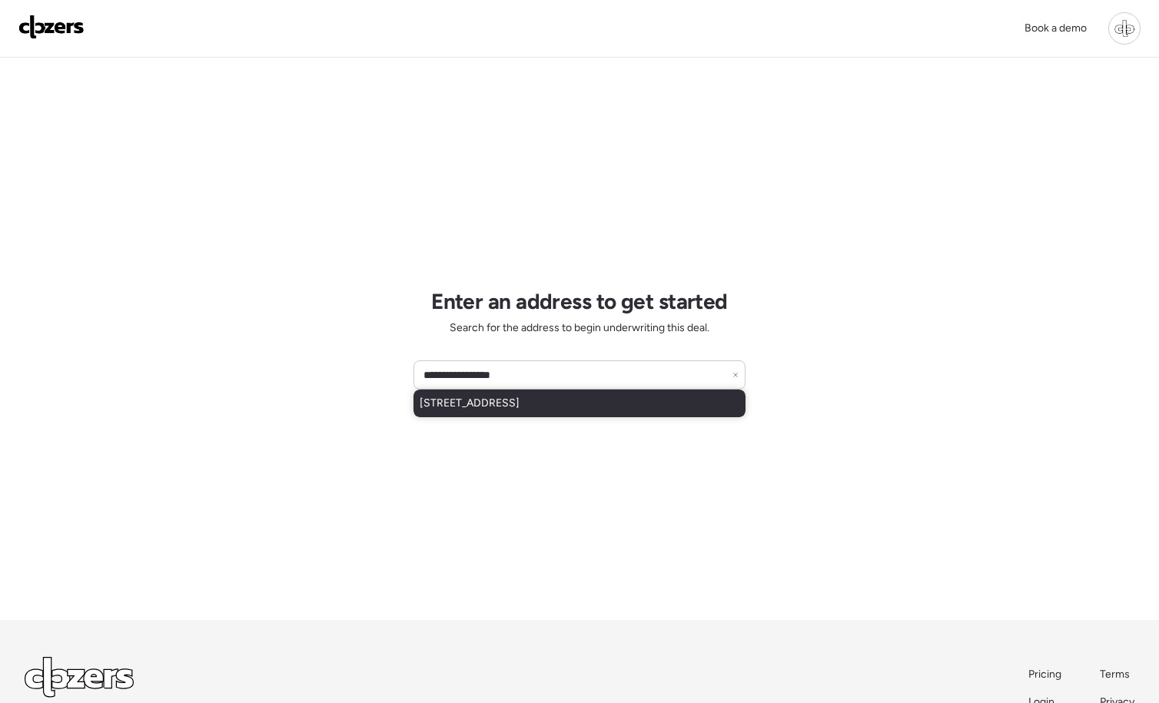
click at [506, 406] on span "[STREET_ADDRESS]" at bounding box center [470, 403] width 100 height 15
type input "**********"
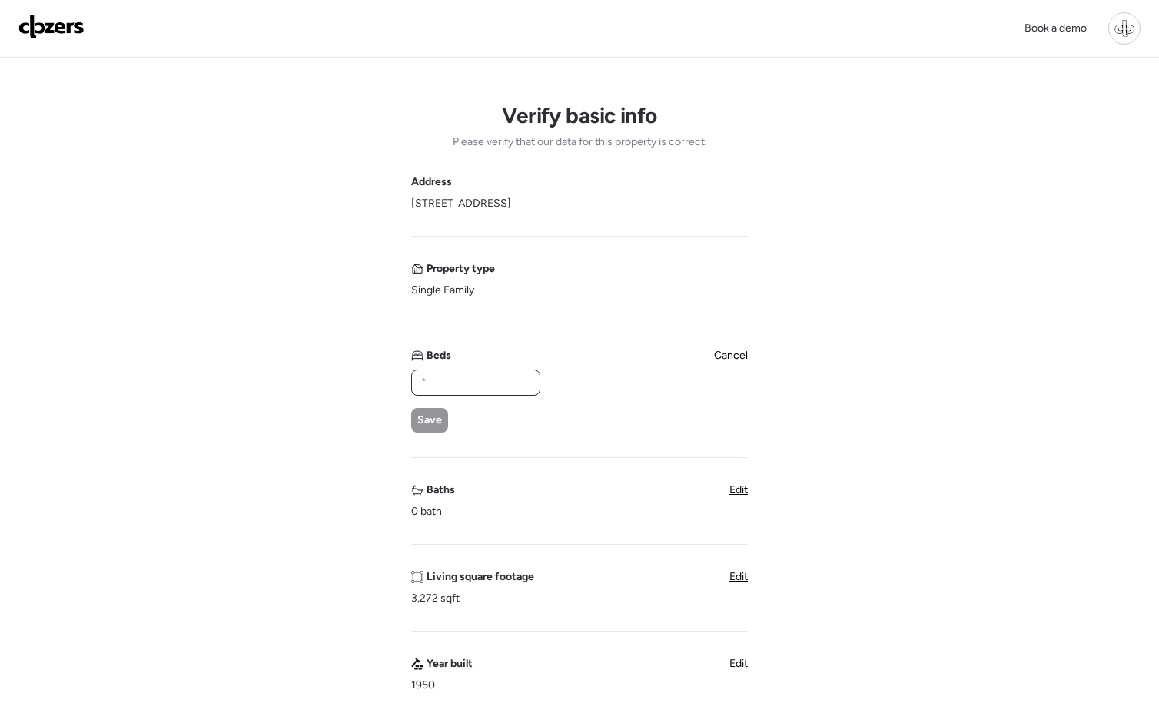
click at [470, 379] on input "text" at bounding box center [475, 383] width 115 height 22
type input "*"
click at [427, 423] on span "Save" at bounding box center [429, 420] width 25 height 15
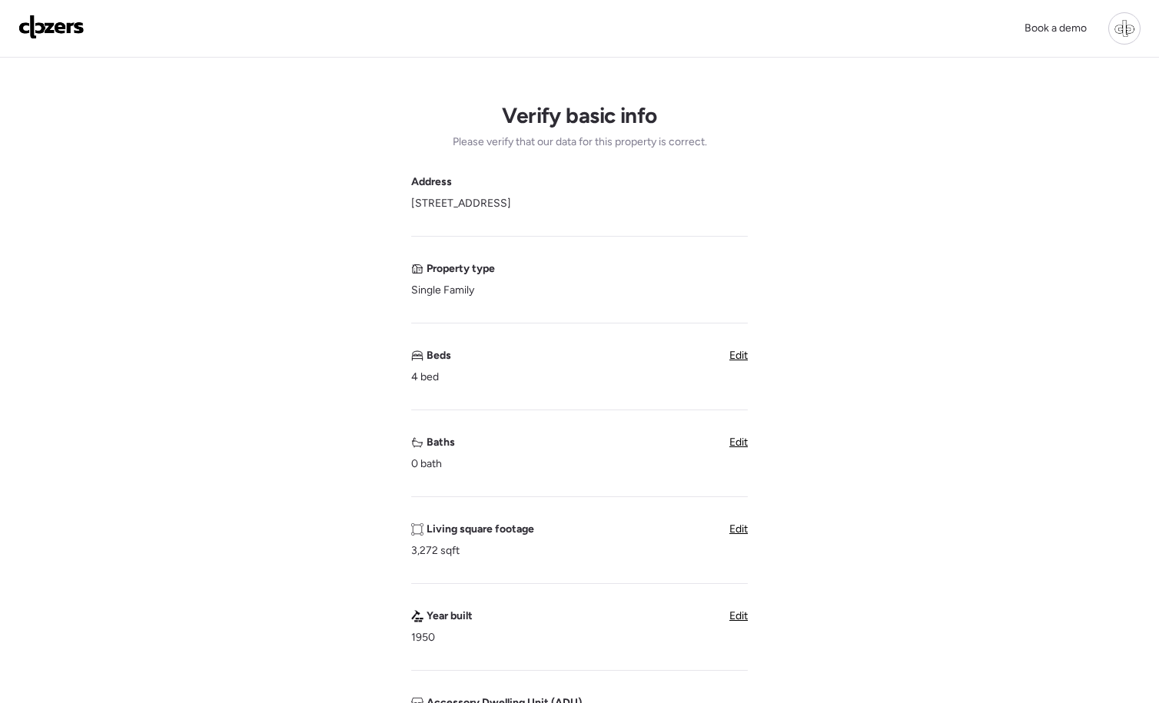
click at [742, 441] on span "Edit" at bounding box center [738, 442] width 18 height 13
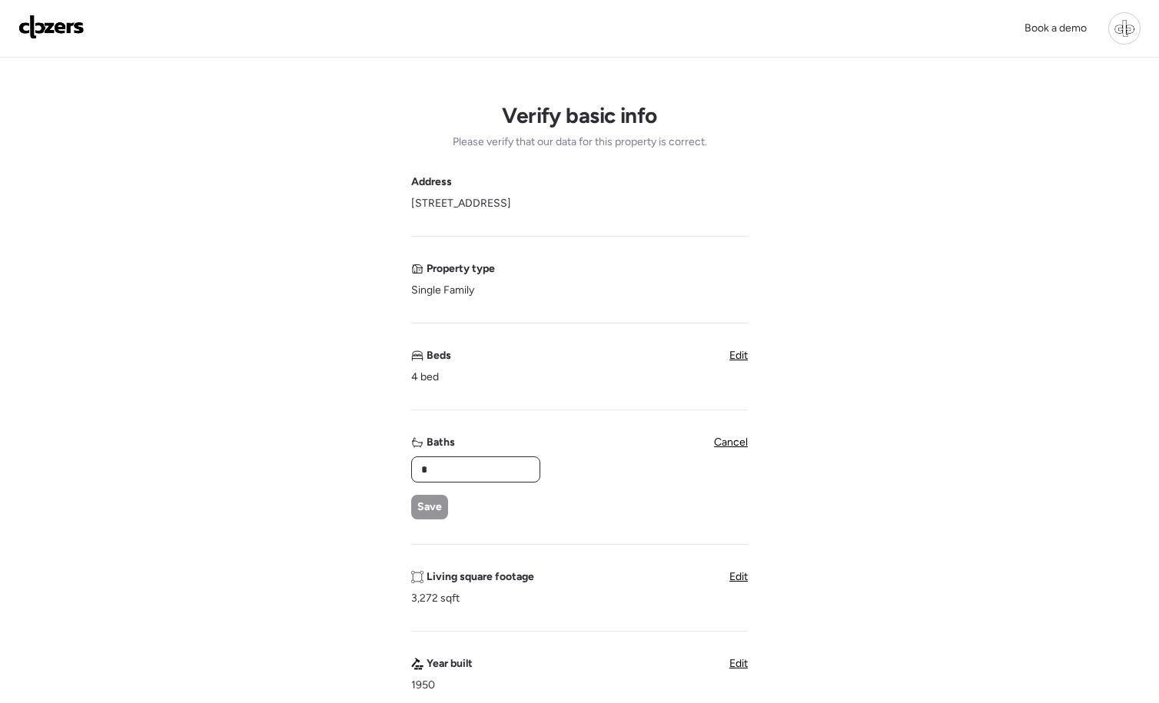
click at [420, 468] on input "*" at bounding box center [475, 470] width 115 height 22
drag, startPoint x: 443, startPoint y: 468, endPoint x: 388, endPoint y: 468, distance: 55.3
click at [388, 468] on div "Verify basic info Please verify that our data for this property is correct. Add…" at bounding box center [579, 636] width 1134 height 1156
type input "*"
click at [428, 518] on div "Save" at bounding box center [429, 507] width 37 height 25
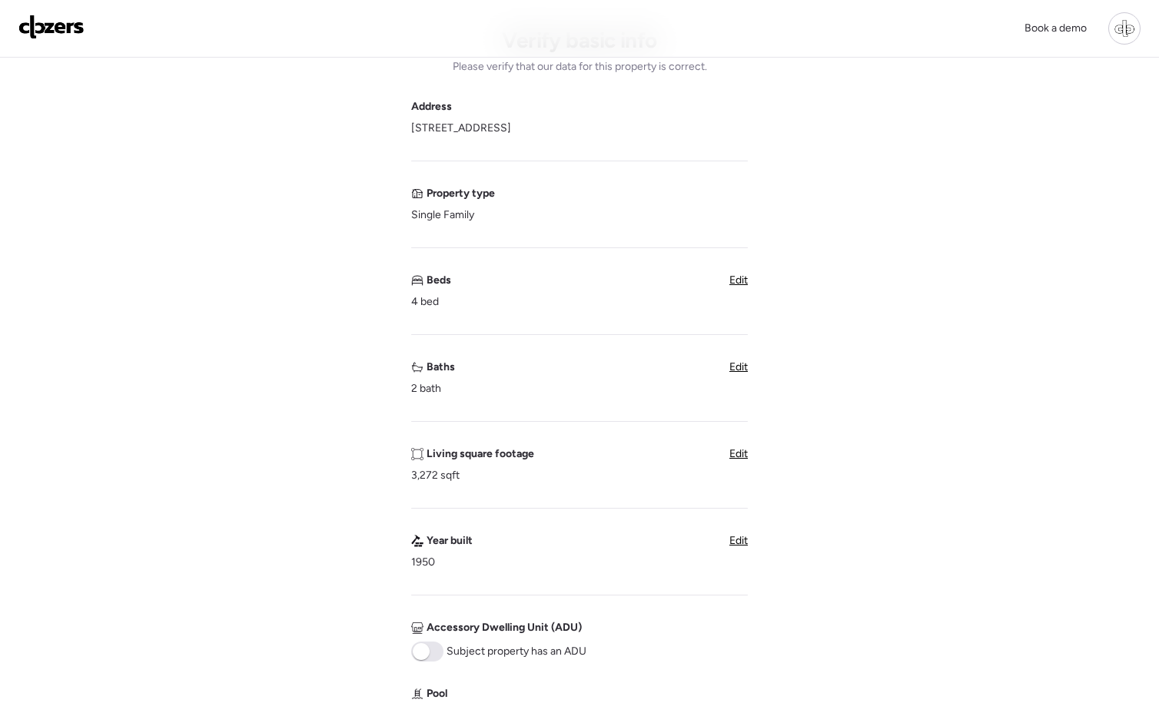
scroll to position [121, 0]
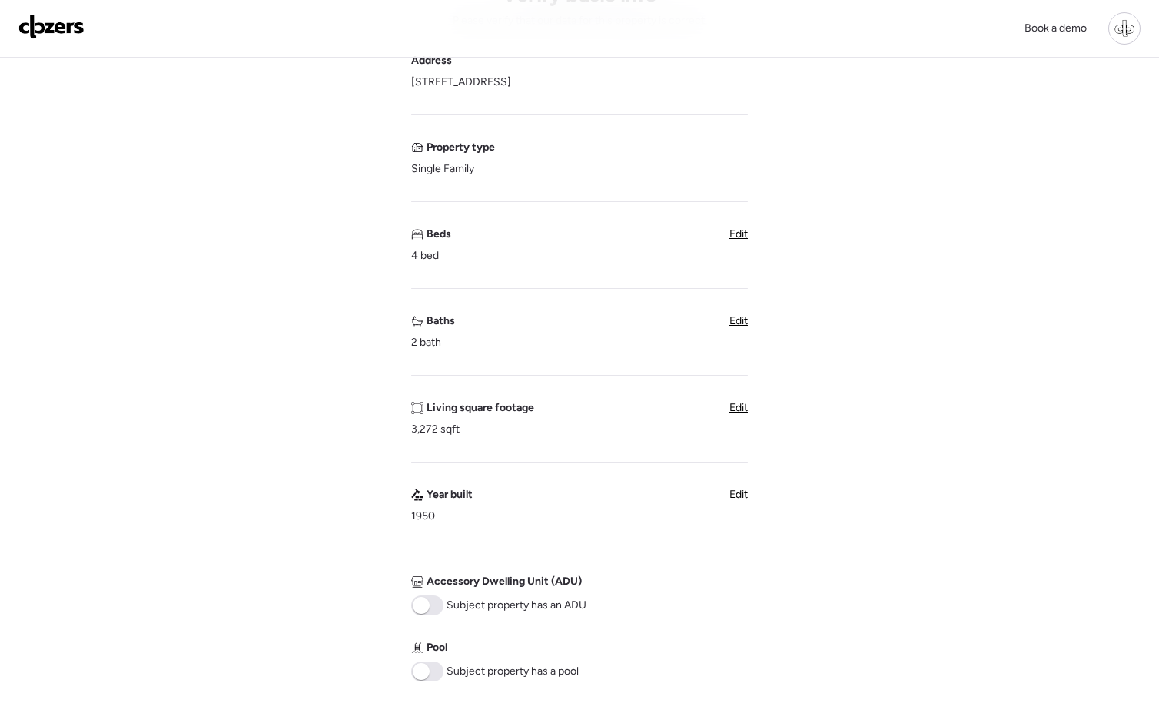
click at [736, 409] on span "Edit" at bounding box center [738, 407] width 18 height 13
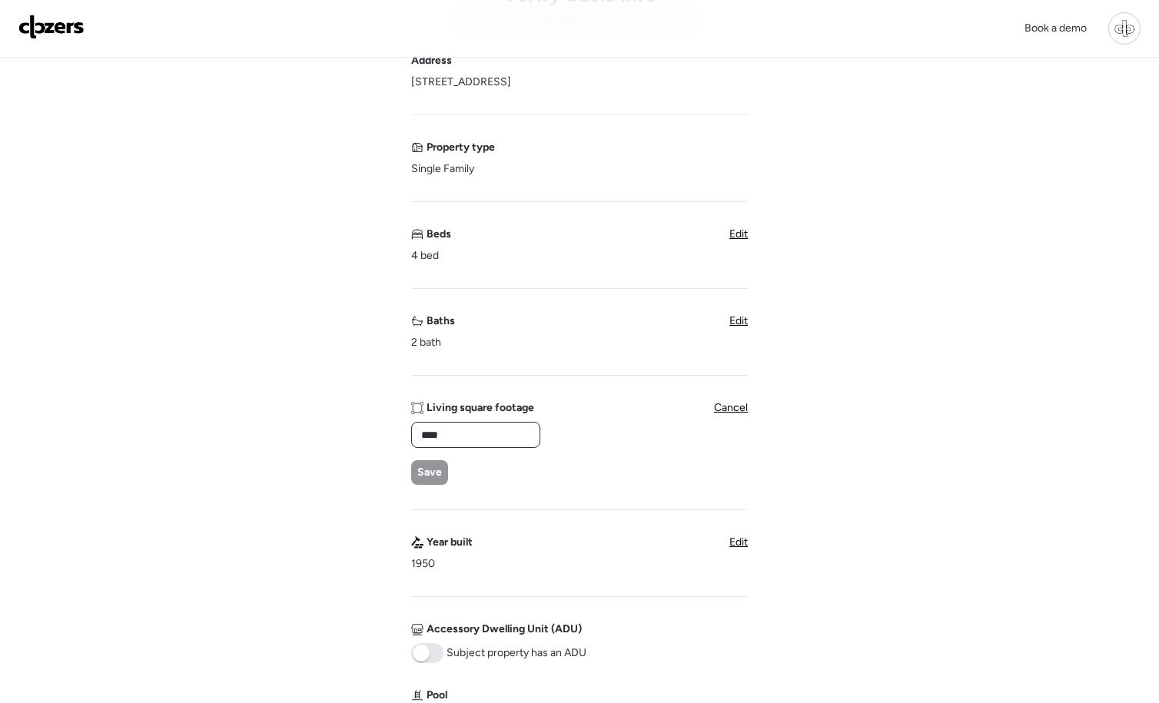
click at [502, 433] on input "****" at bounding box center [475, 435] width 115 height 22
type input "****"
click at [427, 475] on span "Save" at bounding box center [429, 472] width 25 height 15
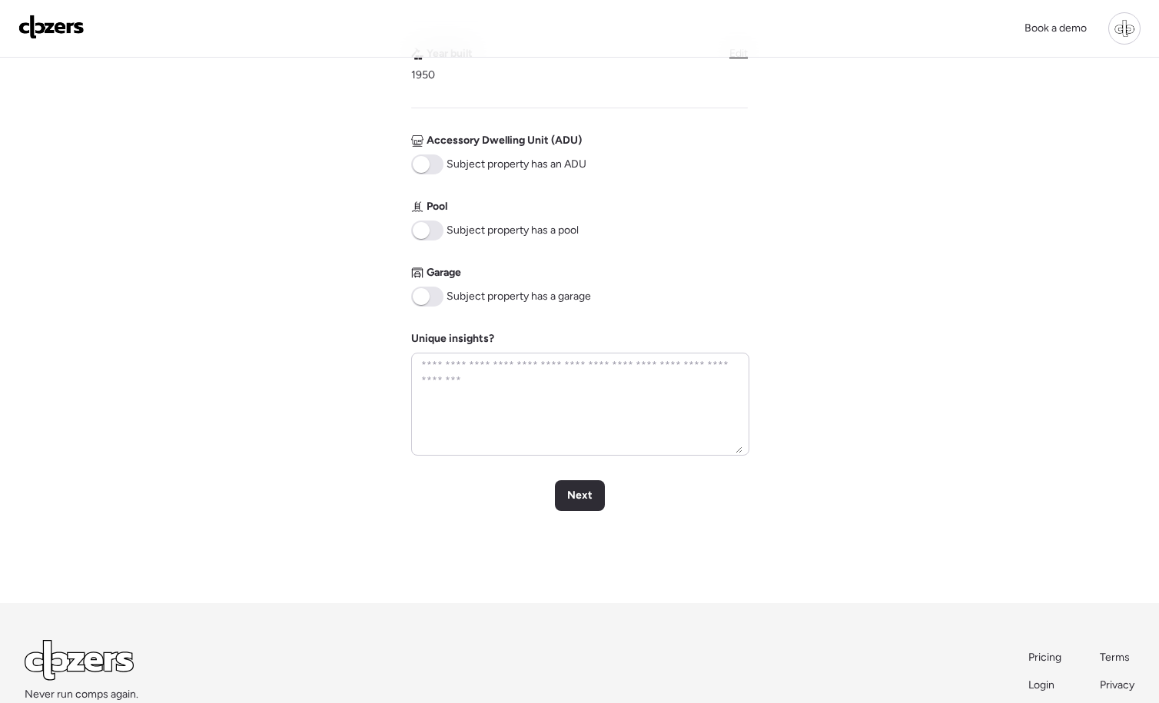
scroll to position [571, 0]
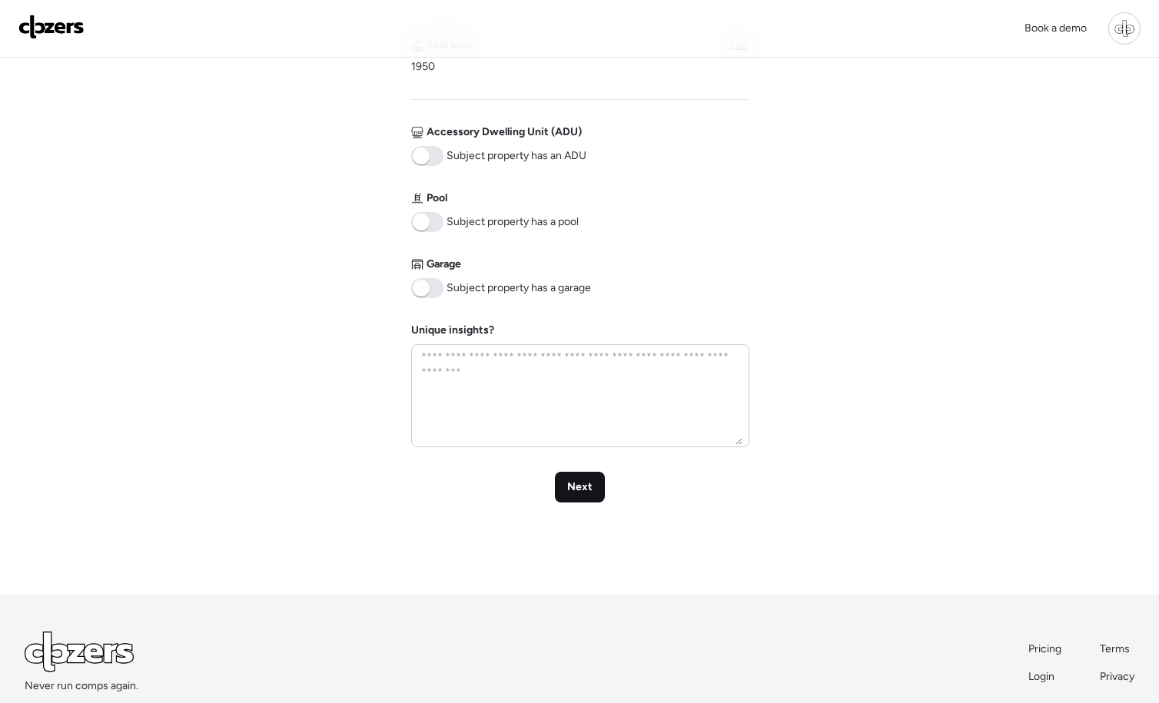
click at [591, 483] on span "Next" at bounding box center [579, 487] width 25 height 15
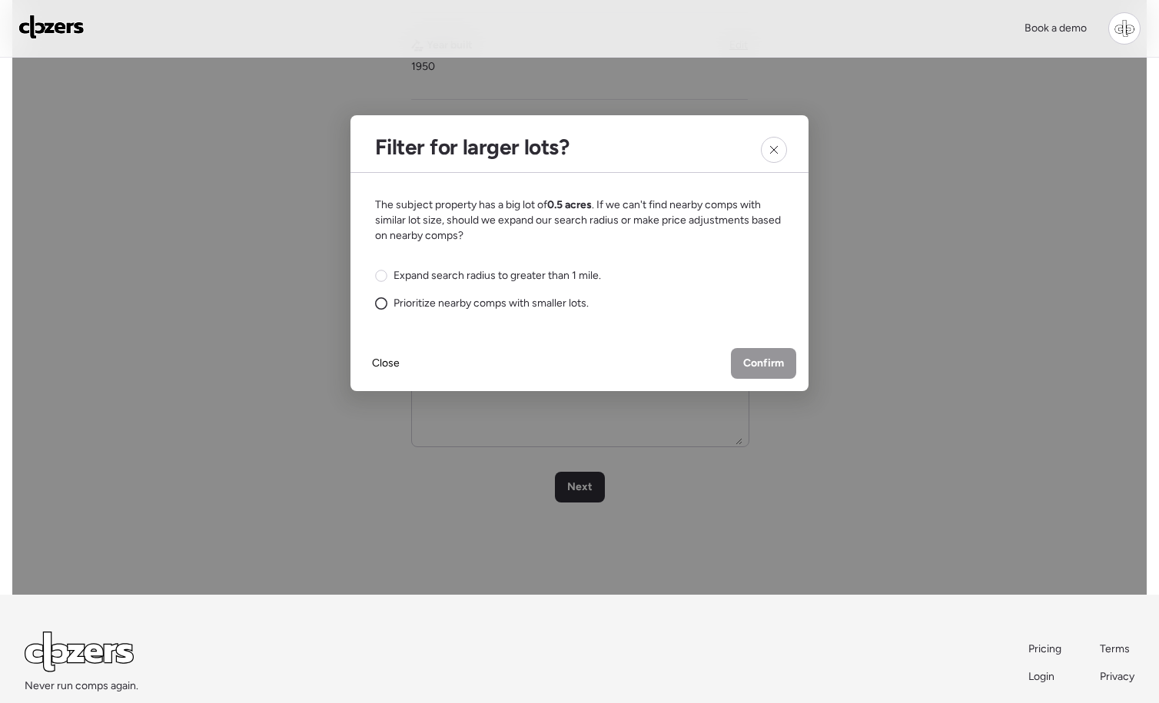
click at [440, 300] on span "Prioritize nearby comps with smaller lots." at bounding box center [490, 303] width 195 height 15
click at [447, 276] on span "Expand search radius to greater than 1 mile." at bounding box center [496, 275] width 207 height 15
click at [760, 367] on span "Confirm" at bounding box center [763, 363] width 41 height 15
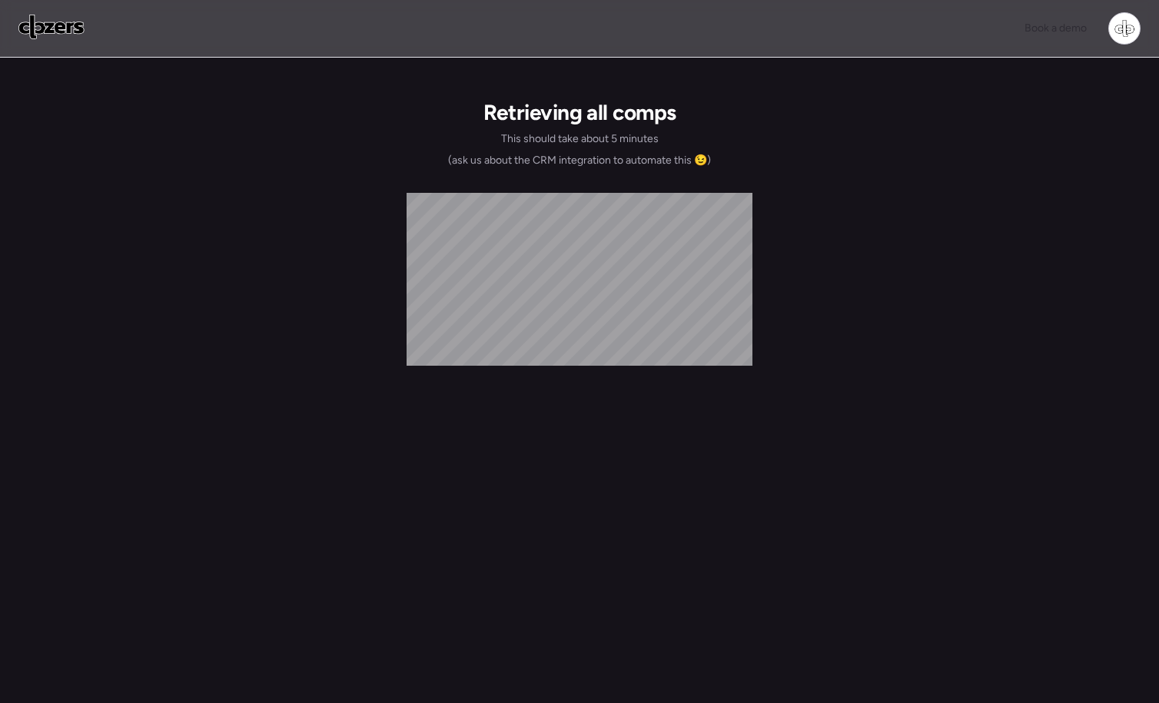
scroll to position [0, 0]
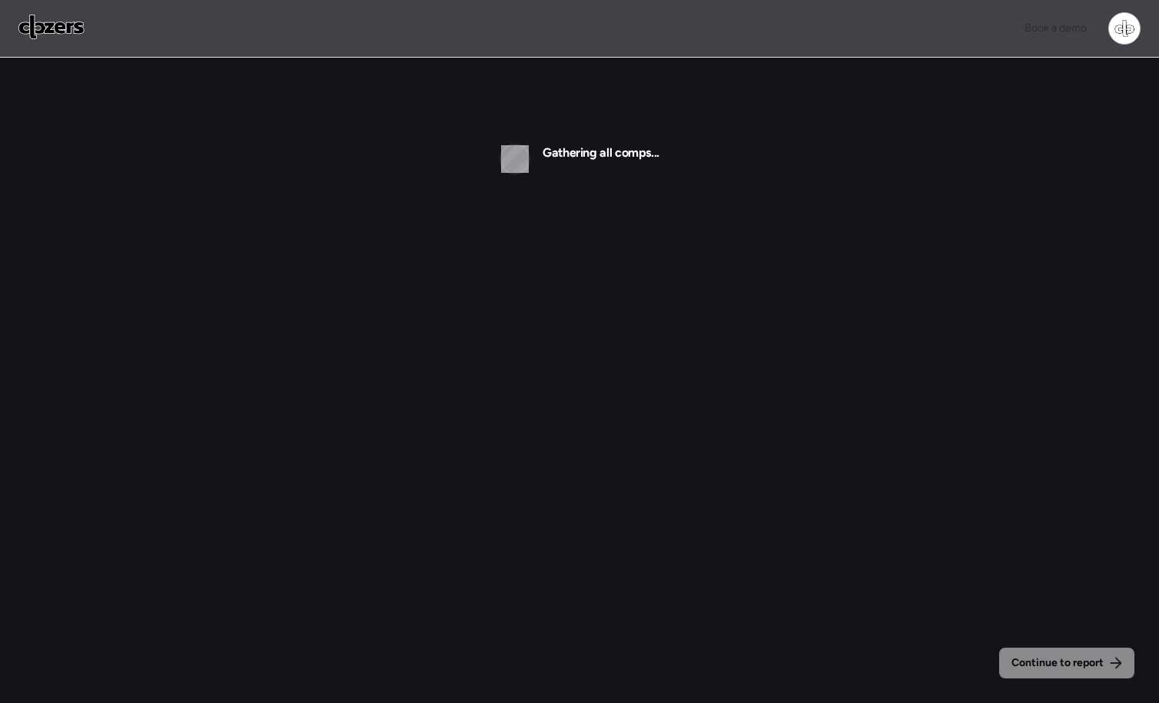
click at [71, 33] on img at bounding box center [51, 27] width 66 height 25
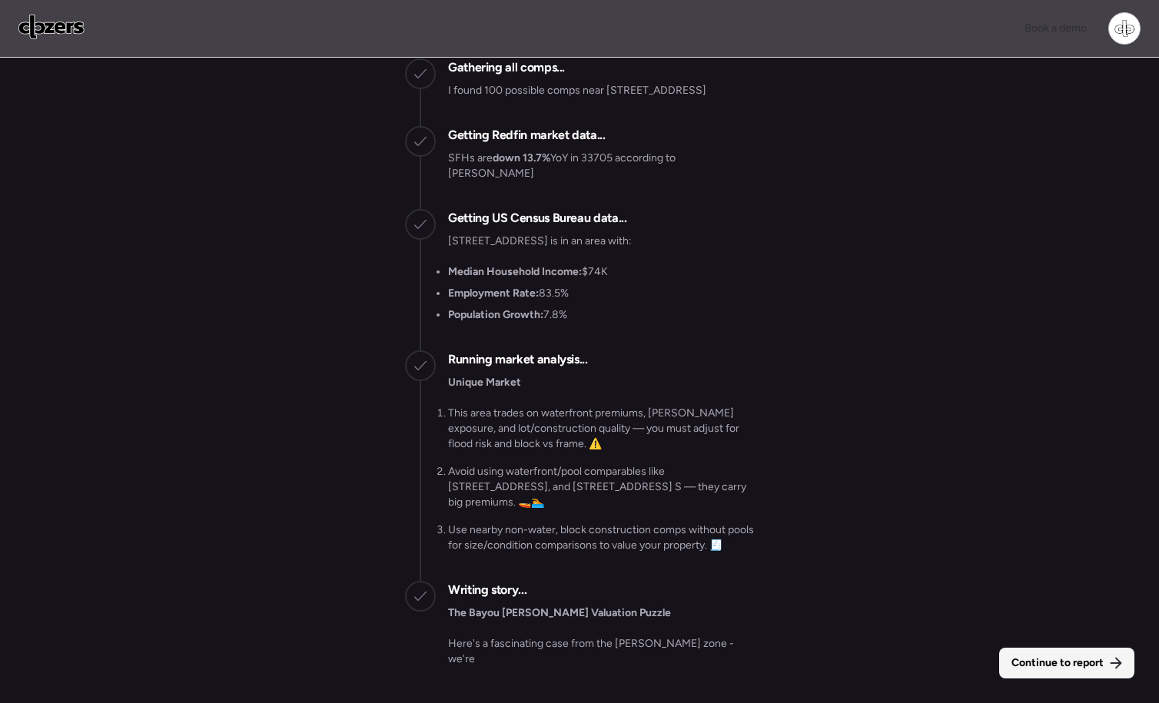
click at [1030, 659] on span "Continue to report" at bounding box center [1057, 662] width 92 height 15
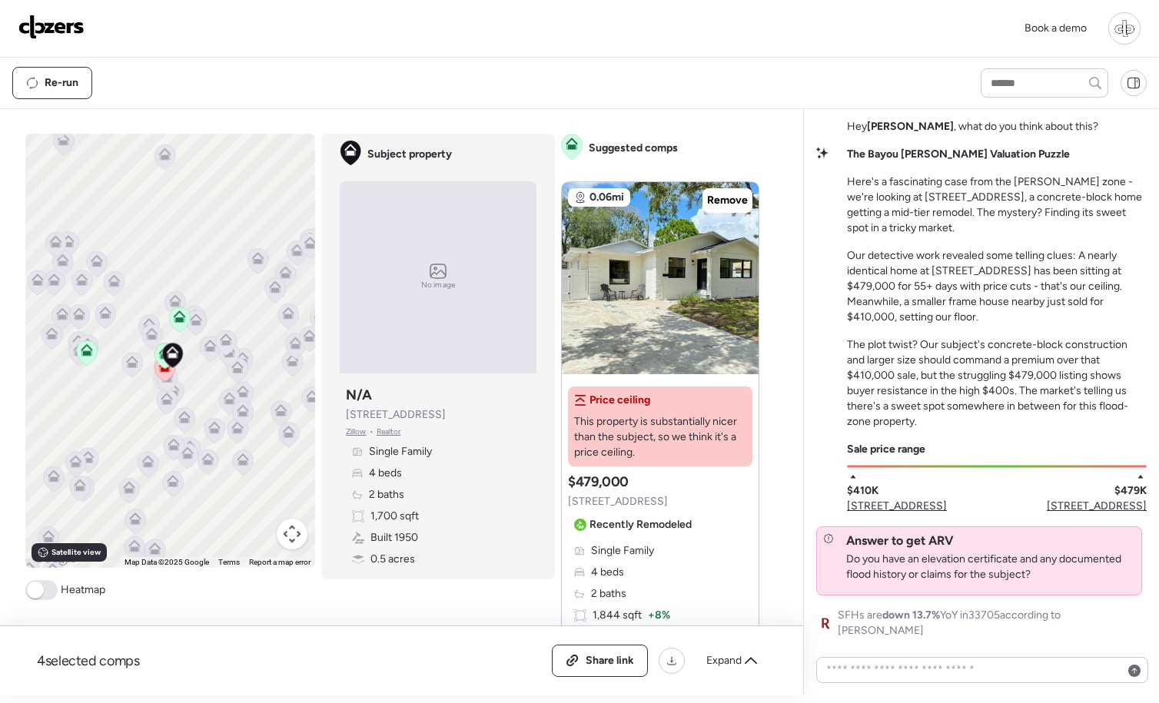
click at [353, 428] on span "Zillow" at bounding box center [356, 432] width 21 height 12
click at [887, 514] on span "[STREET_ADDRESS]" at bounding box center [897, 506] width 100 height 15
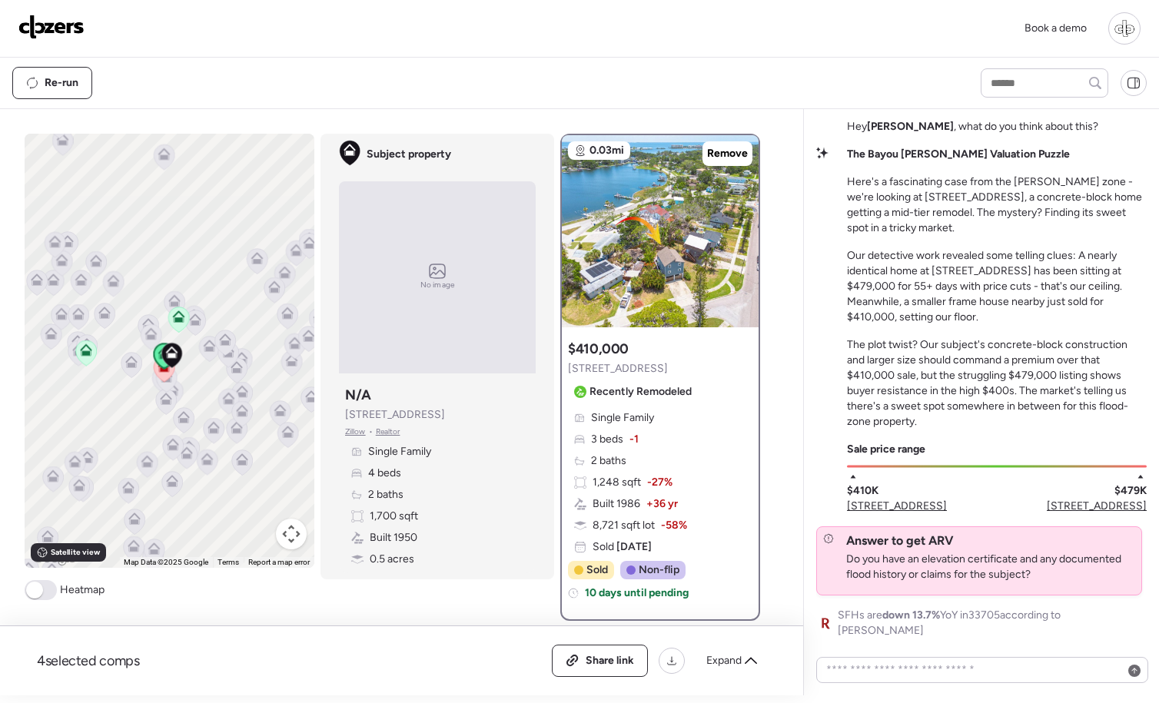
click at [719, 248] on div at bounding box center [660, 231] width 197 height 192
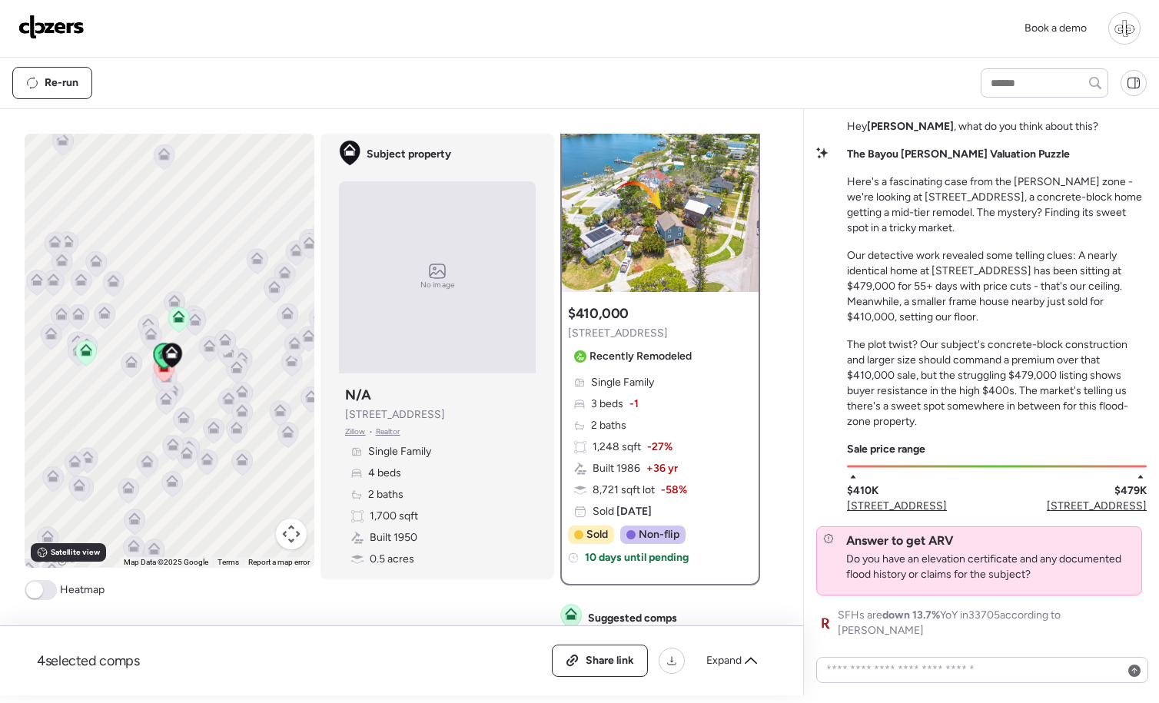
scroll to position [37, 0]
click at [1133, 514] on span "[STREET_ADDRESS]" at bounding box center [1097, 506] width 100 height 15
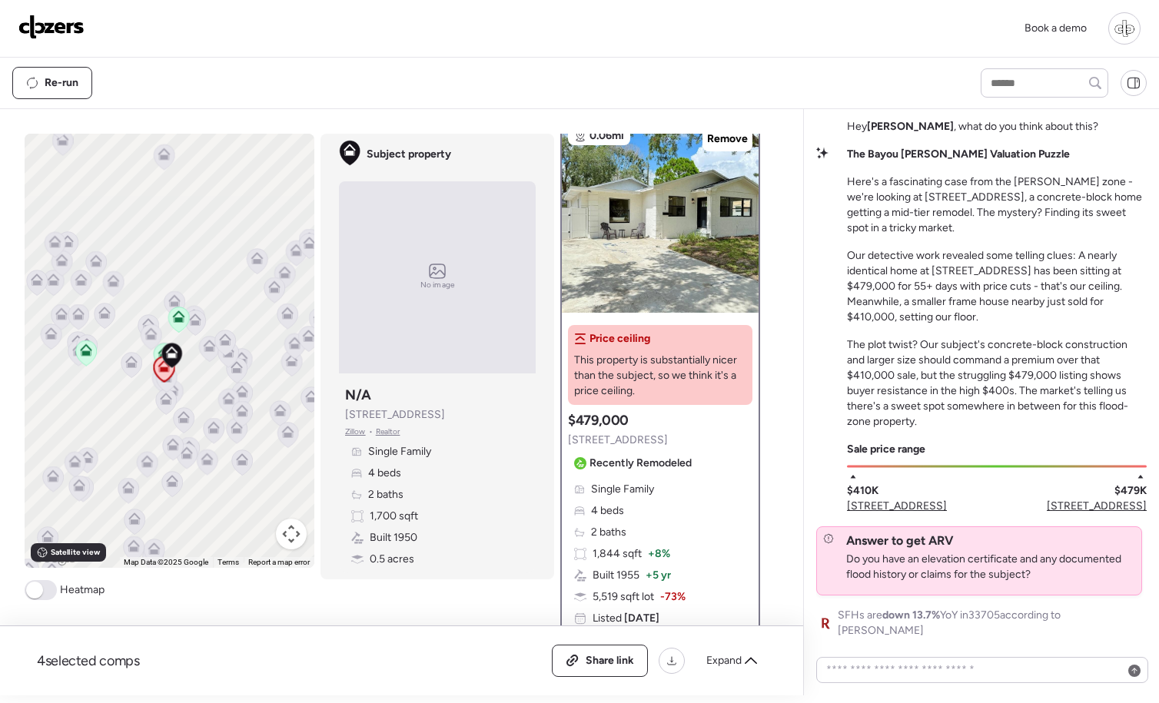
scroll to position [0, 0]
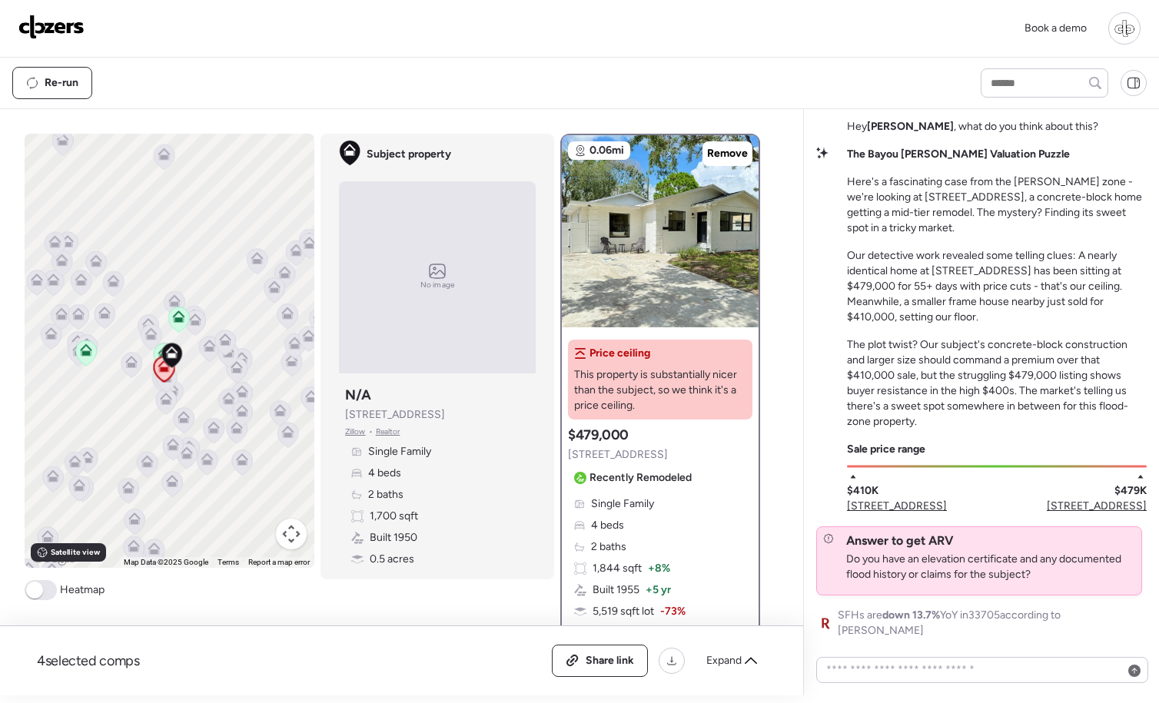
click at [890, 514] on span "[STREET_ADDRESS]" at bounding box center [897, 506] width 100 height 15
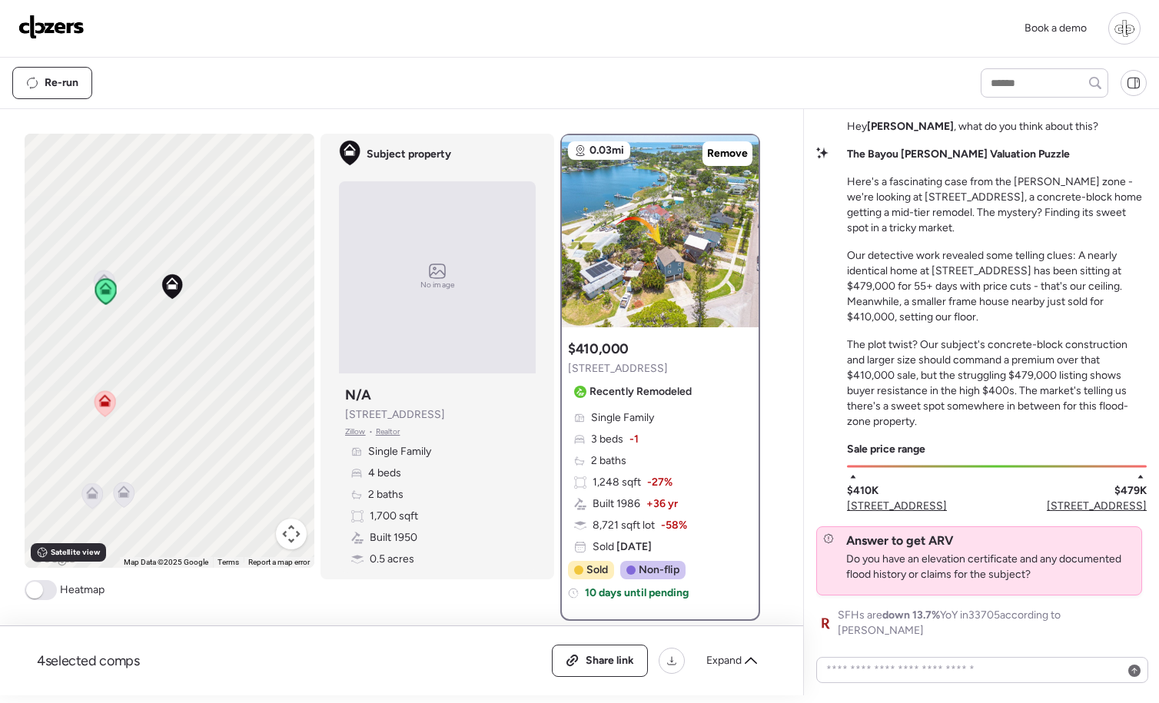
click at [1102, 514] on span "[STREET_ADDRESS]" at bounding box center [1097, 506] width 100 height 15
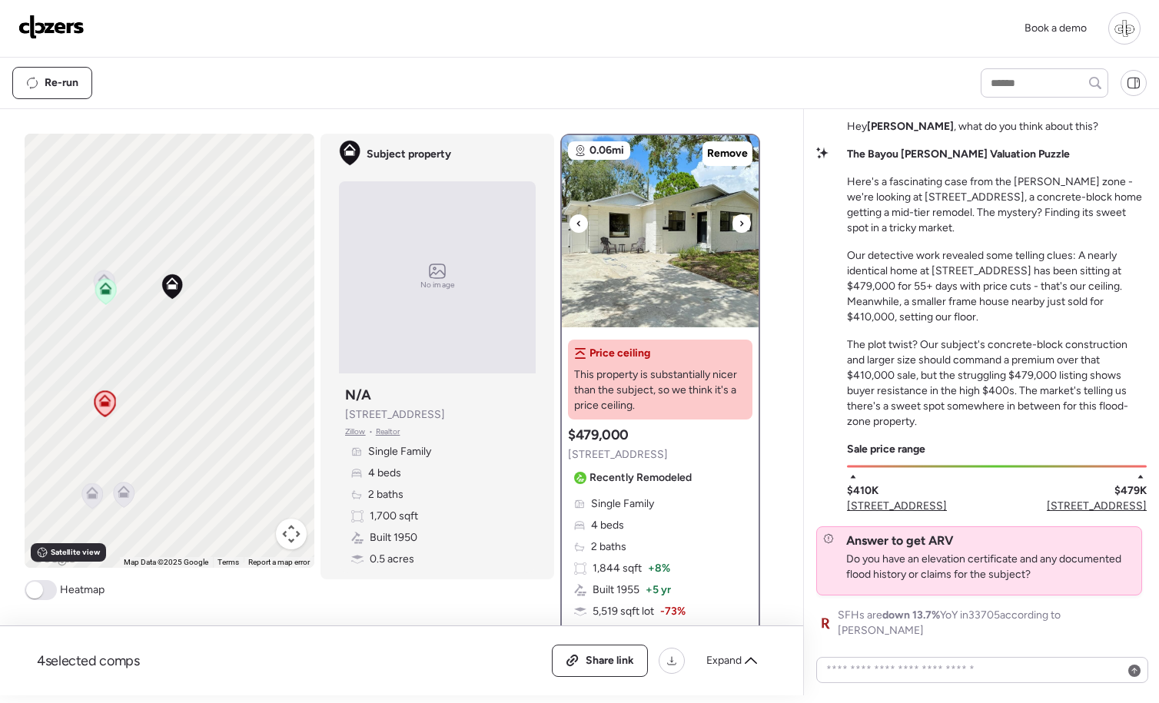
click at [677, 277] on img at bounding box center [660, 231] width 197 height 192
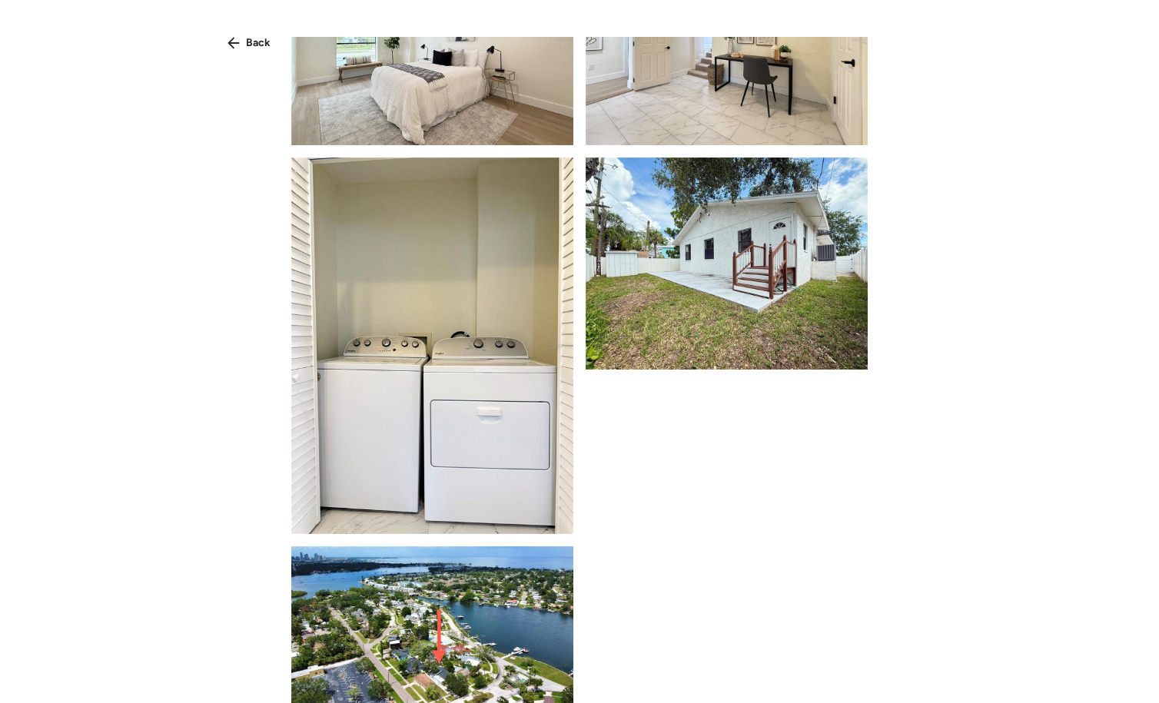
scroll to position [2224, 0]
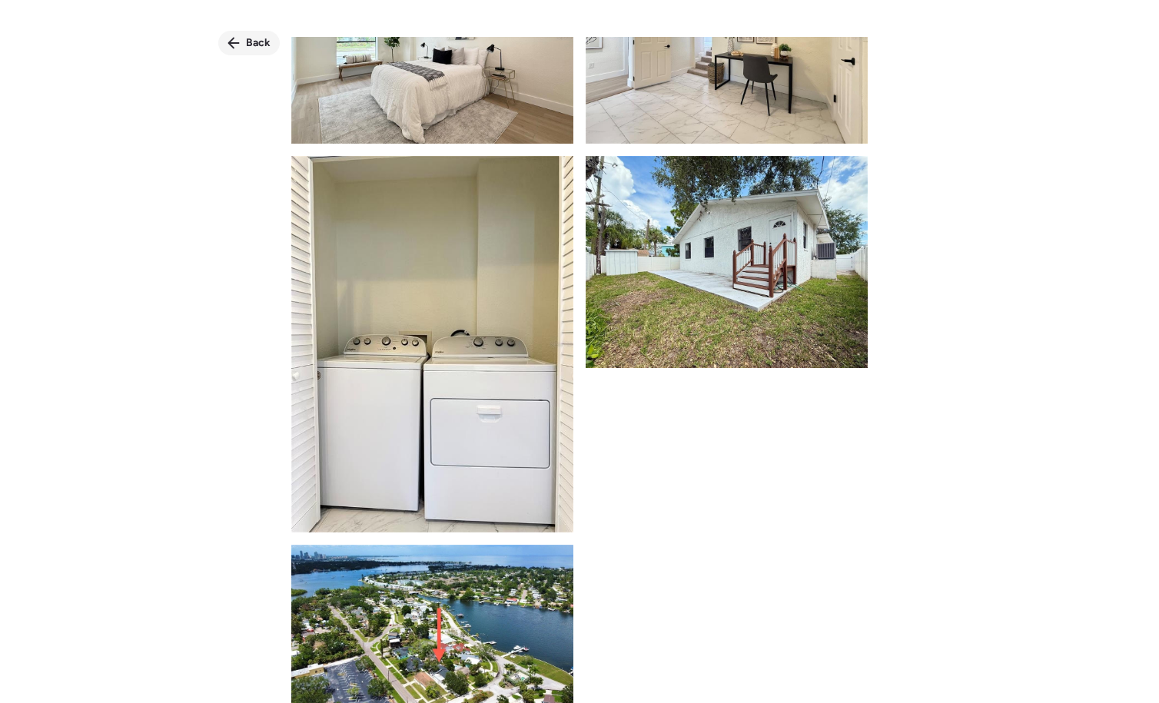
click at [241, 36] on div "Back" at bounding box center [248, 43] width 61 height 25
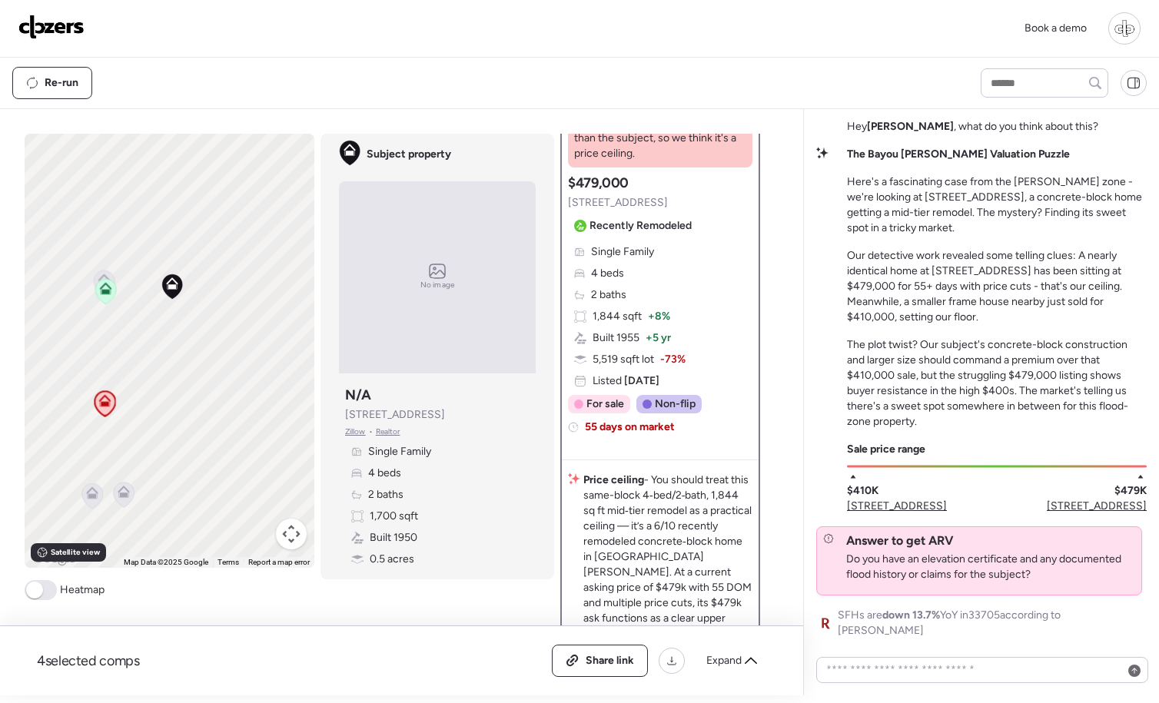
scroll to position [255, 0]
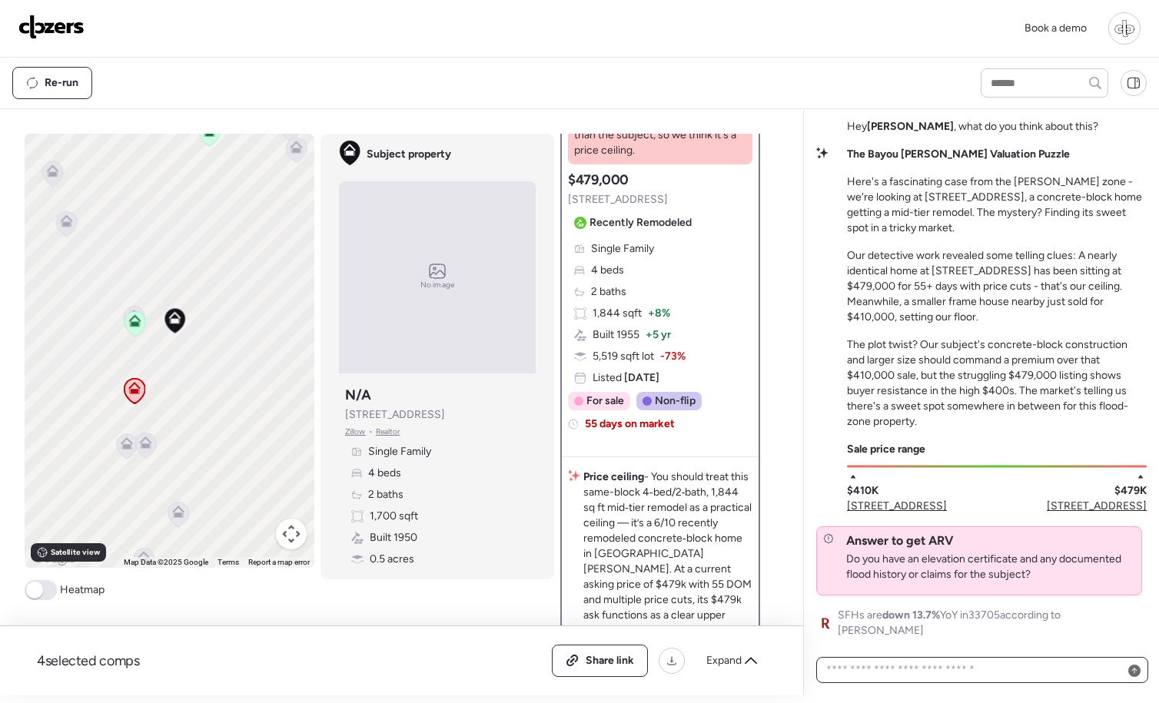
click at [920, 666] on textarea at bounding box center [982, 670] width 318 height 22
type textarea "**********"
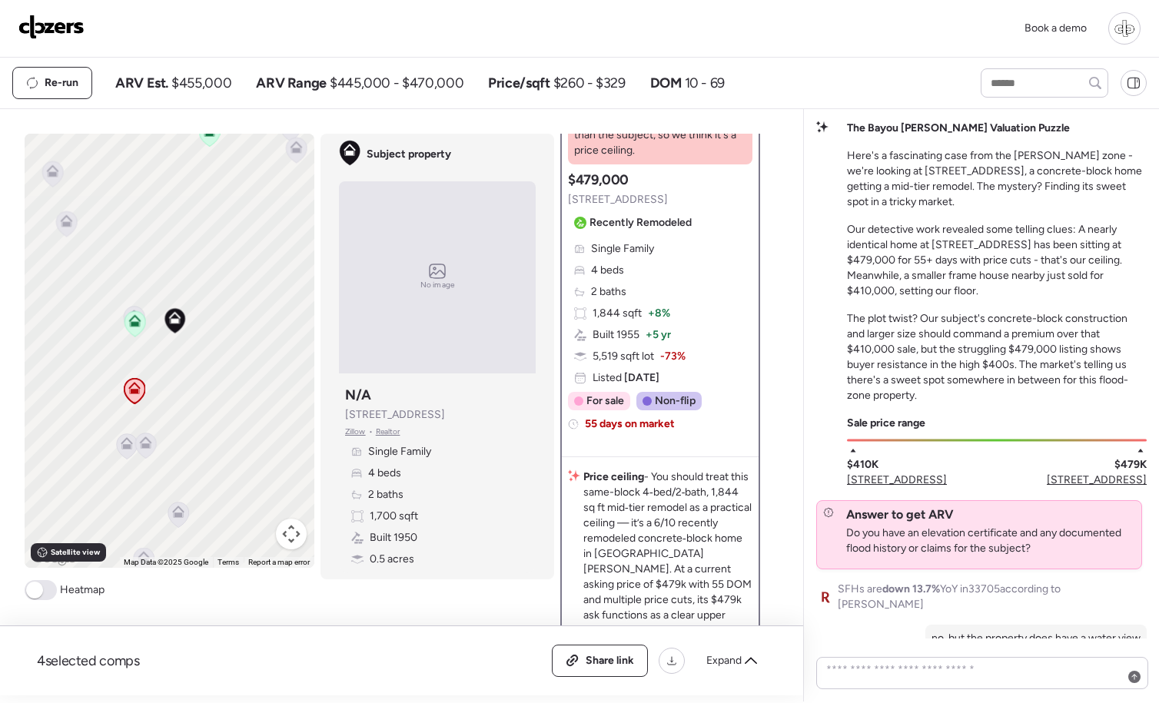
scroll to position [-274, 0]
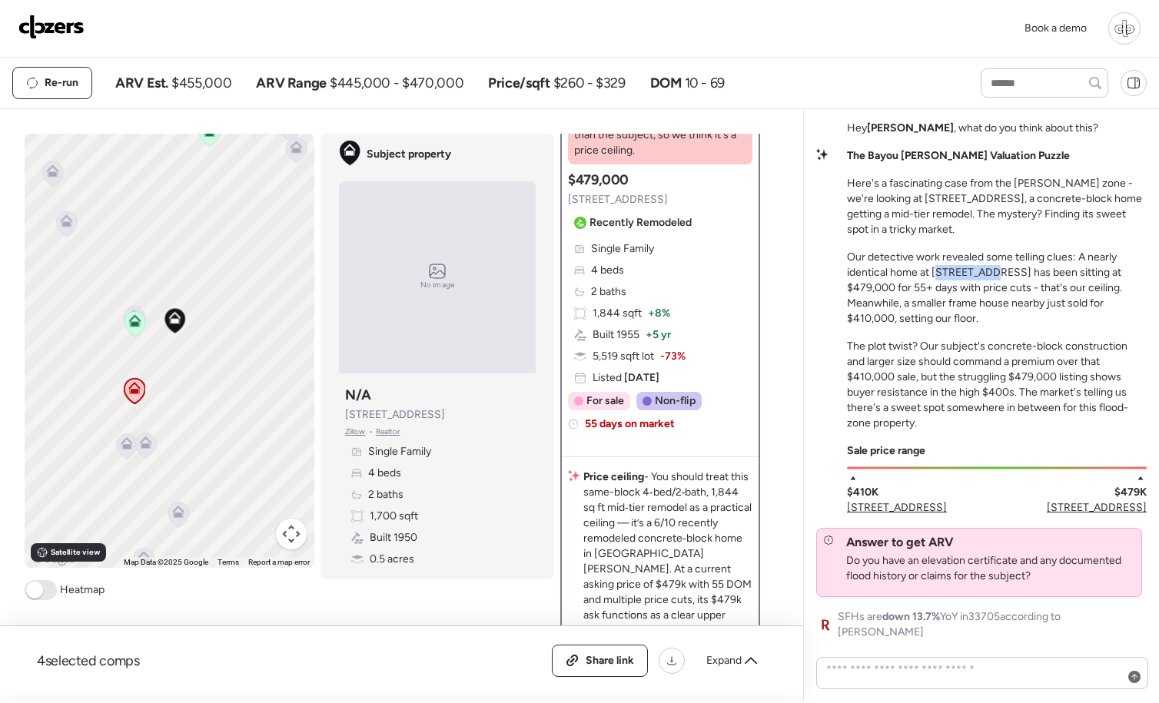
drag, startPoint x: 936, startPoint y: 276, endPoint x: 989, endPoint y: 275, distance: 53.0
click at [989, 275] on p "Our detective work revealed some telling clues: A nearly identical home at [STR…" at bounding box center [997, 288] width 300 height 77
drag, startPoint x: 931, startPoint y: 284, endPoint x: 994, endPoint y: 288, distance: 63.9
click at [994, 288] on p "Our detective work revealed some telling clues: A nearly identical home at 321 …" at bounding box center [997, 288] width 300 height 77
click at [939, 273] on p "Our detective work revealed some telling clues: A nearly identical home at 321 …" at bounding box center [997, 288] width 300 height 77
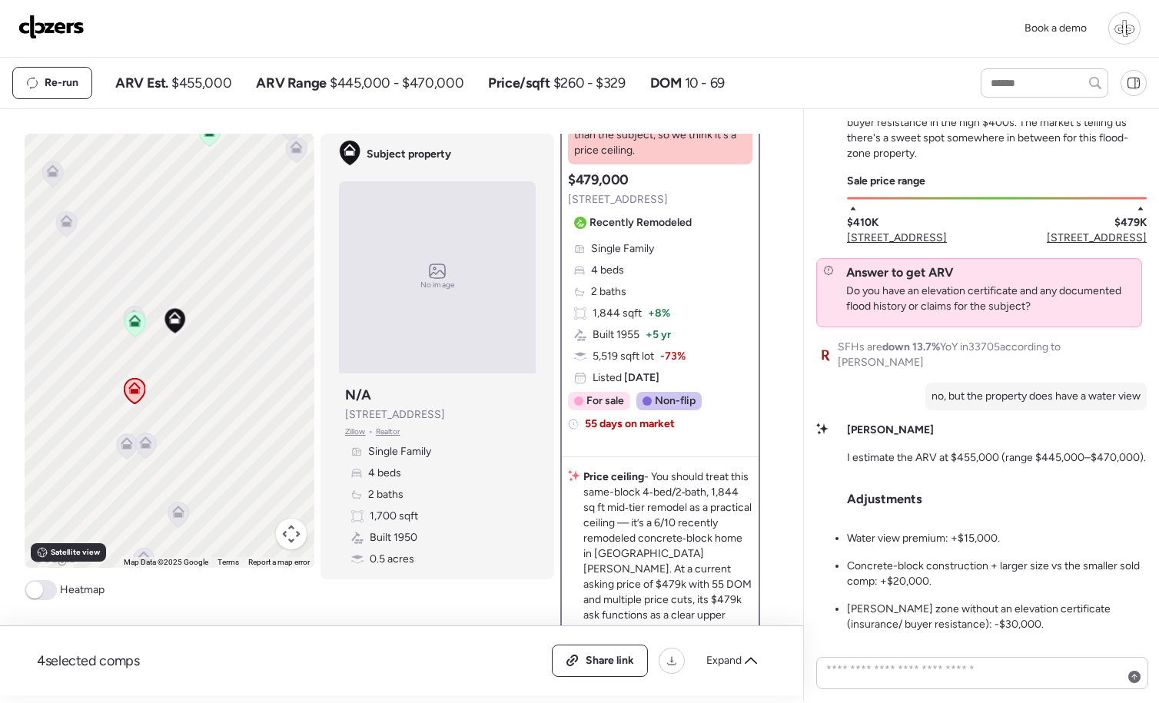
scroll to position [0, 0]
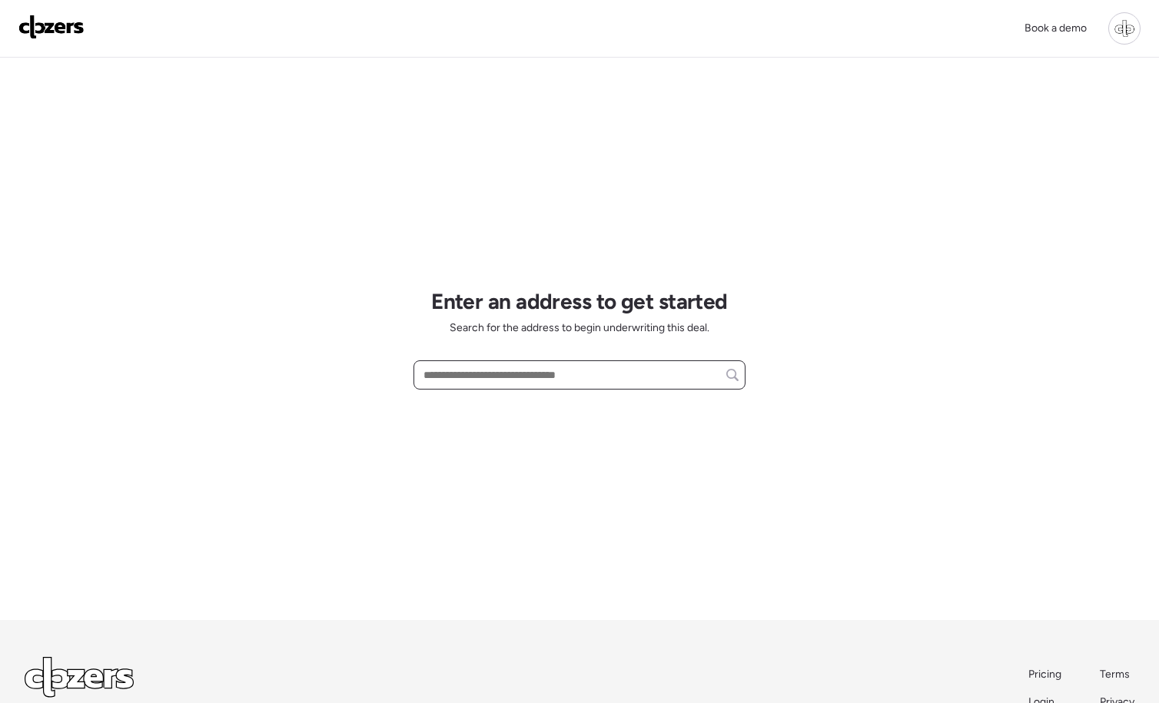
click at [513, 368] on input "text" at bounding box center [579, 375] width 318 height 22
paste input "**********"
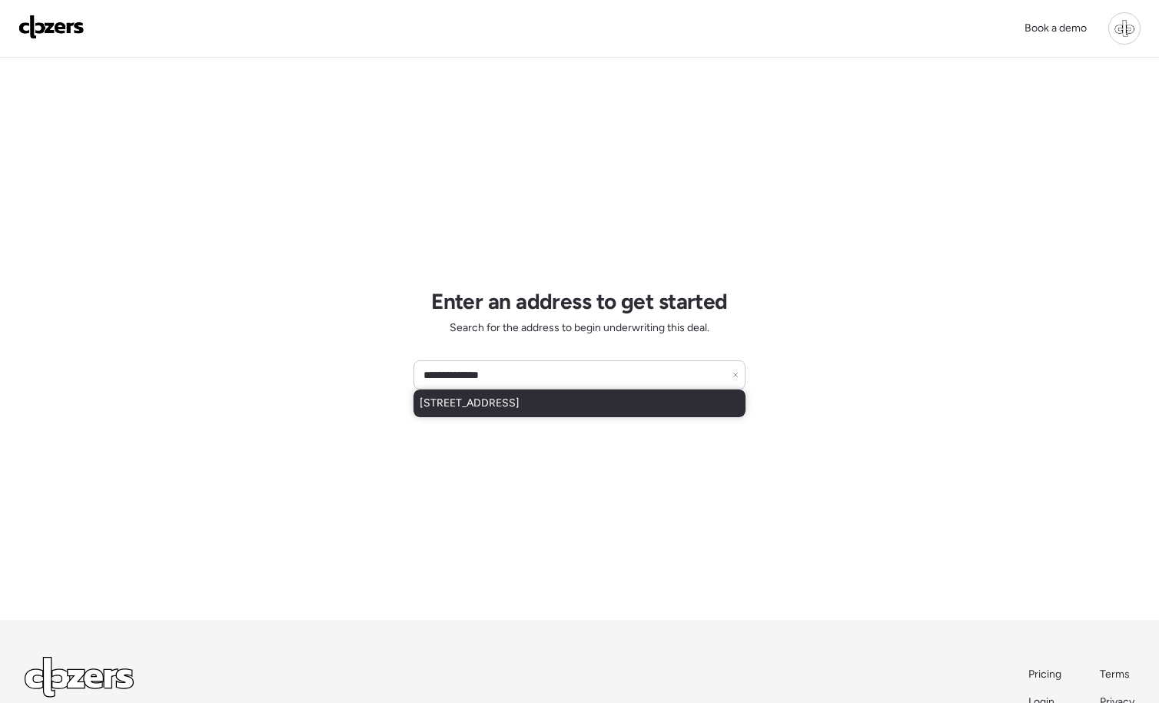
click at [489, 410] on span "[STREET_ADDRESS]" at bounding box center [470, 403] width 100 height 15
type input "**********"
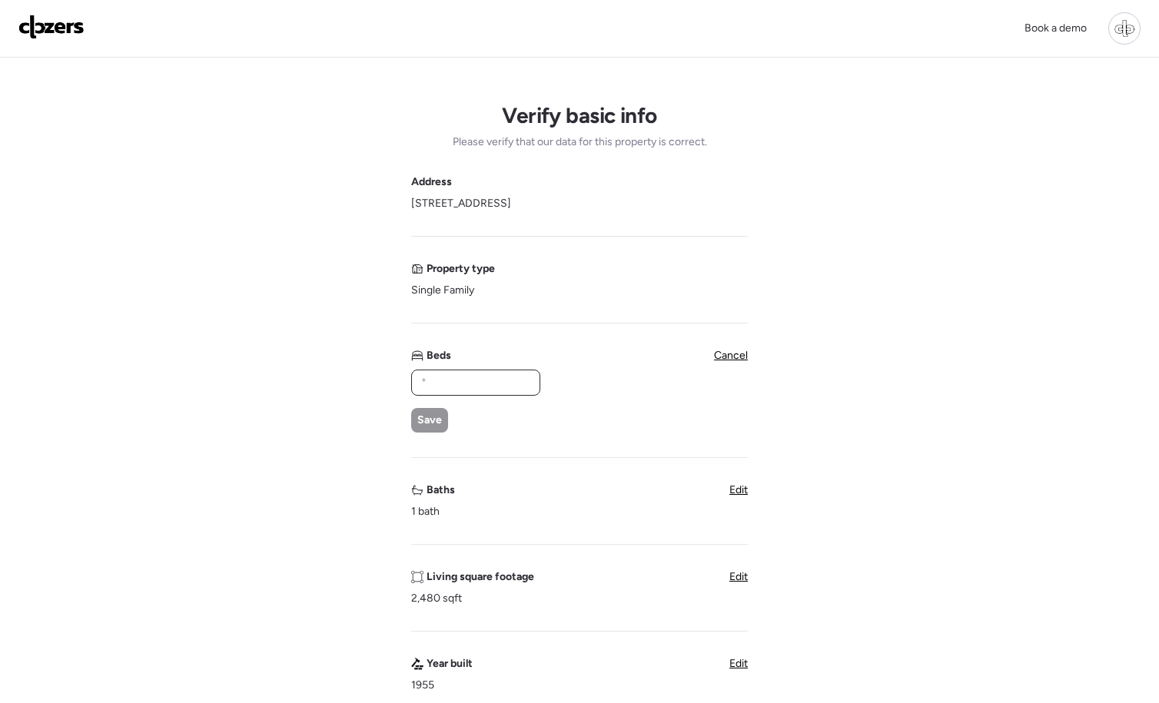
click at [452, 382] on input "text" at bounding box center [475, 383] width 115 height 22
type input "*"
click at [441, 417] on span "Save" at bounding box center [429, 420] width 25 height 15
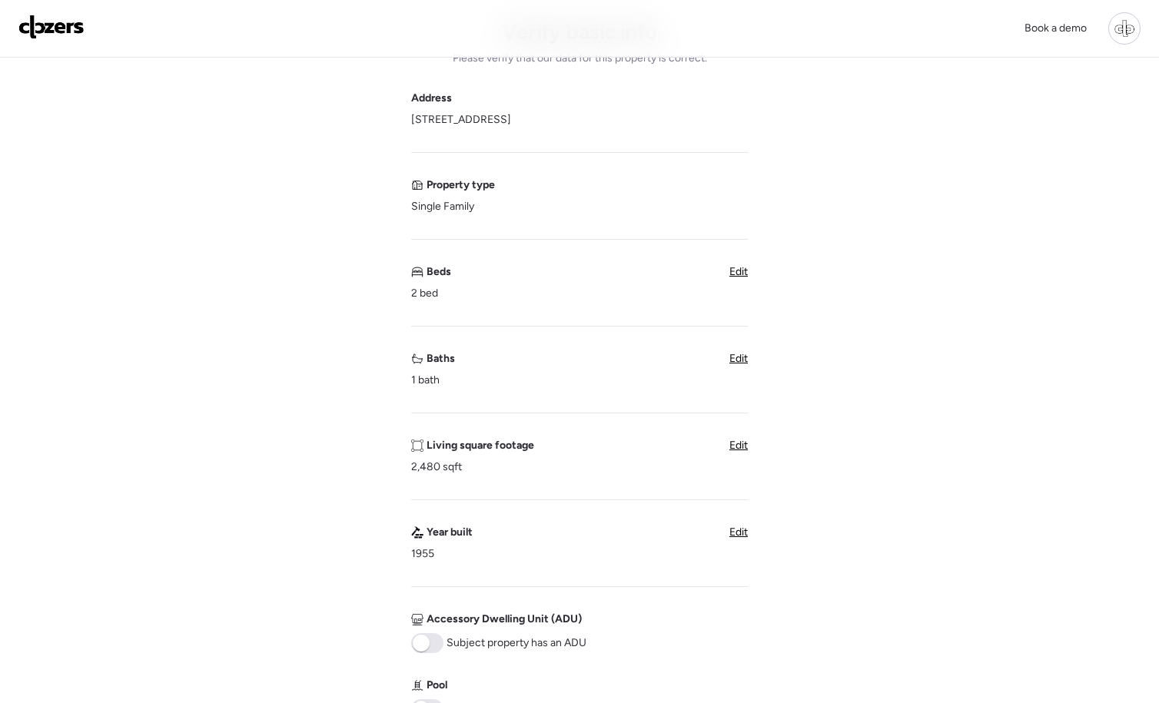
scroll to position [105, 0]
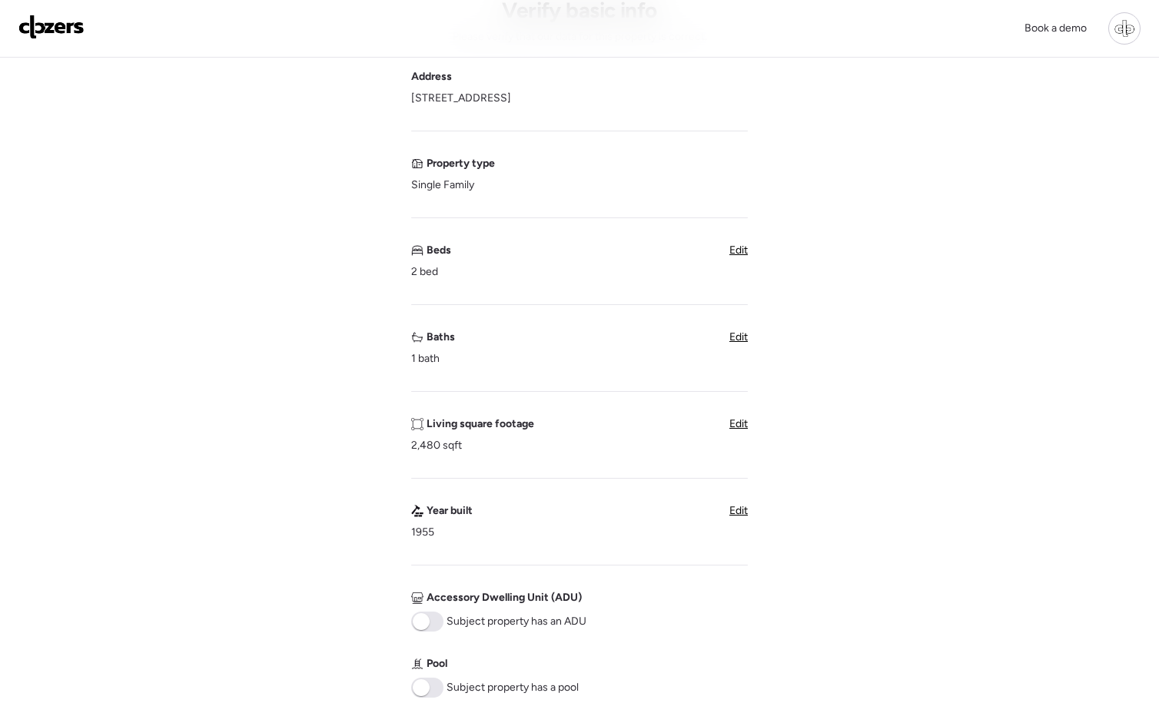
click at [740, 428] on span "Edit" at bounding box center [738, 423] width 18 height 13
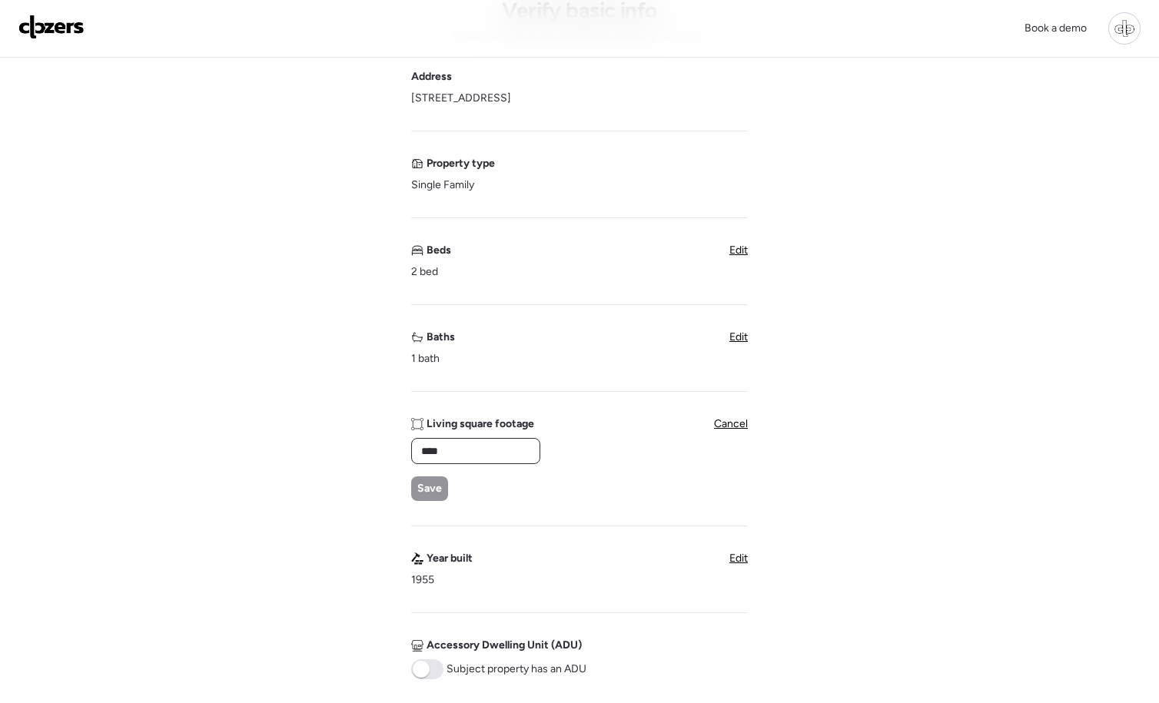
drag, startPoint x: 456, startPoint y: 459, endPoint x: 394, endPoint y: 457, distance: 62.3
click at [394, 457] on div "Verify basic info Please verify that our data for this property is correct. Add…" at bounding box center [579, 530] width 1134 height 1156
type input "****"
click at [436, 487] on span "Save" at bounding box center [429, 488] width 25 height 15
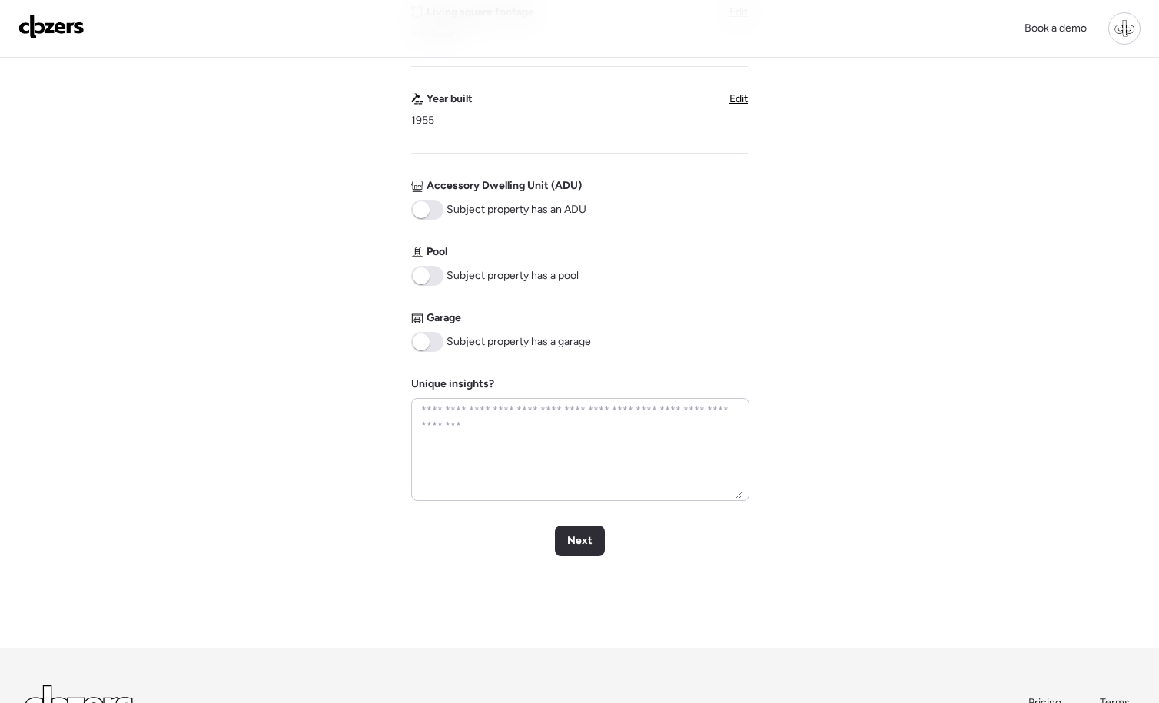
scroll to position [609, 0]
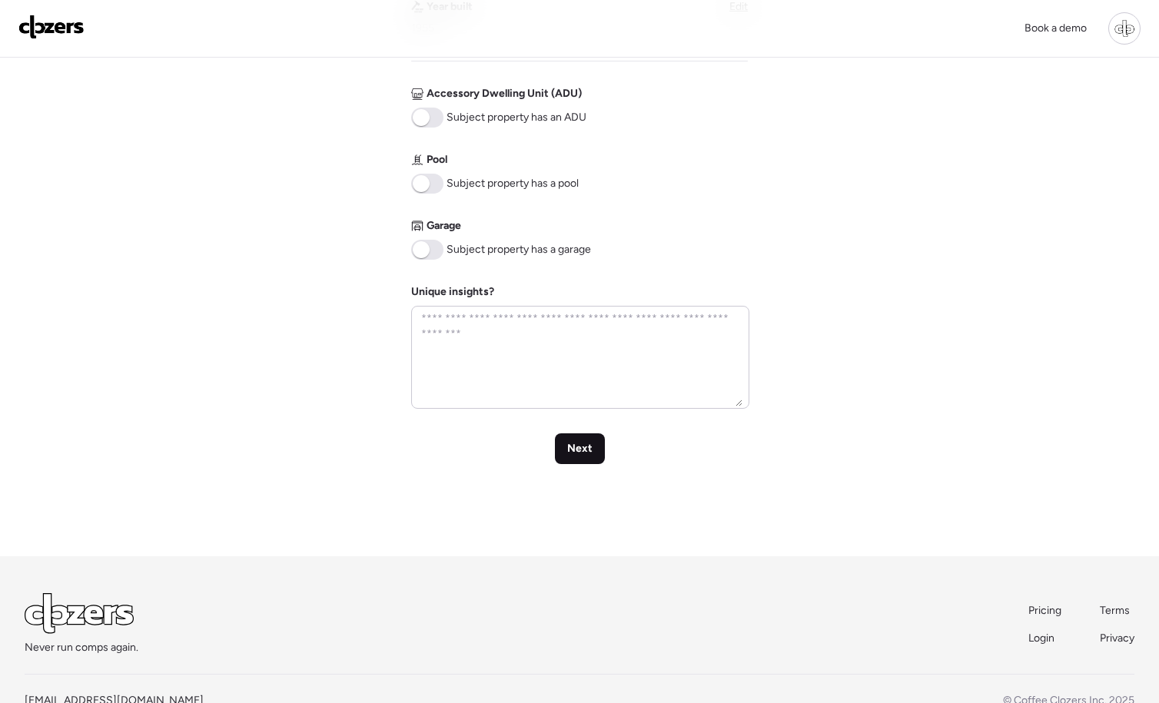
click at [584, 462] on div "Next" at bounding box center [580, 448] width 50 height 31
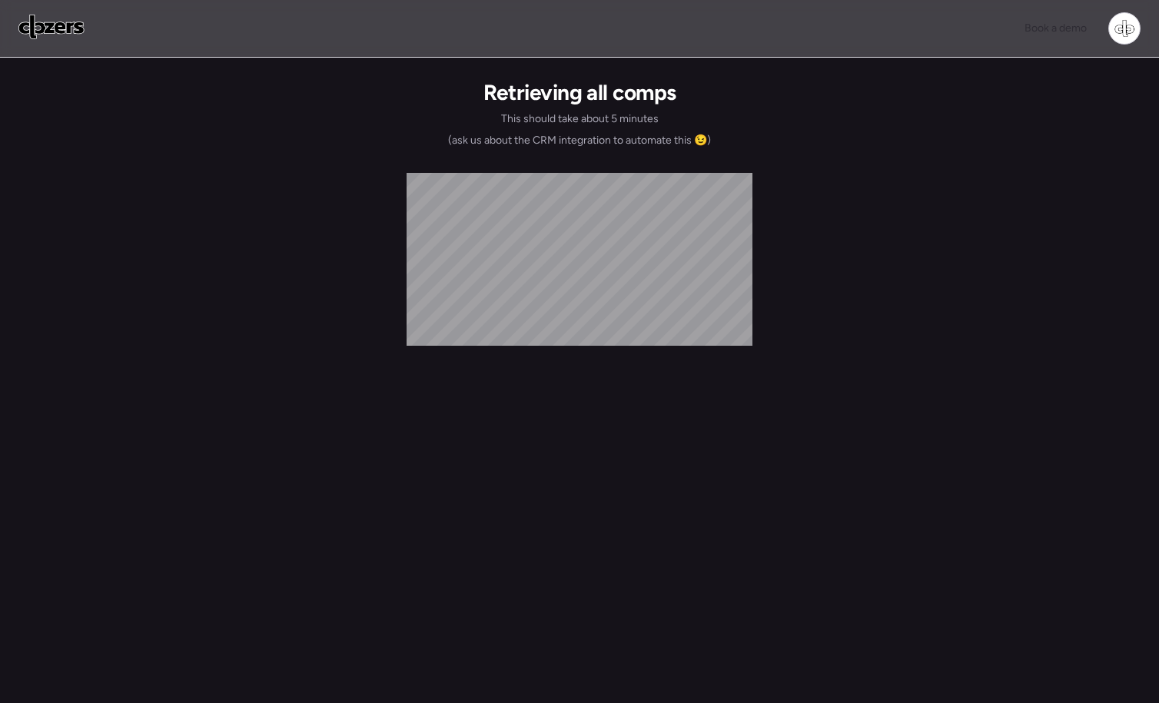
scroll to position [0, 0]
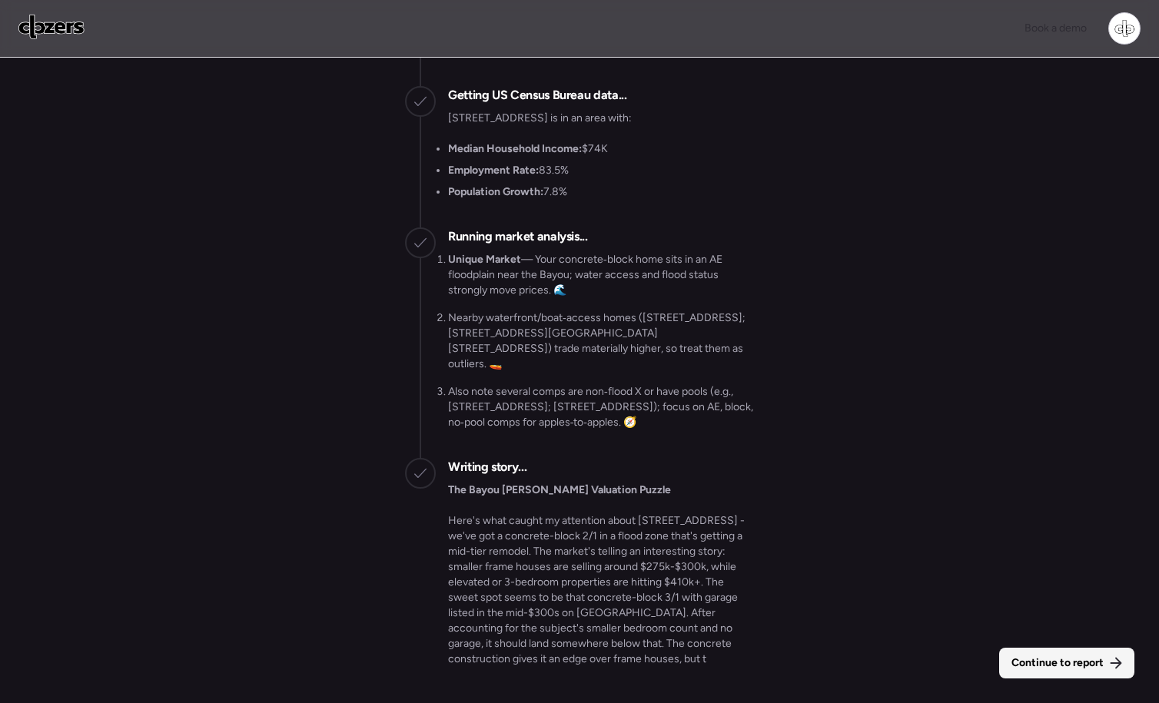
click at [1060, 664] on span "Continue to report" at bounding box center [1057, 662] width 92 height 15
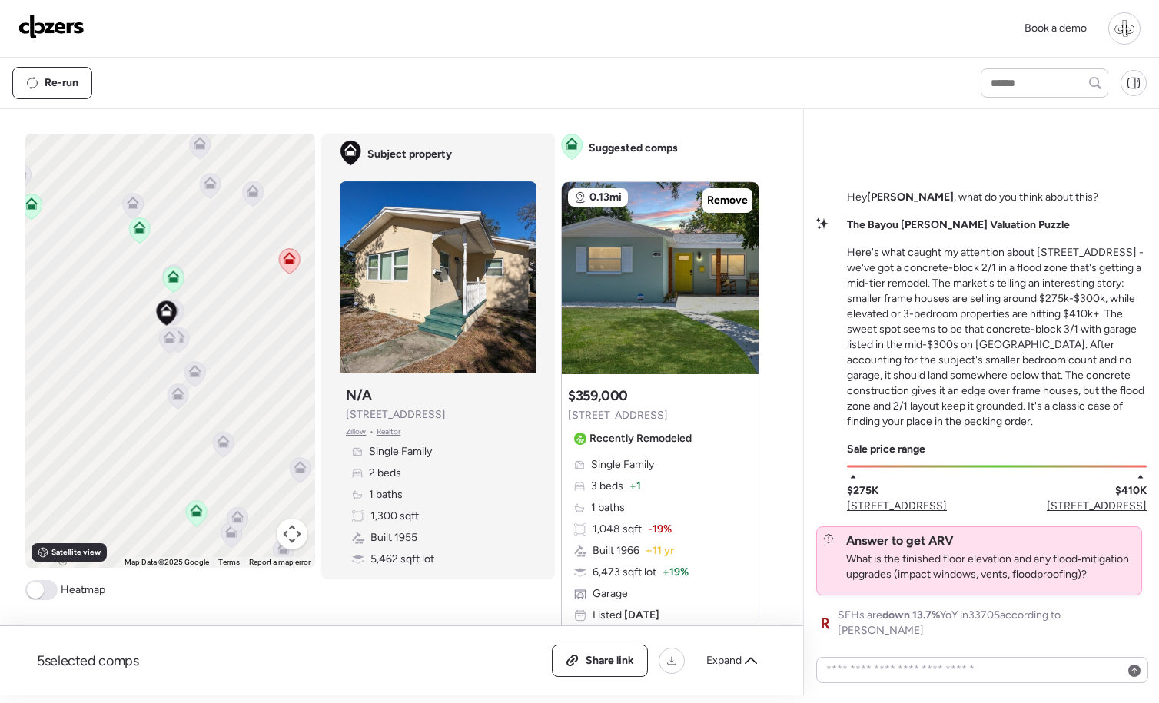
drag, startPoint x: 221, startPoint y: 444, endPoint x: 214, endPoint y: 382, distance: 62.6
click at [217, 383] on div "To activate drag with keyboard, press Alt + Enter. Once in keyboard drag state,…" at bounding box center [170, 351] width 290 height 434
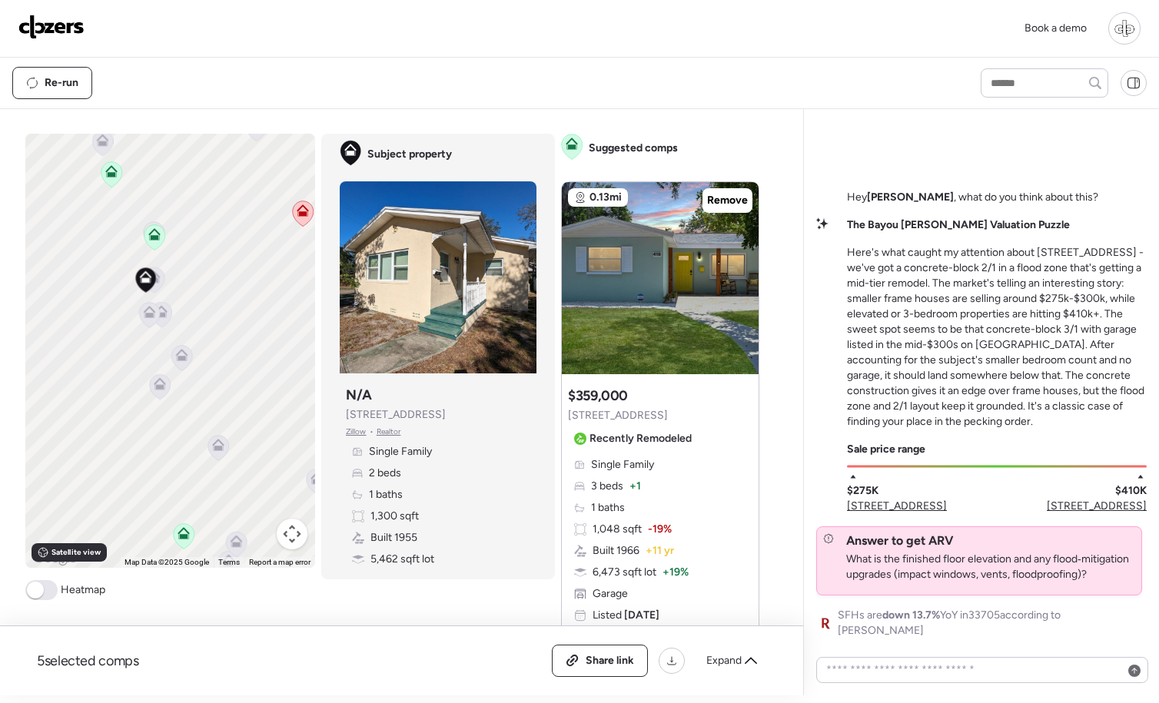
click at [301, 217] on icon at bounding box center [302, 213] width 21 height 25
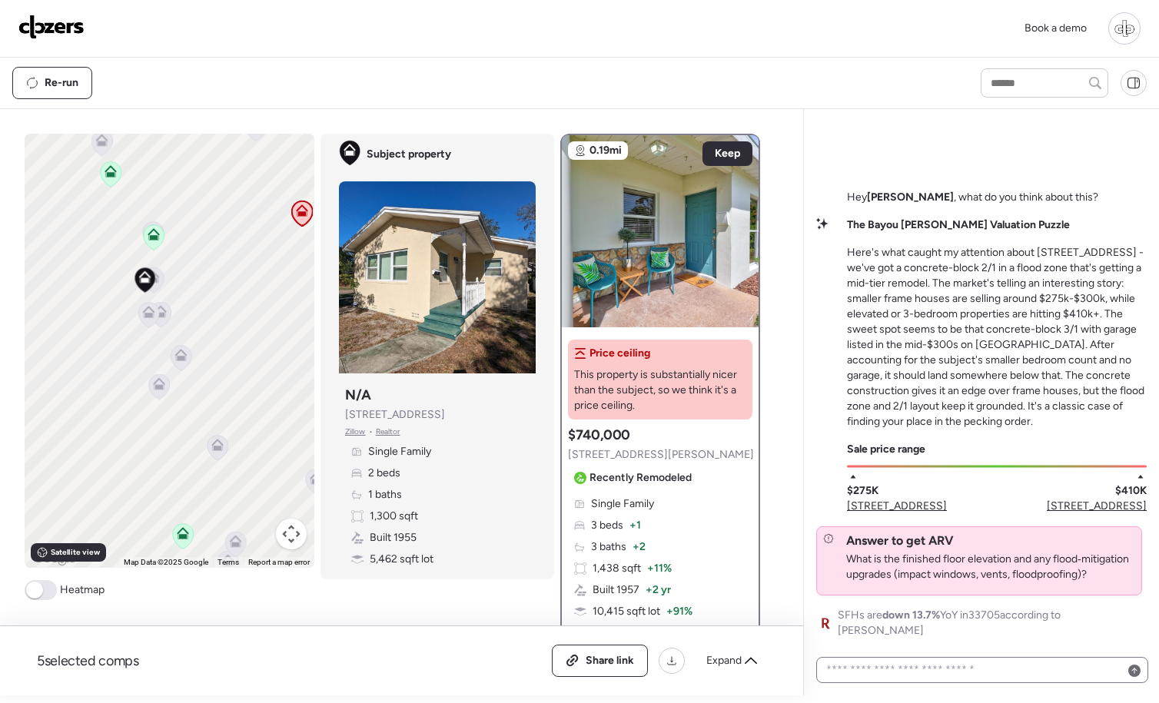
click at [1051, 659] on div at bounding box center [982, 670] width 332 height 26
click at [1047, 664] on textarea at bounding box center [982, 670] width 318 height 22
type textarea "**********"
type textarea "****"
click at [358, 436] on span "Zillow" at bounding box center [355, 432] width 21 height 12
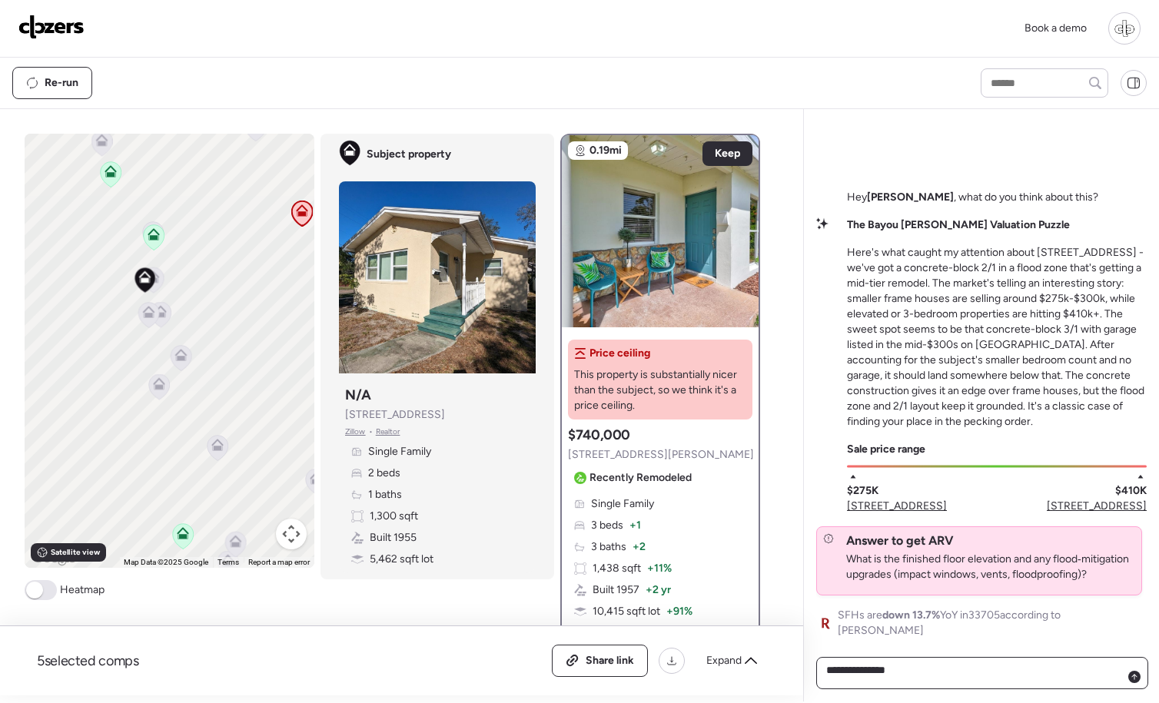
click at [926, 669] on textarea "**********" at bounding box center [982, 673] width 318 height 28
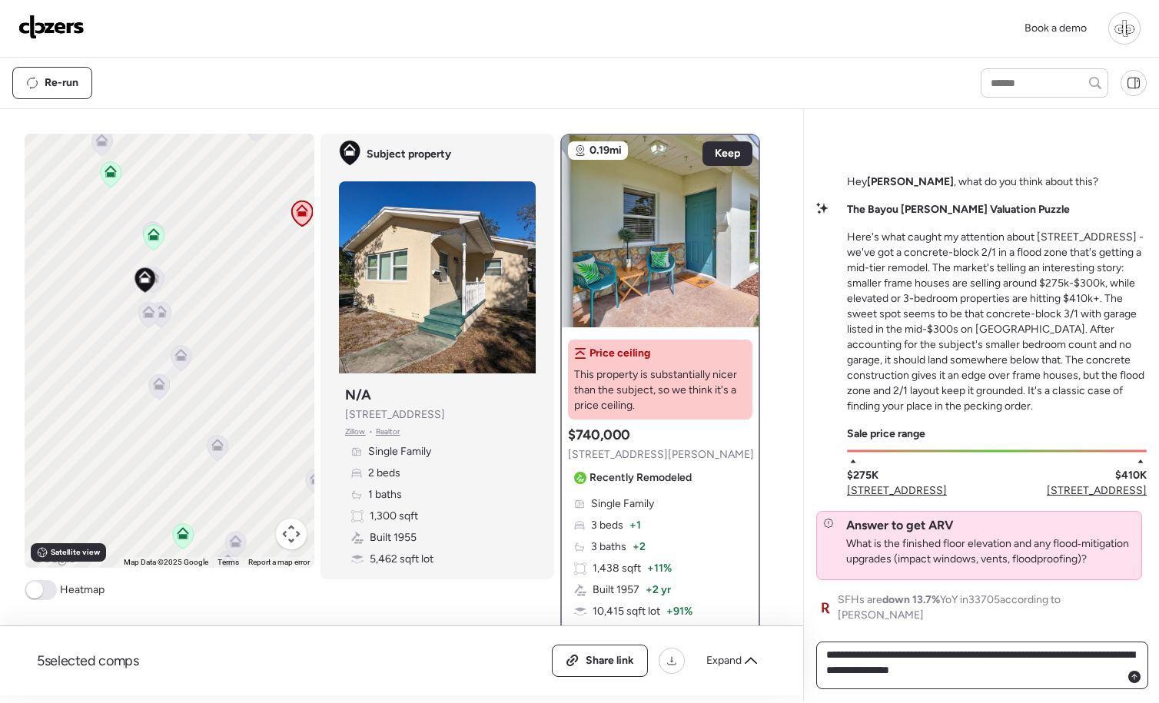
type textarea "**********"
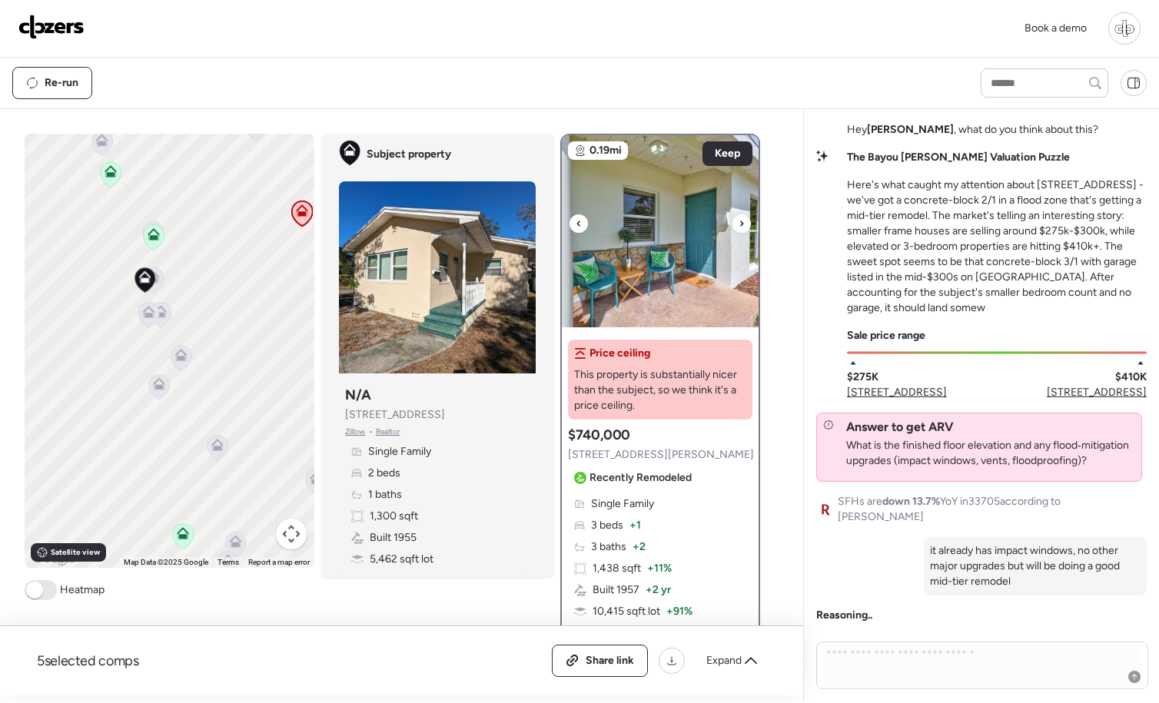
click at [741, 221] on icon at bounding box center [741, 223] width 6 height 18
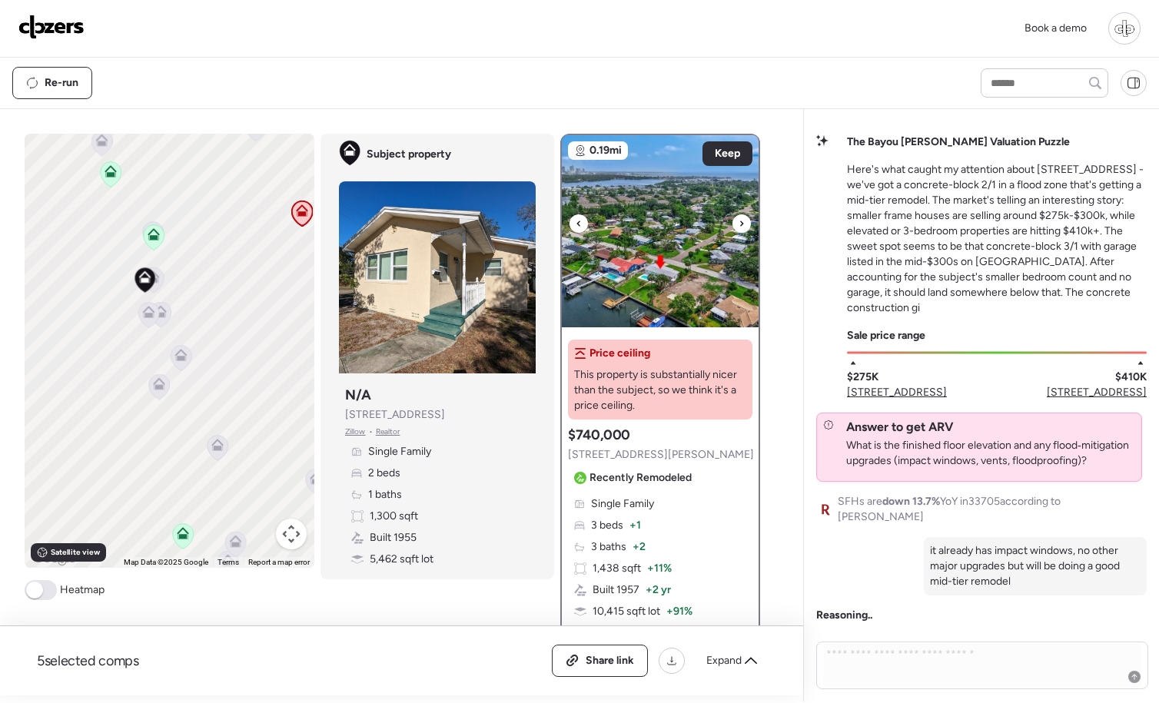
click at [741, 221] on icon at bounding box center [741, 223] width 6 height 18
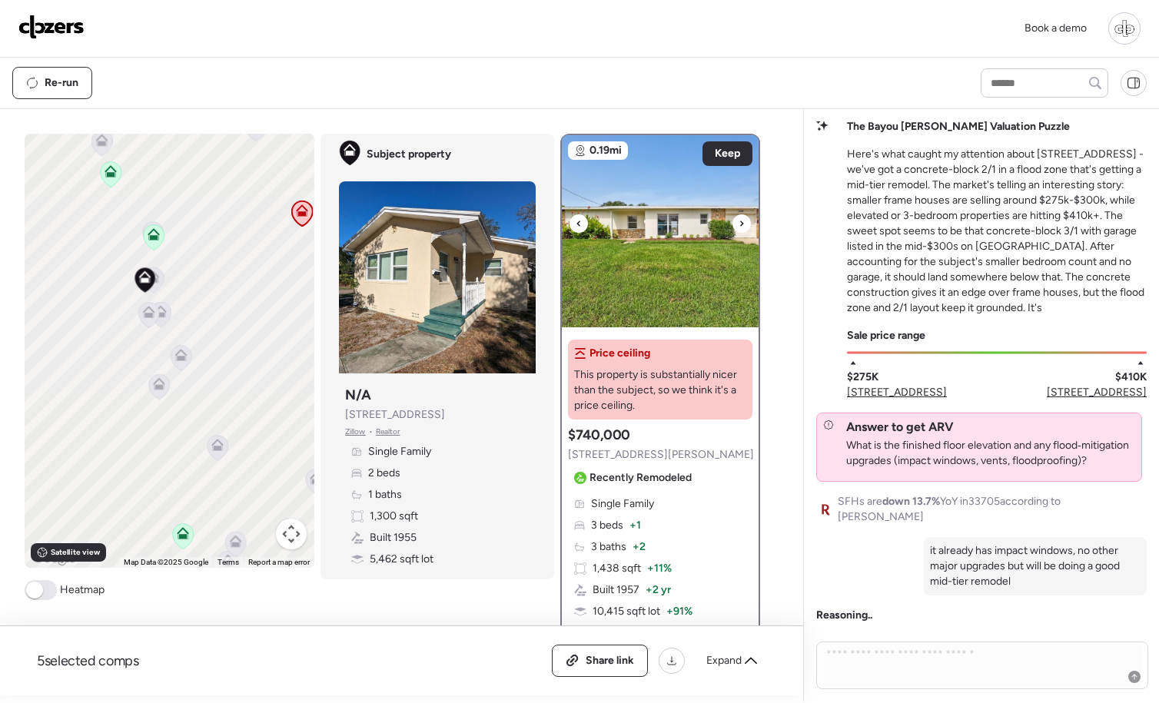
click at [741, 221] on icon at bounding box center [741, 223] width 6 height 18
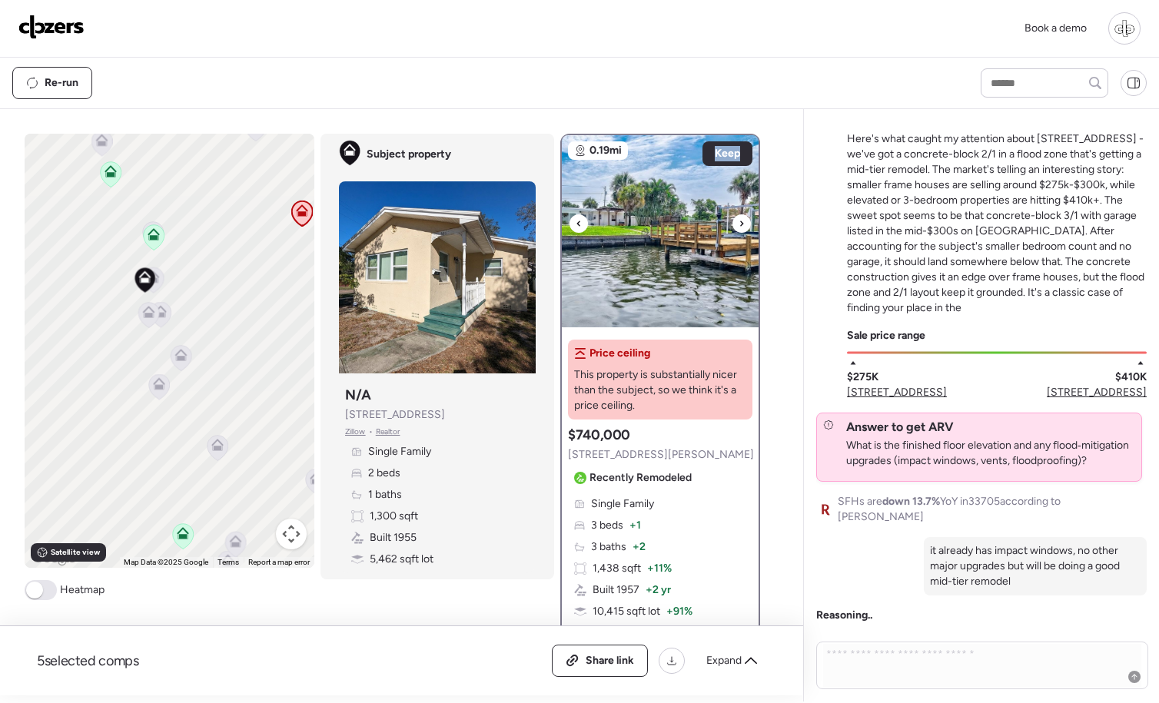
click at [741, 221] on icon at bounding box center [741, 223] width 6 height 18
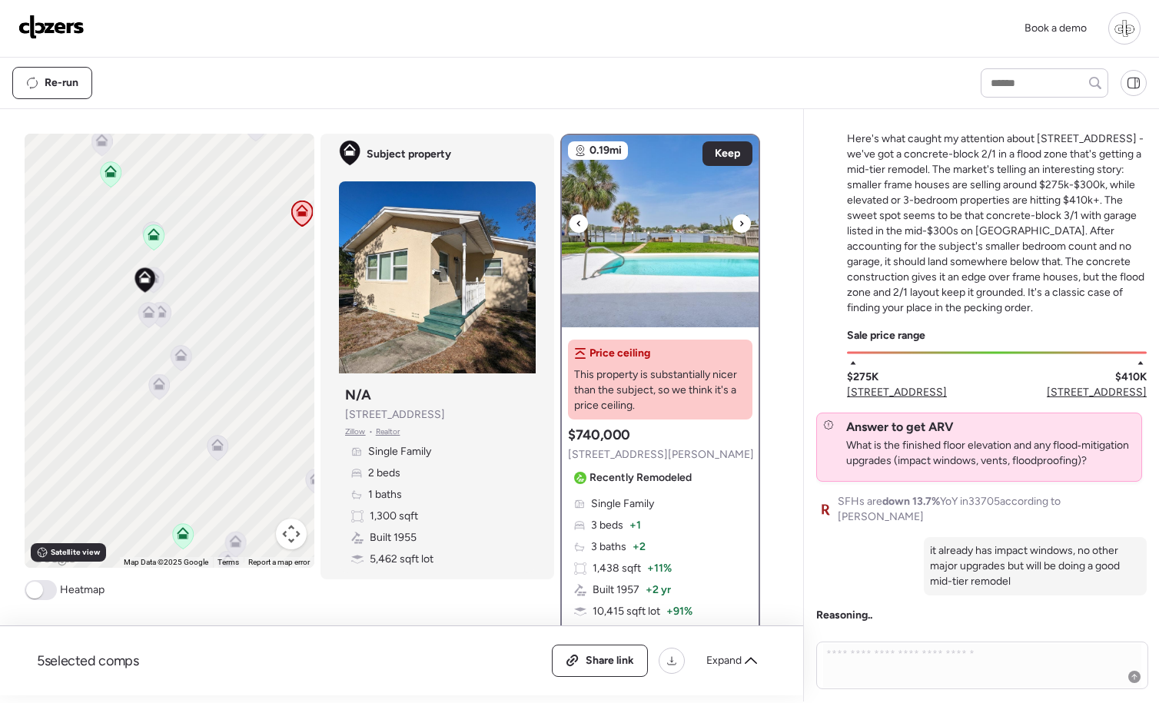
click at [741, 221] on icon at bounding box center [741, 223] width 6 height 18
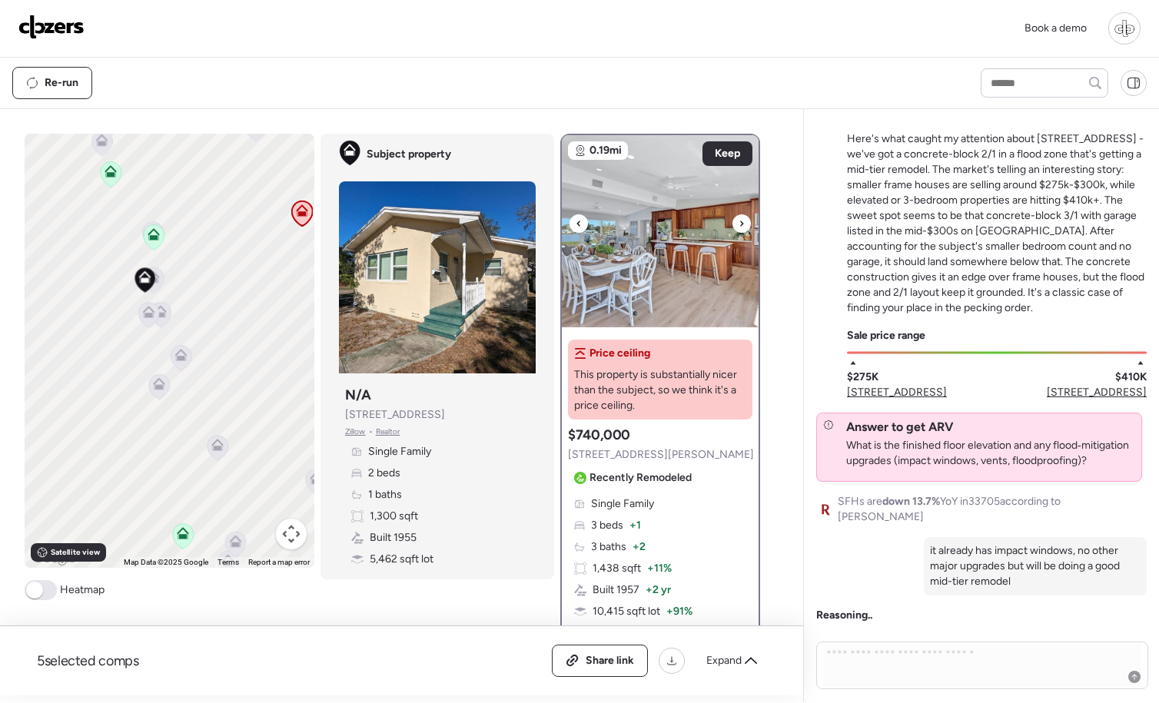
click at [741, 221] on icon at bounding box center [741, 223] width 6 height 18
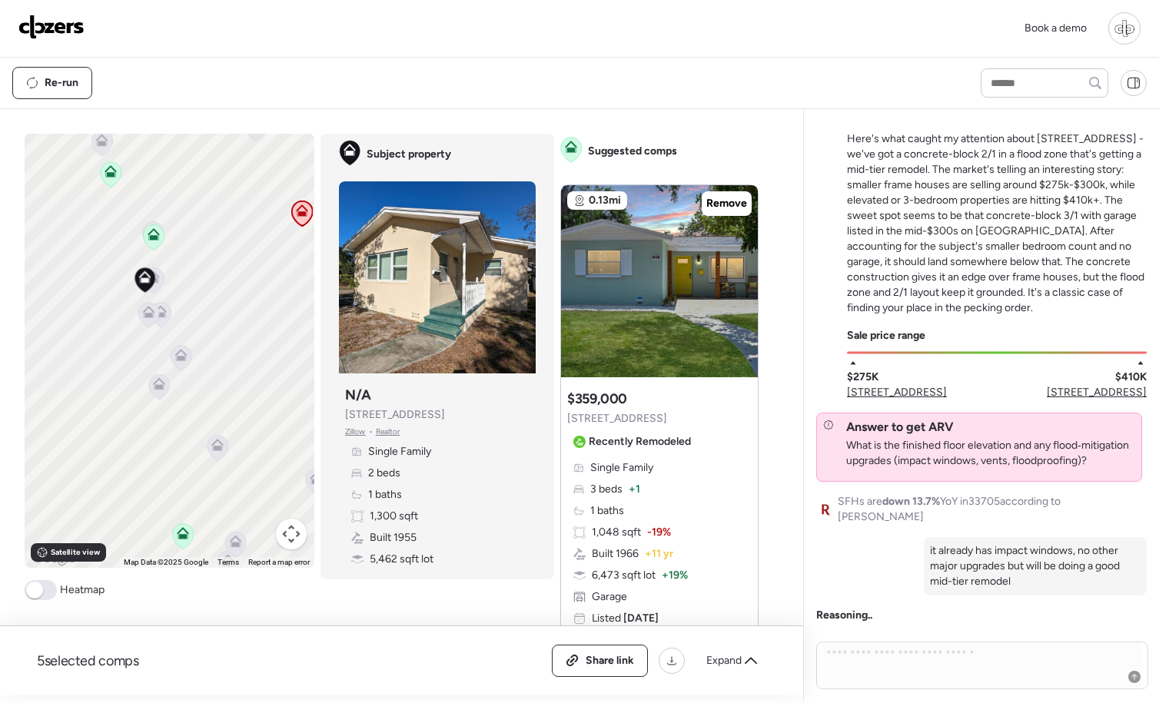
scroll to position [784, 0]
click at [740, 273] on icon at bounding box center [741, 273] width 6 height 18
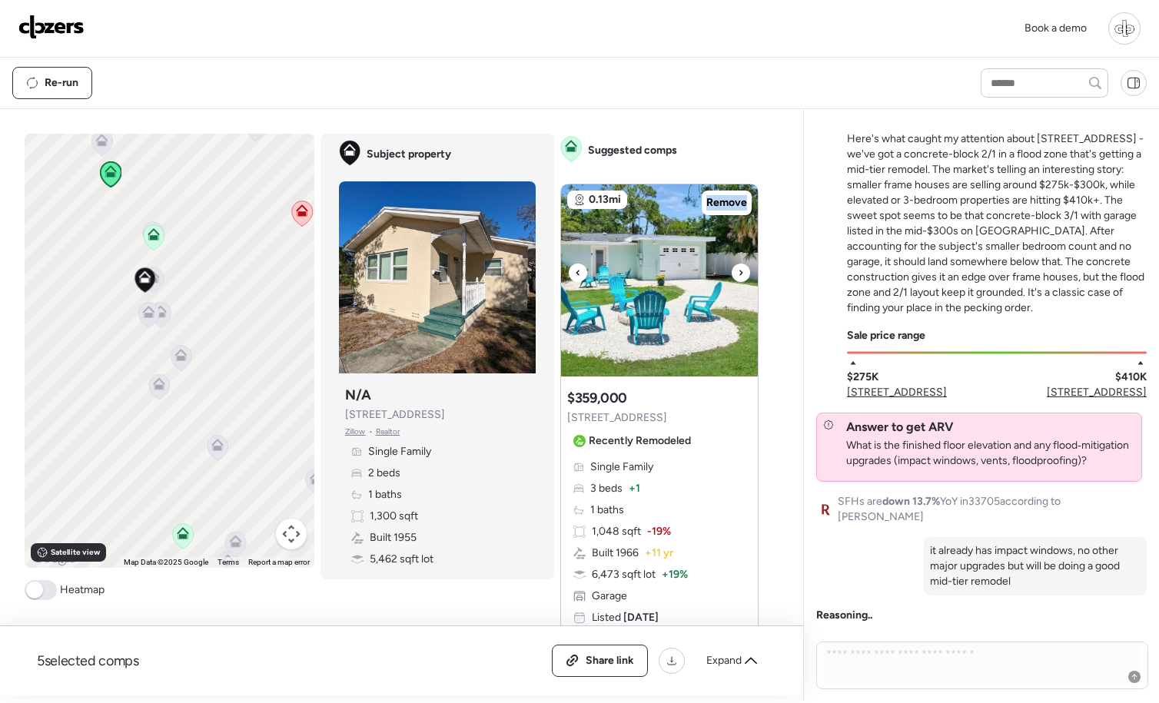
click at [740, 273] on icon at bounding box center [741, 273] width 6 height 18
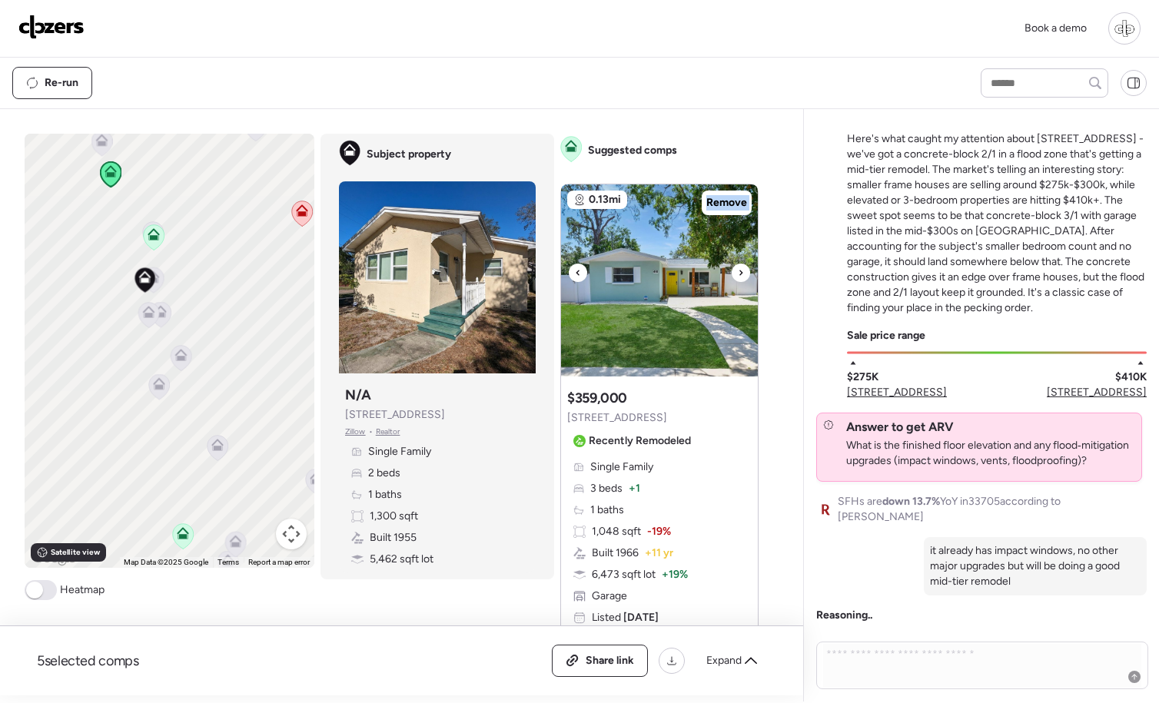
click at [740, 273] on icon at bounding box center [741, 273] width 6 height 18
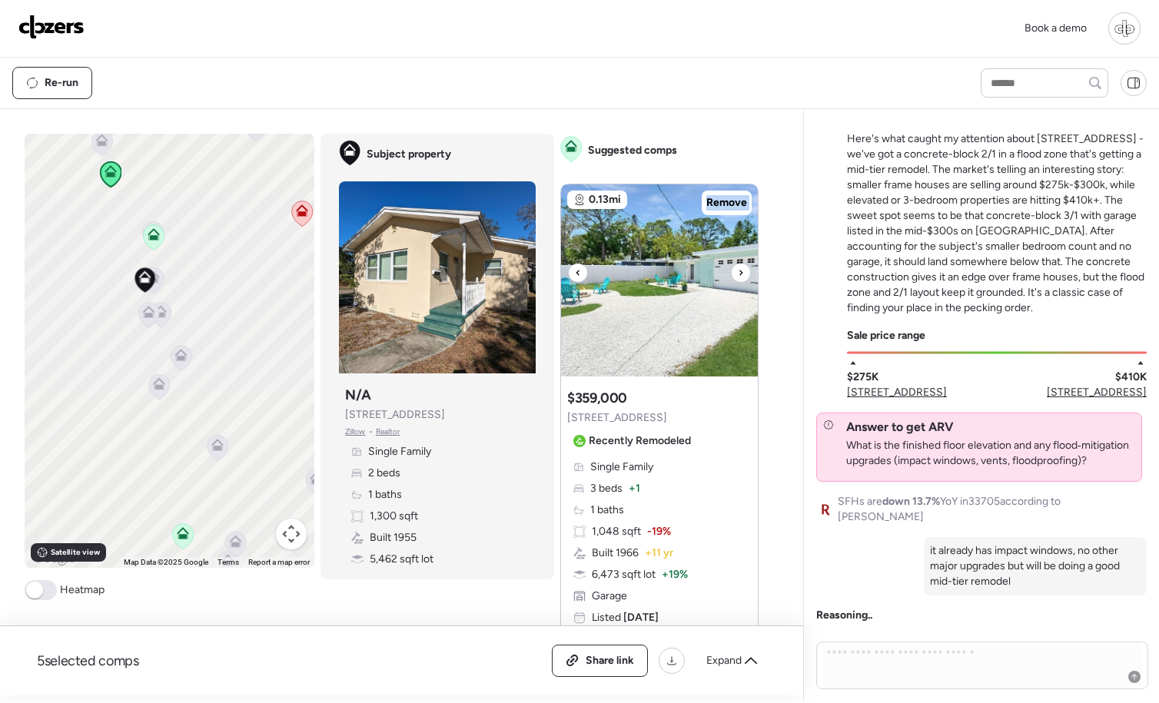
click at [740, 273] on icon at bounding box center [741, 273] width 6 height 18
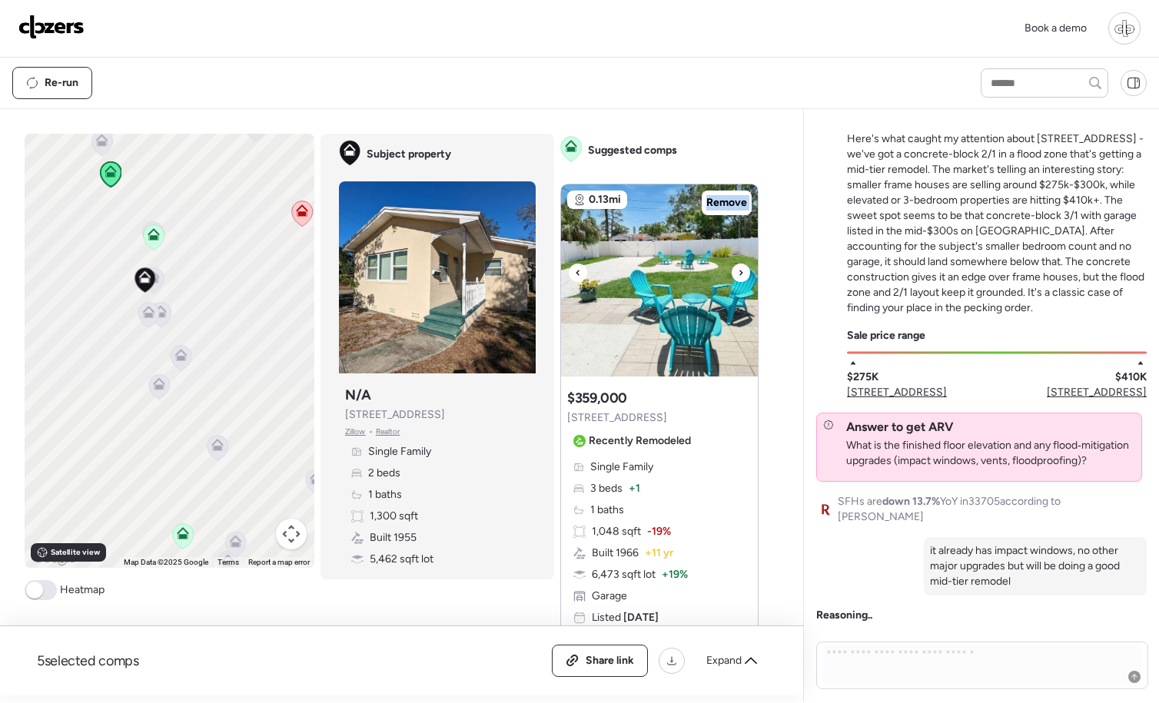
click at [740, 273] on icon at bounding box center [741, 273] width 6 height 18
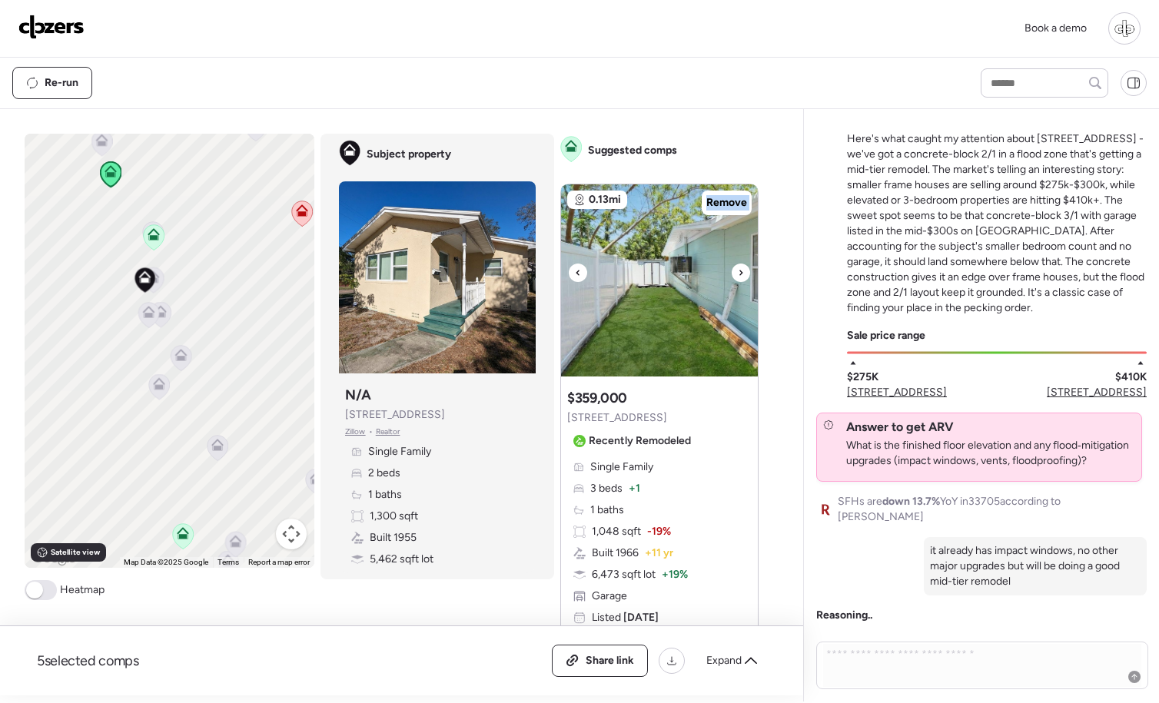
click at [740, 273] on icon at bounding box center [741, 273] width 6 height 18
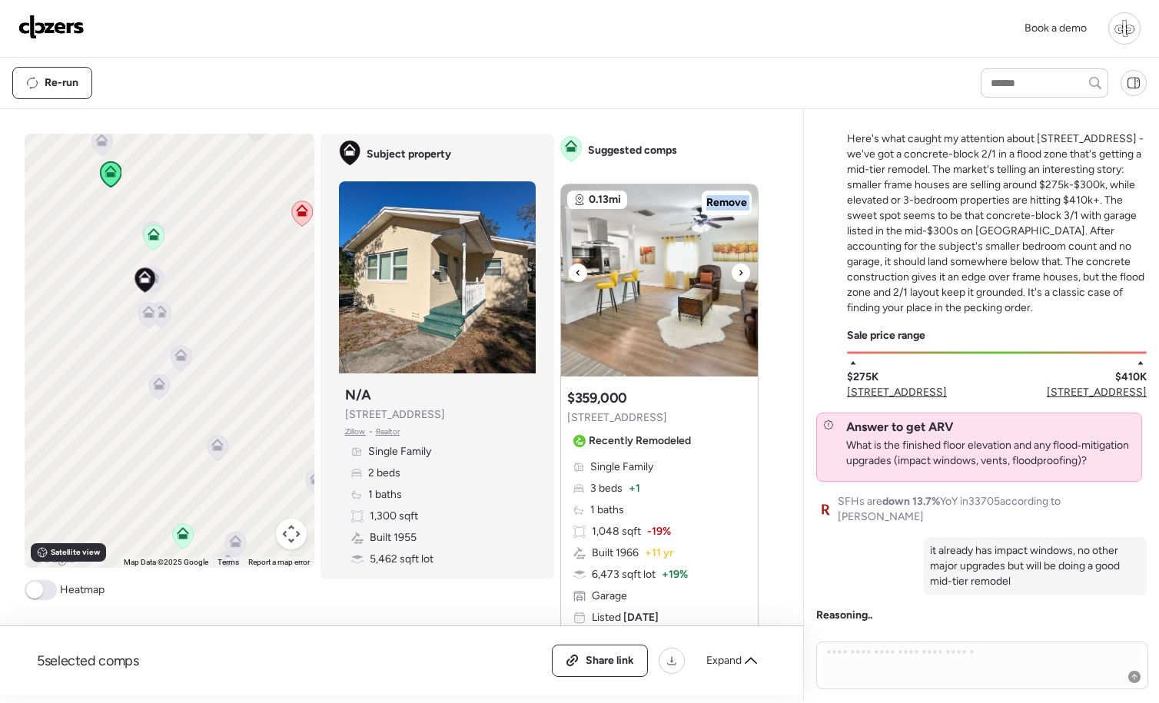
click at [740, 273] on icon at bounding box center [741, 273] width 6 height 18
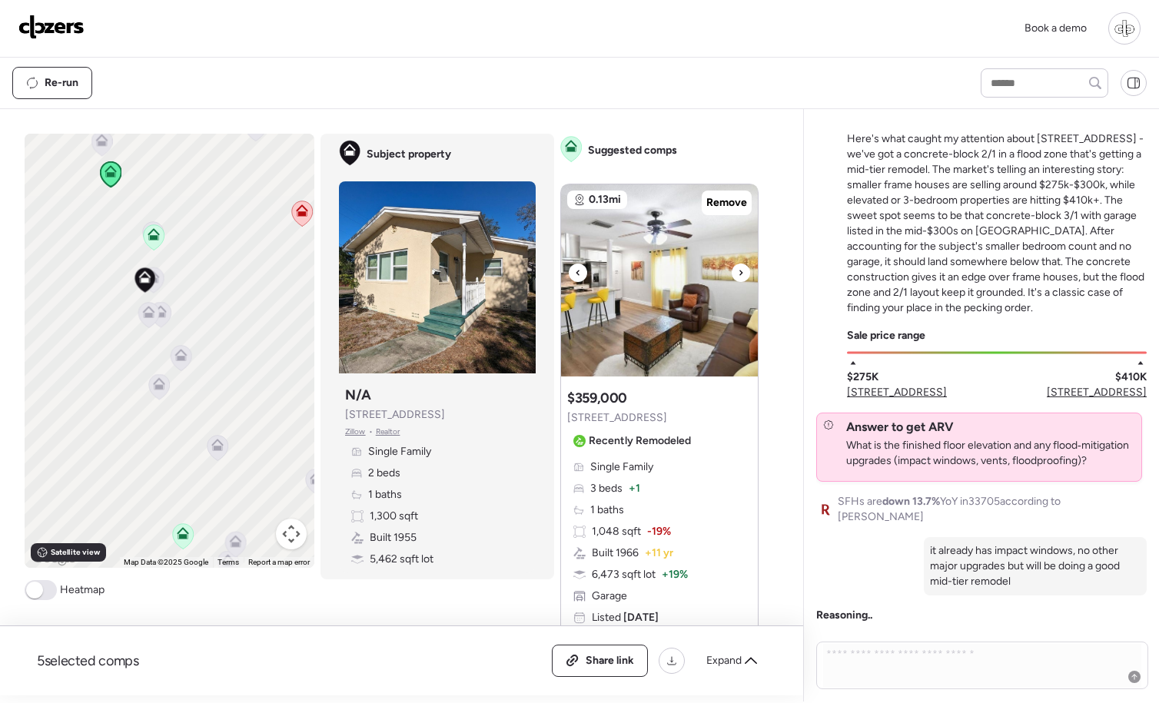
click at [740, 274] on icon at bounding box center [741, 273] width 6 height 18
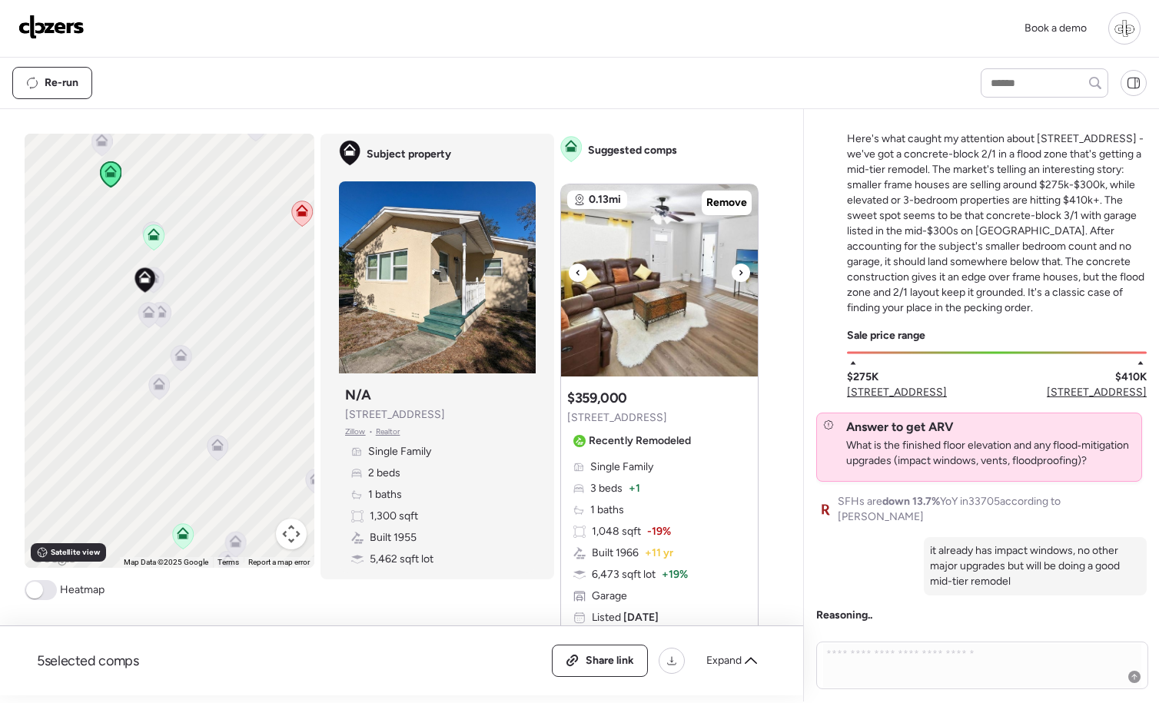
click at [740, 274] on icon at bounding box center [741, 273] width 6 height 18
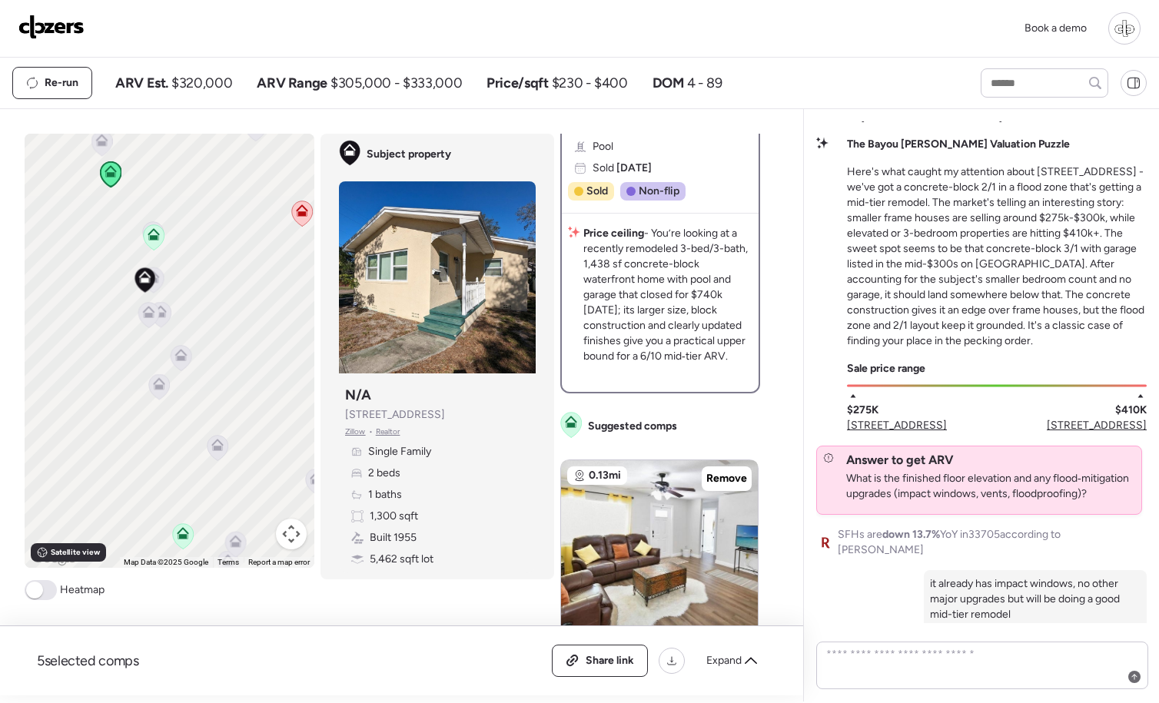
scroll to position [0, 0]
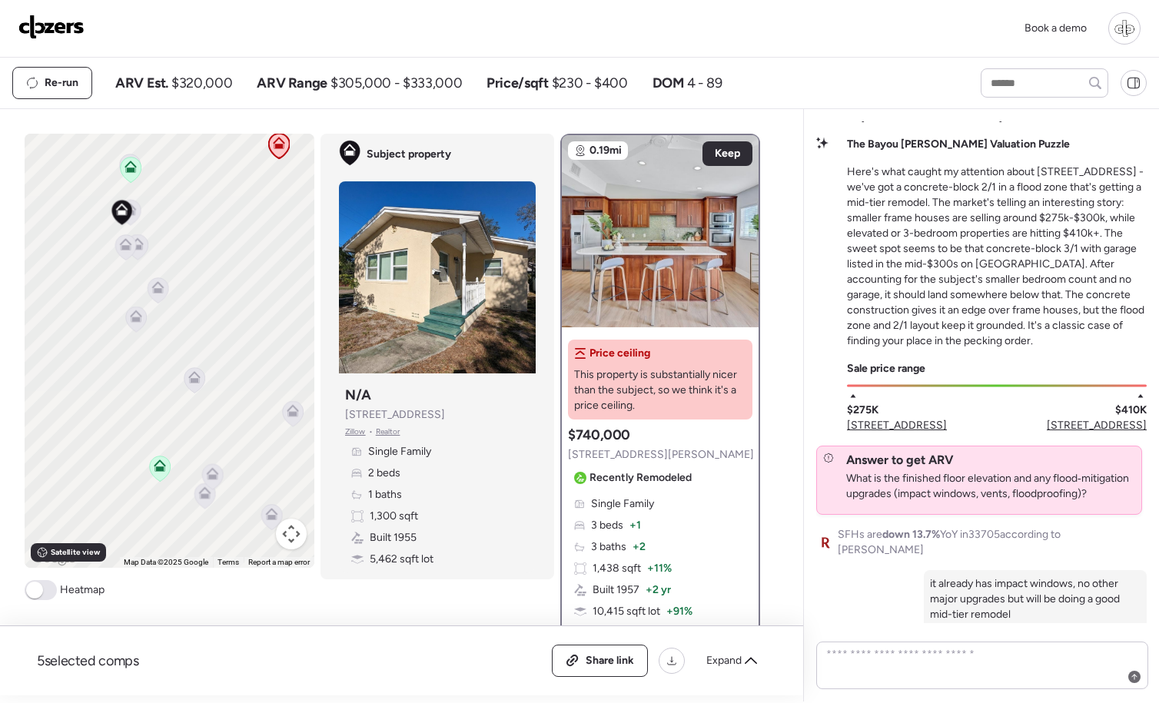
drag, startPoint x: 184, startPoint y: 459, endPoint x: 155, endPoint y: 383, distance: 80.5
click at [155, 384] on div "To activate drag with keyboard, press Alt + Enter. Once in keyboard drag state,…" at bounding box center [170, 351] width 290 height 434
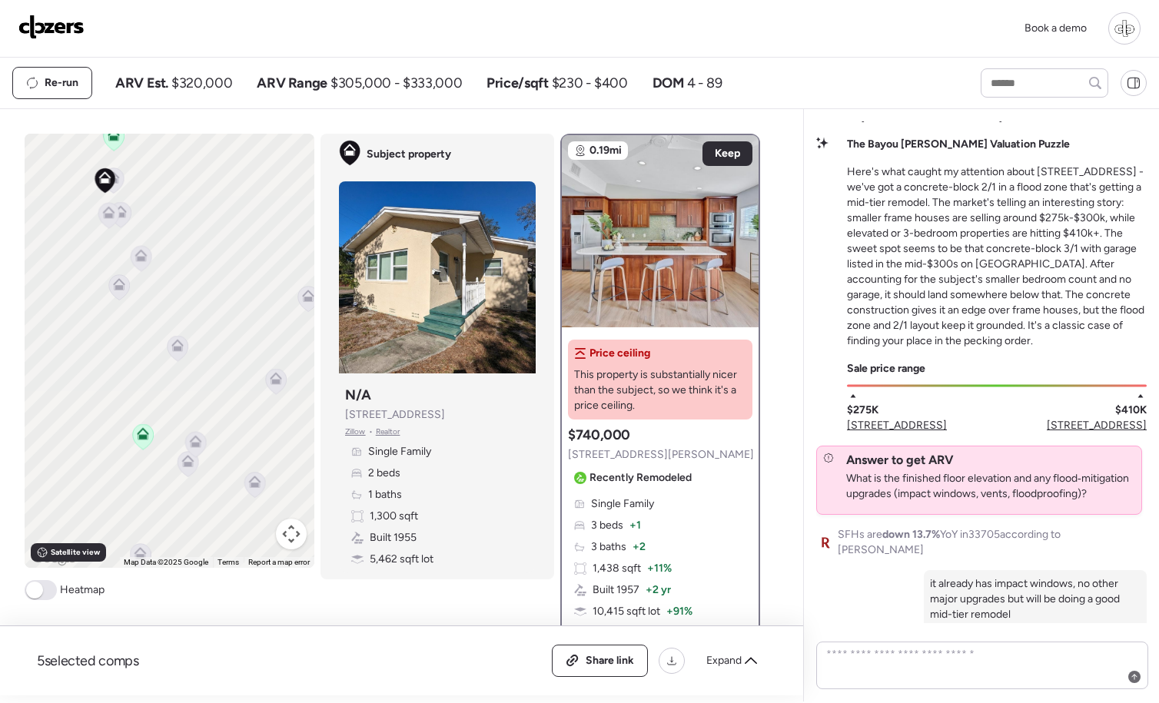
click at [145, 436] on icon at bounding box center [143, 436] width 10 height 5
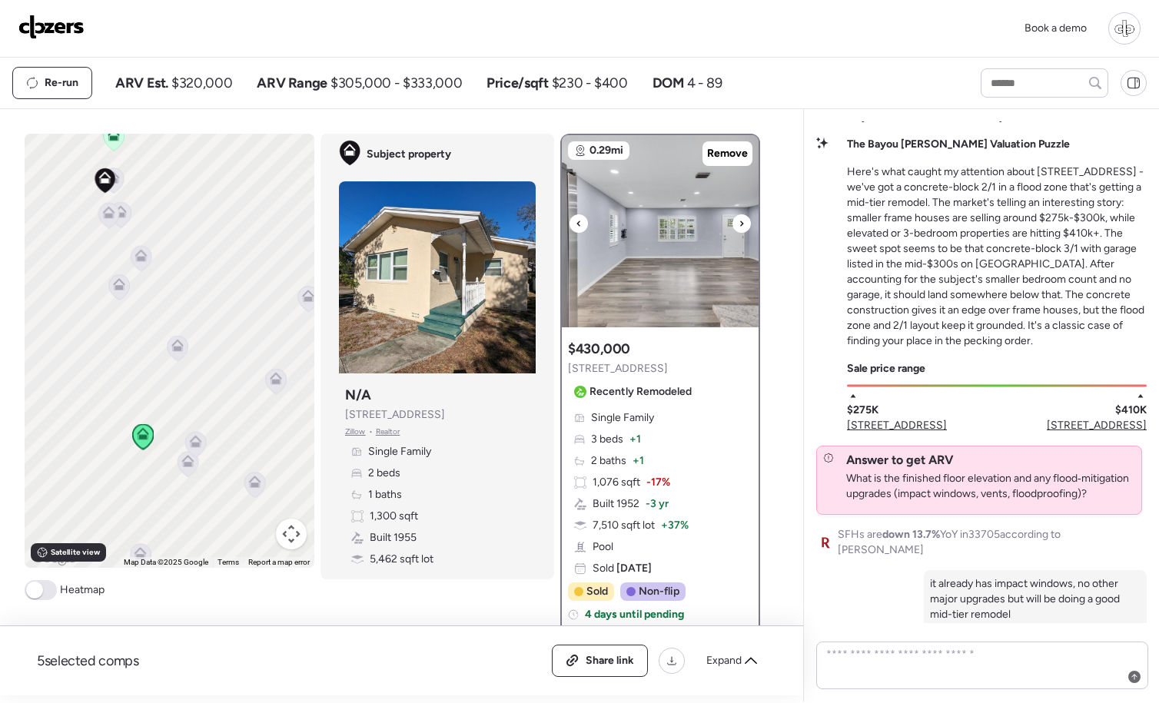
click at [738, 227] on icon at bounding box center [741, 223] width 6 height 18
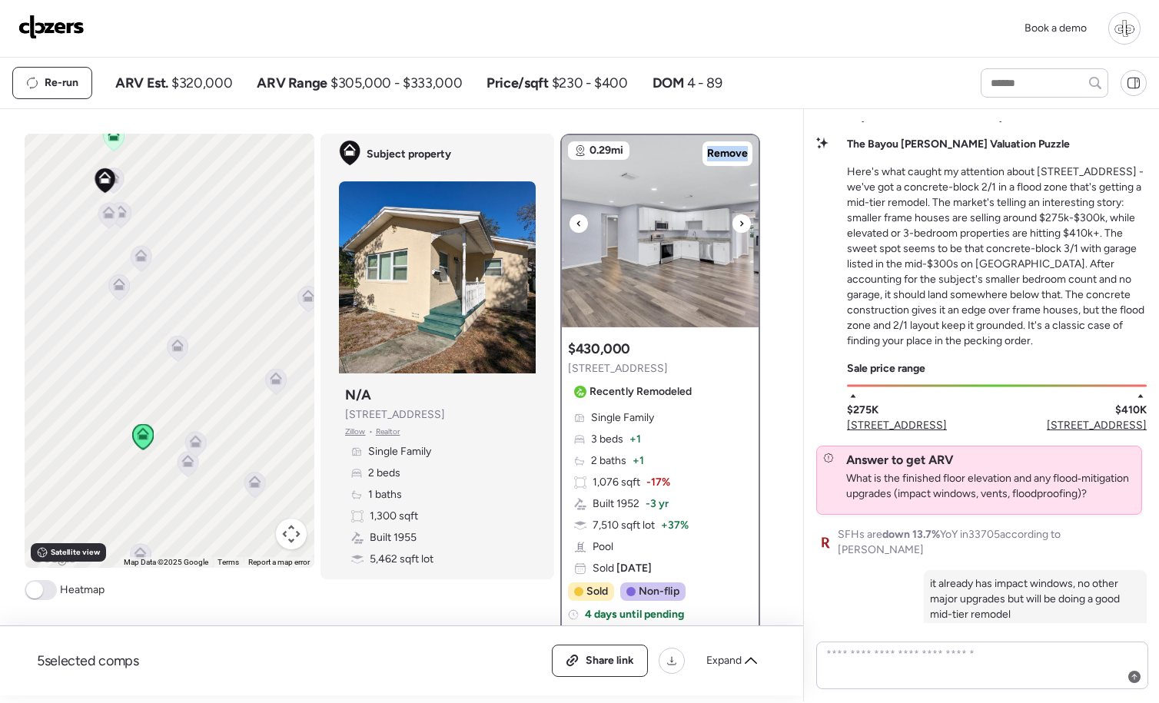
click at [738, 227] on icon at bounding box center [741, 223] width 6 height 18
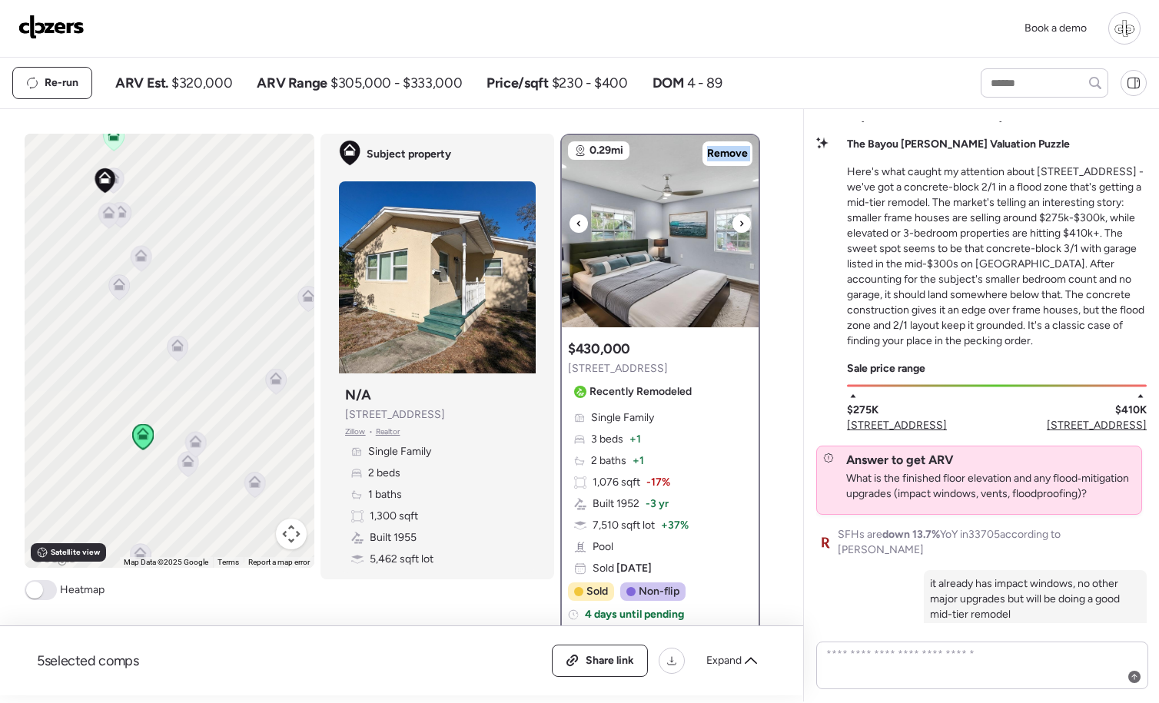
click at [738, 227] on icon at bounding box center [741, 223] width 6 height 18
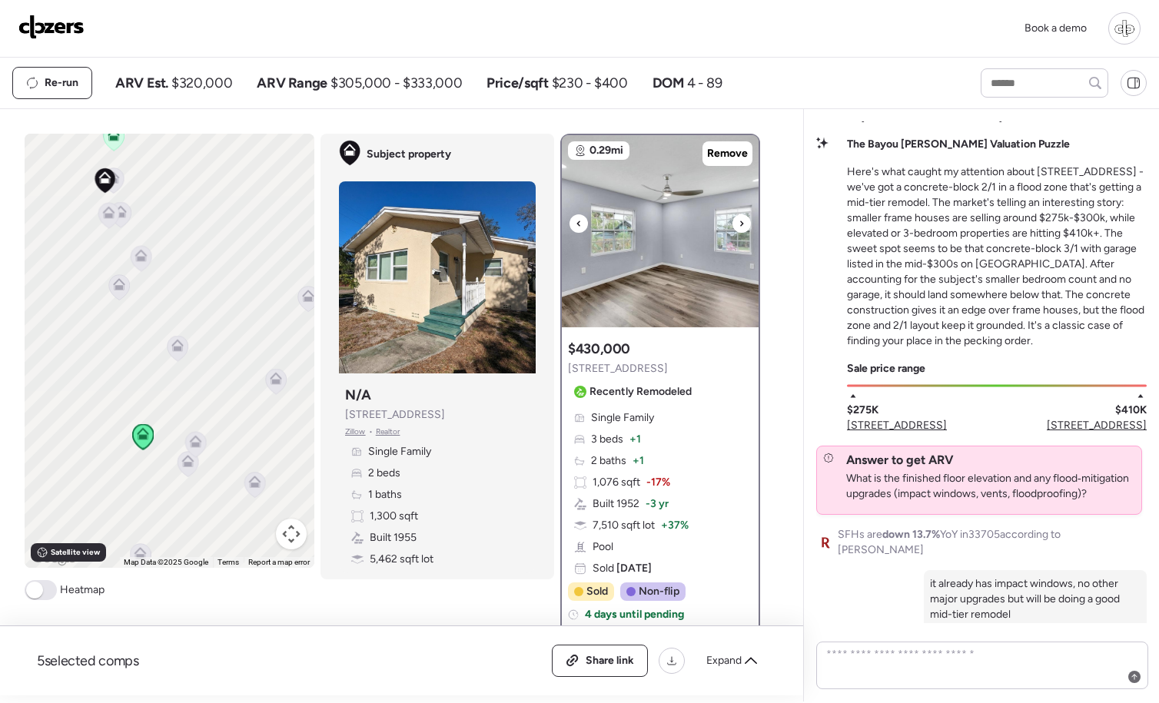
click at [738, 227] on icon at bounding box center [741, 223] width 6 height 18
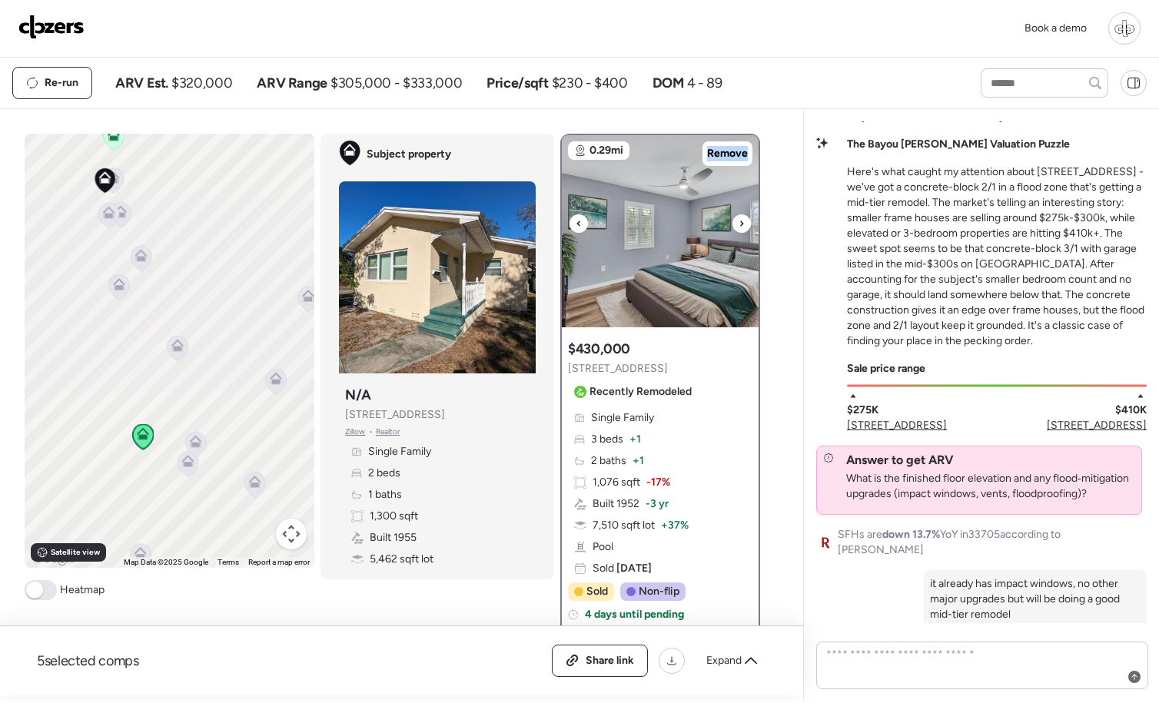
click at [738, 227] on icon at bounding box center [741, 223] width 6 height 18
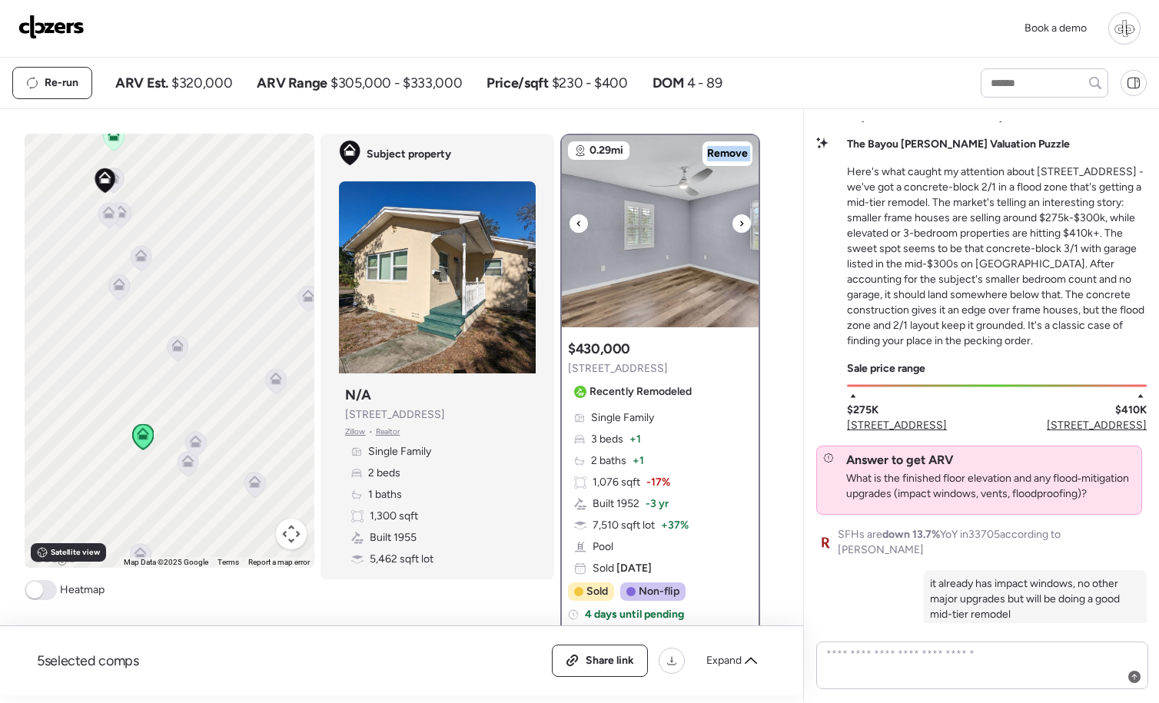
click at [738, 227] on icon at bounding box center [741, 223] width 6 height 18
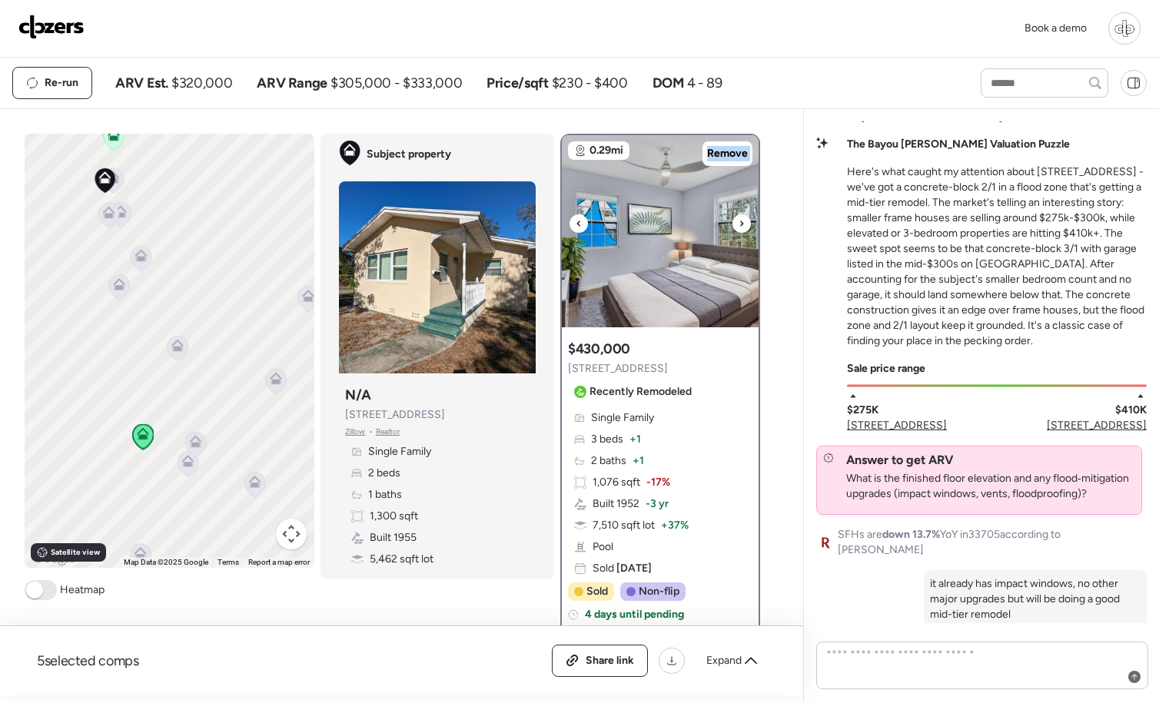
click at [738, 227] on icon at bounding box center [741, 223] width 6 height 18
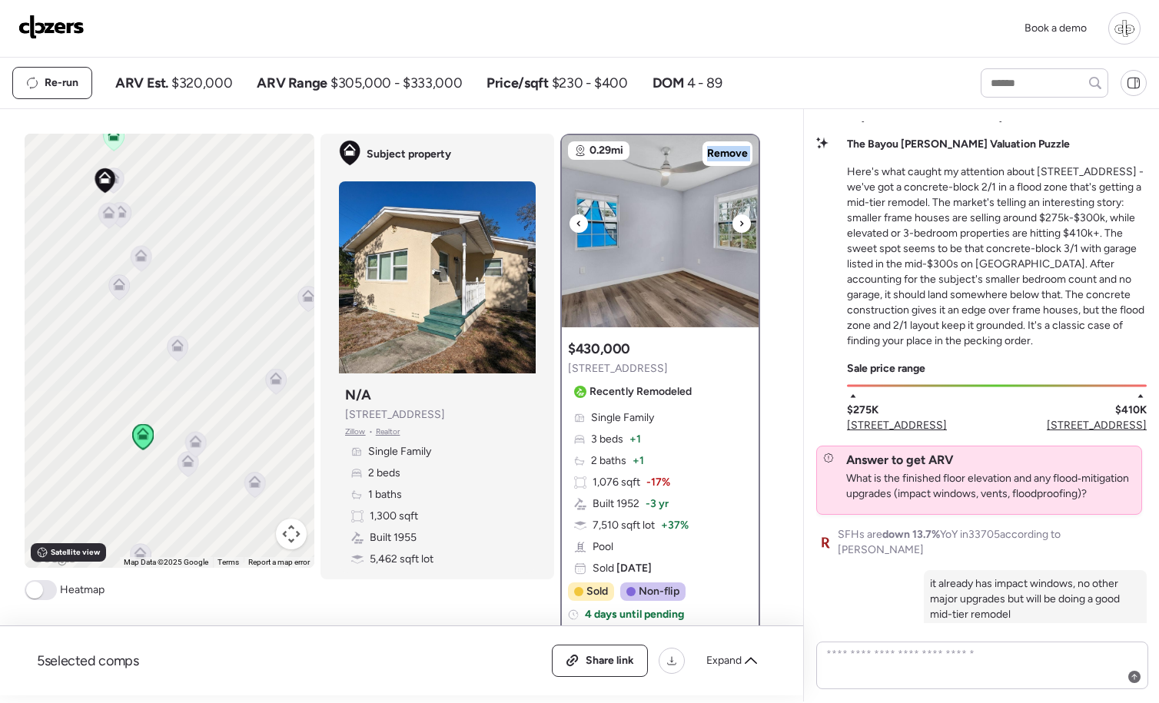
click at [738, 227] on icon at bounding box center [741, 223] width 6 height 18
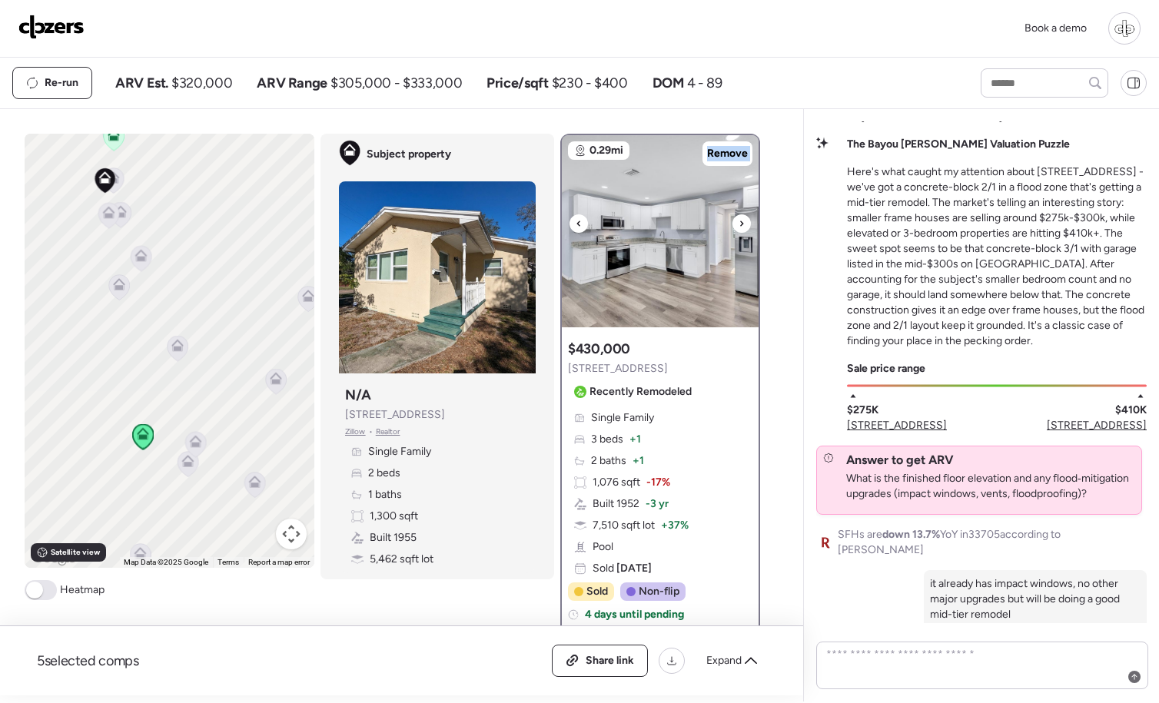
click at [738, 227] on icon at bounding box center [741, 223] width 6 height 18
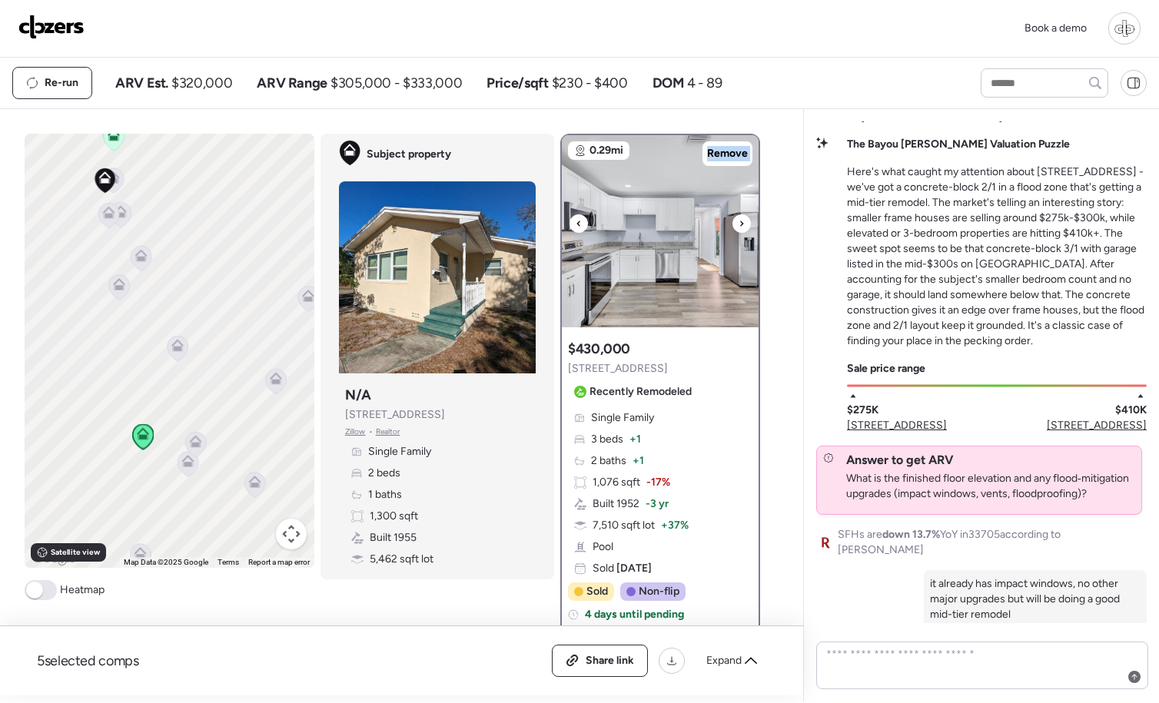
click at [672, 299] on img at bounding box center [660, 231] width 197 height 192
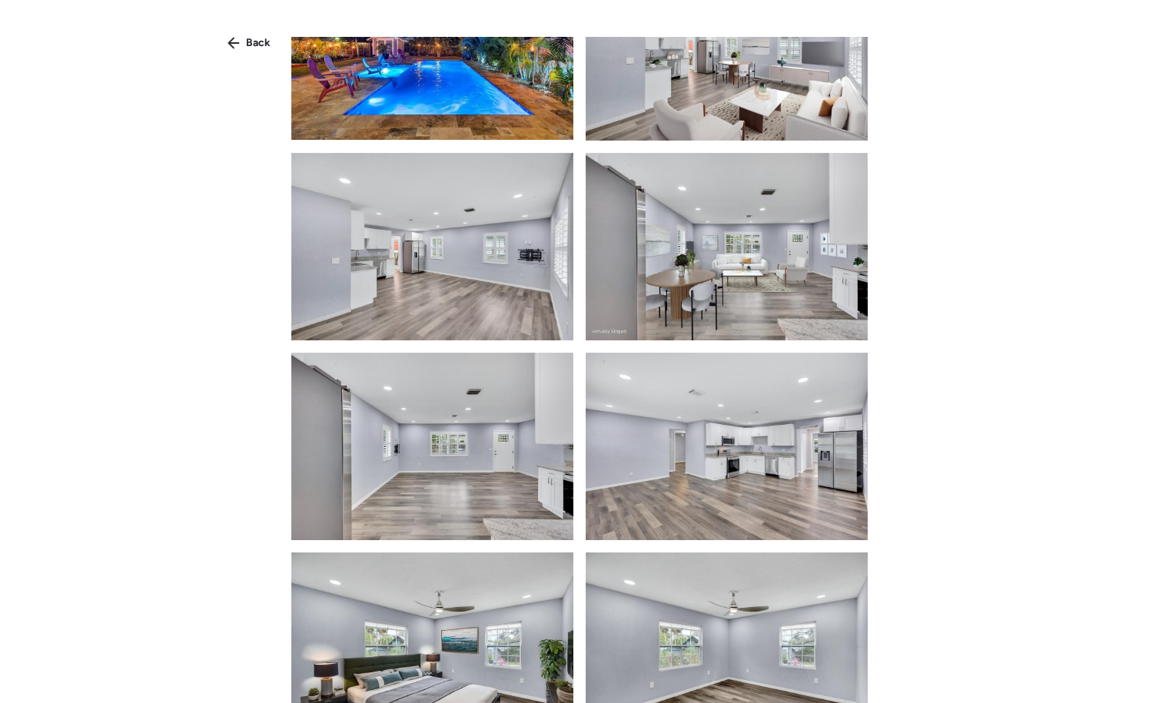
scroll to position [420, 0]
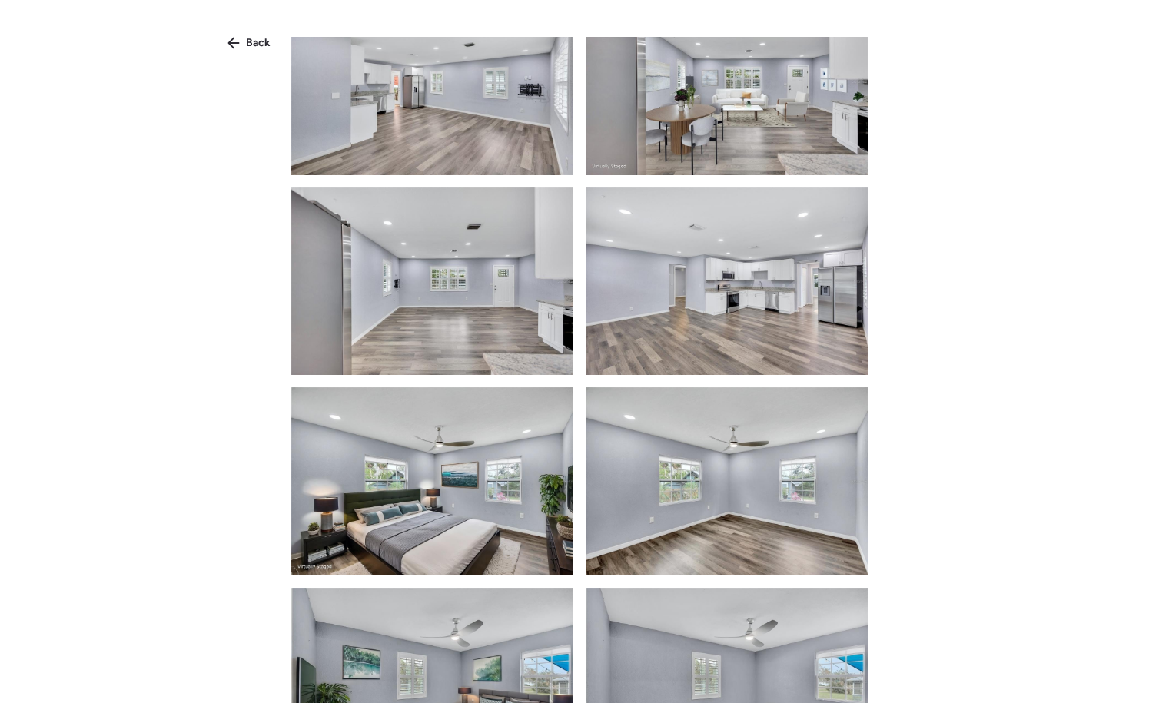
click at [768, 307] on img at bounding box center [727, 280] width 282 height 187
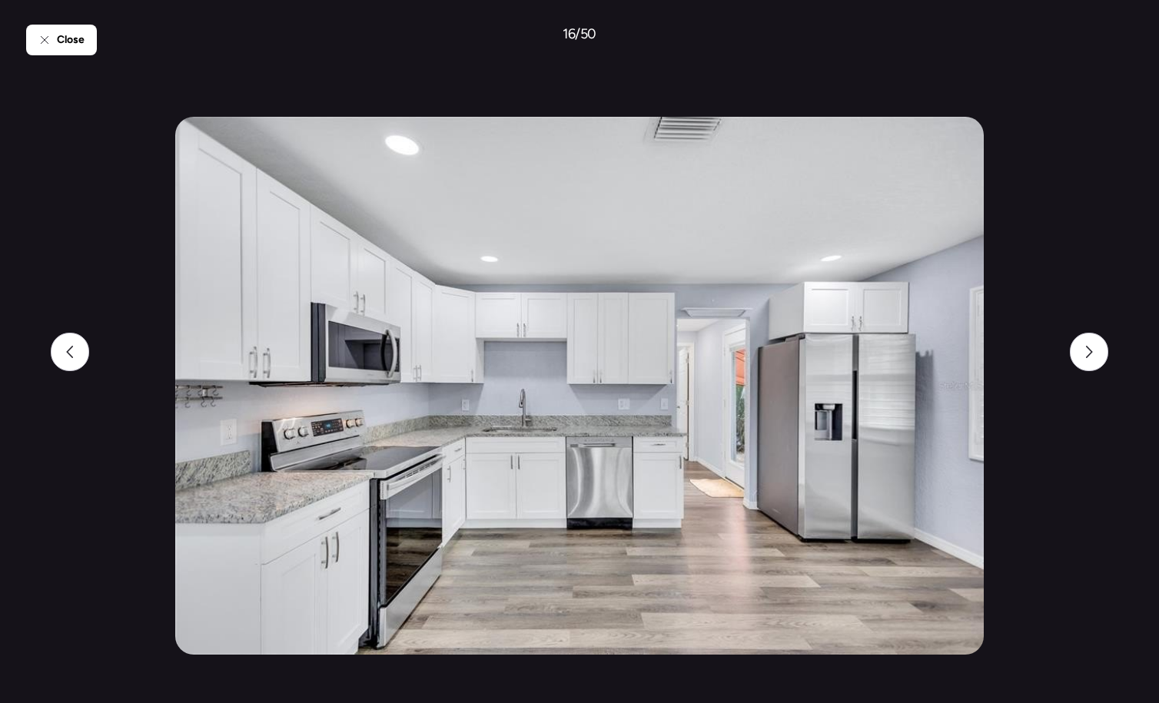
click at [1027, 207] on div "Close 16 / 50" at bounding box center [579, 351] width 1107 height 703
click at [41, 48] on div "Close" at bounding box center [61, 40] width 71 height 31
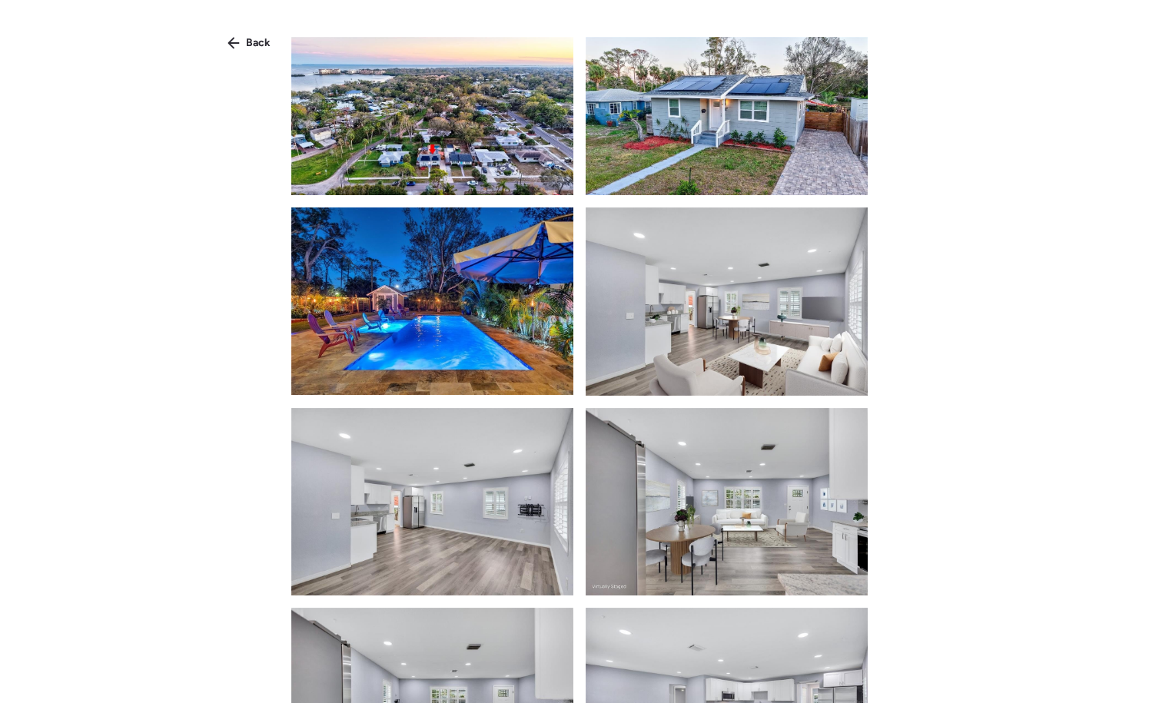
click at [229, 26] on div "Back" at bounding box center [579, 364] width 1159 height 728
click at [233, 51] on div "Back" at bounding box center [248, 43] width 61 height 25
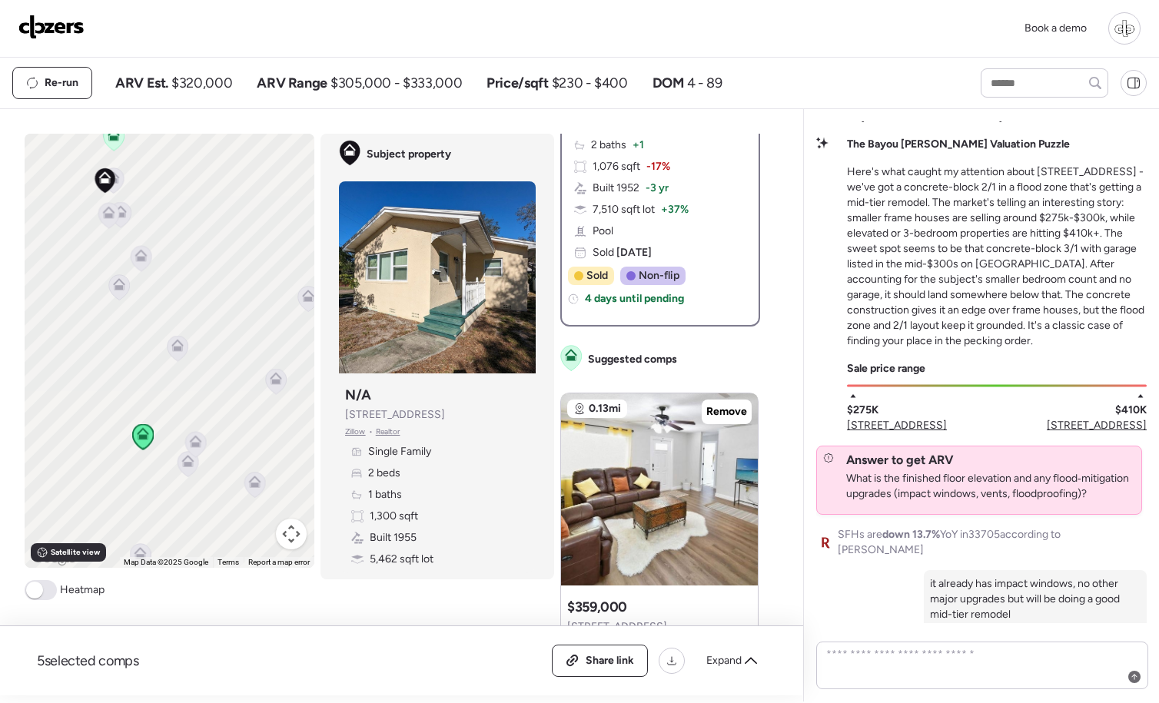
scroll to position [363, 0]
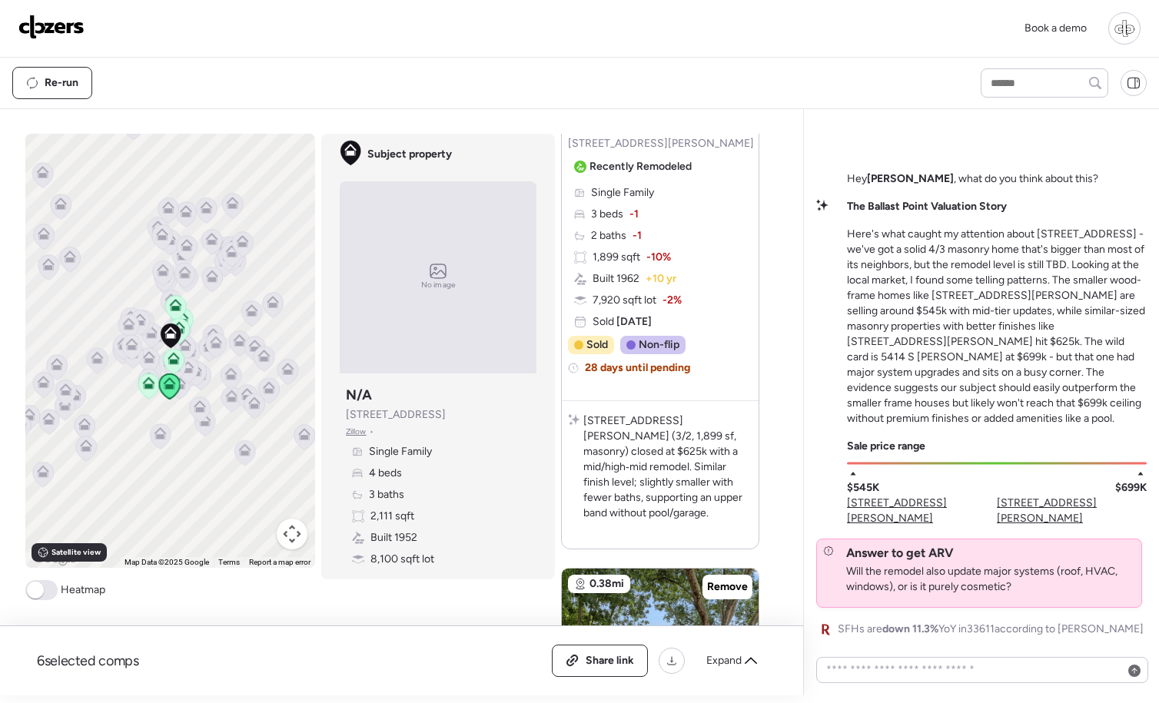
scroll to position [1585, 0]
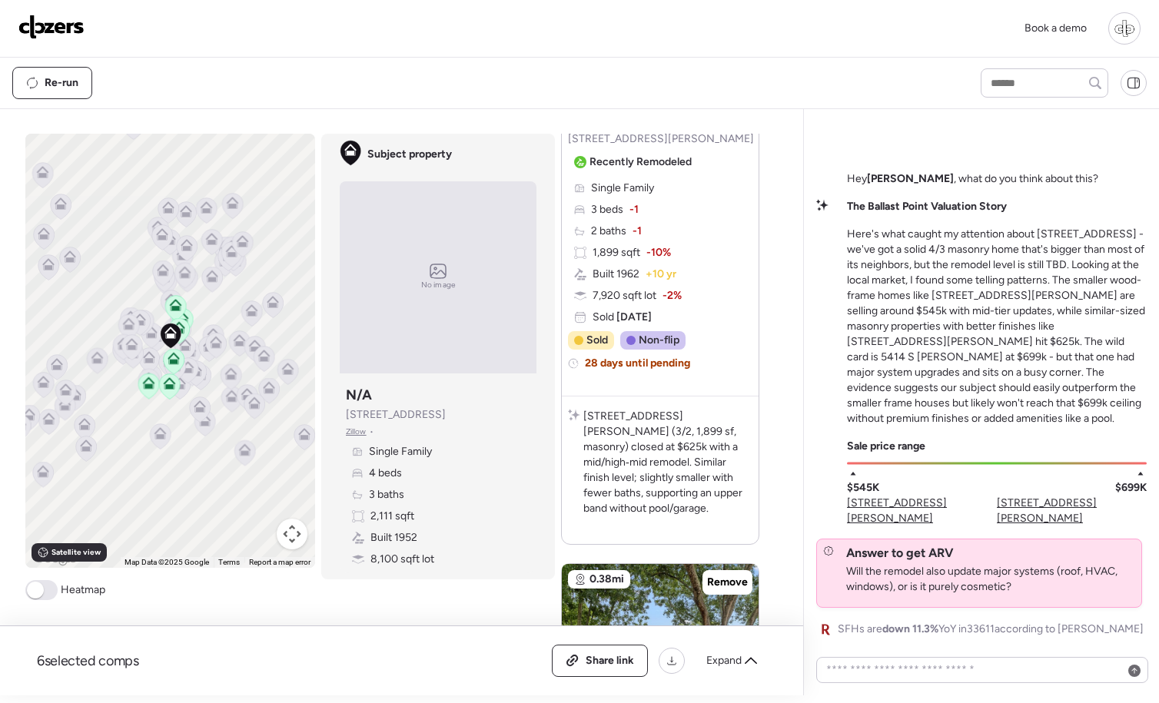
click at [1131, 26] on div at bounding box center [1124, 28] width 32 height 32
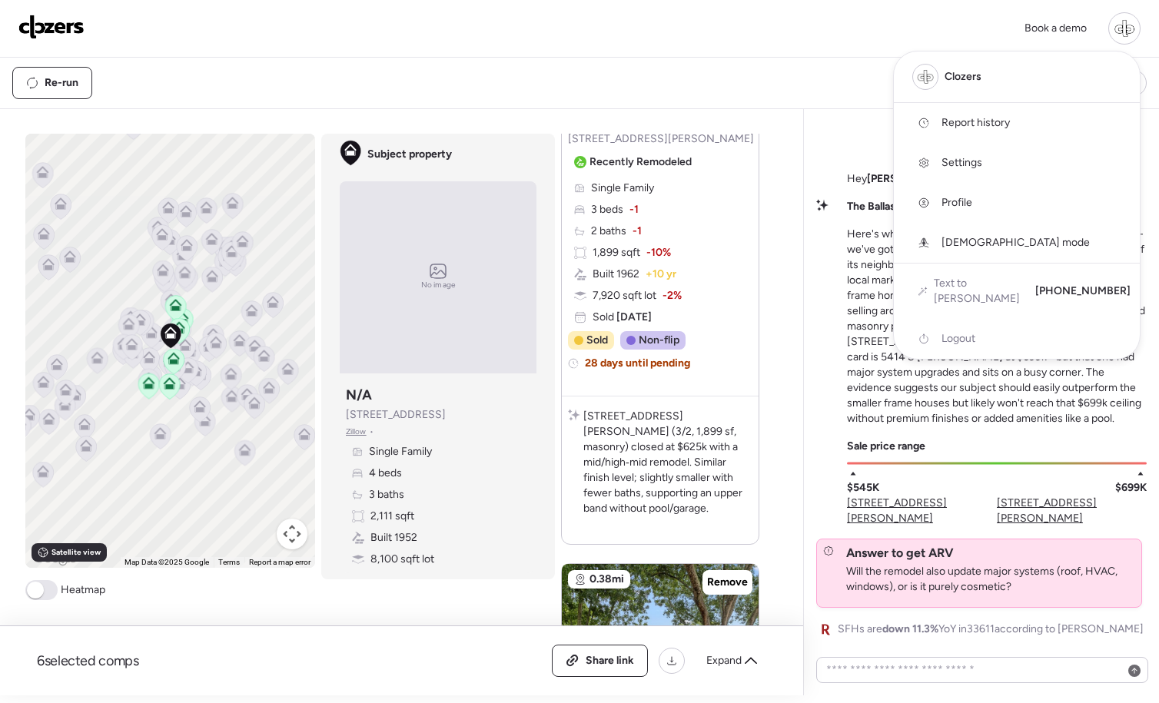
click at [1025, 121] on link "Report history" at bounding box center [1017, 123] width 246 height 40
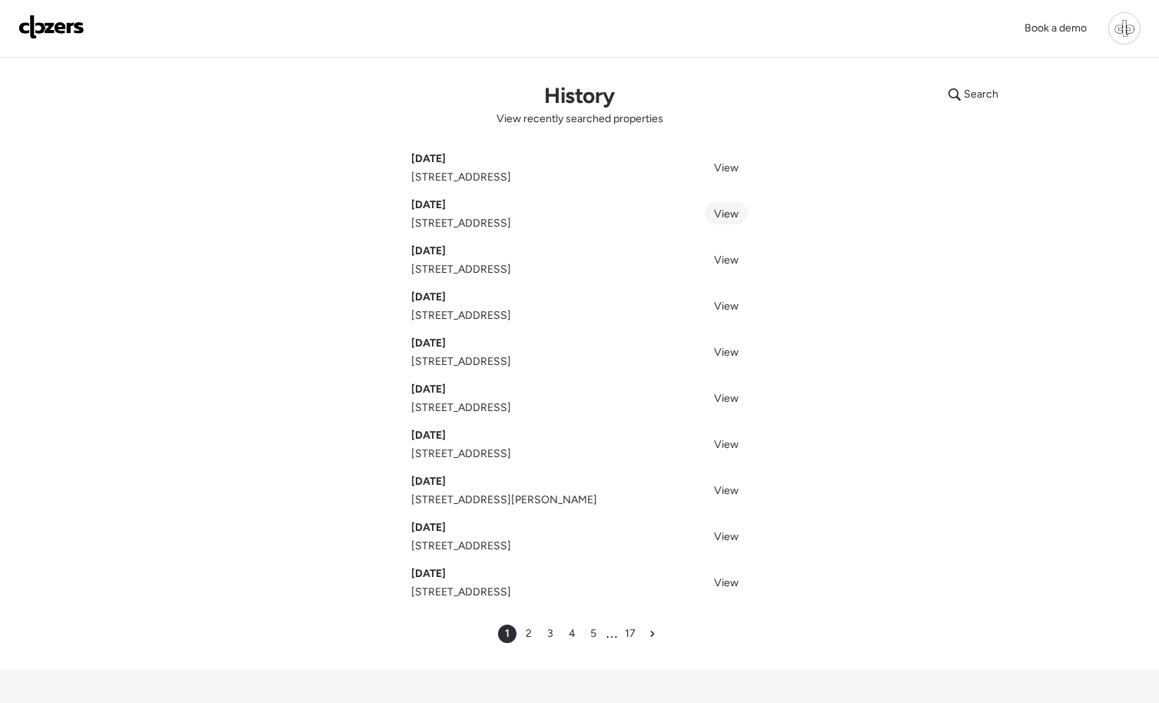
click at [721, 220] on span "View" at bounding box center [726, 213] width 25 height 13
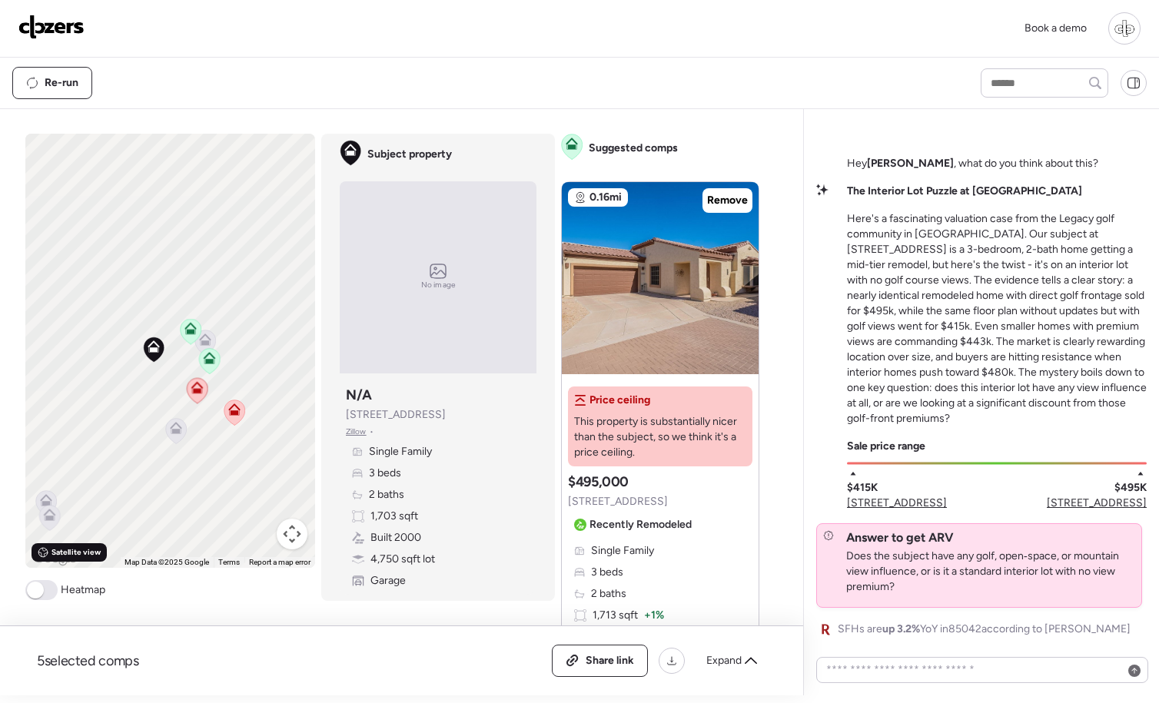
click at [85, 559] on div "Satellite view" at bounding box center [69, 552] width 75 height 18
drag, startPoint x: 134, startPoint y: 375, endPoint x: 183, endPoint y: 317, distance: 75.8
click at [183, 318] on div "To activate drag with keyboard, press Alt + Enter. Once in keyboard drag state,…" at bounding box center [170, 351] width 290 height 434
drag, startPoint x: 167, startPoint y: 369, endPoint x: 196, endPoint y: 340, distance: 41.3
click at [196, 340] on div "To activate drag with keyboard, press Alt + Enter. Once in keyboard drag state,…" at bounding box center [170, 351] width 290 height 434
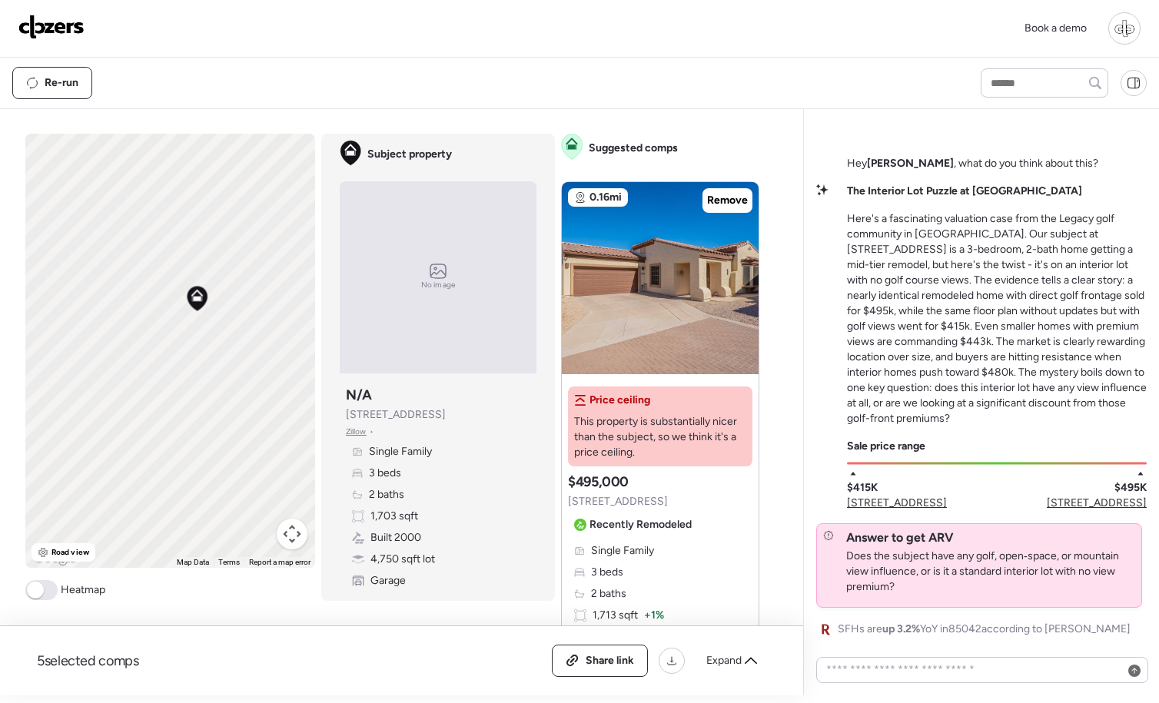
drag, startPoint x: 195, startPoint y: 340, endPoint x: 260, endPoint y: 302, distance: 74.7
click at [260, 302] on div "To activate drag with keyboard, press Alt + Enter. Once in keyboard drag state,…" at bounding box center [170, 351] width 290 height 434
drag, startPoint x: 238, startPoint y: 331, endPoint x: 134, endPoint y: 373, distance: 112.7
click at [134, 376] on div "To activate drag with keyboard, press Alt + Enter. Once in keyboard drag state,…" at bounding box center [170, 351] width 290 height 434
drag, startPoint x: 145, startPoint y: 402, endPoint x: 227, endPoint y: 365, distance: 90.1
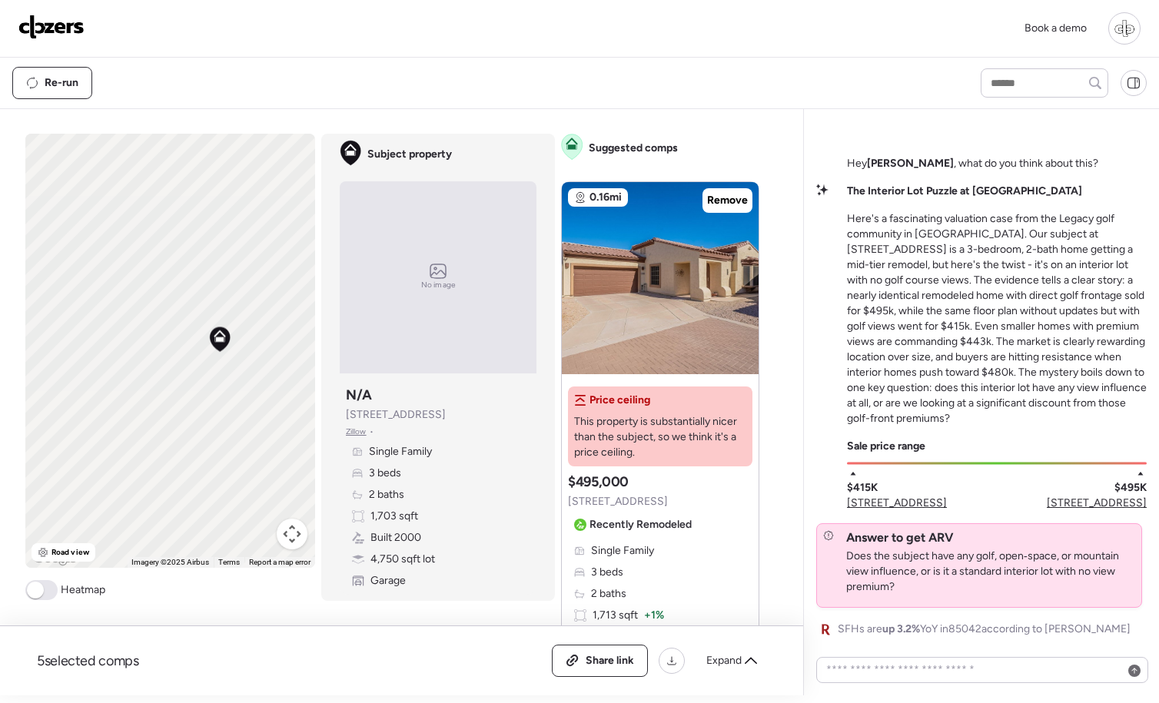
click at [230, 366] on div "To activate drag with keyboard, press Alt + Enter. Once in keyboard drag state,…" at bounding box center [170, 351] width 290 height 434
click at [870, 666] on textarea at bounding box center [982, 670] width 318 height 22
type textarea "**********"
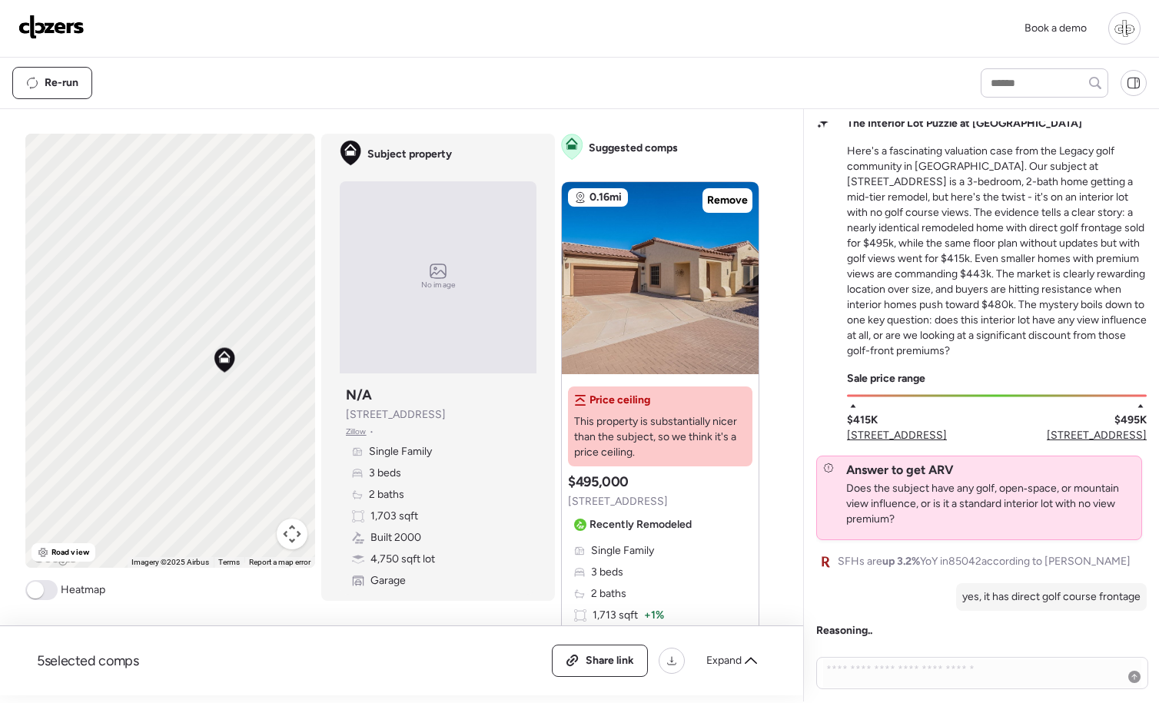
drag, startPoint x: 242, startPoint y: 370, endPoint x: 293, endPoint y: 349, distance: 55.1
click at [293, 349] on div "To activate drag with keyboard, press Alt + Enter. Once in keyboard drag state,…" at bounding box center [170, 351] width 290 height 434
drag, startPoint x: 281, startPoint y: 376, endPoint x: 214, endPoint y: 315, distance: 90.9
click at [214, 315] on div "To activate drag with keyboard, press Alt + Enter. Once in keyboard drag state,…" at bounding box center [170, 351] width 290 height 434
drag, startPoint x: 176, startPoint y: 217, endPoint x: 252, endPoint y: 277, distance: 96.8
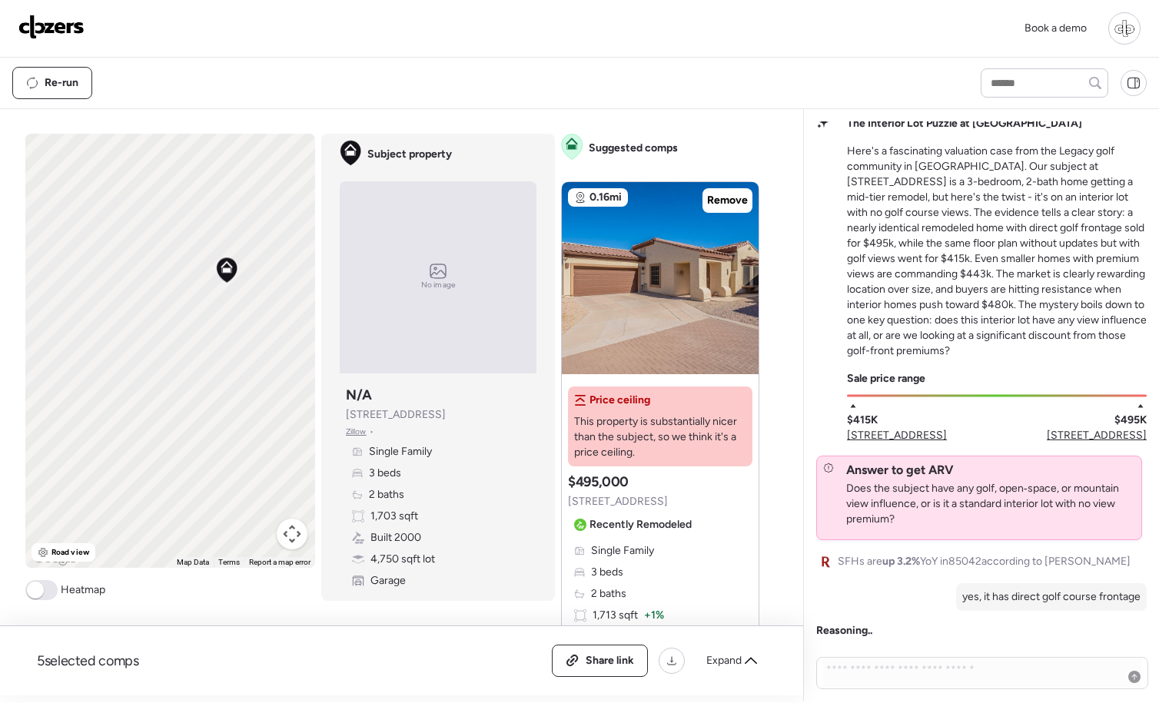
click at [254, 279] on div "To activate drag with keyboard, press Alt + Enter. Once in keyboard drag state,…" at bounding box center [170, 351] width 290 height 434
drag, startPoint x: 221, startPoint y: 311, endPoint x: 215, endPoint y: 407, distance: 95.5
click at [216, 407] on div "To activate drag with keyboard, press Alt + Enter. Once in keyboard drag state,…" at bounding box center [170, 351] width 290 height 434
drag, startPoint x: 226, startPoint y: 416, endPoint x: 161, endPoint y: 426, distance: 66.1
click at [161, 426] on div "To activate drag with keyboard, press Alt + Enter. Once in keyboard drag state,…" at bounding box center [170, 351] width 290 height 434
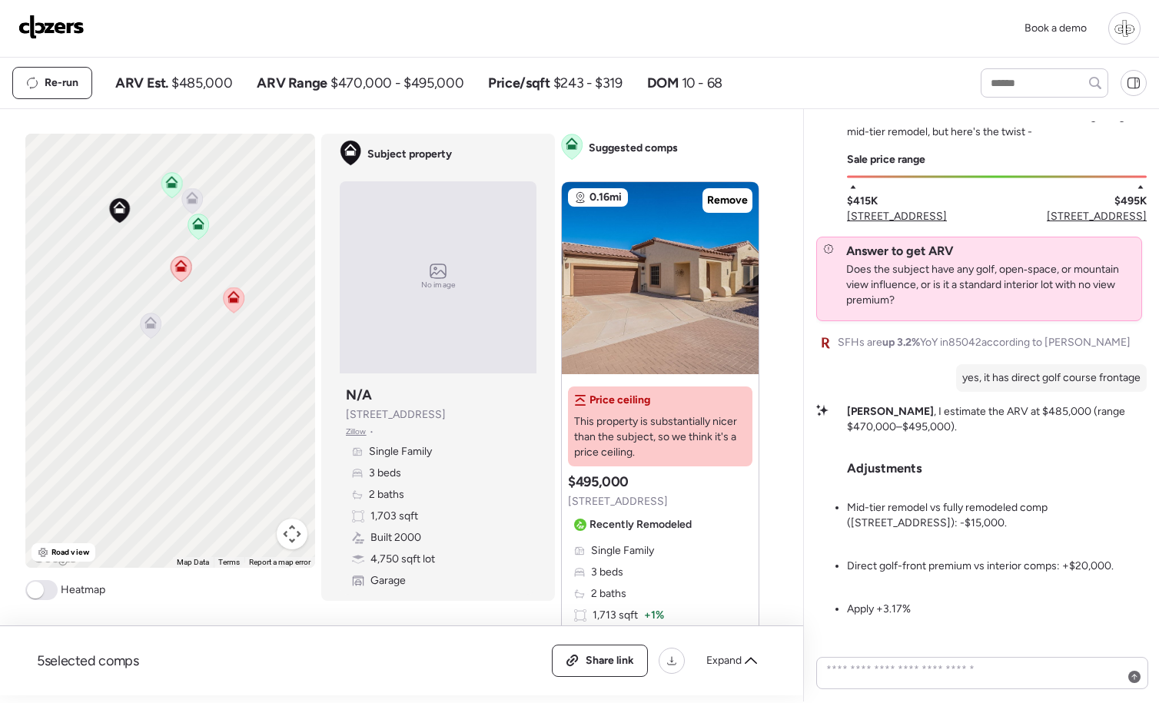
drag, startPoint x: 144, startPoint y: 448, endPoint x: 251, endPoint y: 288, distance: 192.2
click at [244, 288] on icon at bounding box center [233, 299] width 21 height 25
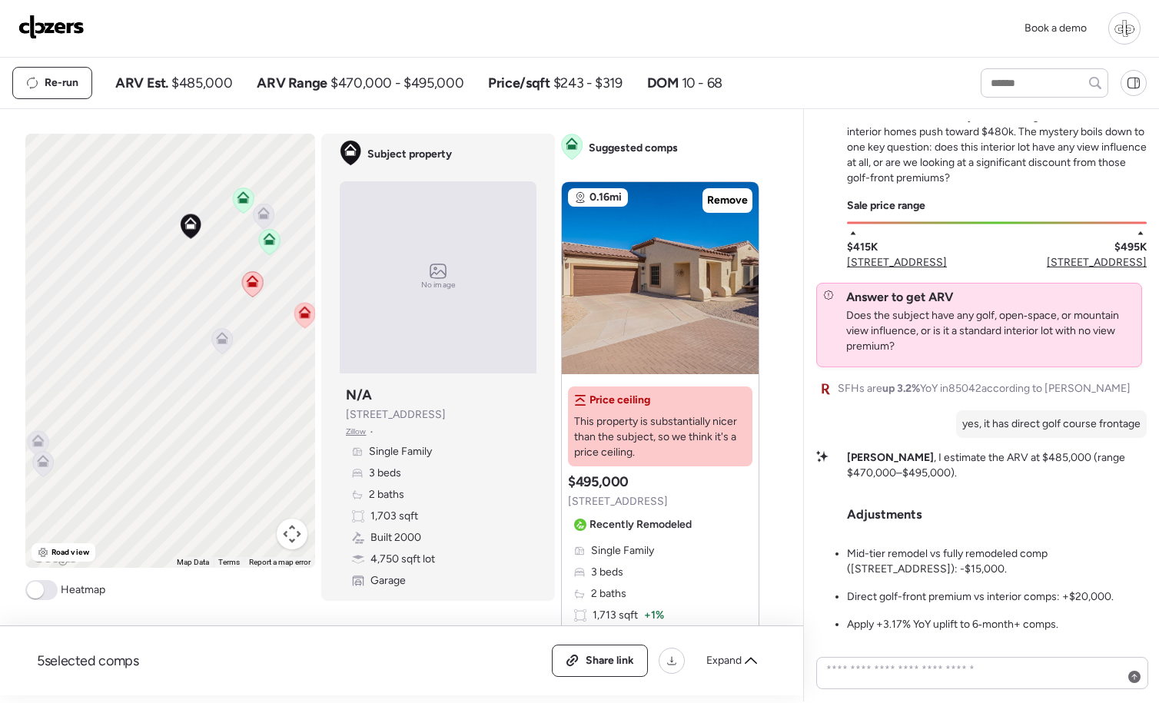
drag, startPoint x: 168, startPoint y: 318, endPoint x: 244, endPoint y: 367, distance: 89.5
click at [232, 353] on icon at bounding box center [221, 340] width 21 height 25
drag, startPoint x: 257, startPoint y: 359, endPoint x: 209, endPoint y: 503, distance: 151.4
click at [209, 503] on div "To activate drag with keyboard, press Alt + Enter. Once in keyboard drag state,…" at bounding box center [170, 351] width 290 height 434
drag, startPoint x: 220, startPoint y: 288, endPoint x: 147, endPoint y: 452, distance: 179.2
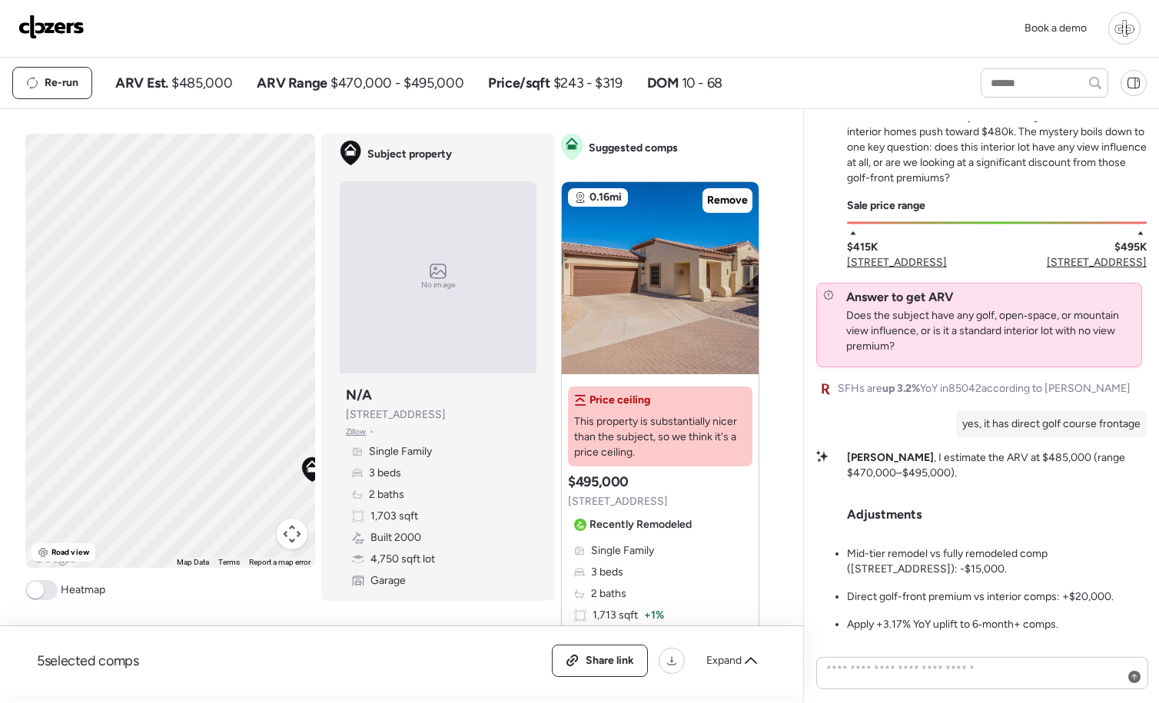
click at [147, 452] on div "To activate drag with keyboard, press Alt + Enter. Once in keyboard drag state,…" at bounding box center [170, 351] width 290 height 434
drag, startPoint x: 200, startPoint y: 476, endPoint x: 181, endPoint y: 367, distance: 110.7
click at [187, 369] on div "To activate drag with keyboard, press Alt + Enter. Once in keyboard drag state,…" at bounding box center [170, 351] width 290 height 434
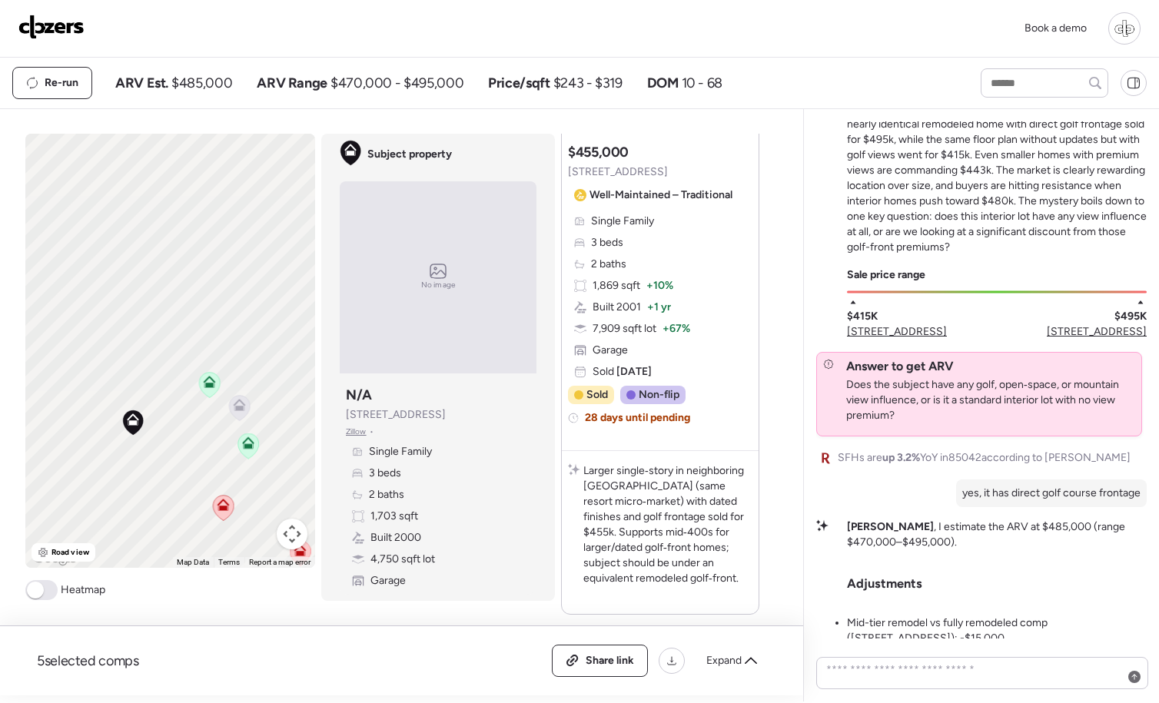
scroll to position [-191, 0]
